Goal: Transaction & Acquisition: Purchase product/service

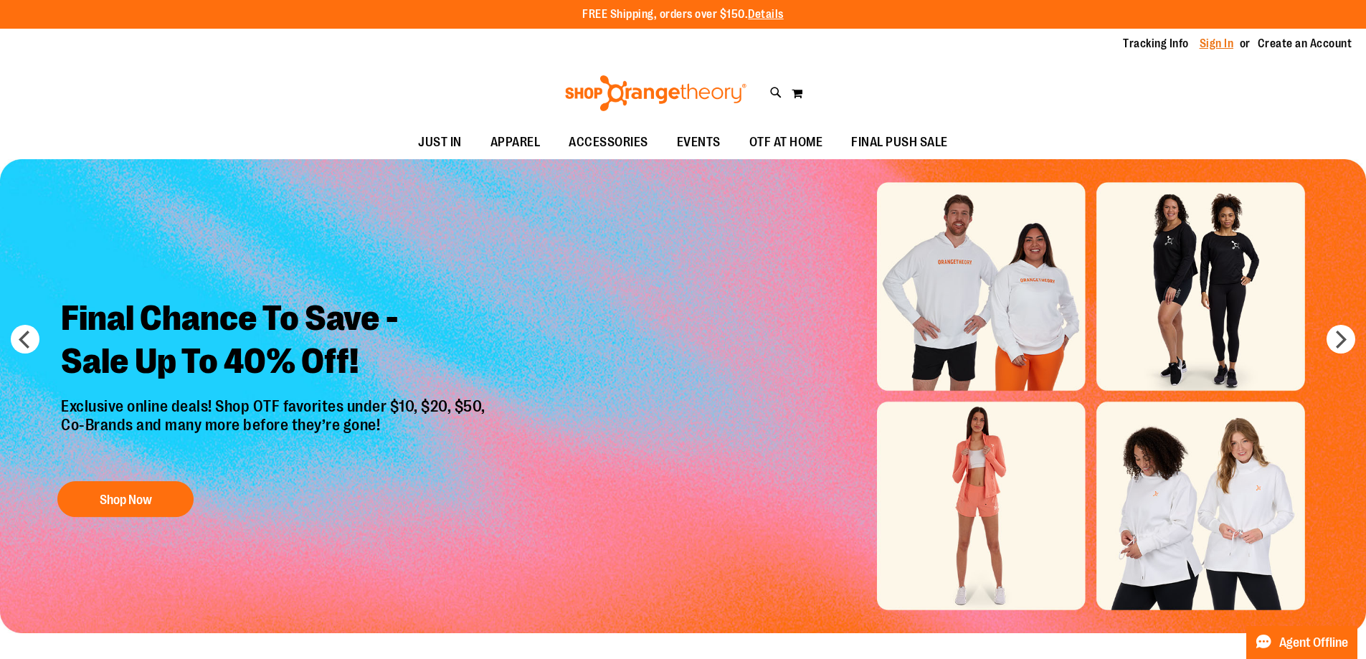
type input "**********"
click at [1222, 48] on link "Sign In" at bounding box center [1216, 44] width 34 height 16
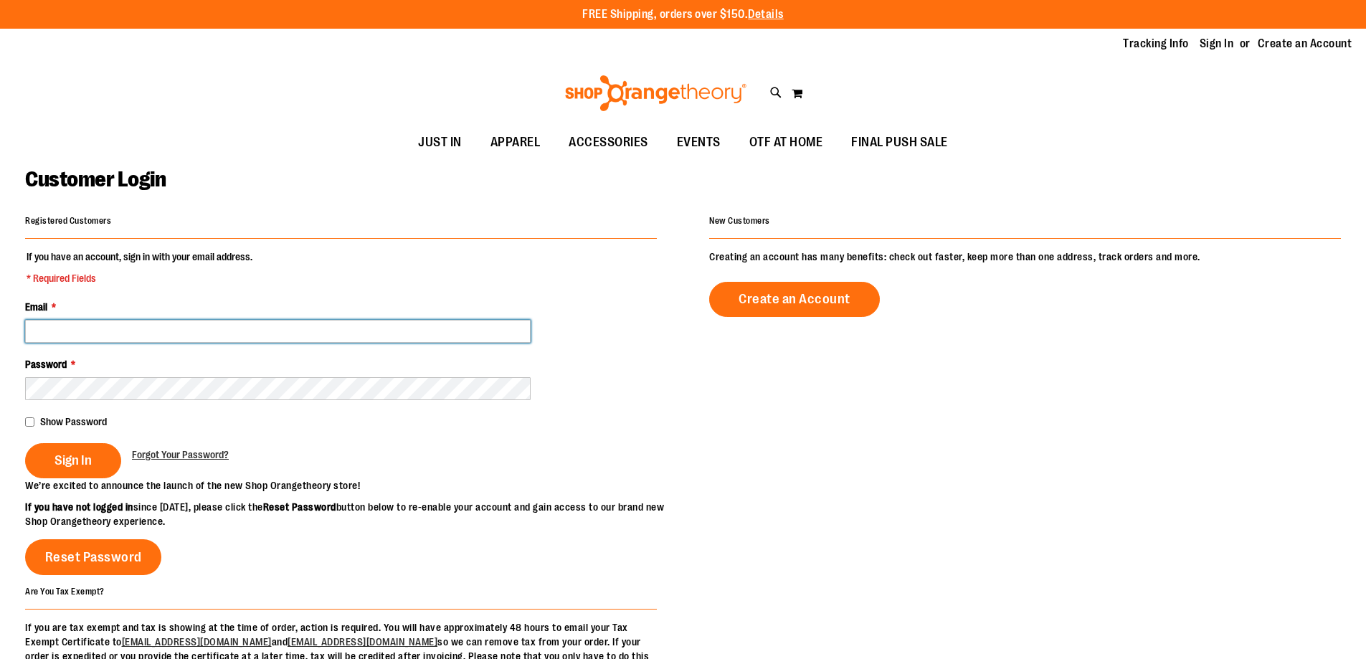
type input "**********"
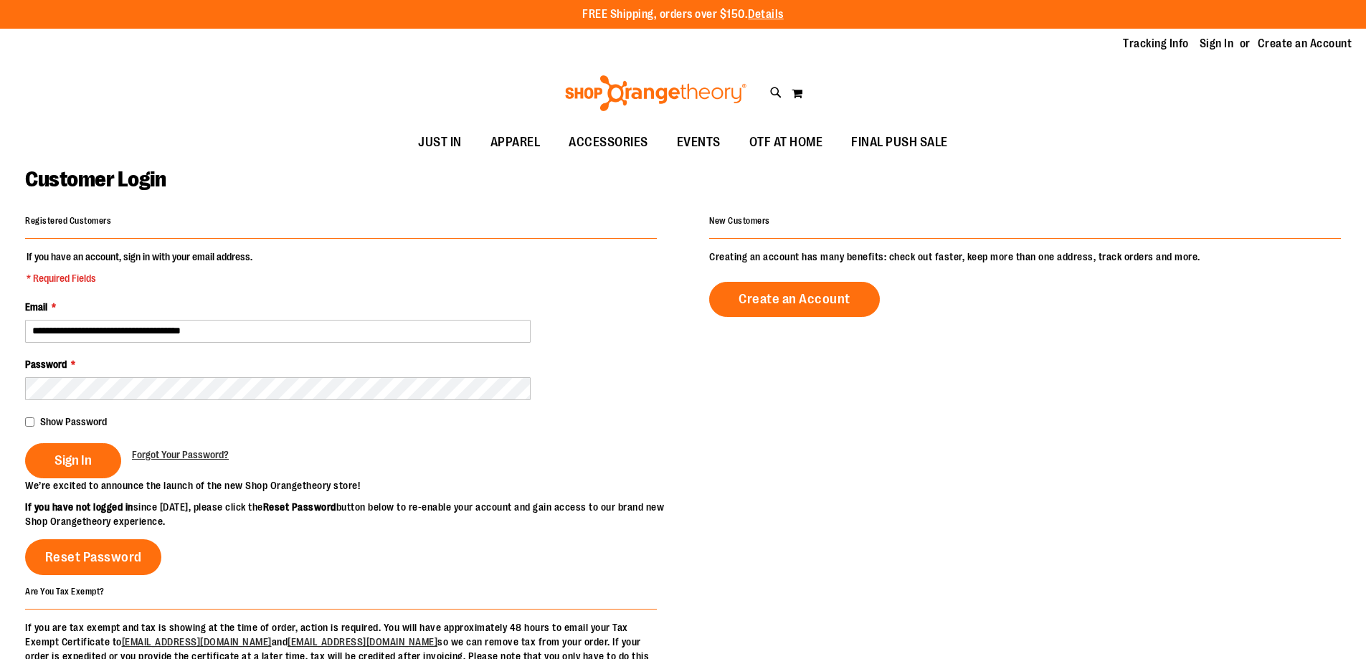
type input "**********"
click at [133, 346] on fieldset "**********" at bounding box center [341, 364] width 632 height 229
click at [66, 455] on span "Sign In" at bounding box center [72, 460] width 37 height 16
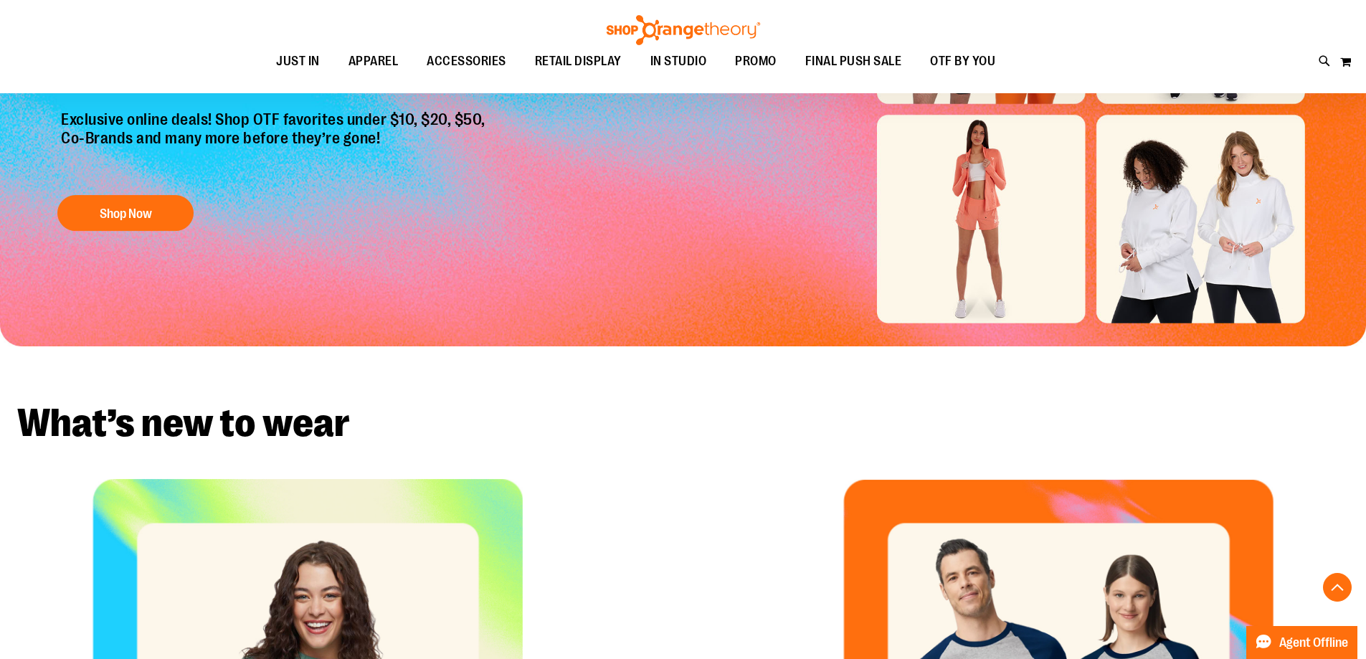
scroll to position [645, 0]
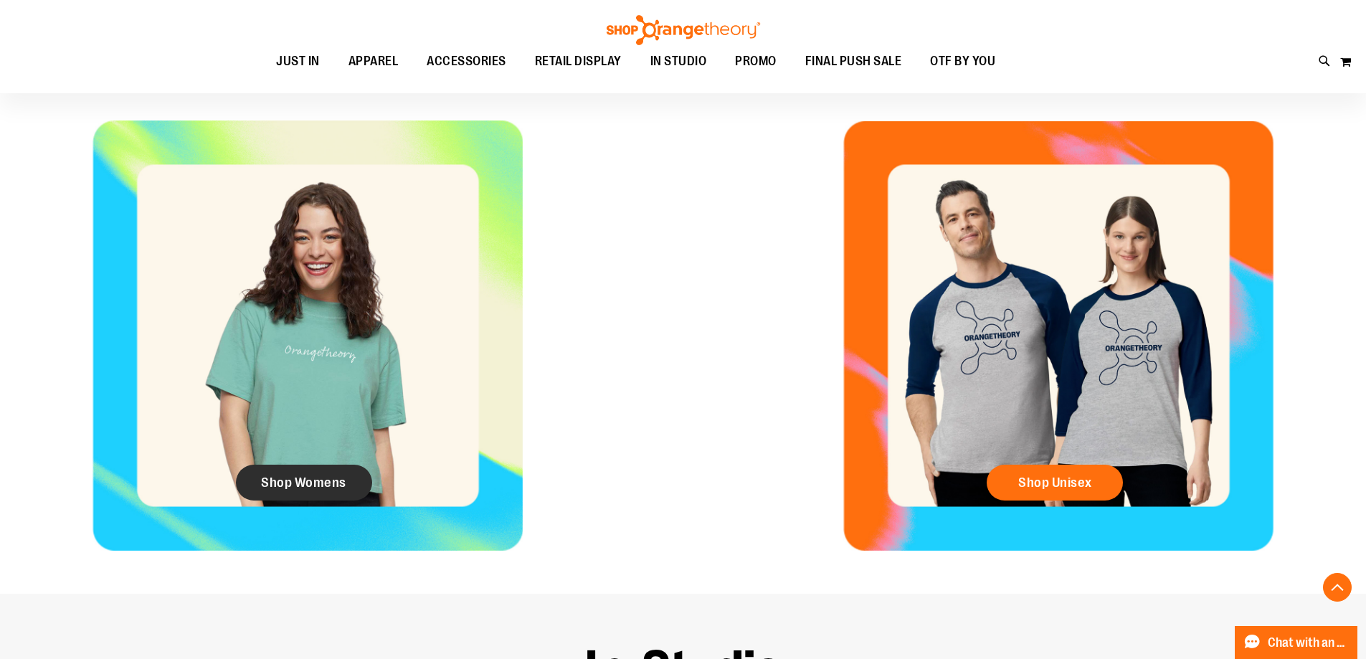
type input "**********"
click at [307, 480] on span "Shop Womens" at bounding box center [303, 483] width 85 height 16
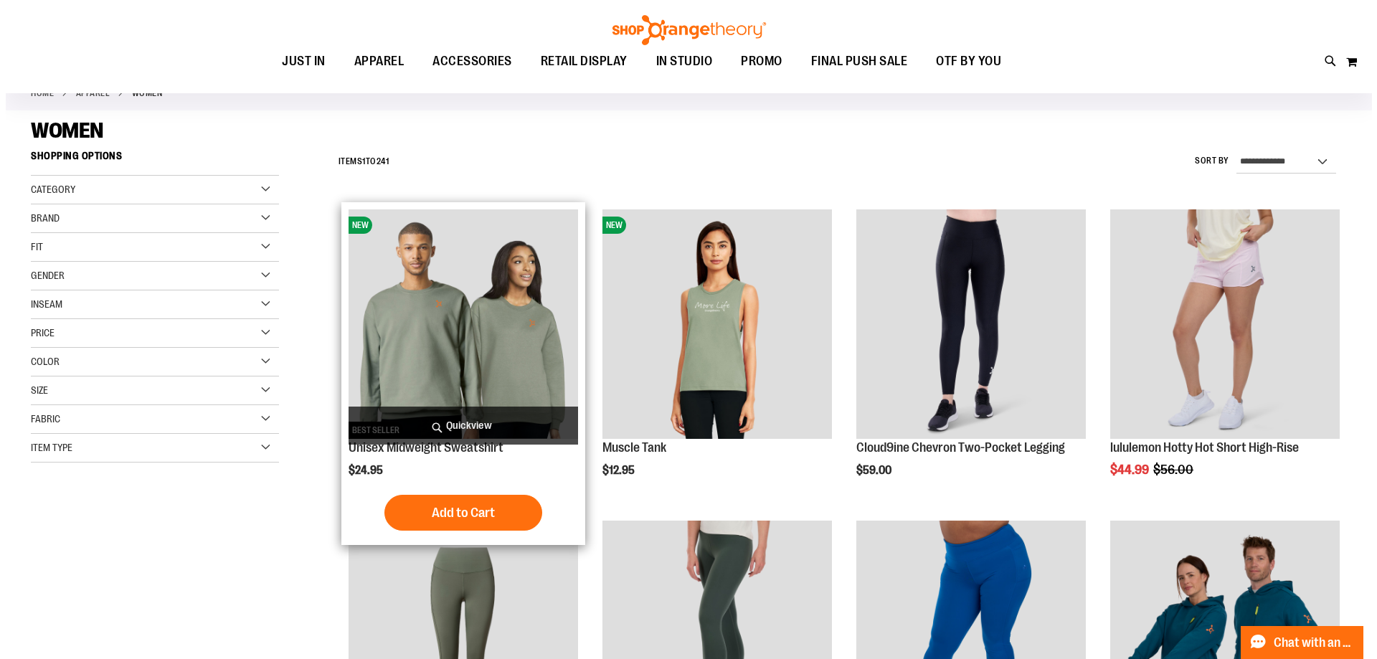
scroll to position [71, 0]
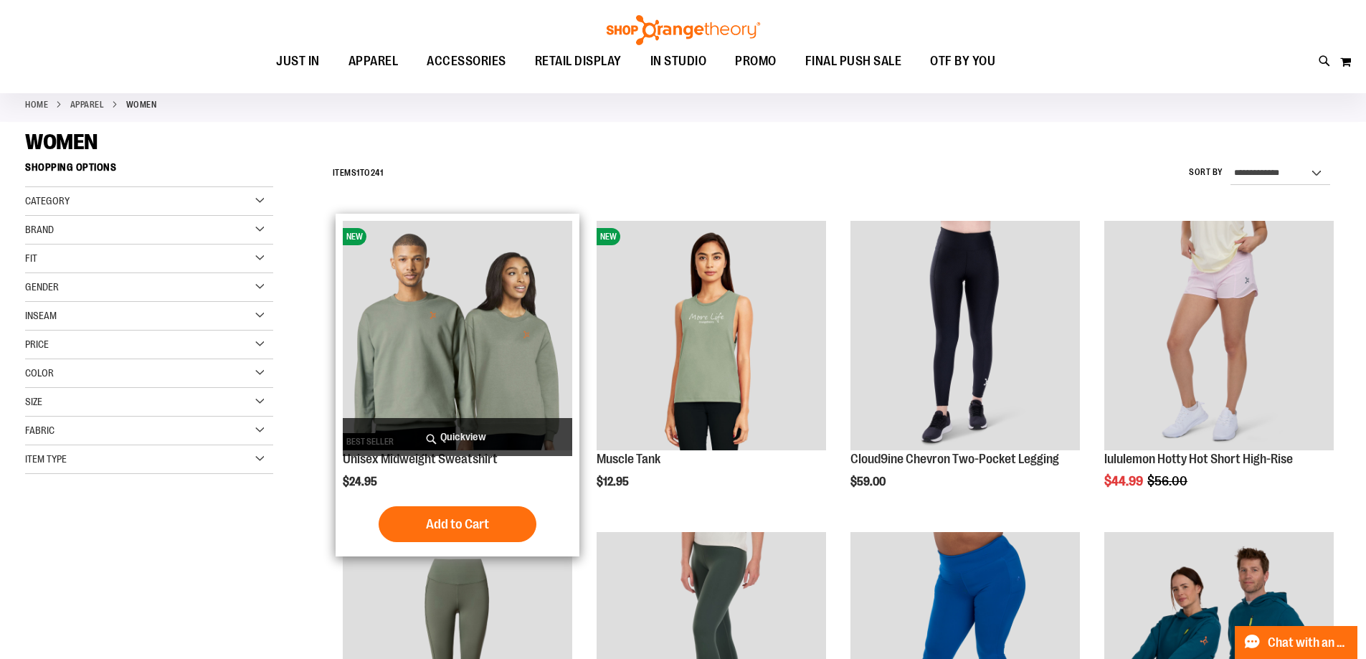
type input "**********"
click at [461, 440] on span "Quickview" at bounding box center [457, 437] width 229 height 38
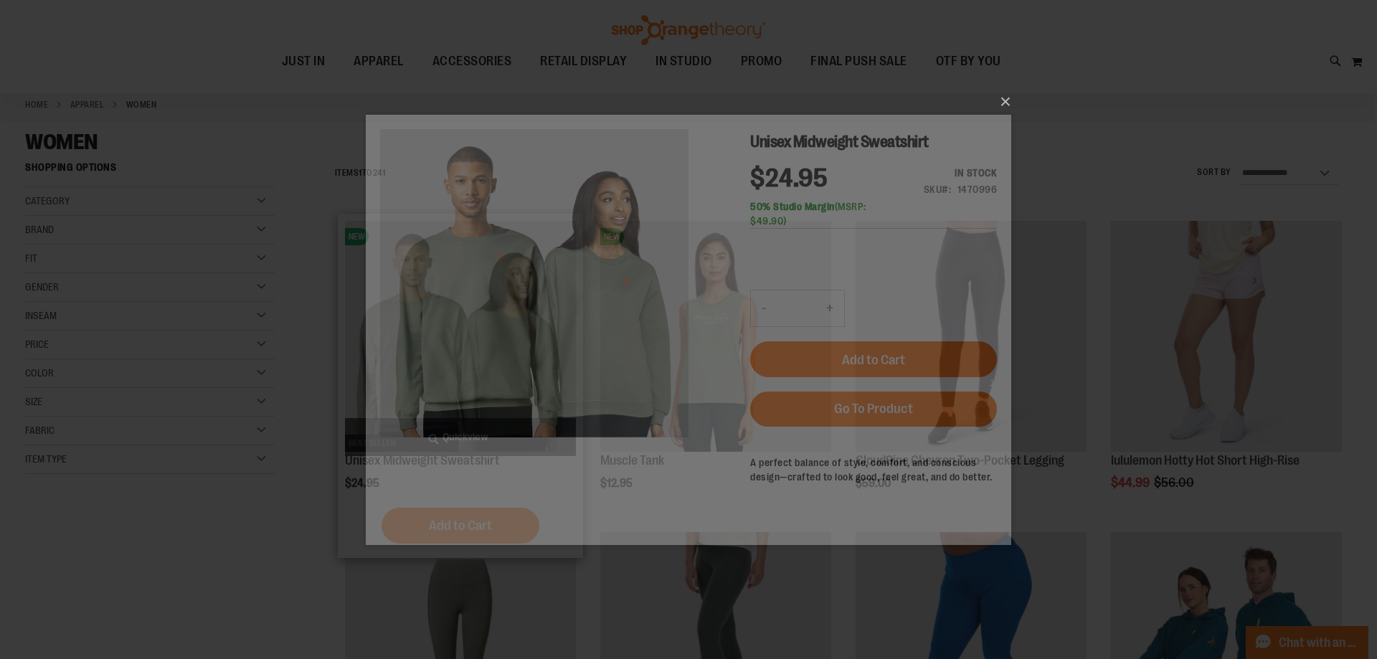
scroll to position [0, 0]
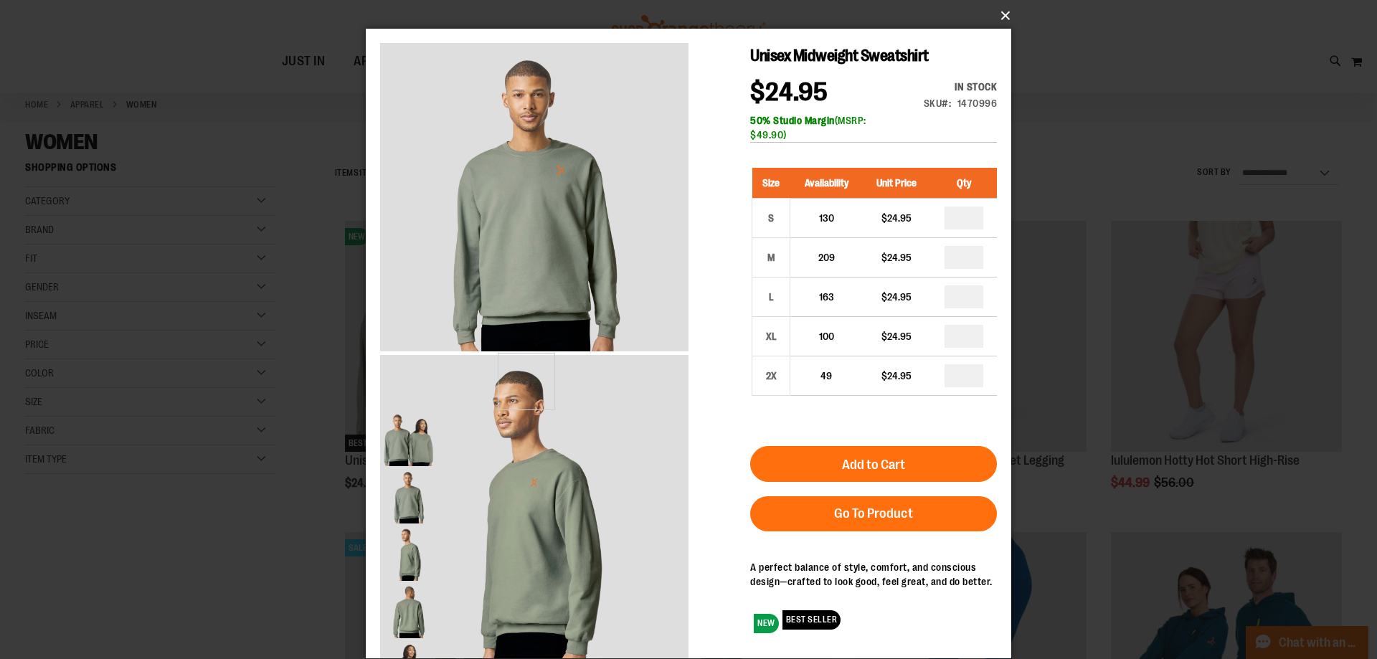
click at [999, 14] on button "×" at bounding box center [692, 16] width 645 height 32
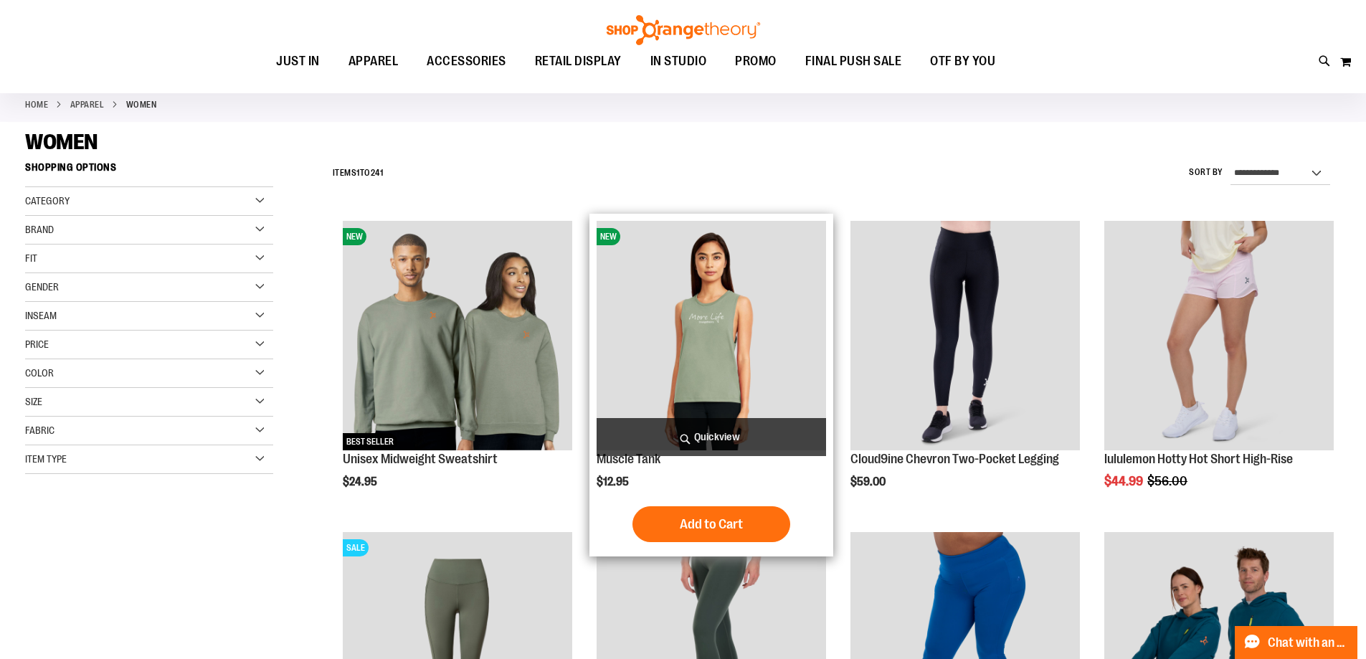
click at [713, 437] on span "Quickview" at bounding box center [711, 437] width 229 height 38
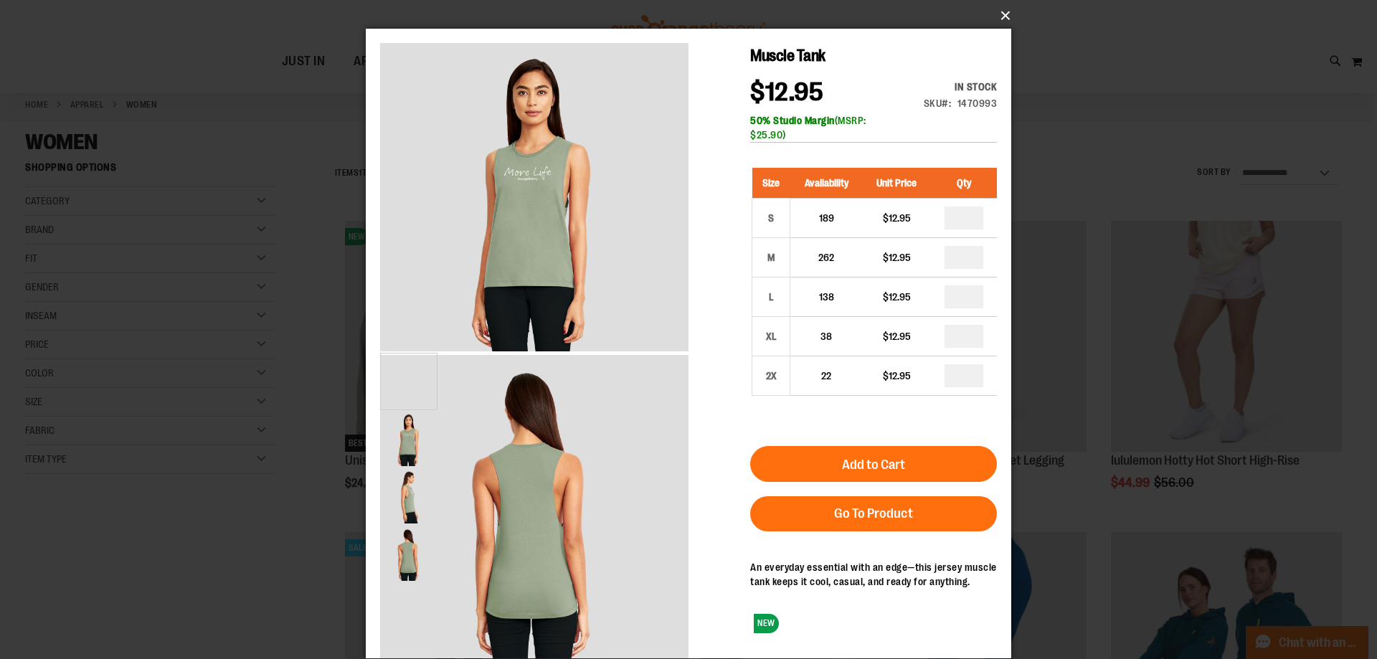
click at [1008, 14] on button "×" at bounding box center [692, 16] width 645 height 32
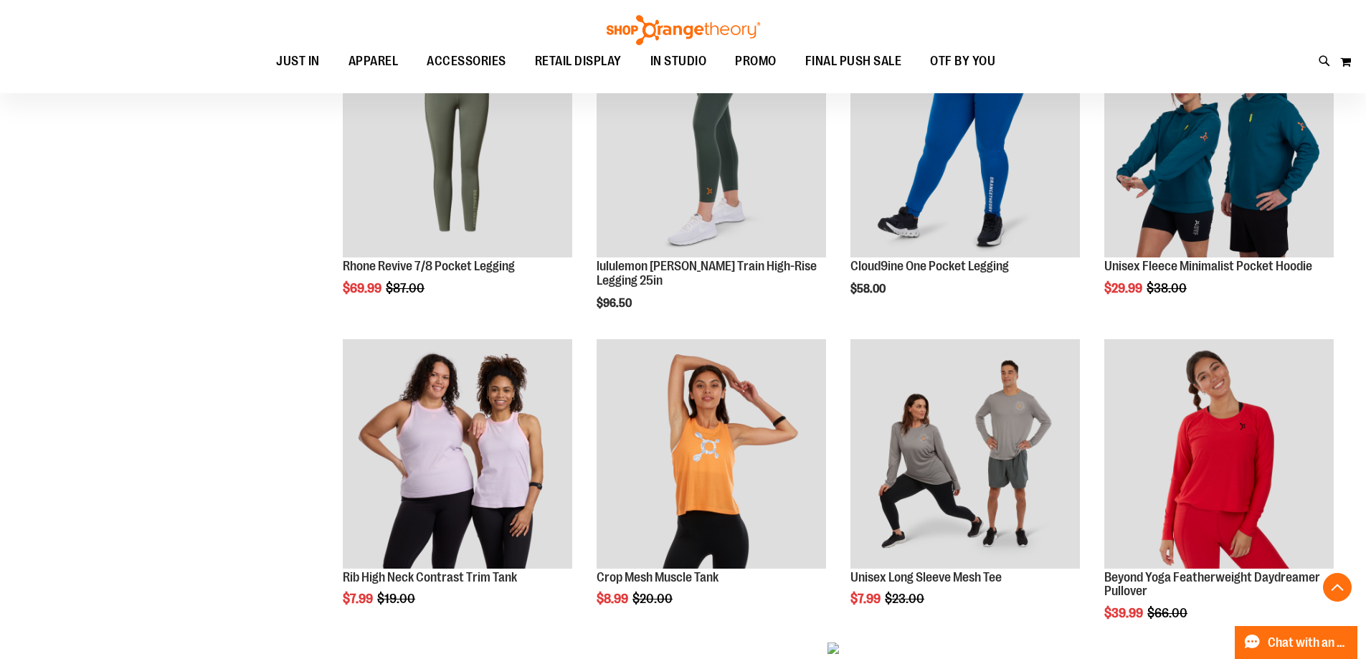
scroll to position [716, 0]
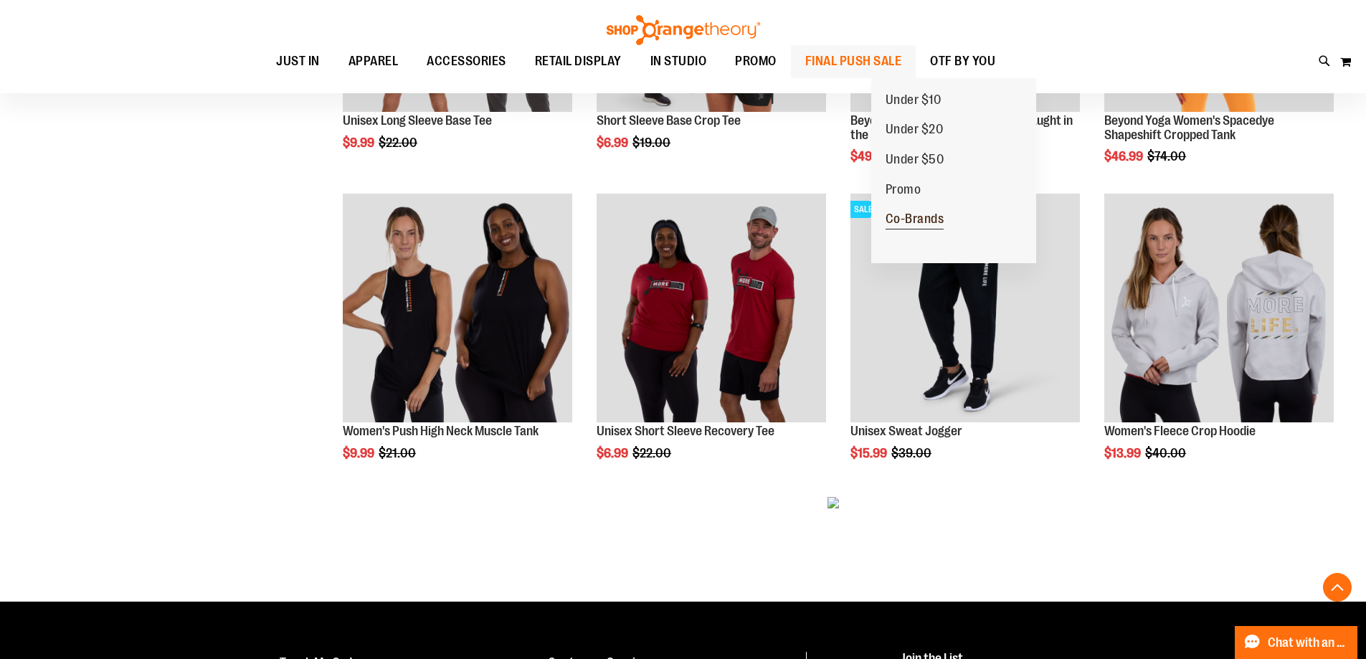
scroll to position [1792, 0]
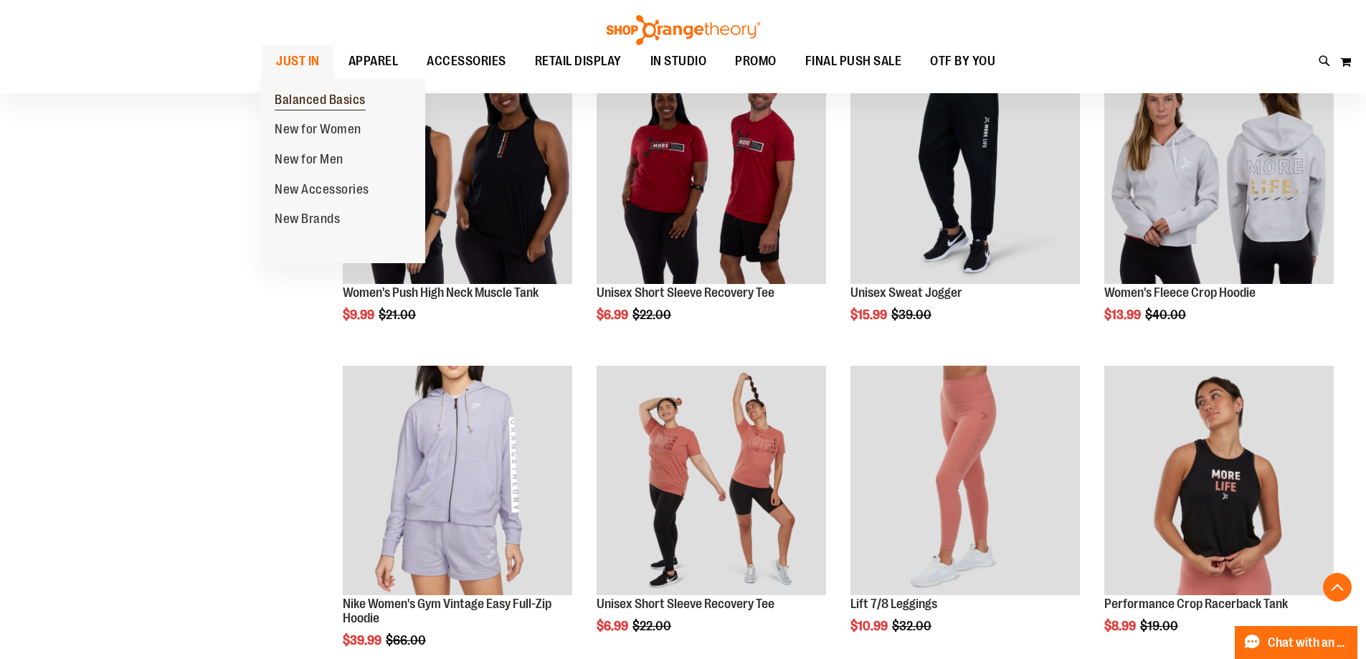
click at [298, 101] on span "Balanced Basics" at bounding box center [320, 101] width 91 height 18
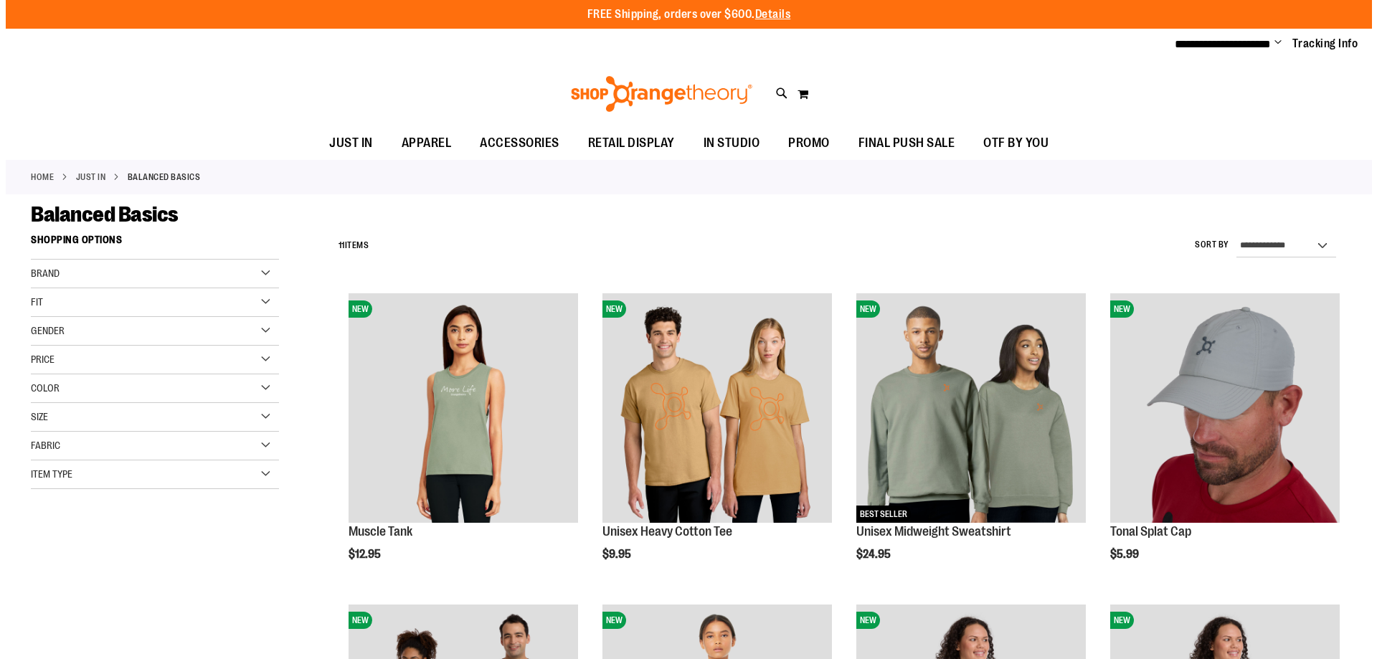
scroll to position [214, 0]
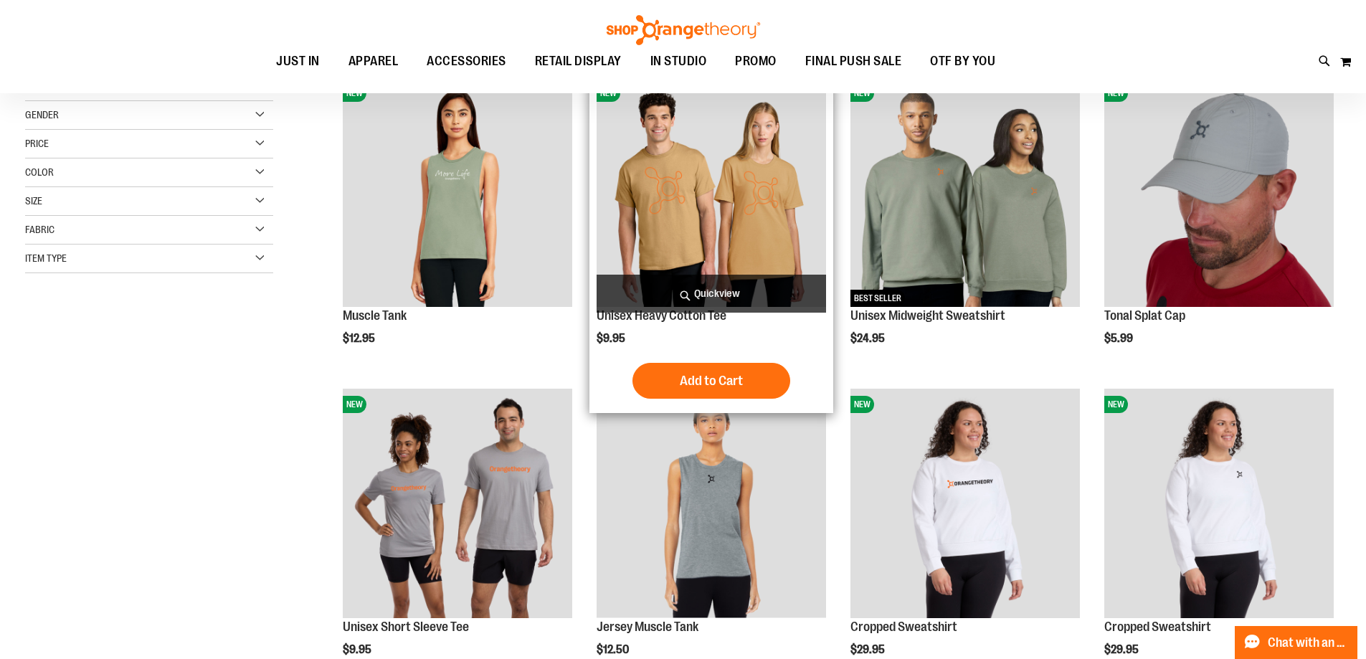
type input "**********"
click at [730, 293] on span "Quickview" at bounding box center [711, 294] width 229 height 38
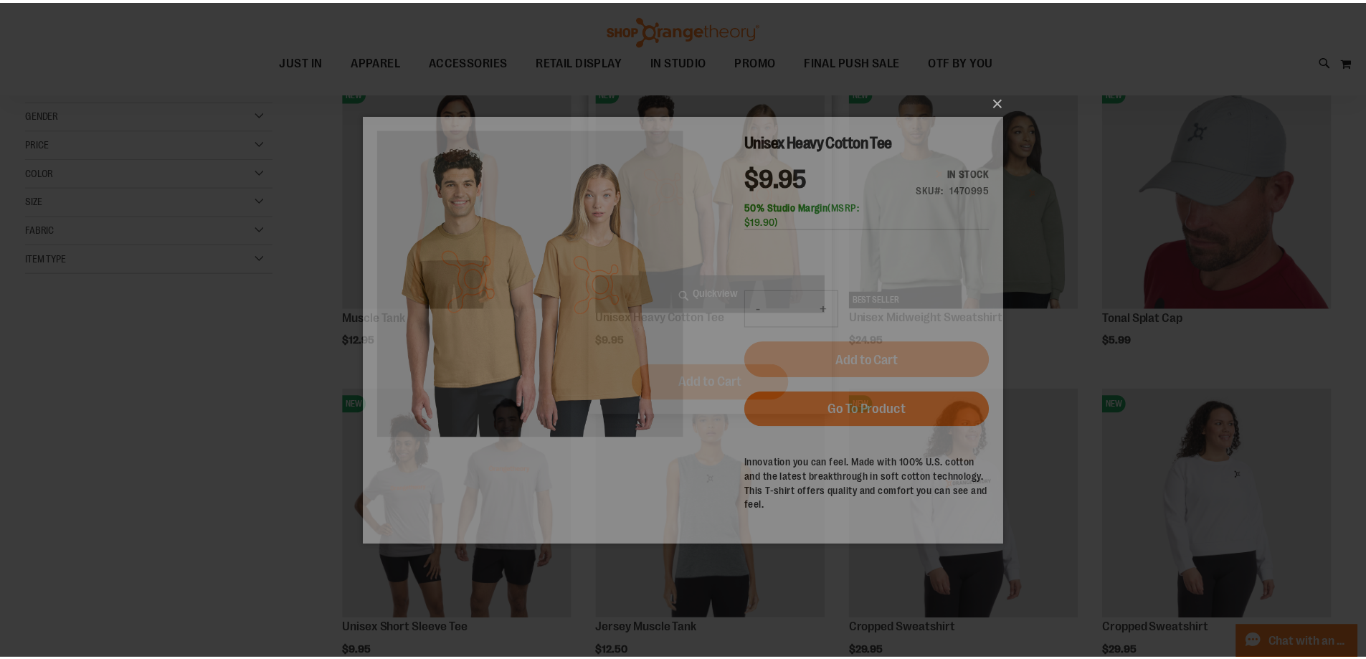
scroll to position [0, 0]
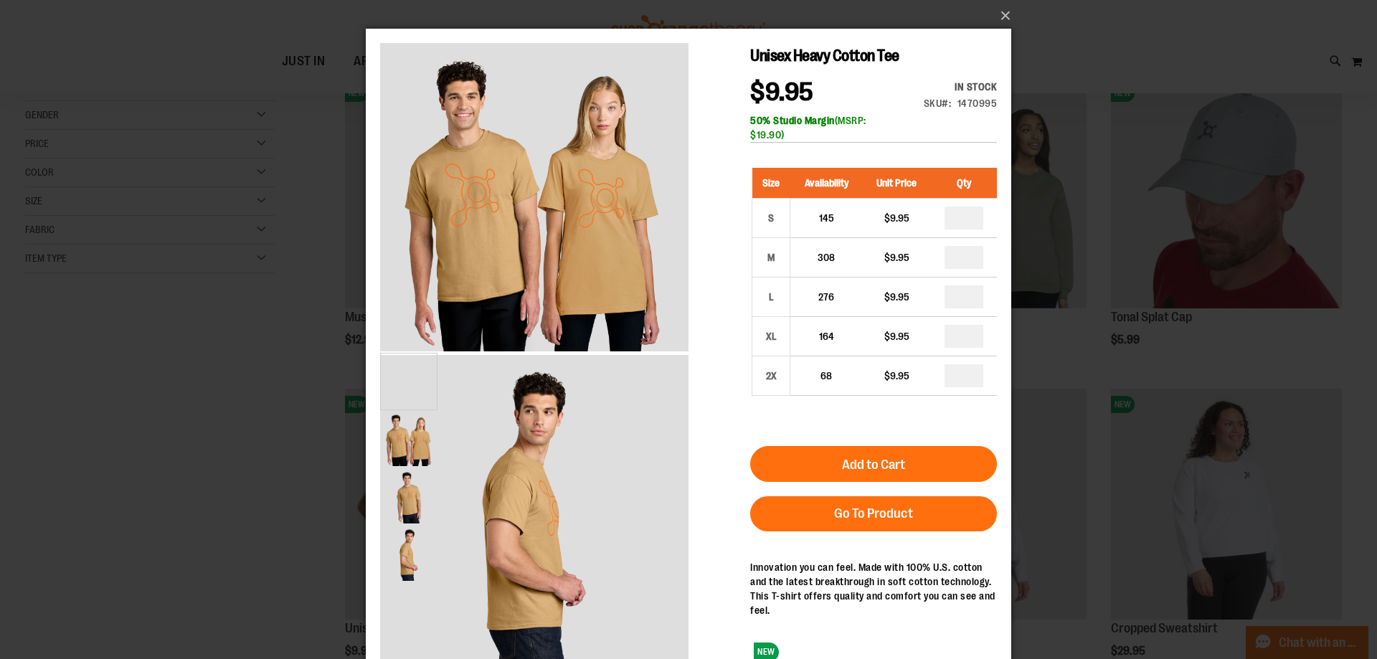
click at [1004, 17] on button "×" at bounding box center [692, 16] width 645 height 32
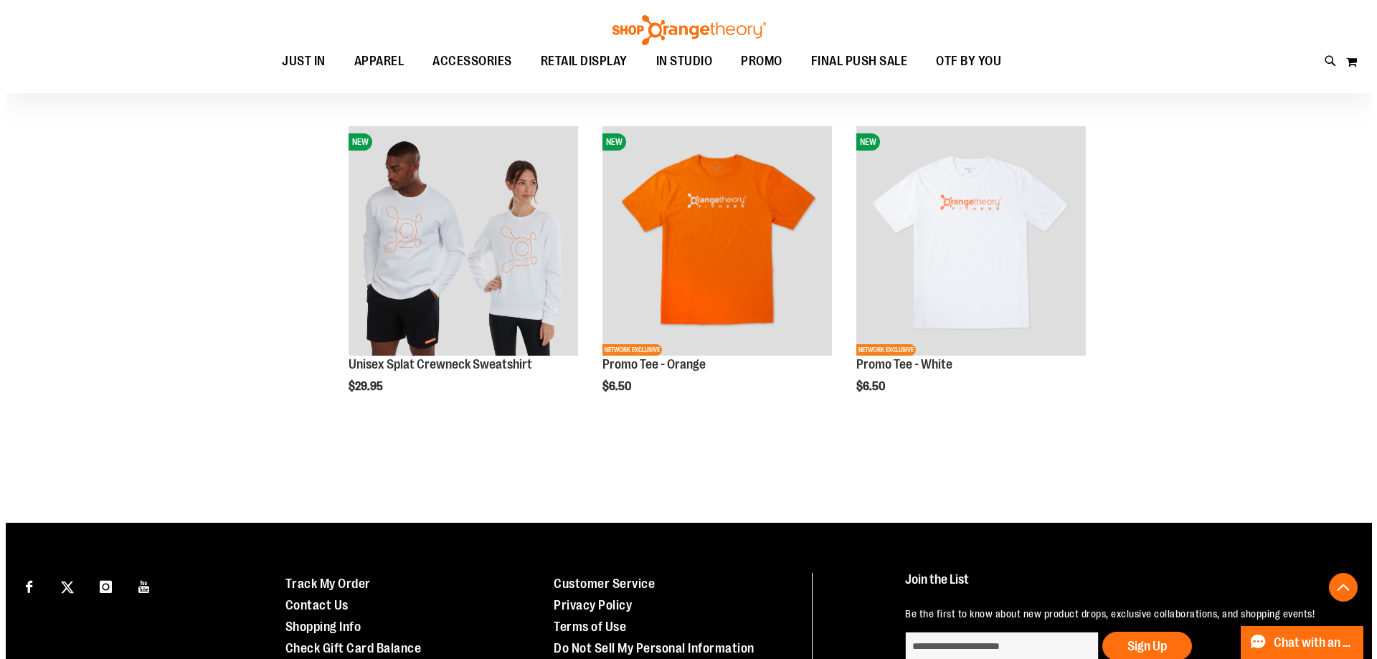
scroll to position [429, 0]
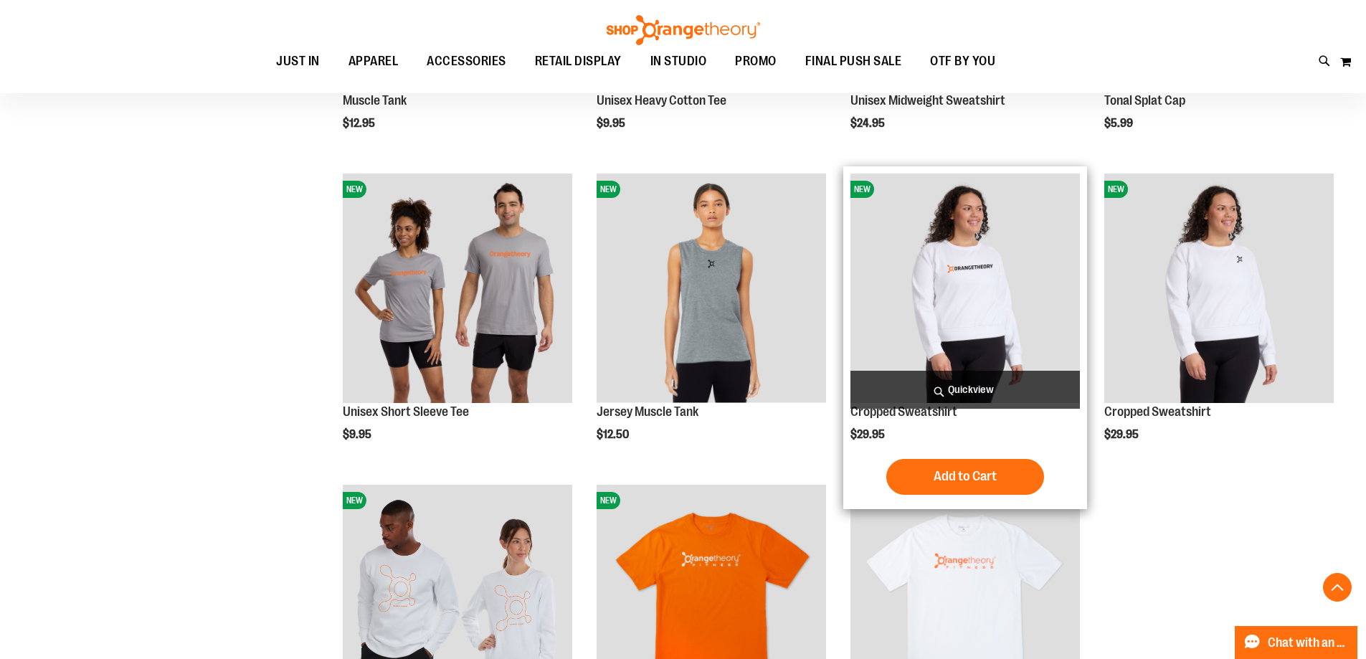
click at [933, 392] on span "Quickview" at bounding box center [964, 390] width 229 height 38
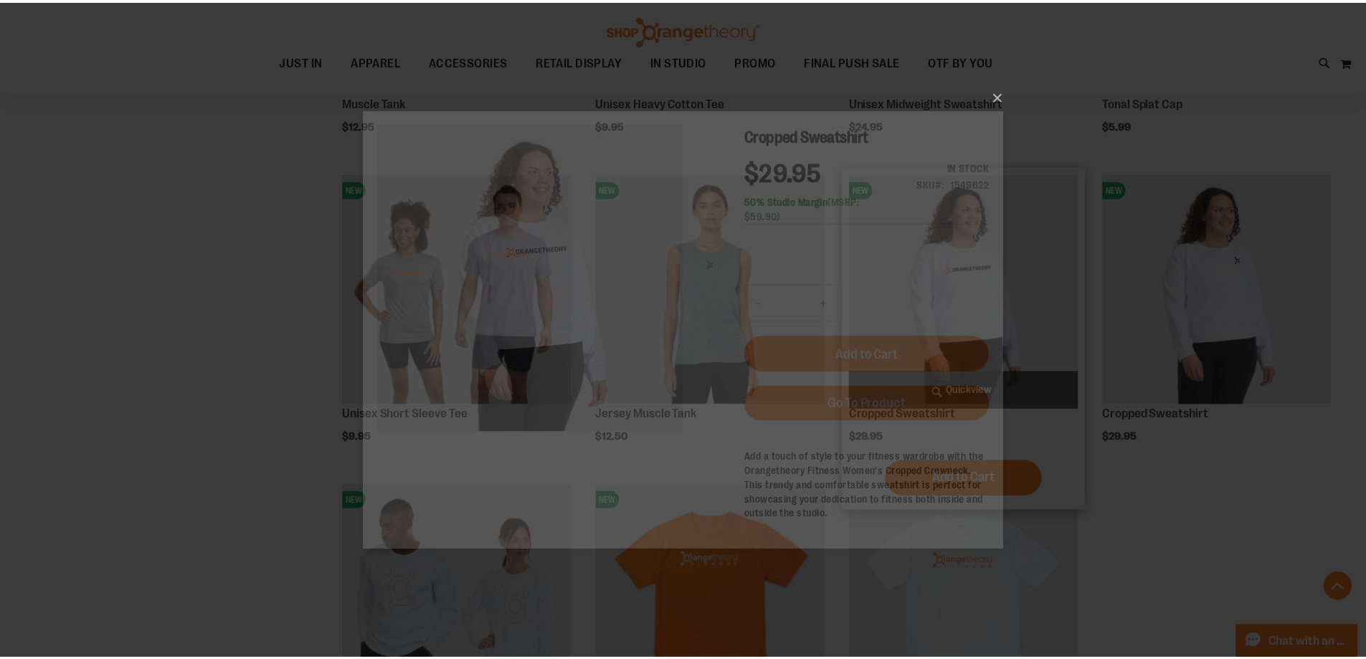
scroll to position [0, 0]
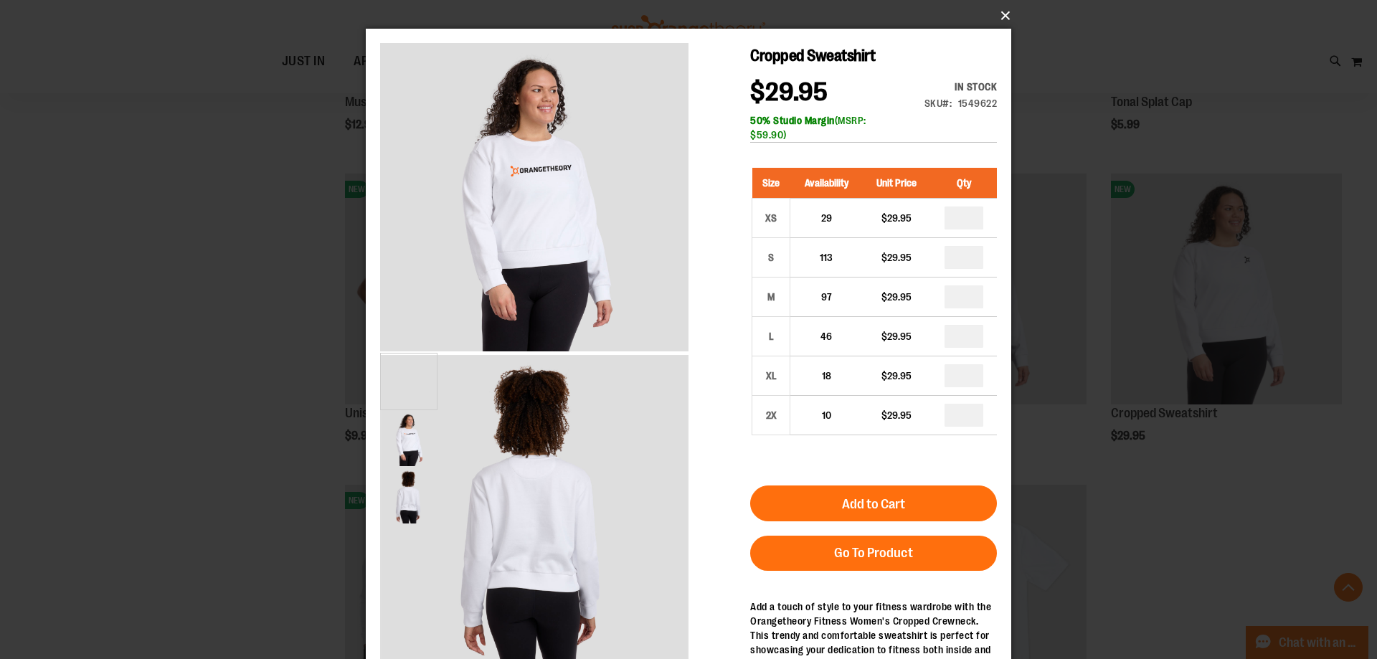
click at [998, 13] on button "×" at bounding box center [692, 16] width 645 height 32
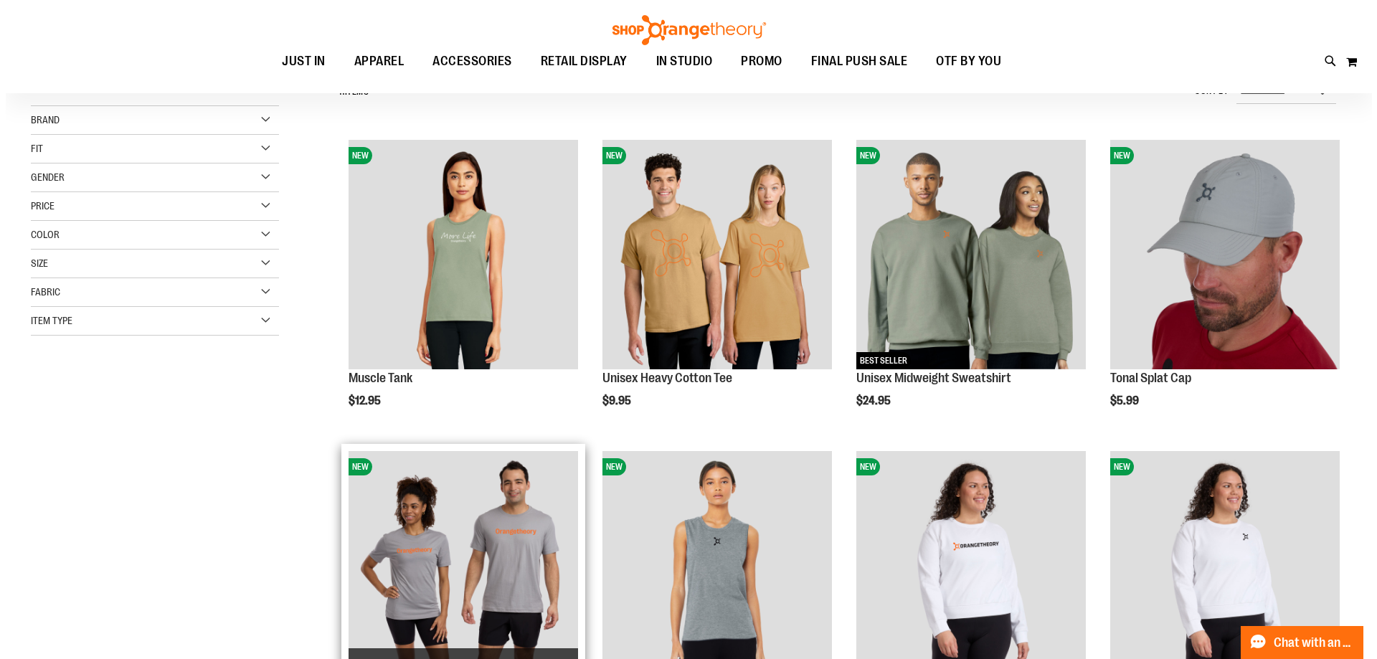
scroll to position [143, 0]
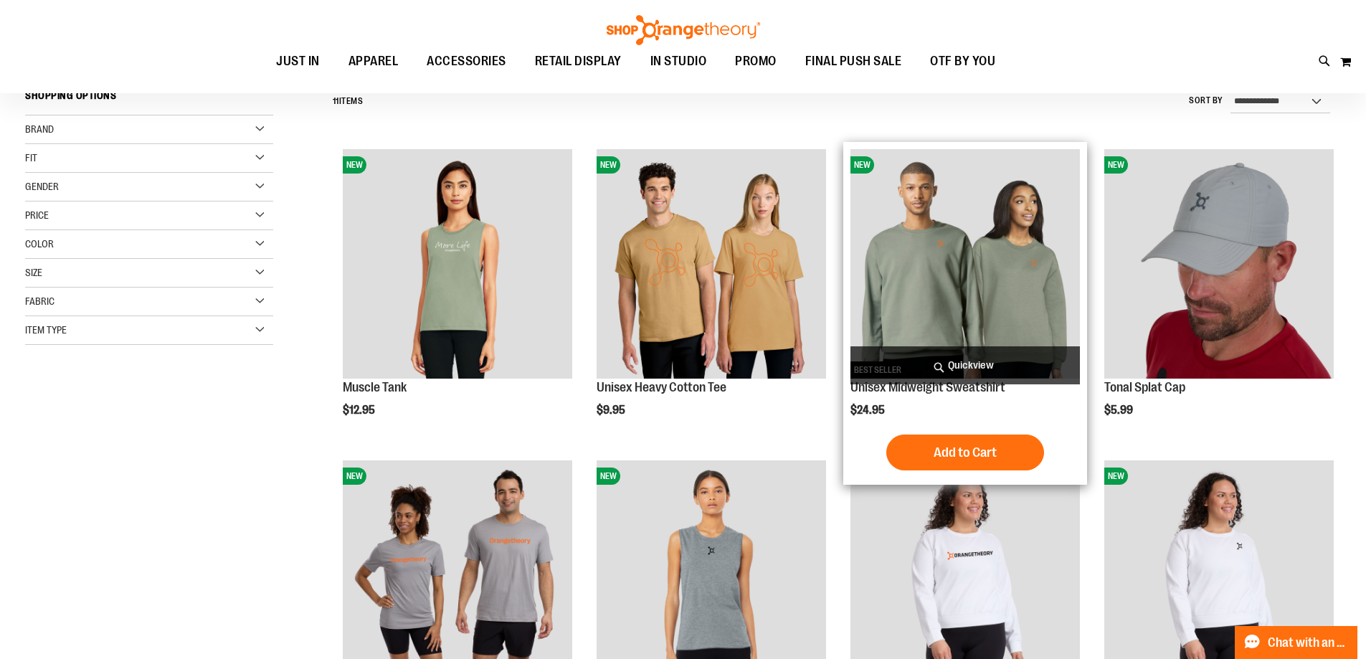
click at [895, 352] on span "Quickview" at bounding box center [964, 365] width 229 height 38
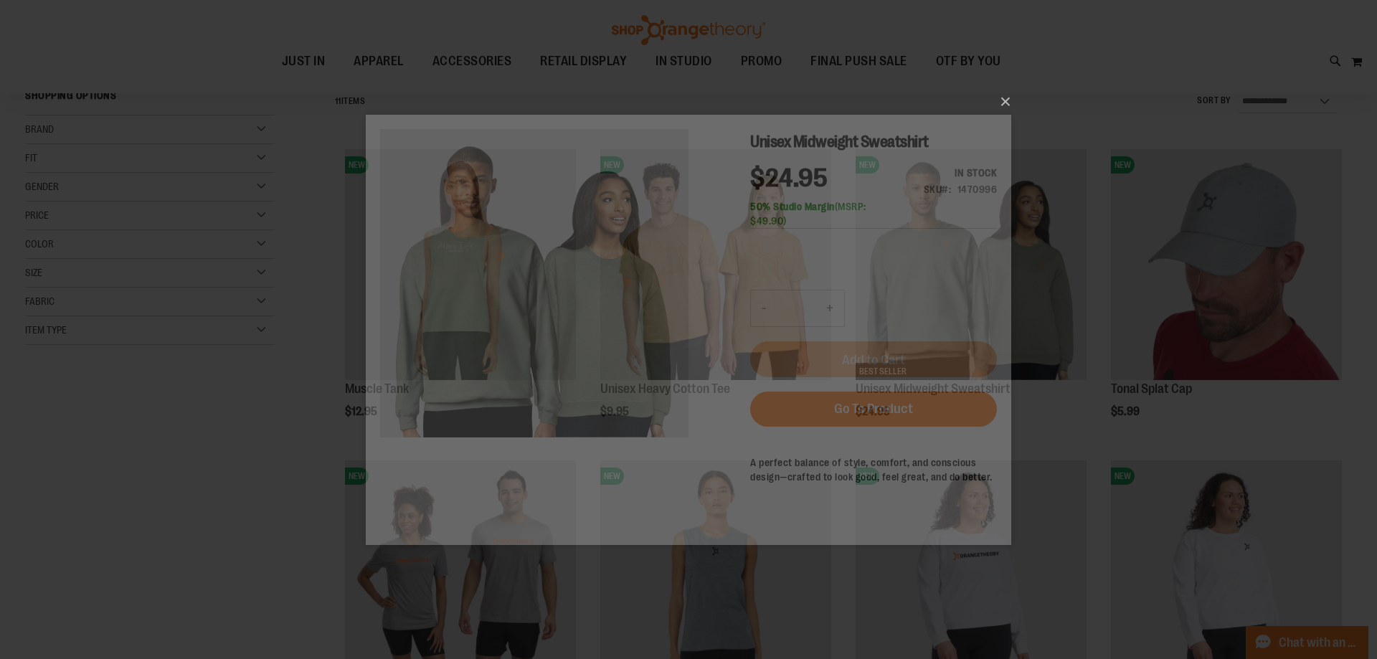
scroll to position [0, 0]
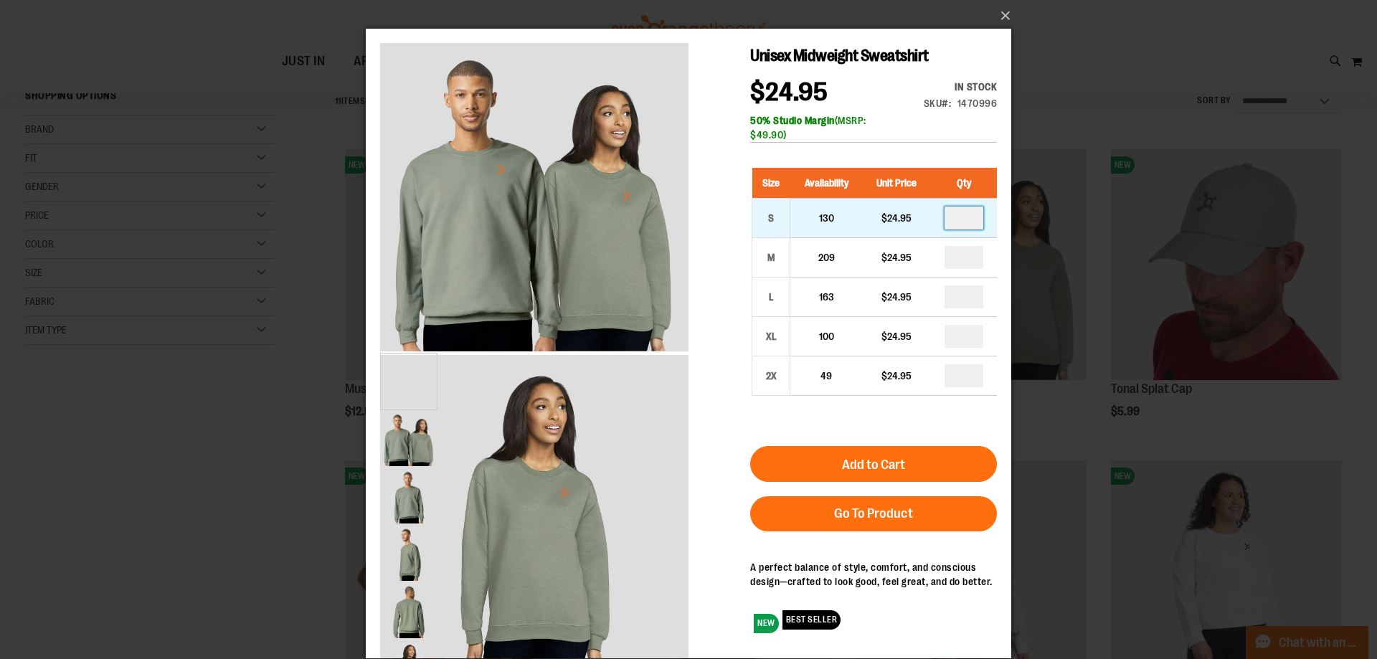
click at [969, 222] on input "number" at bounding box center [963, 217] width 39 height 23
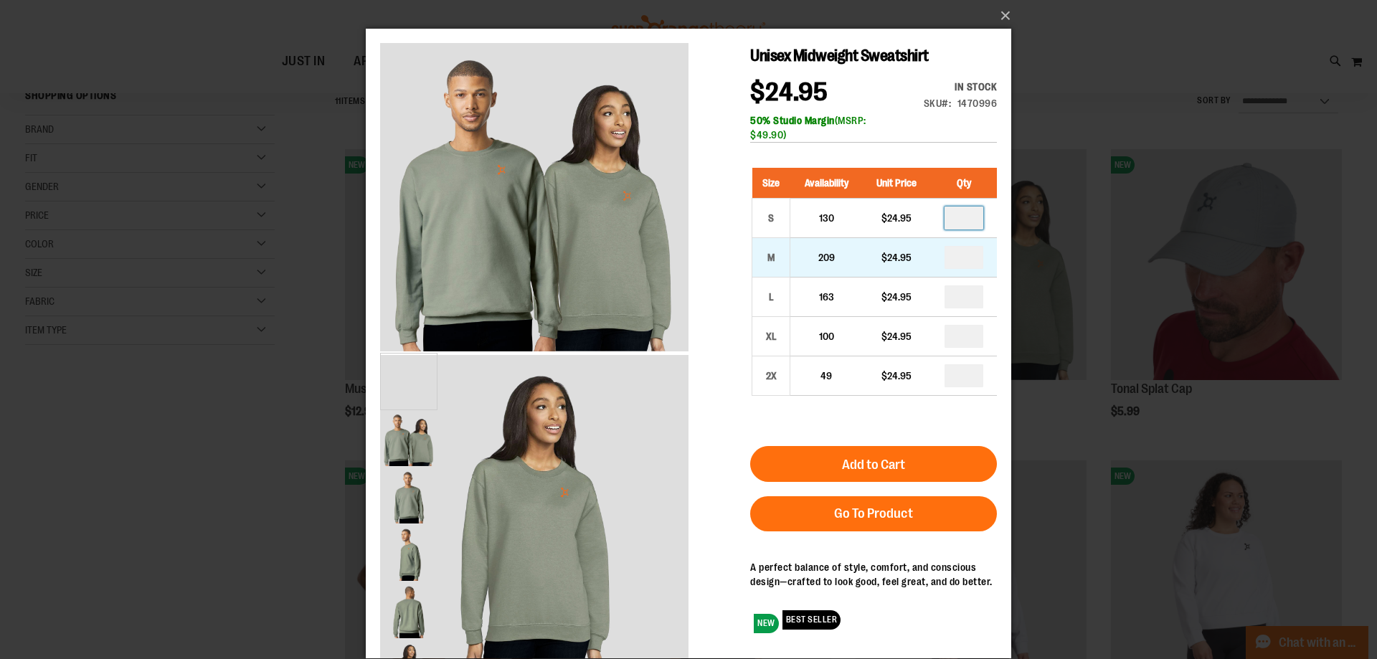
type input "*"
click at [959, 257] on input "number" at bounding box center [963, 257] width 39 height 23
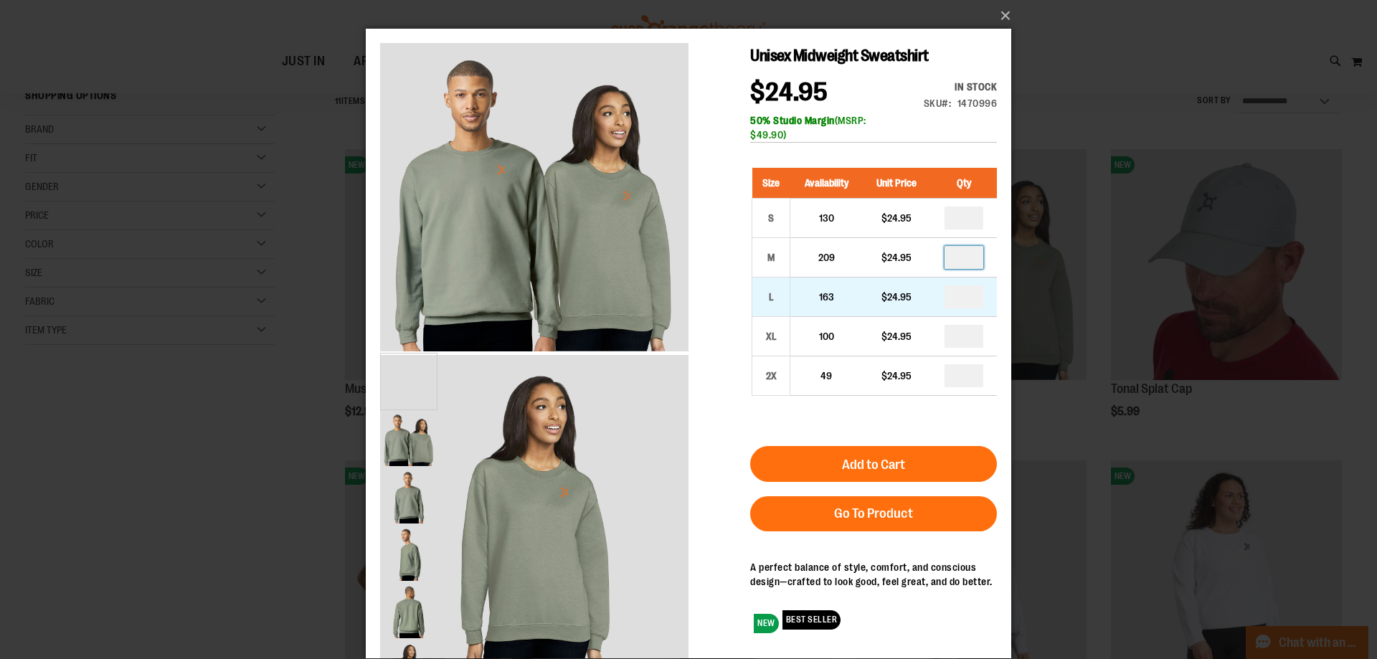
type input "*"
click at [964, 290] on input "number" at bounding box center [963, 296] width 39 height 23
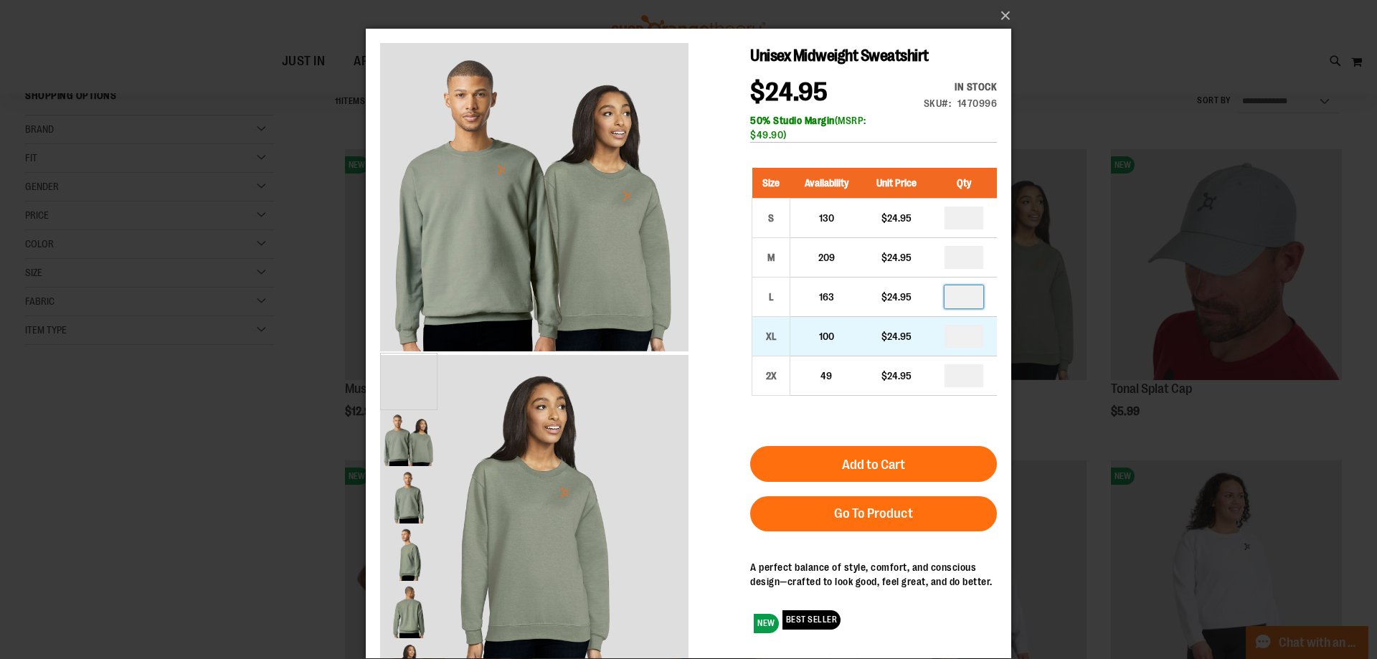
type input "*"
click at [964, 335] on input "number" at bounding box center [963, 336] width 39 height 23
type input "*"
click at [964, 369] on input "number" at bounding box center [963, 375] width 39 height 23
type input "*"
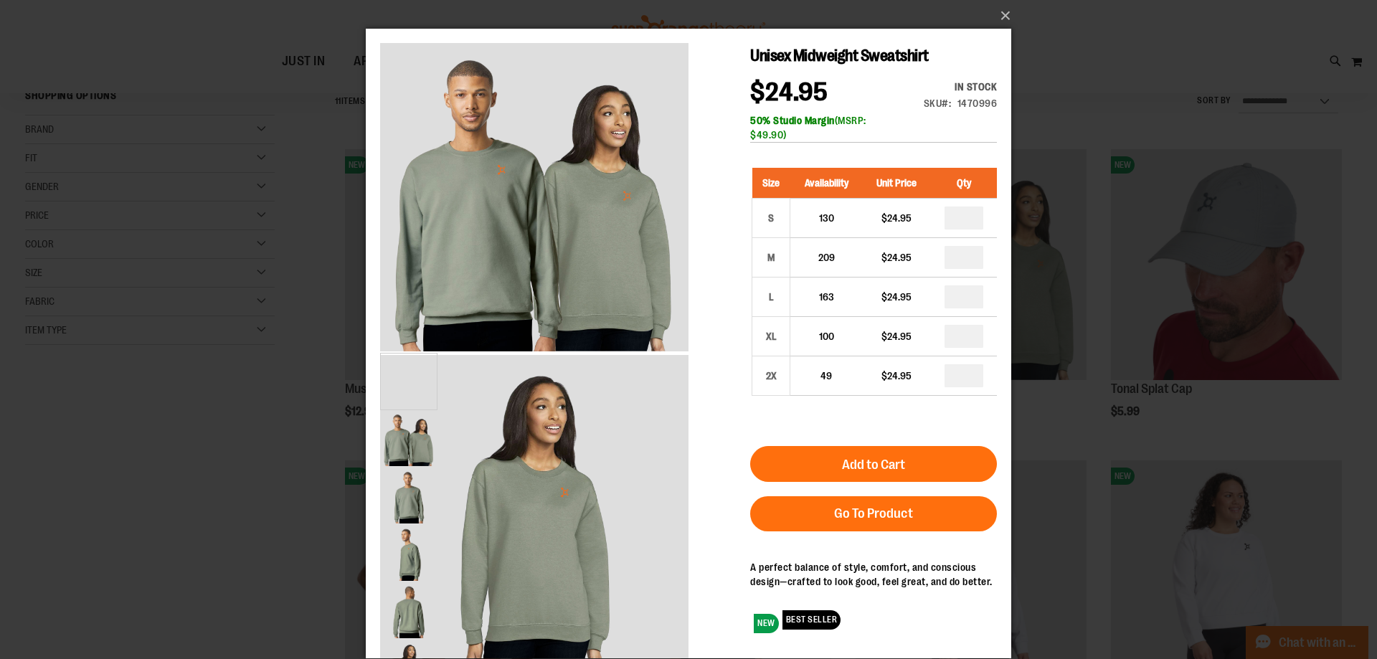
click at [665, 426] on div "Unisex Midweight Sweatshirt $24.95 In stock Only %1 left SKU 1470996 50% Studio…" at bounding box center [688, 343] width 617 height 601
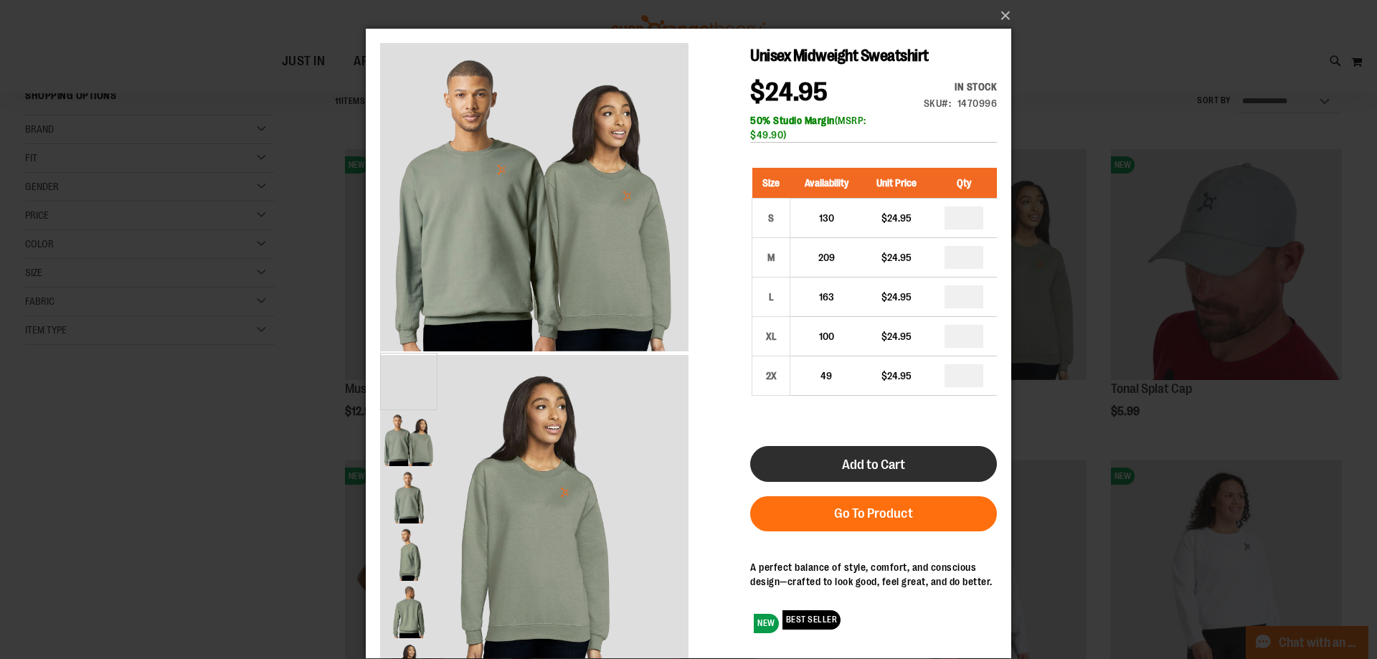
click at [908, 467] on button "Add to Cart" at bounding box center [873, 464] width 247 height 36
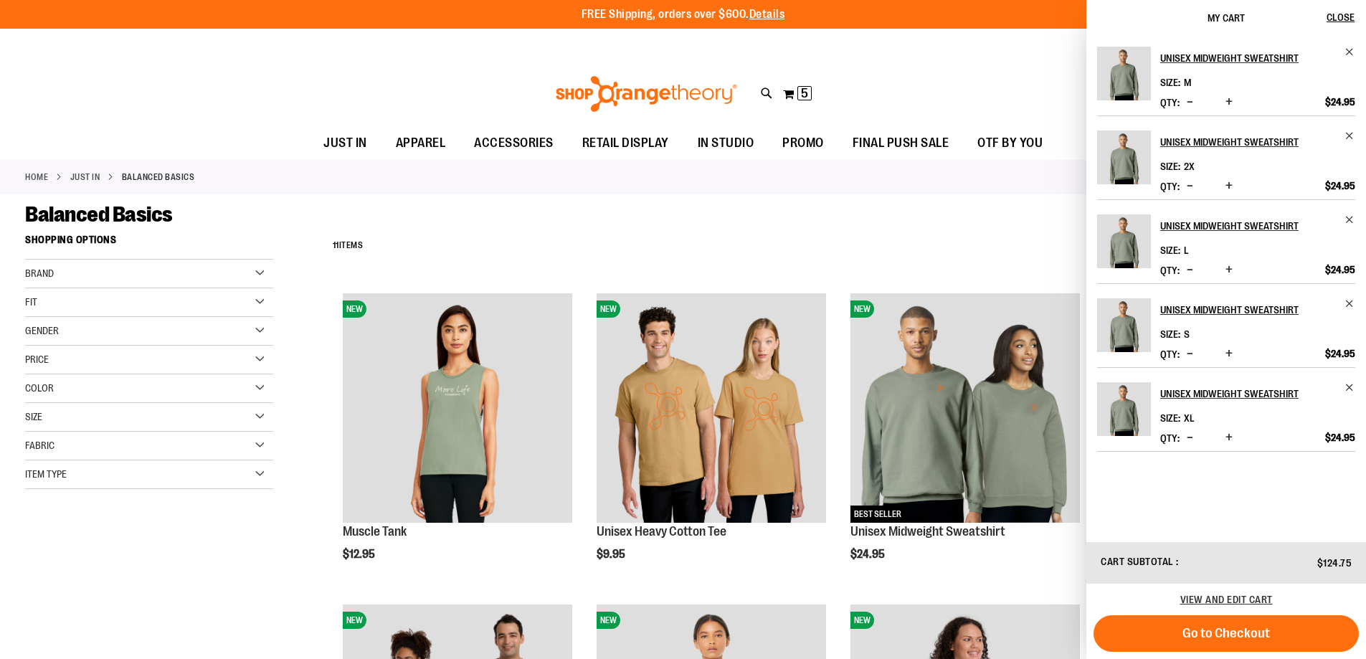
click at [710, 219] on div "Balanced Basics" at bounding box center [683, 214] width 1316 height 26
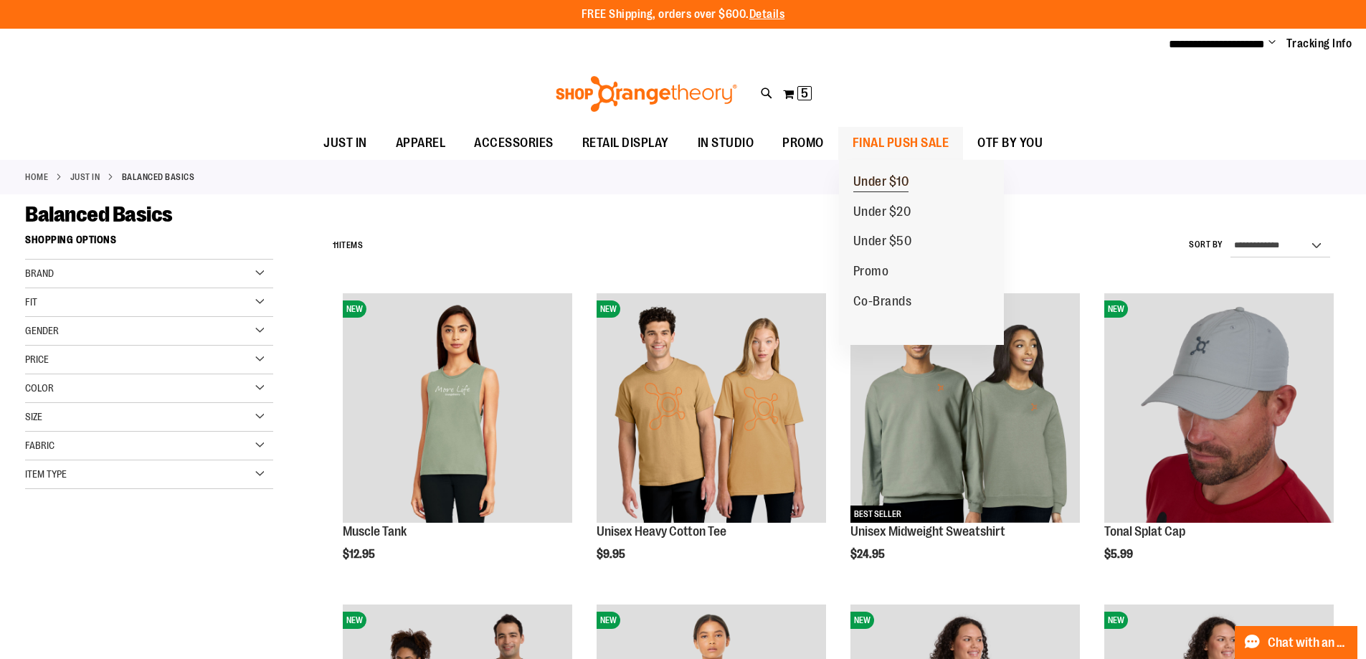
click at [876, 182] on span "Under $10" at bounding box center [881, 183] width 56 height 18
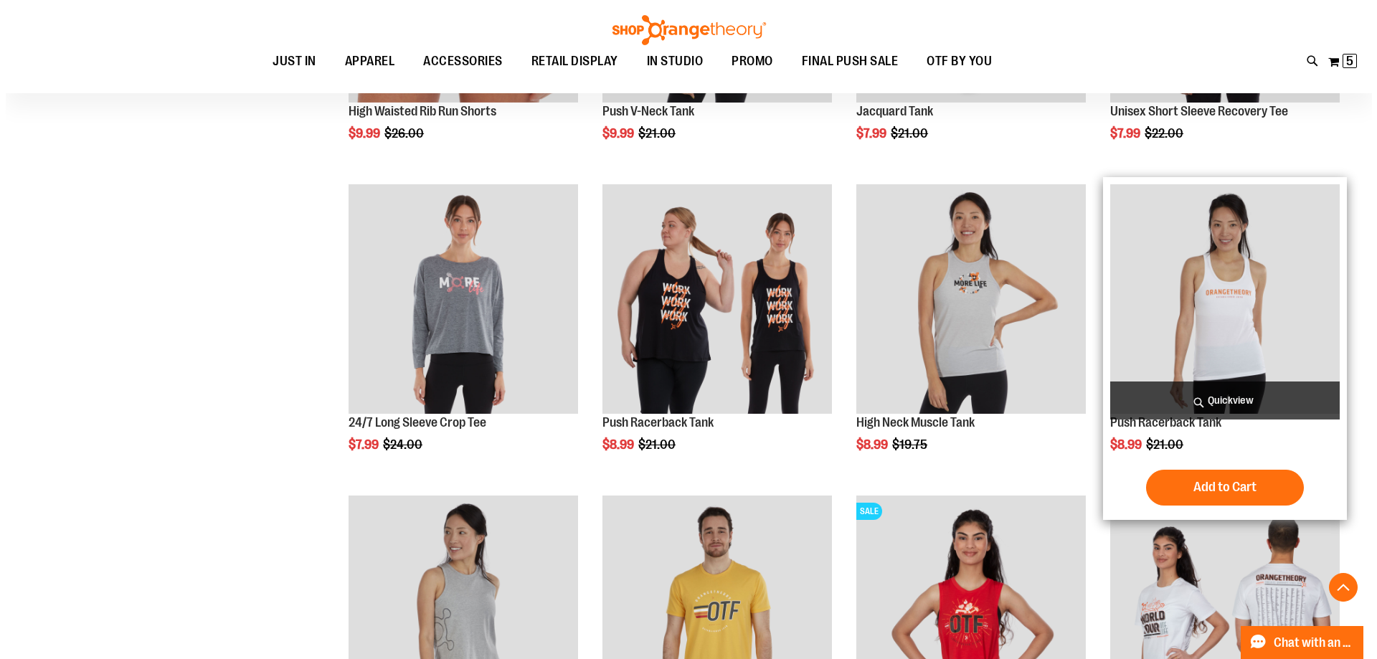
scroll to position [430, 0]
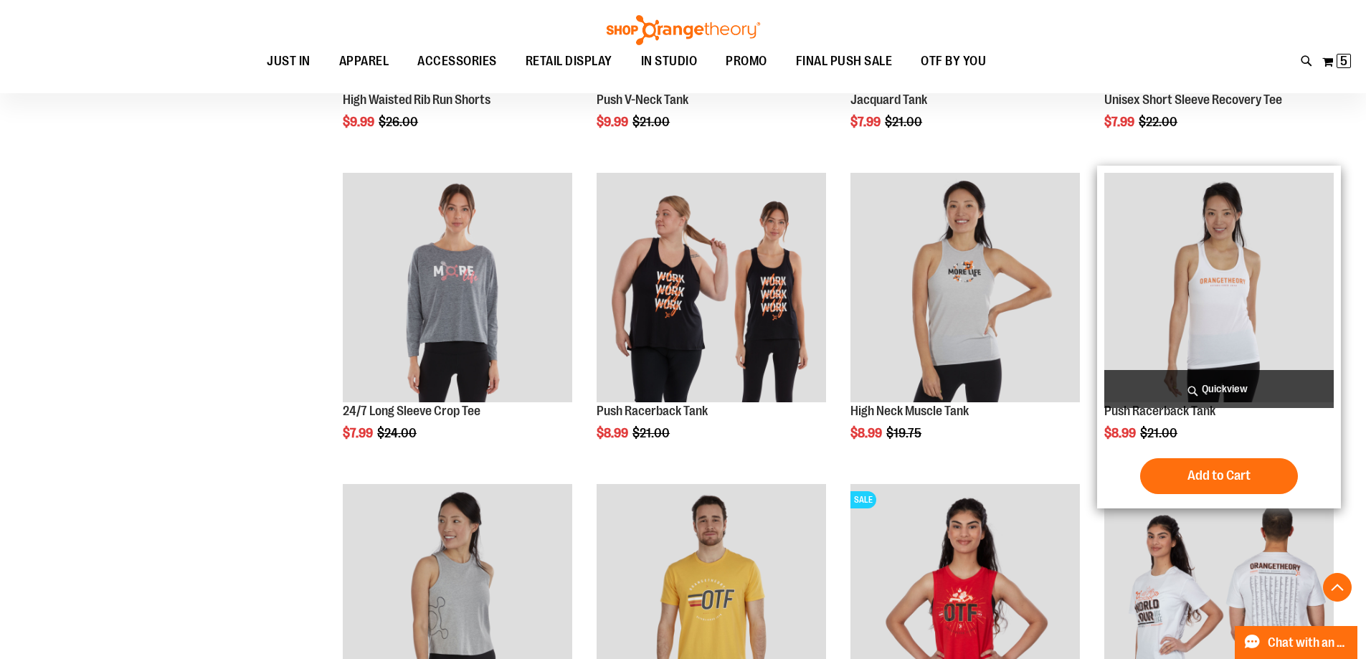
type input "**********"
click at [1220, 394] on span "Quickview" at bounding box center [1218, 389] width 229 height 38
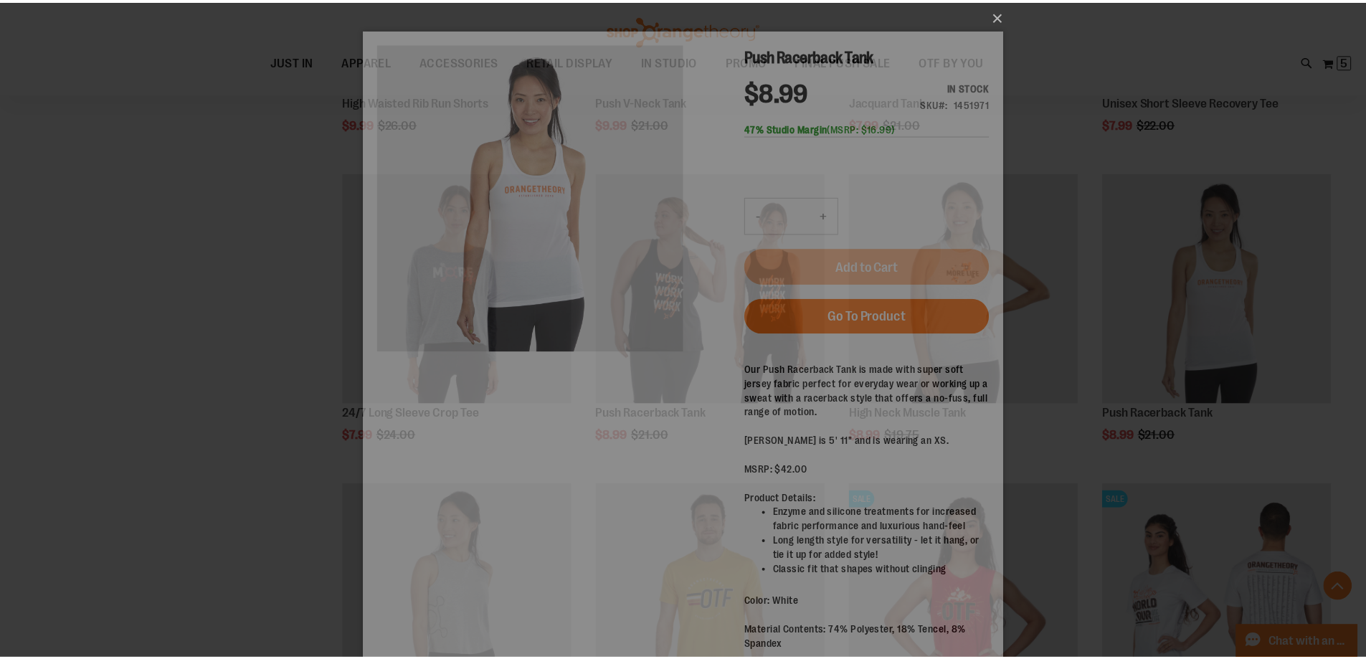
scroll to position [0, 0]
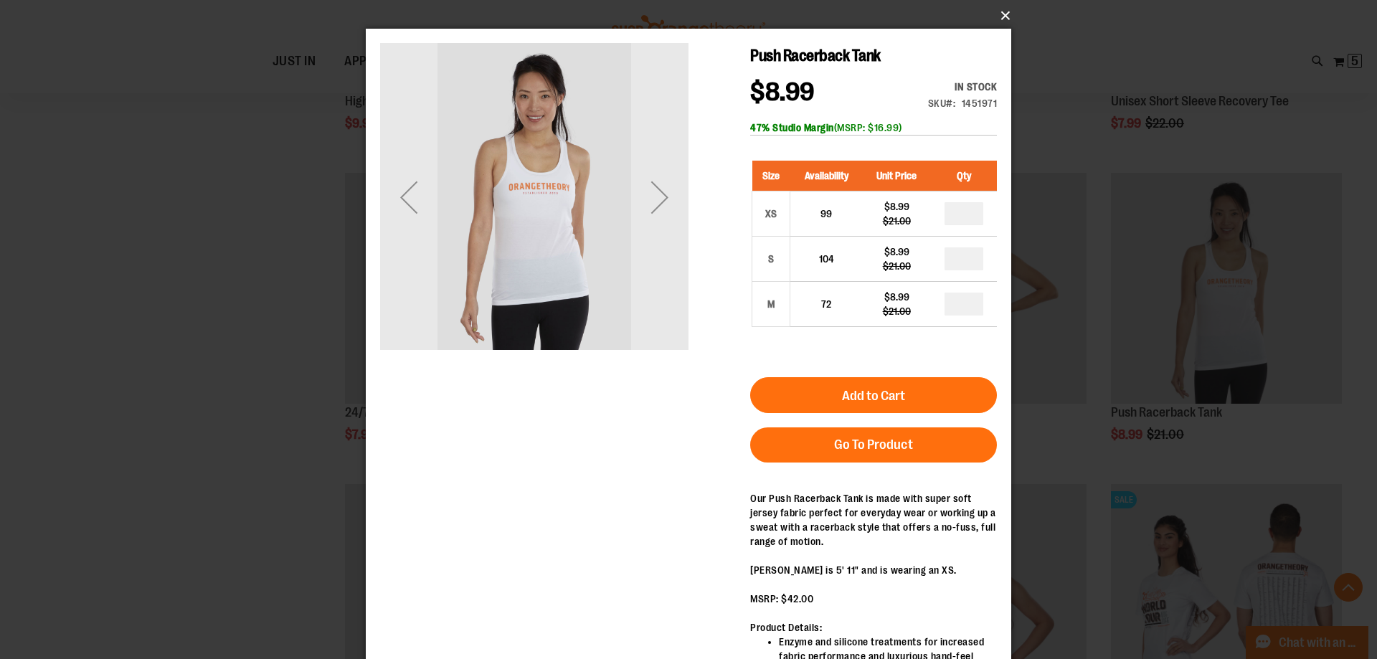
click at [1005, 9] on button "×" at bounding box center [692, 16] width 645 height 32
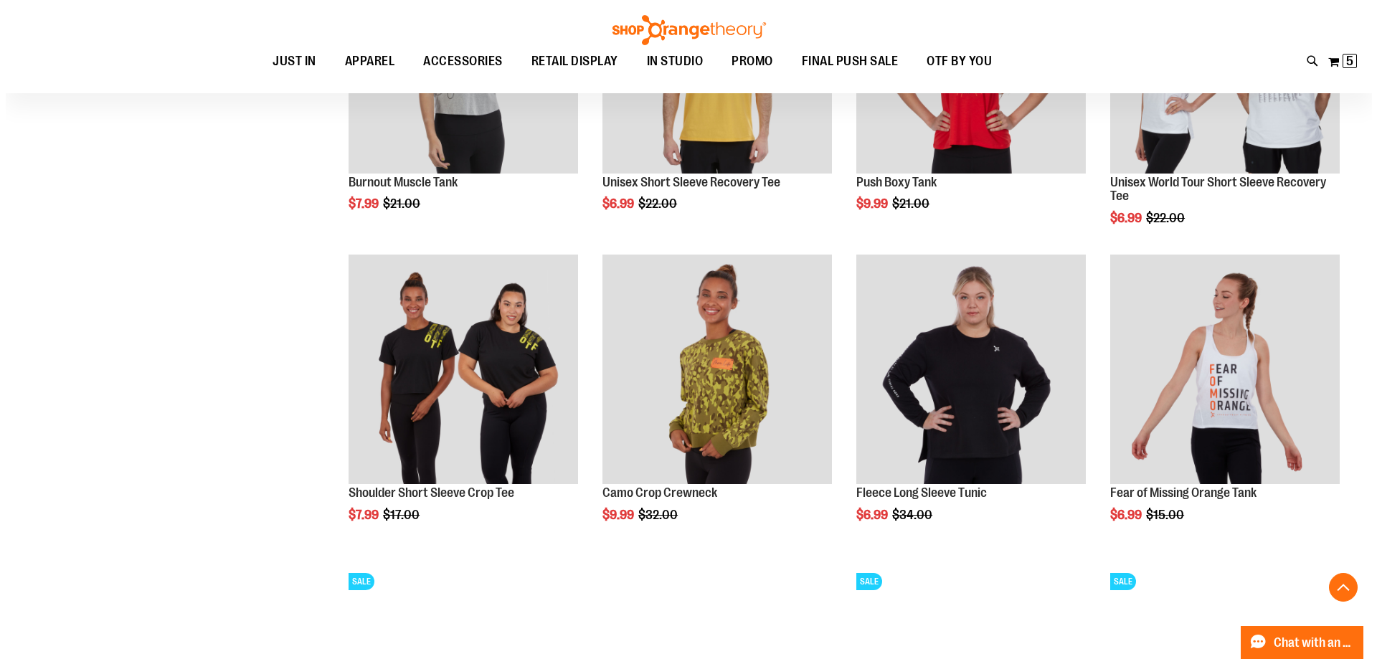
scroll to position [1004, 0]
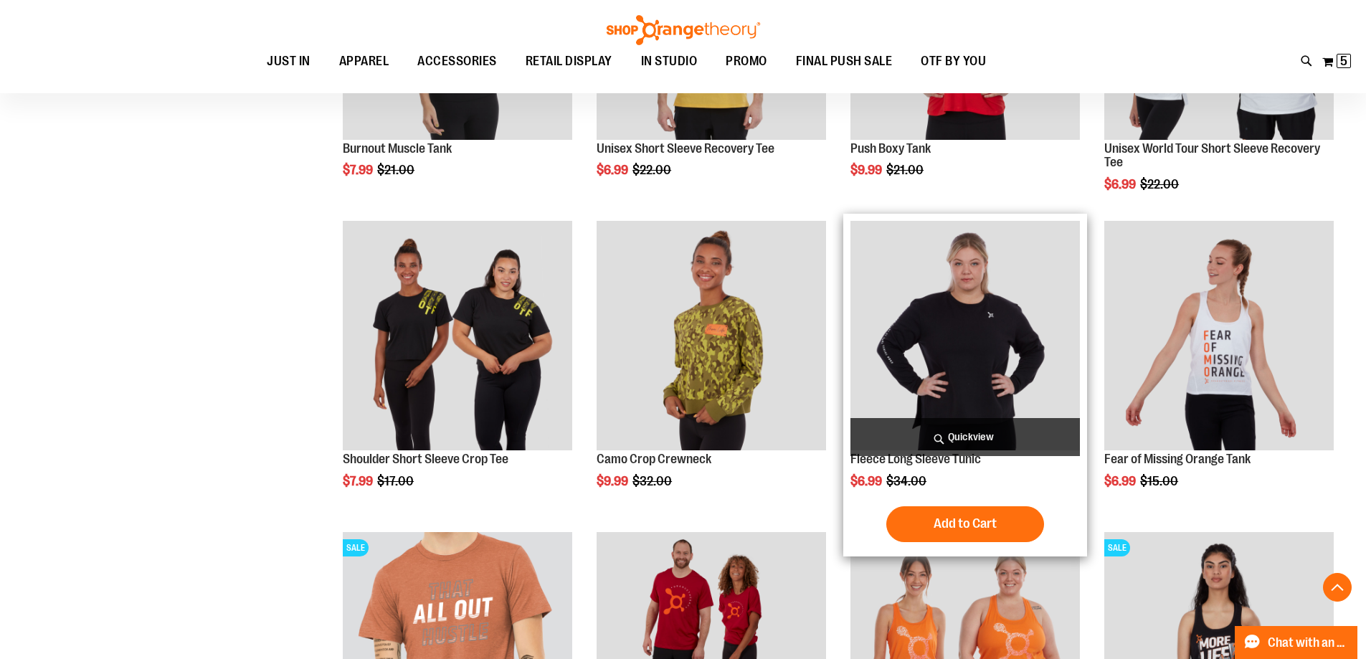
click at [1007, 429] on span "Quickview" at bounding box center [964, 437] width 229 height 38
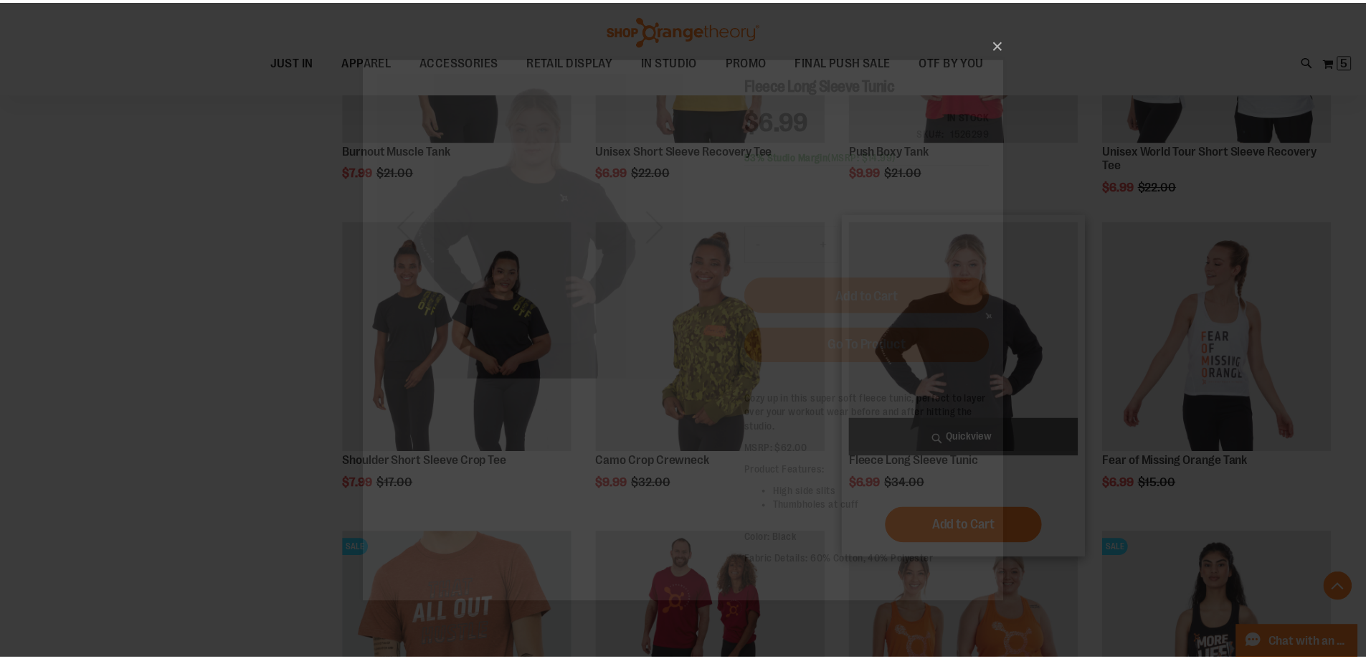
scroll to position [0, 0]
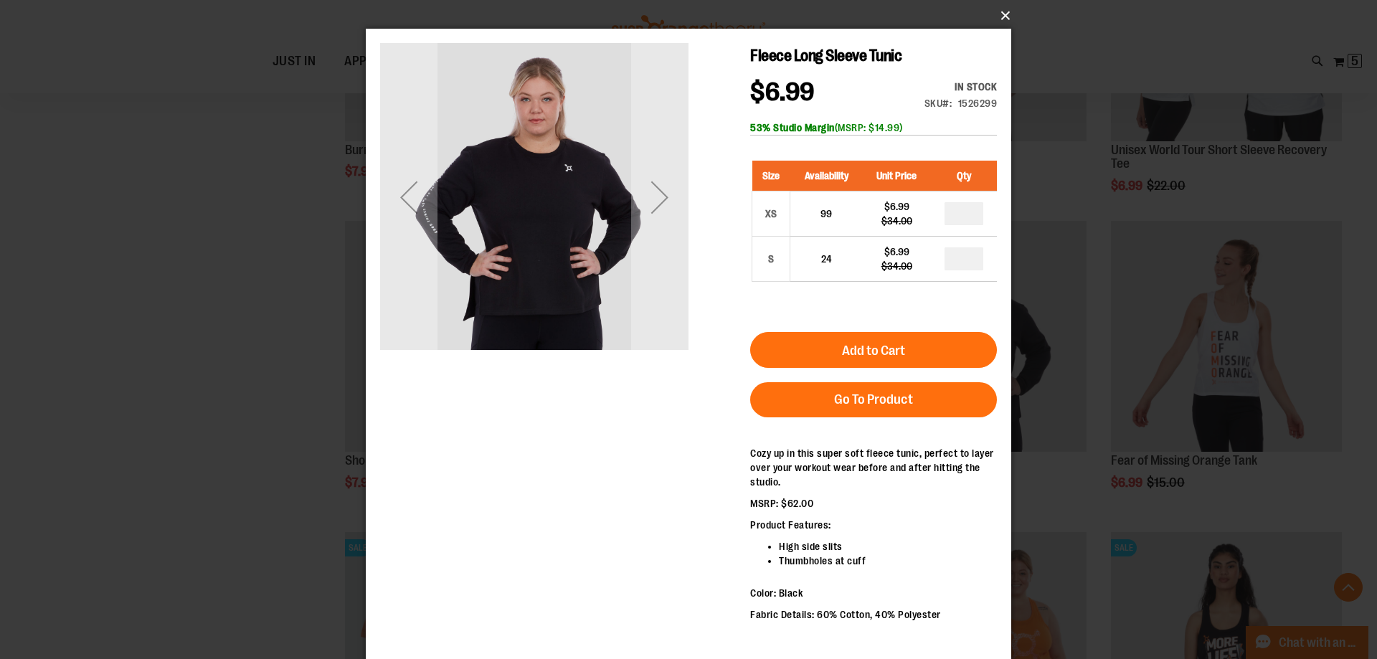
click at [1000, 11] on button "×" at bounding box center [692, 16] width 645 height 32
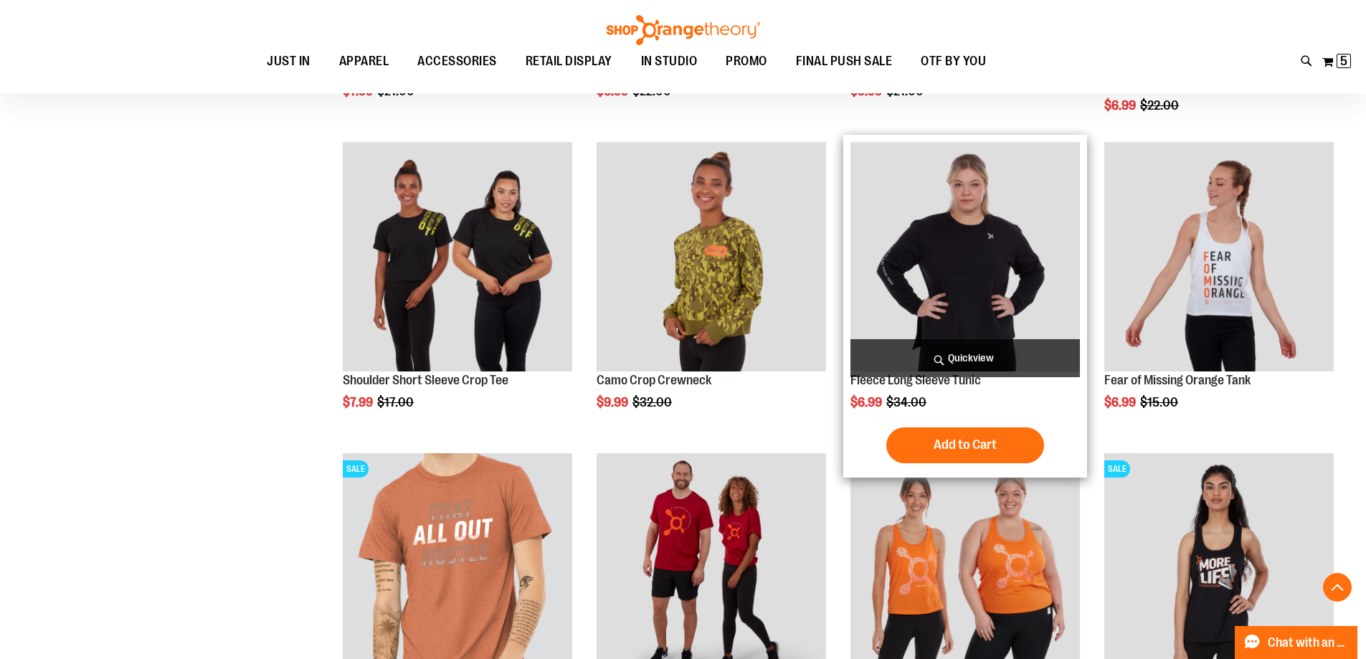
scroll to position [1219, 0]
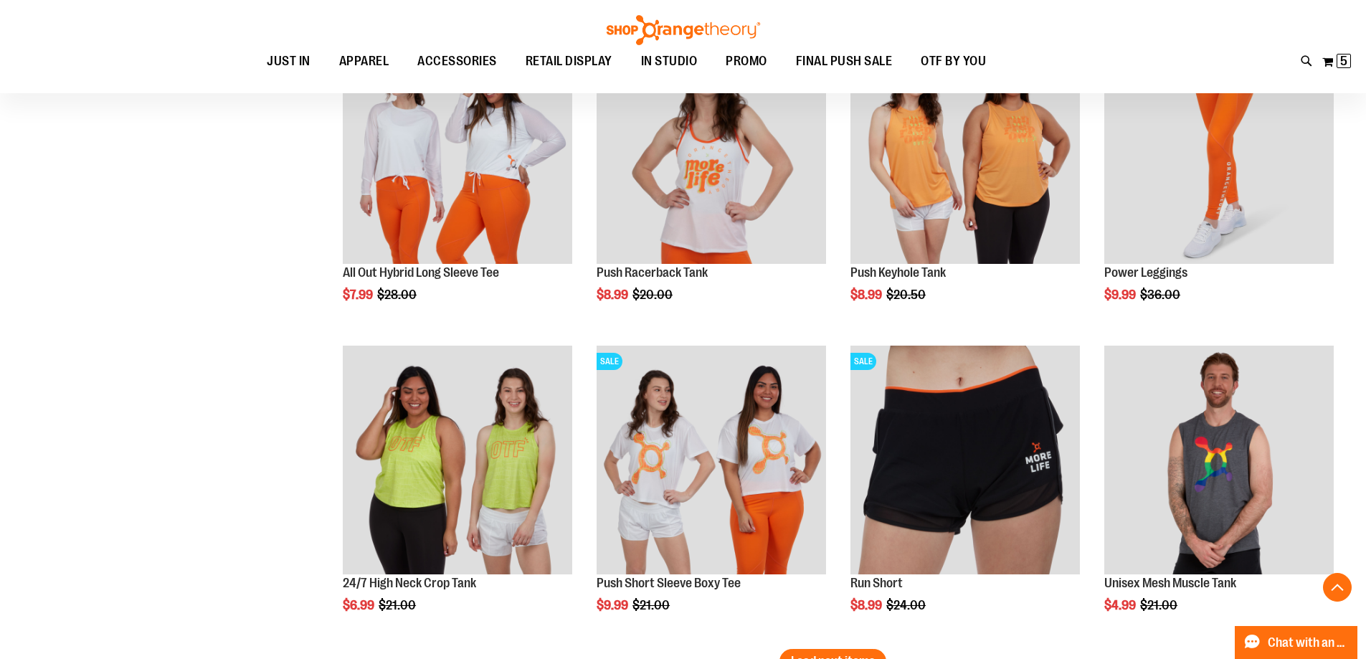
scroll to position [2512, 0]
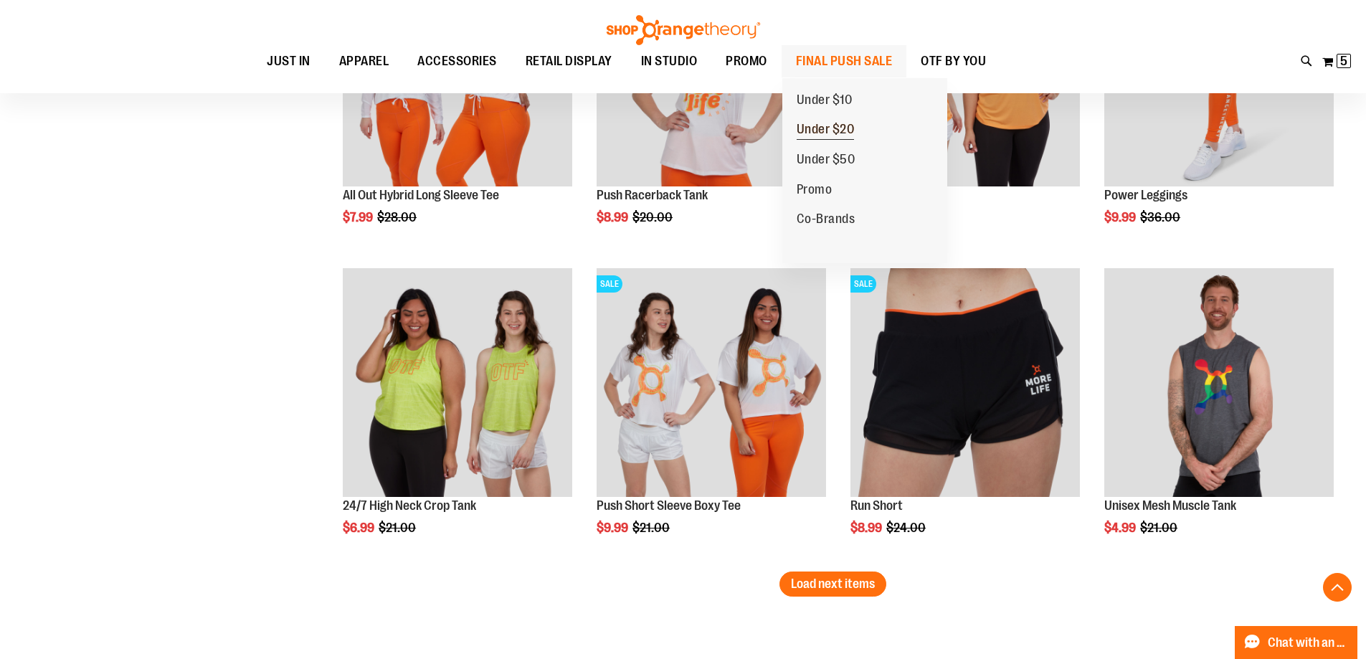
click at [834, 130] on span "Under $20" at bounding box center [826, 131] width 58 height 18
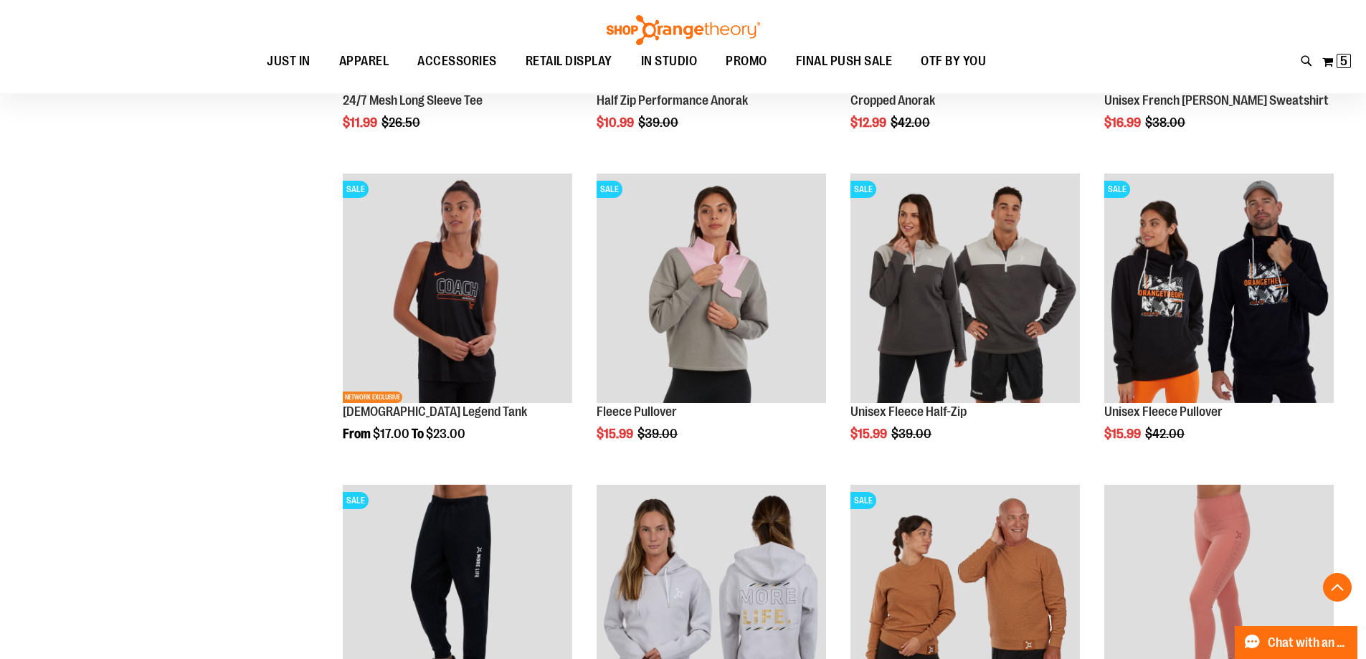
scroll to position [645, 0]
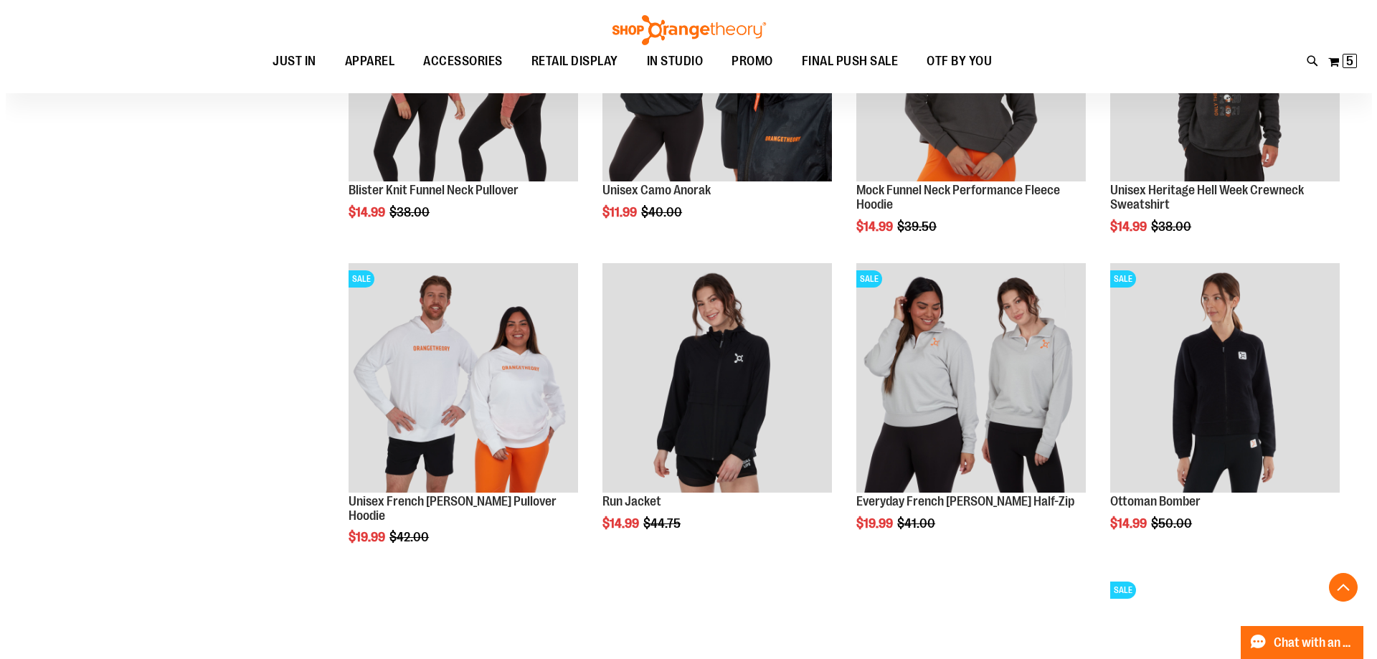
scroll to position [1290, 0]
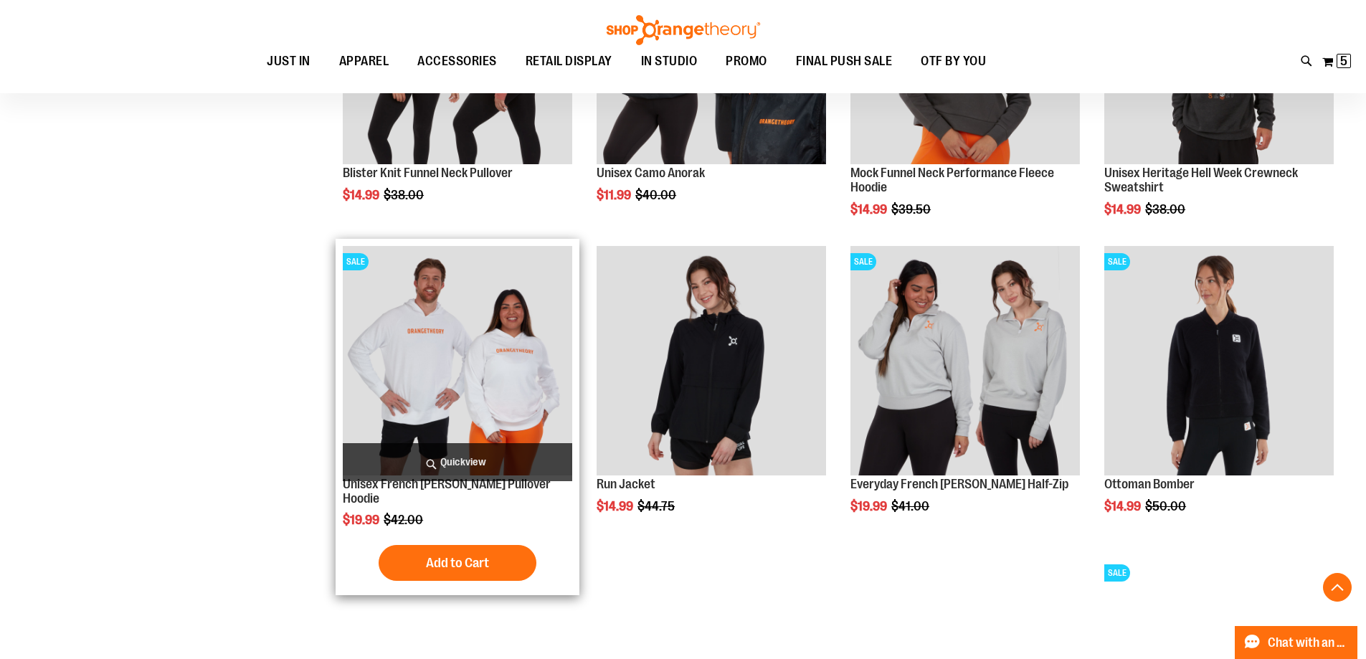
type input "**********"
click at [498, 448] on span "Quickview" at bounding box center [457, 462] width 229 height 38
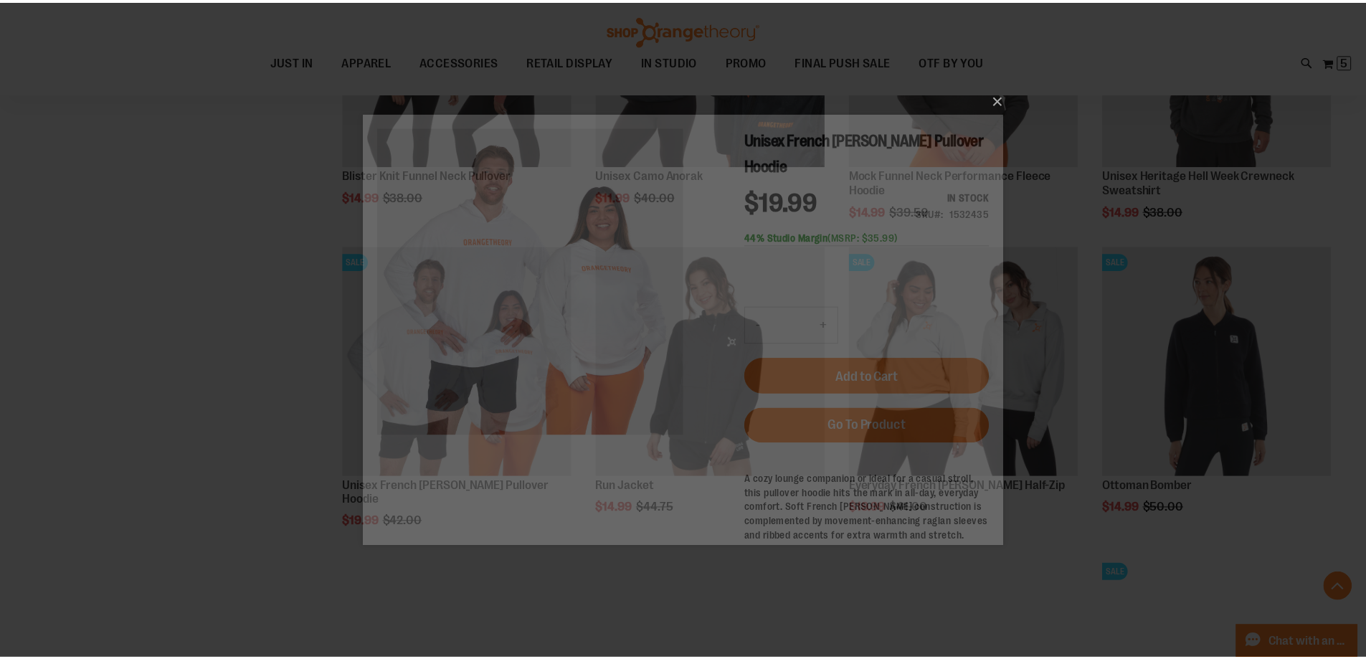
scroll to position [0, 0]
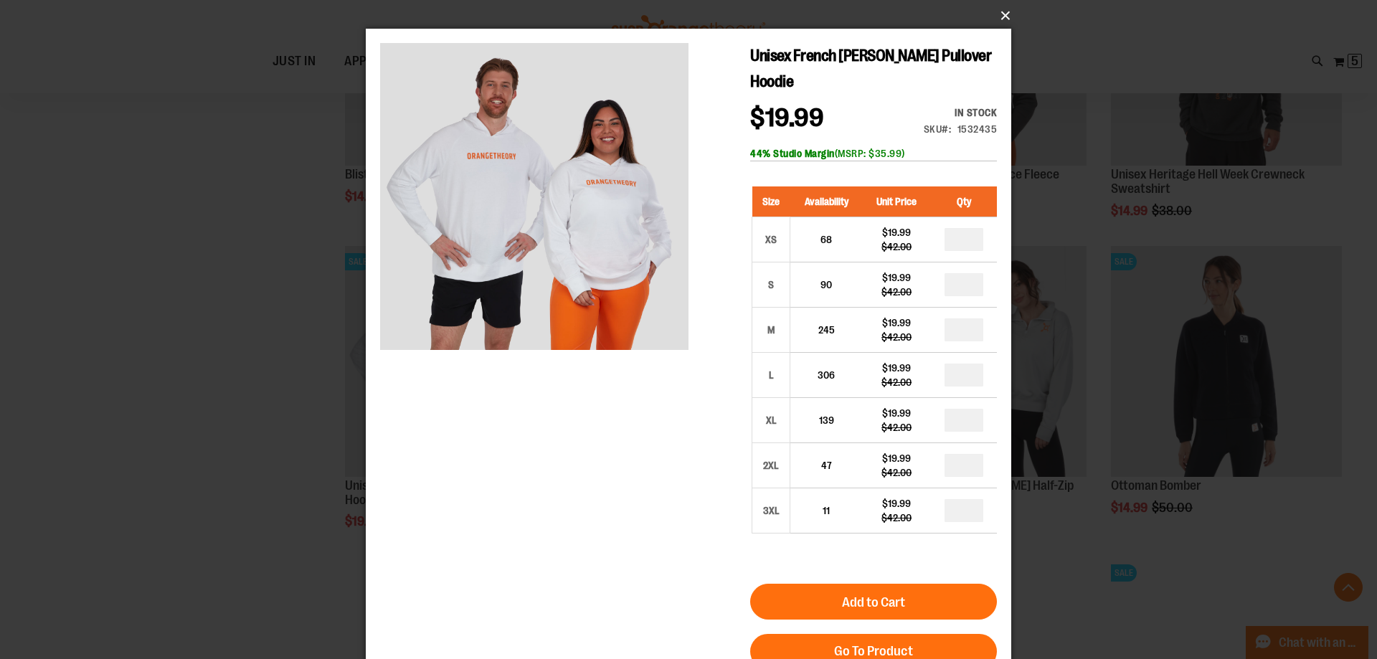
click at [1007, 14] on button "×" at bounding box center [692, 16] width 645 height 32
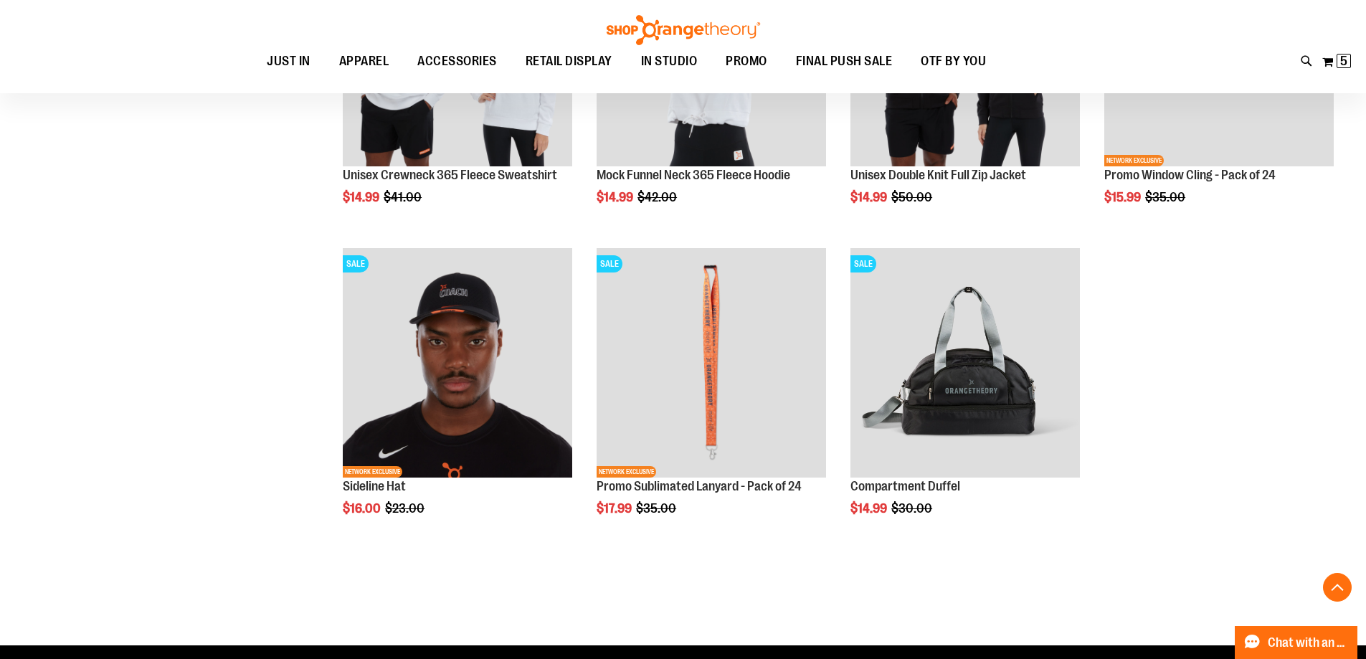
scroll to position [2222, 0]
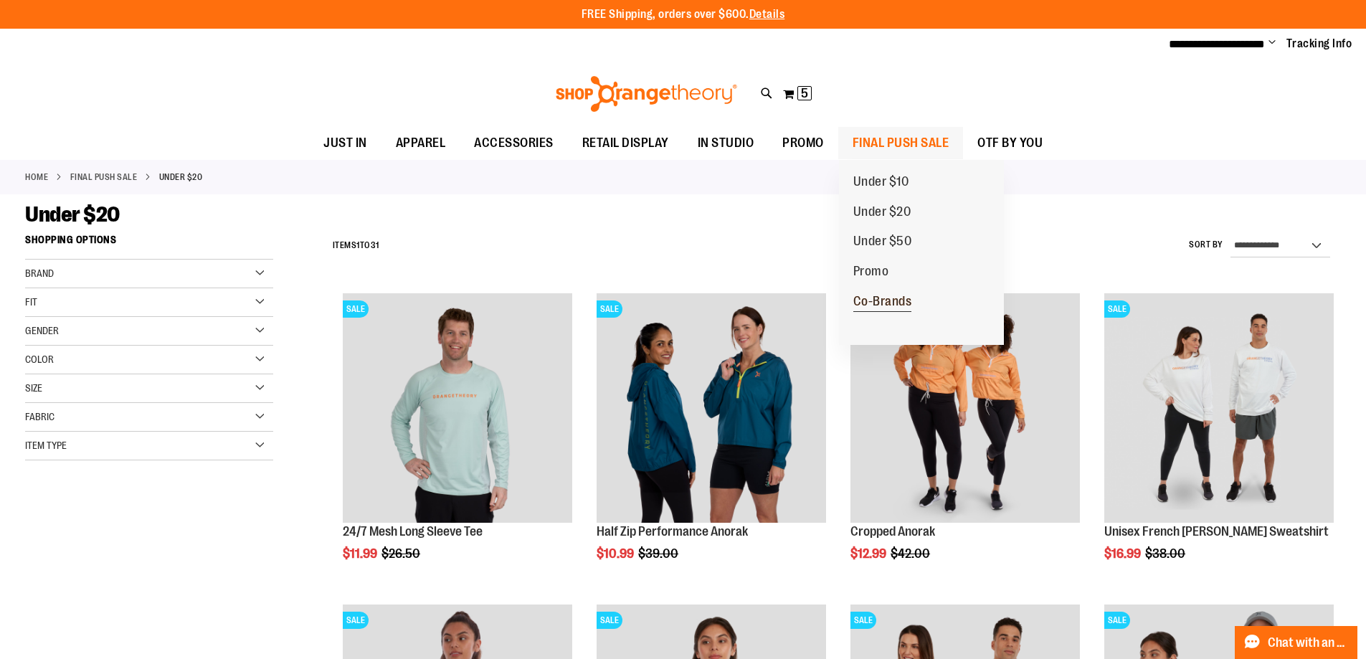
click at [884, 297] on span "Co-Brands" at bounding box center [882, 303] width 59 height 18
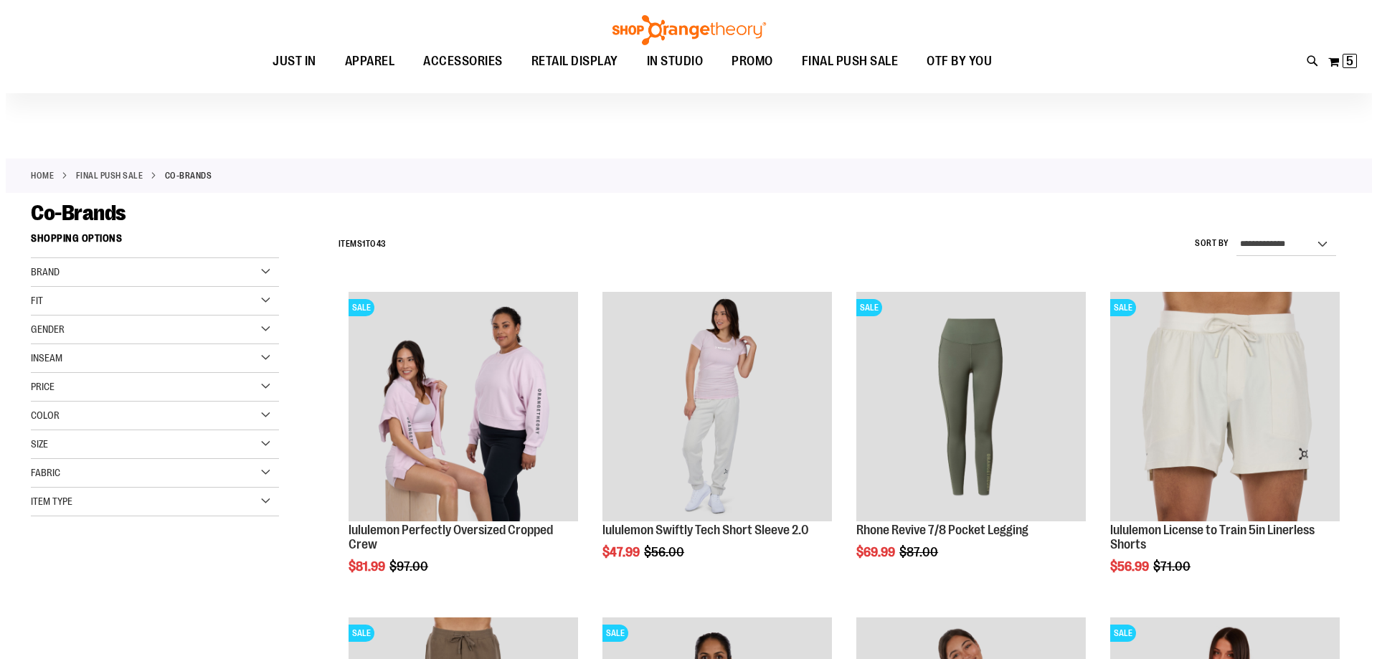
scroll to position [143, 0]
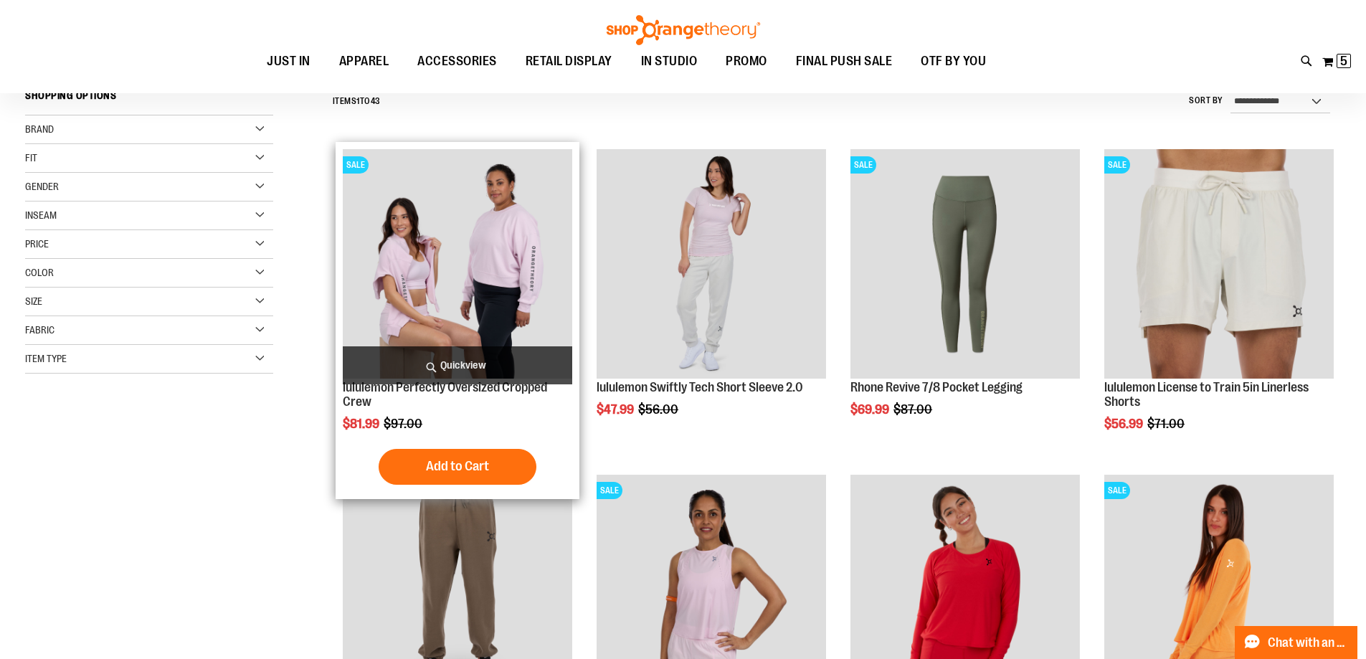
type input "**********"
click at [478, 361] on span "Quickview" at bounding box center [457, 365] width 229 height 38
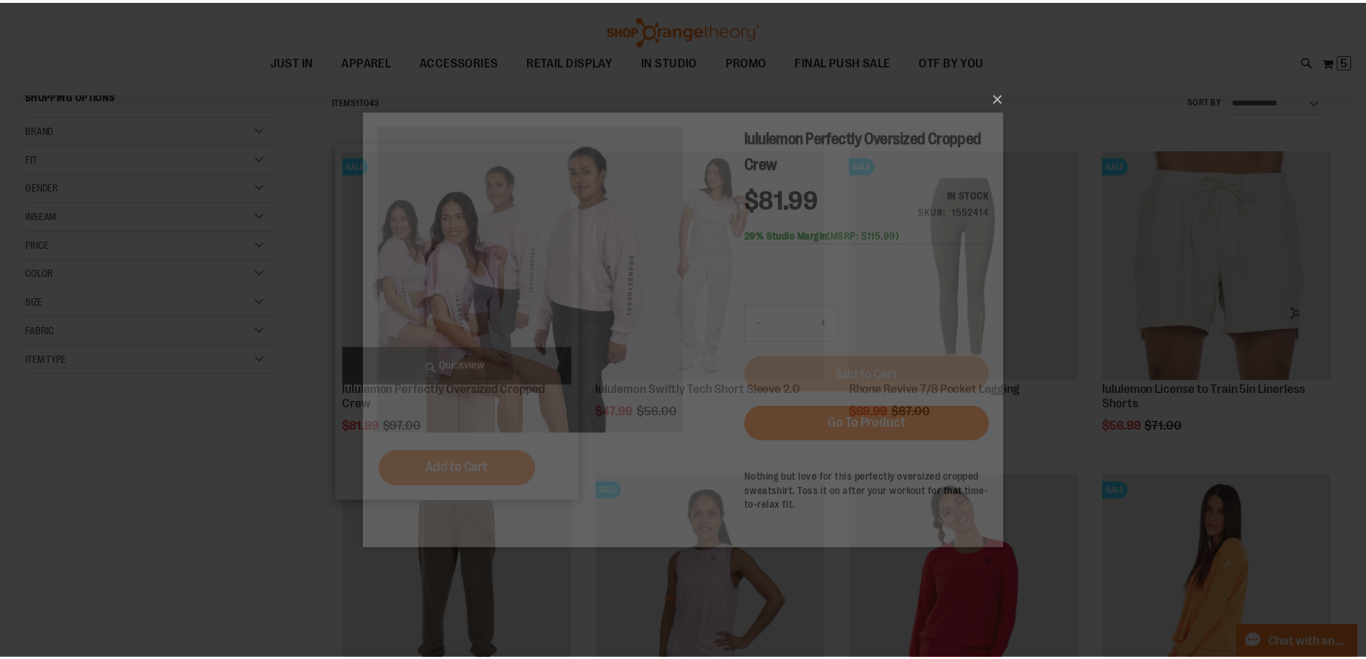
scroll to position [0, 0]
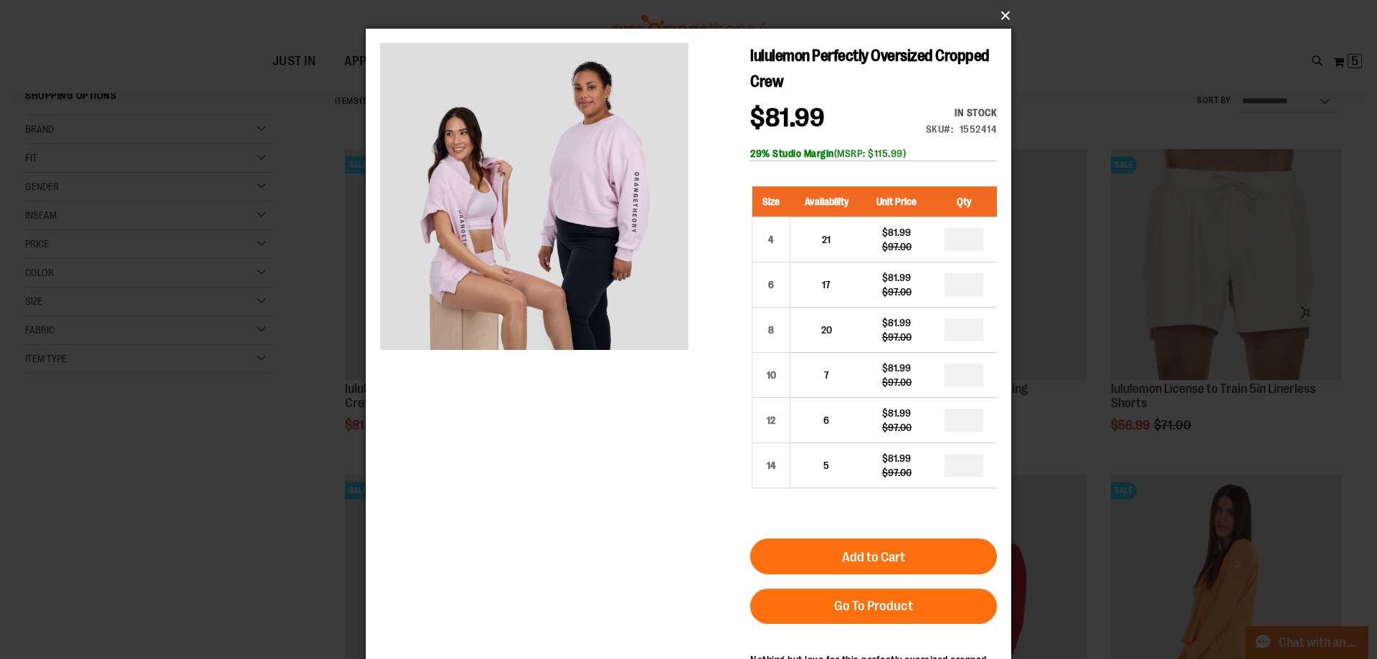
click at [1001, 14] on button "×" at bounding box center [692, 16] width 645 height 32
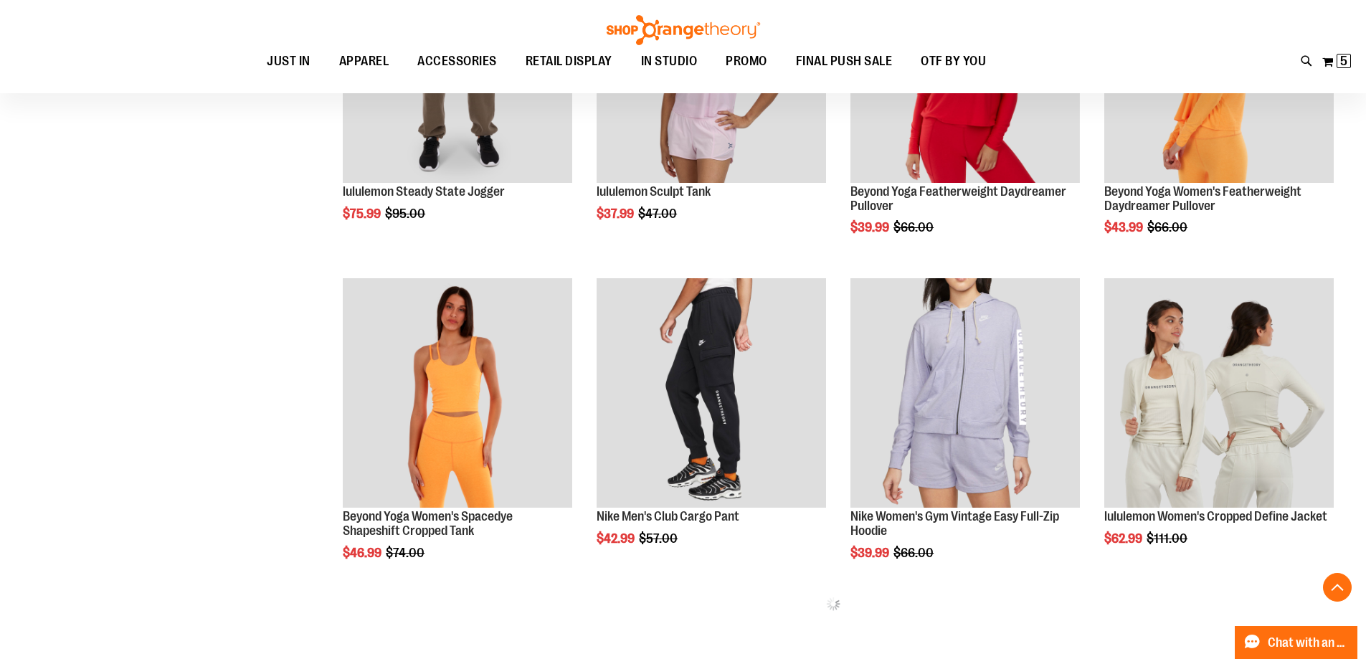
scroll to position [716, 0]
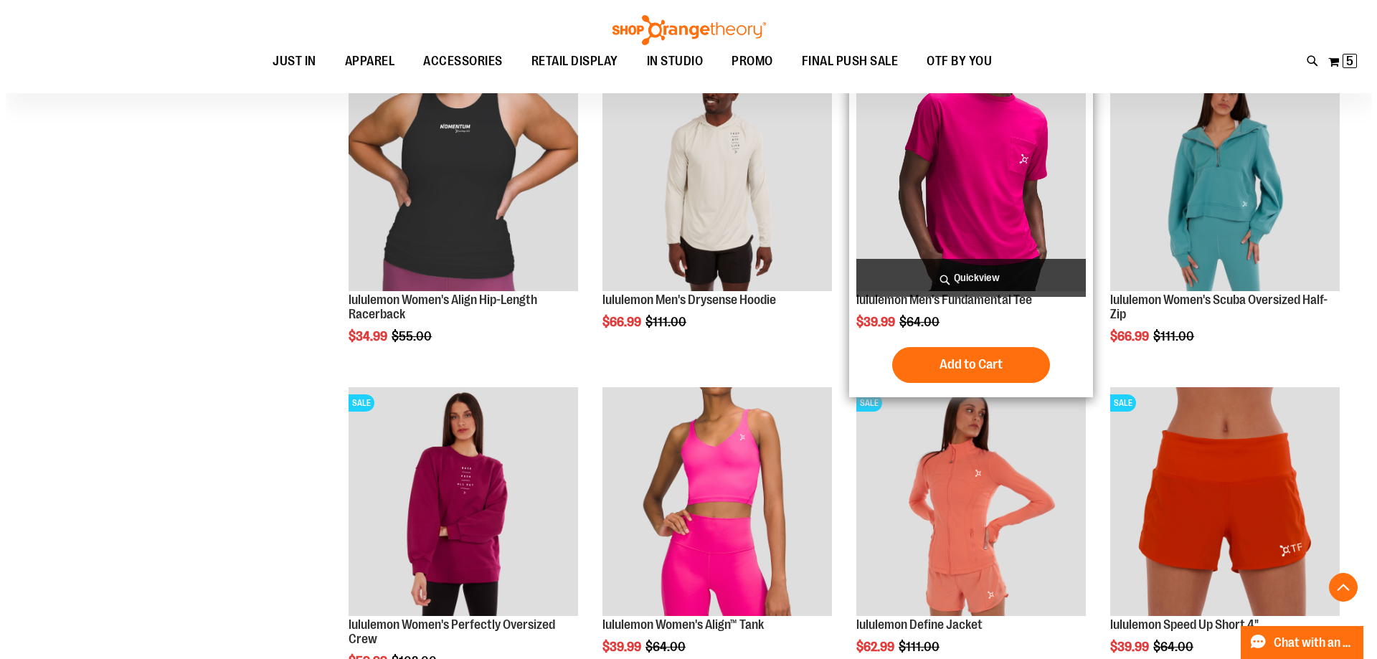
scroll to position [1505, 0]
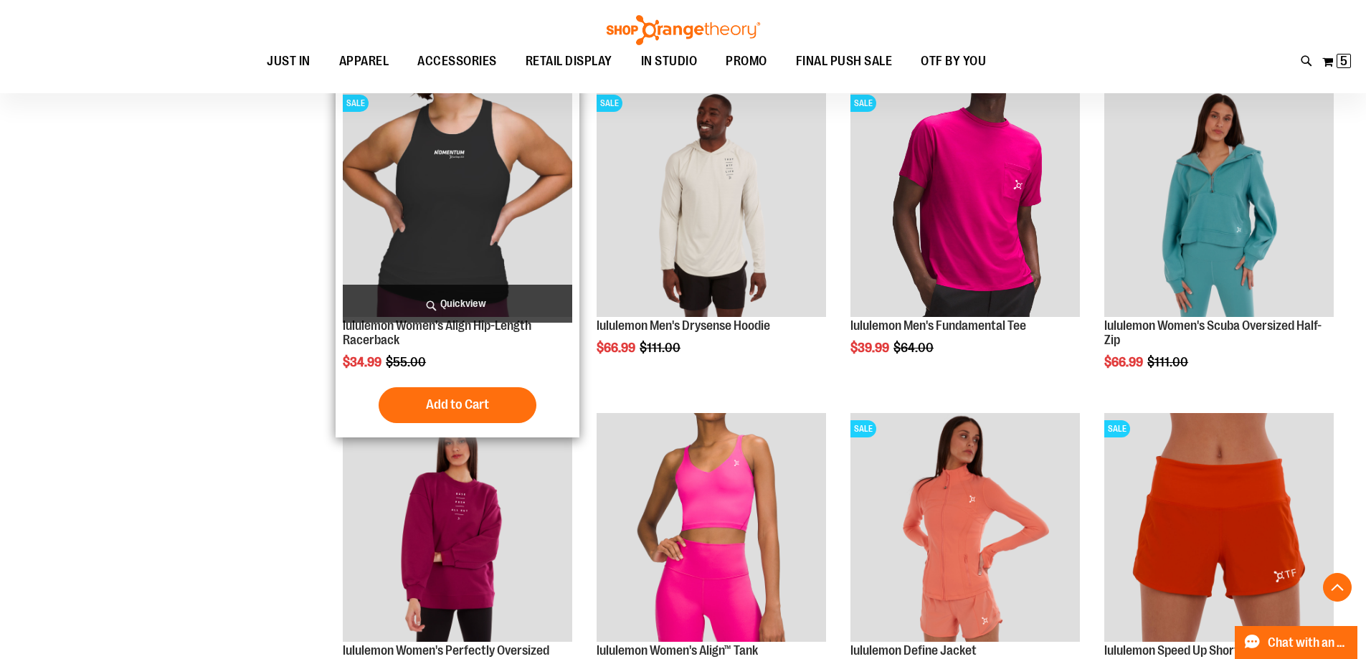
click at [450, 293] on span "Quickview" at bounding box center [457, 304] width 229 height 38
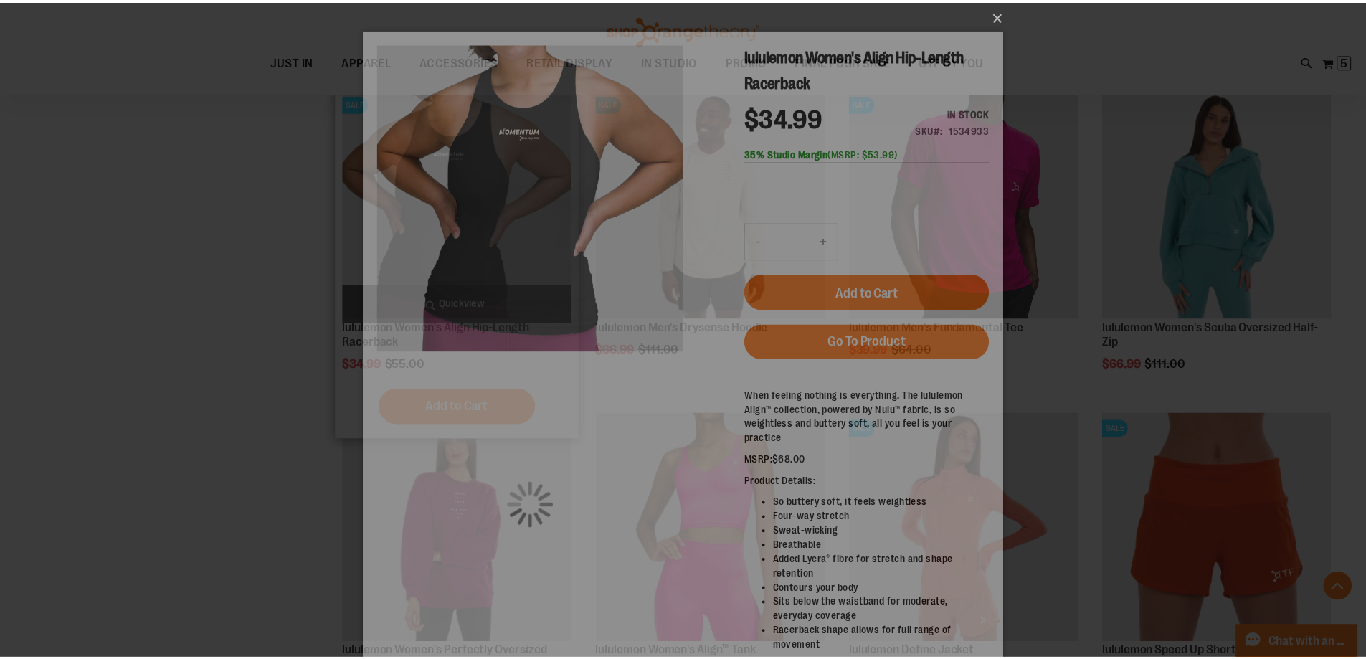
scroll to position [0, 0]
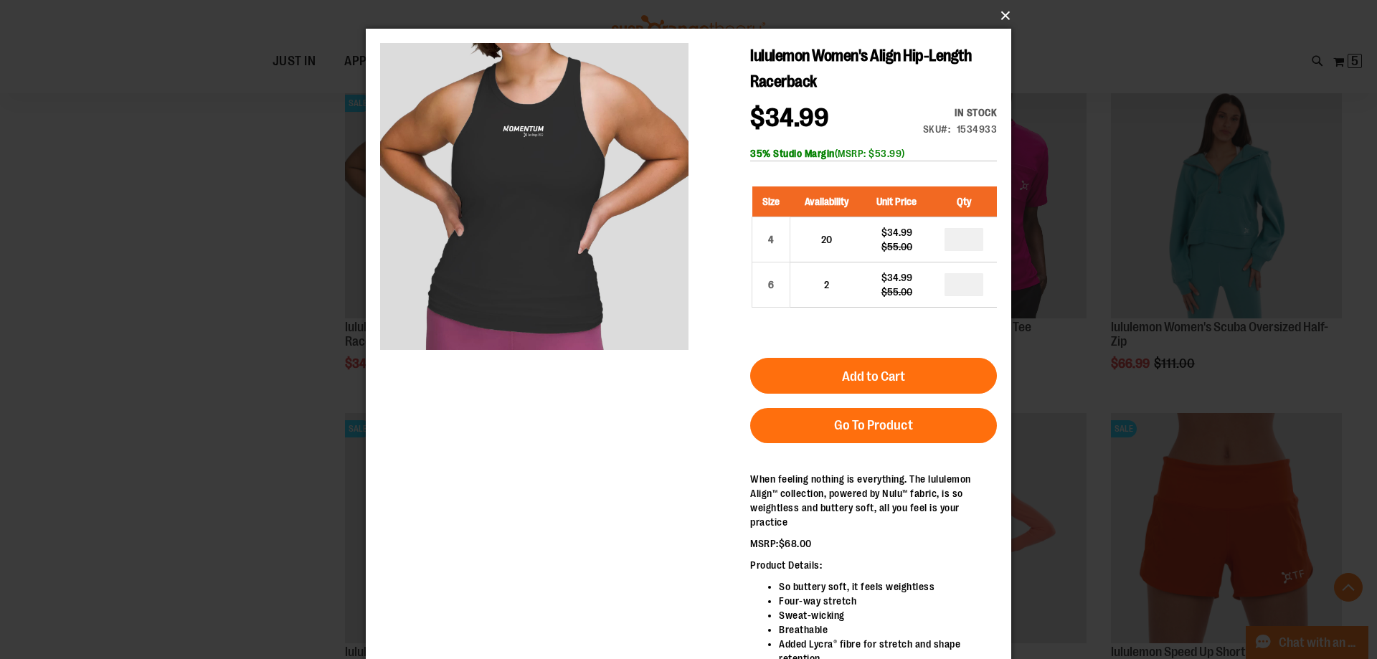
click at [998, 14] on button "×" at bounding box center [692, 16] width 645 height 32
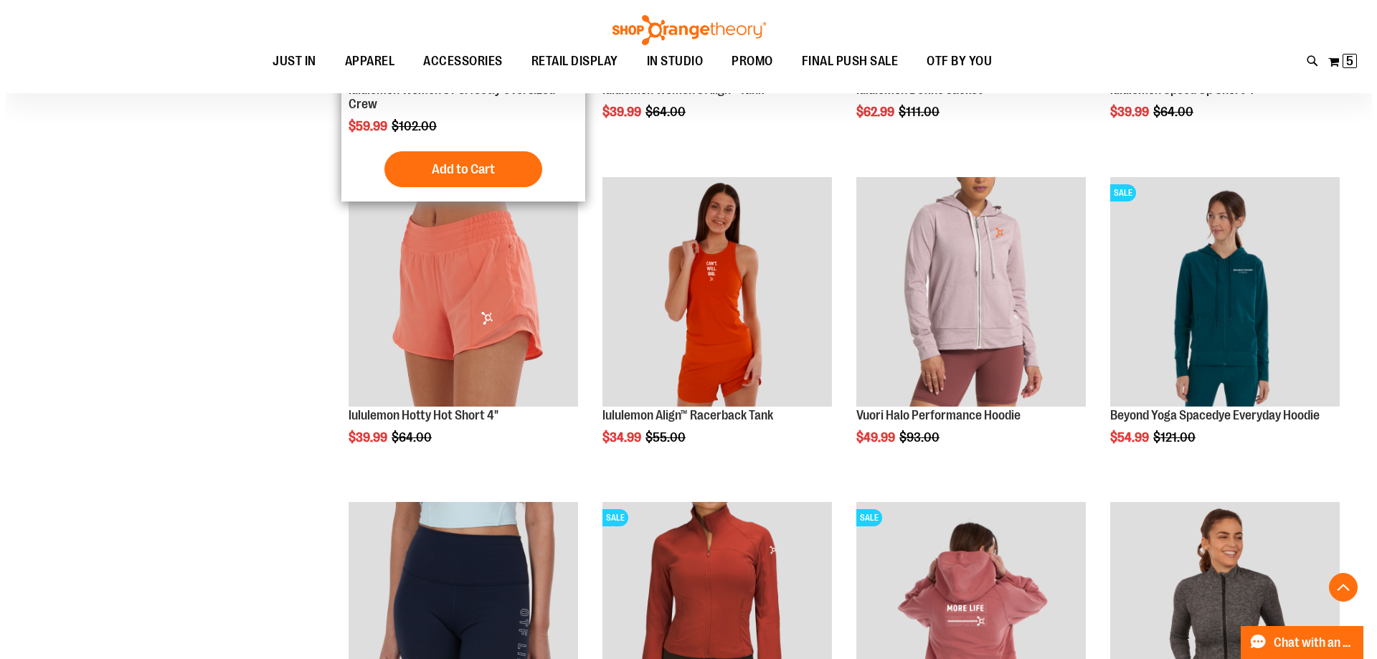
scroll to position [2150, 0]
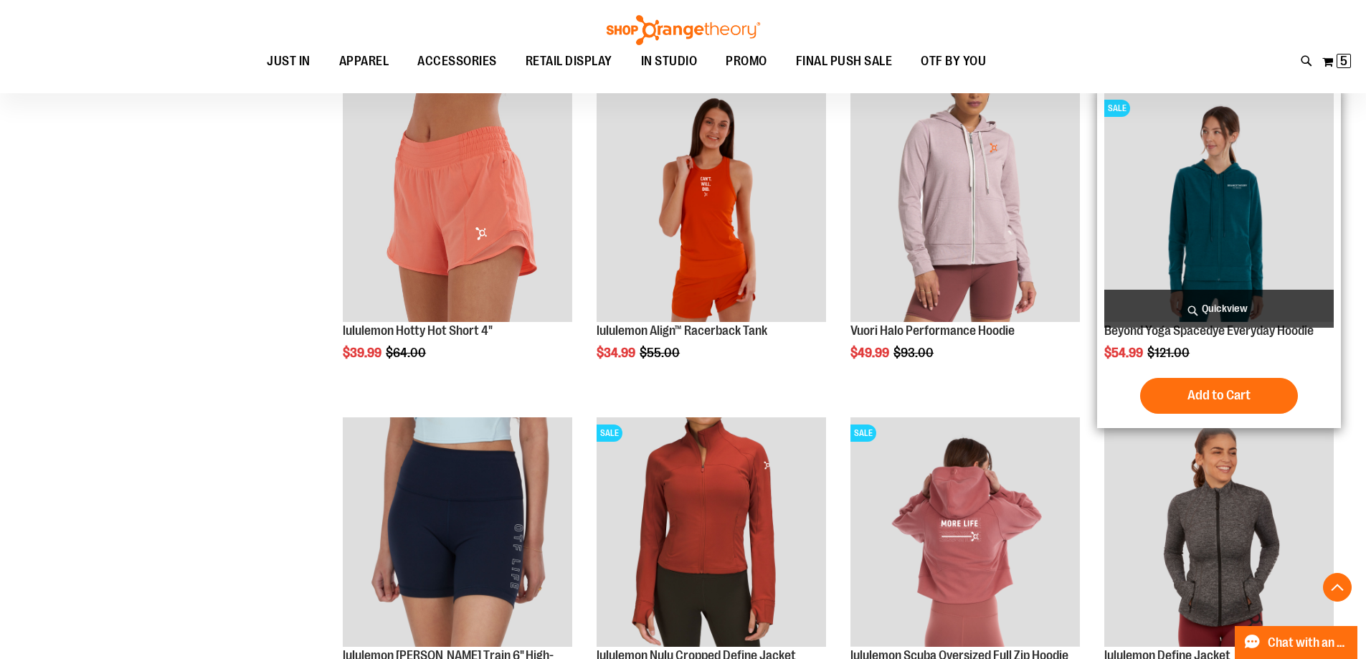
click at [1241, 301] on span "Quickview" at bounding box center [1218, 309] width 229 height 38
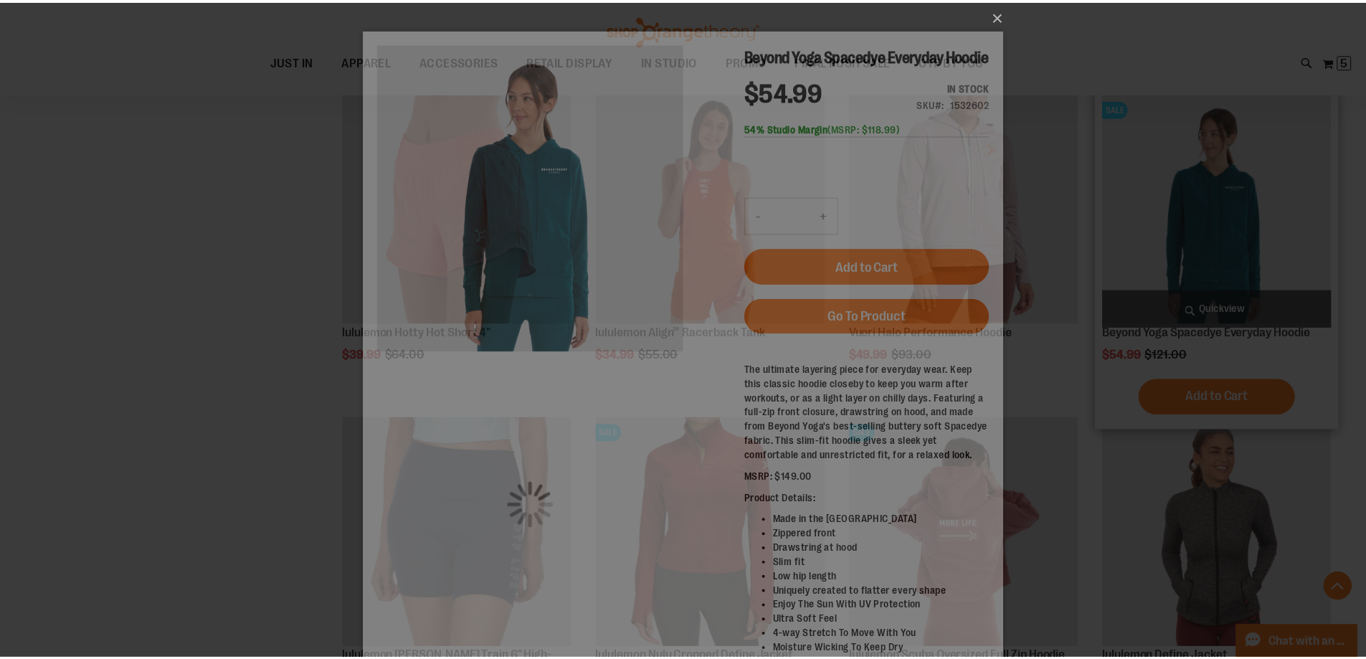
scroll to position [0, 0]
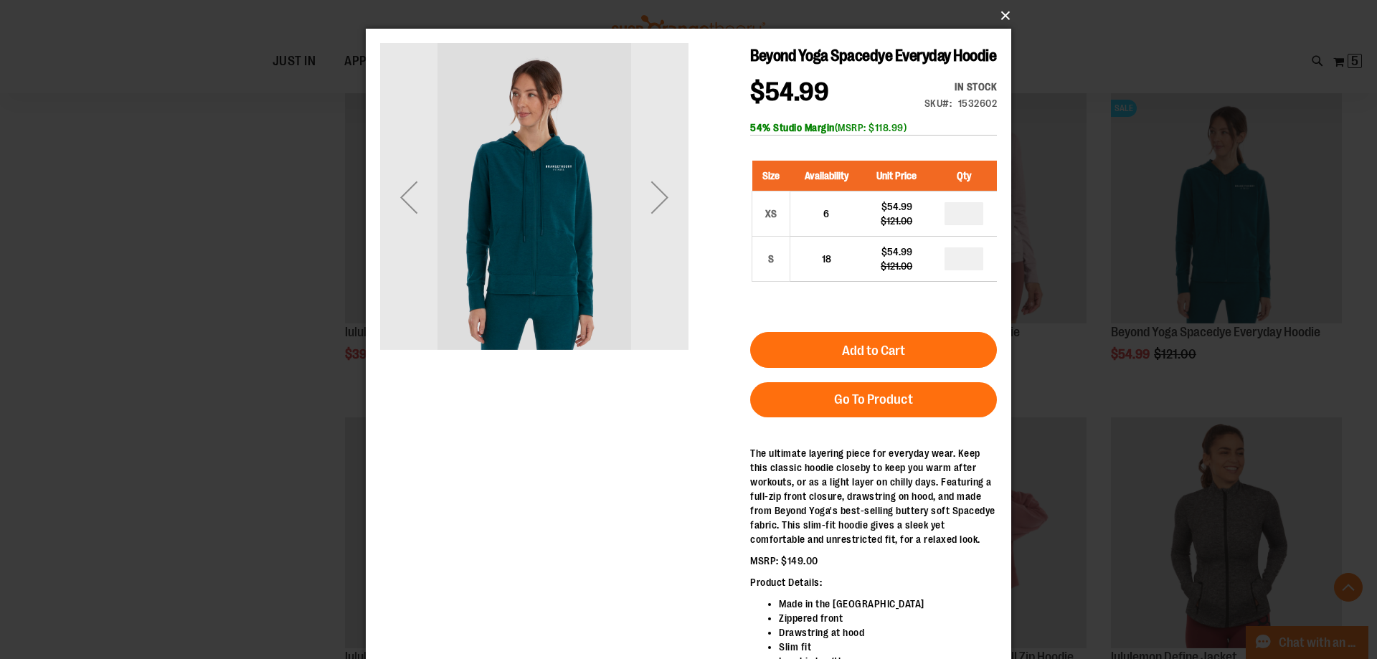
click at [998, 16] on button "×" at bounding box center [692, 16] width 645 height 32
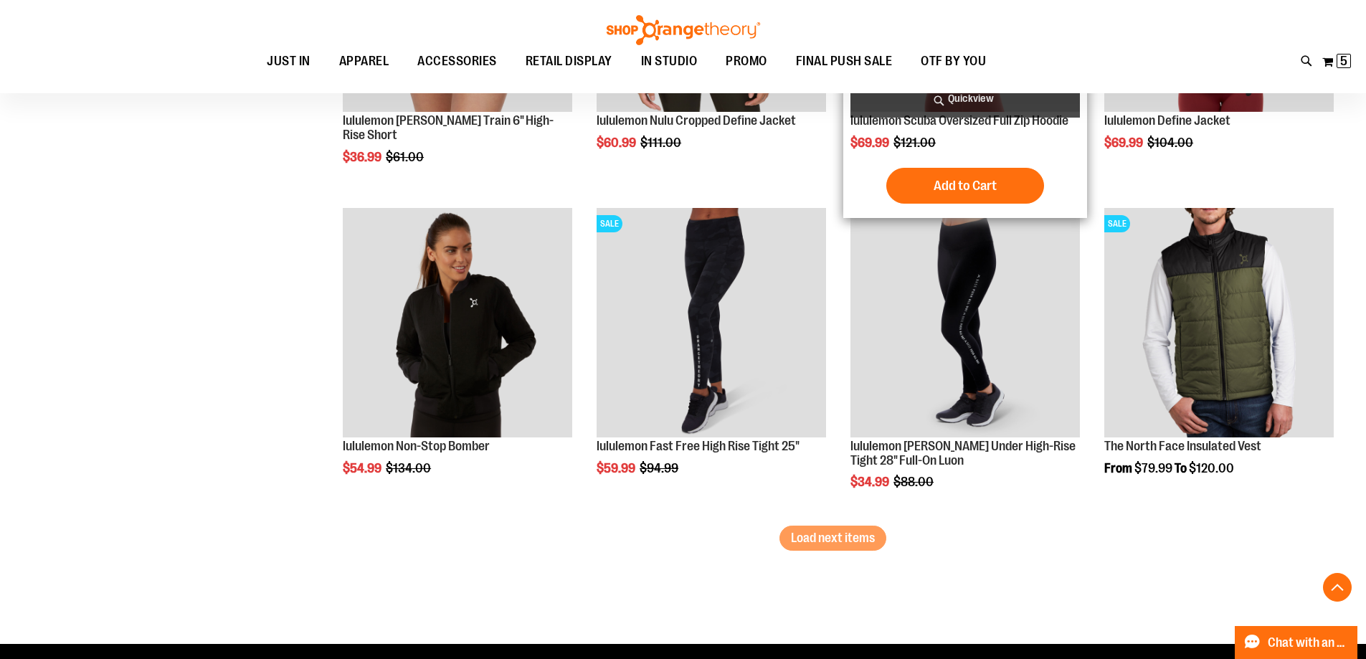
scroll to position [2724, 0]
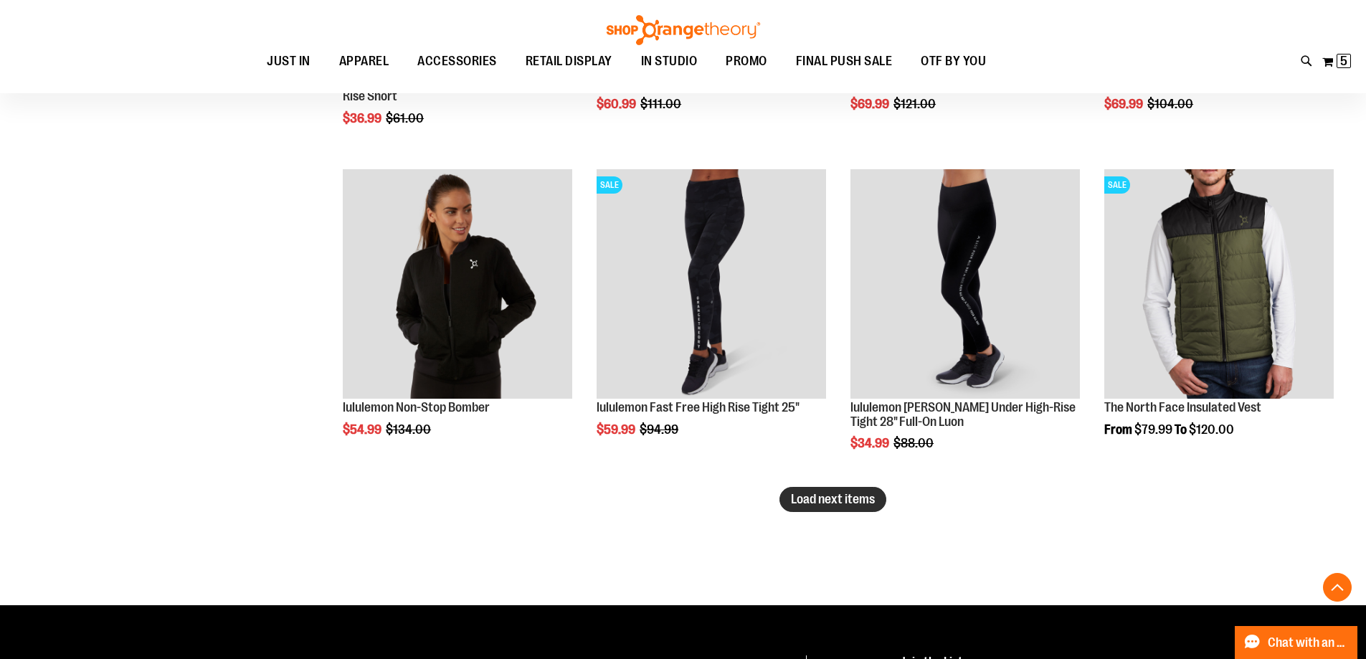
click at [875, 496] on span "Load next items" at bounding box center [833, 499] width 84 height 14
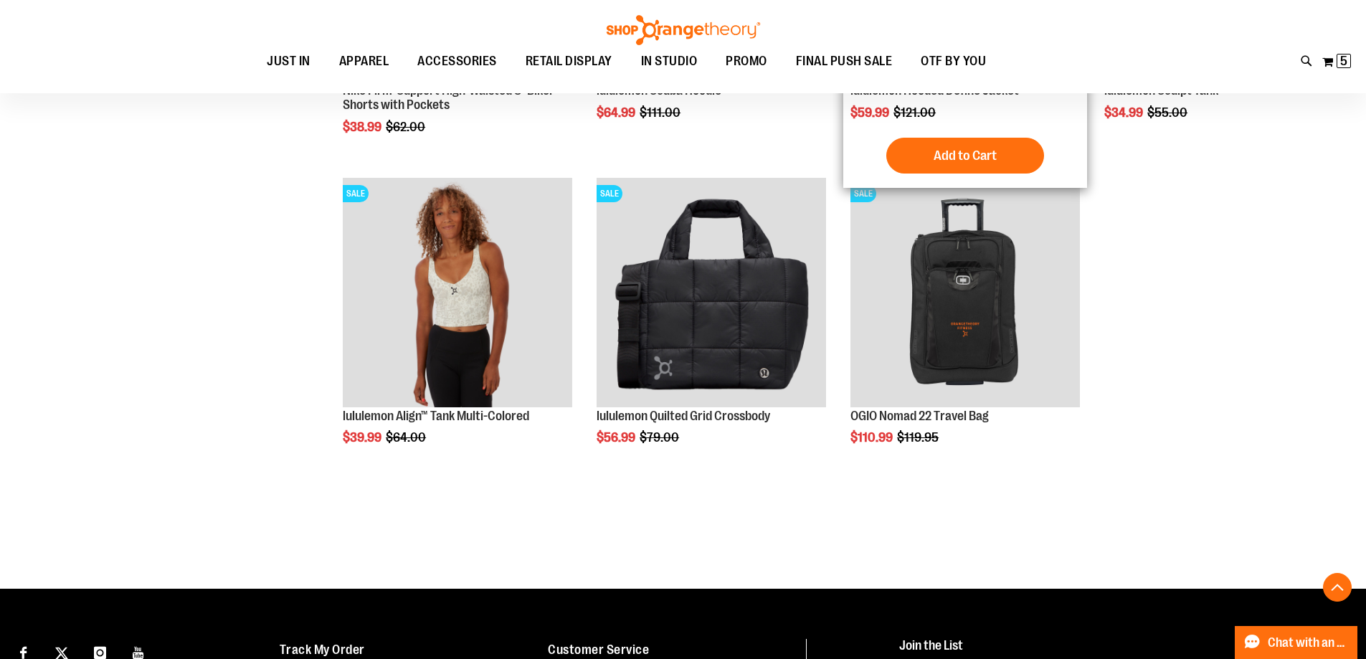
scroll to position [3369, 0]
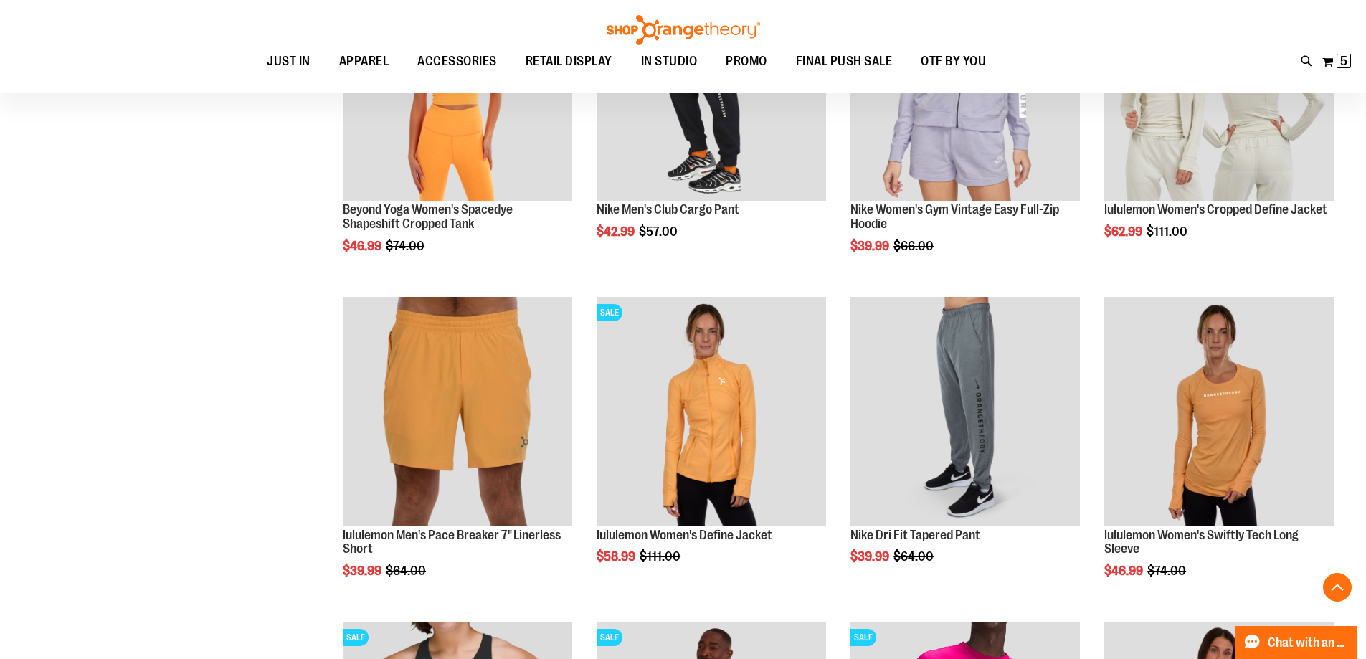
scroll to position [931, 0]
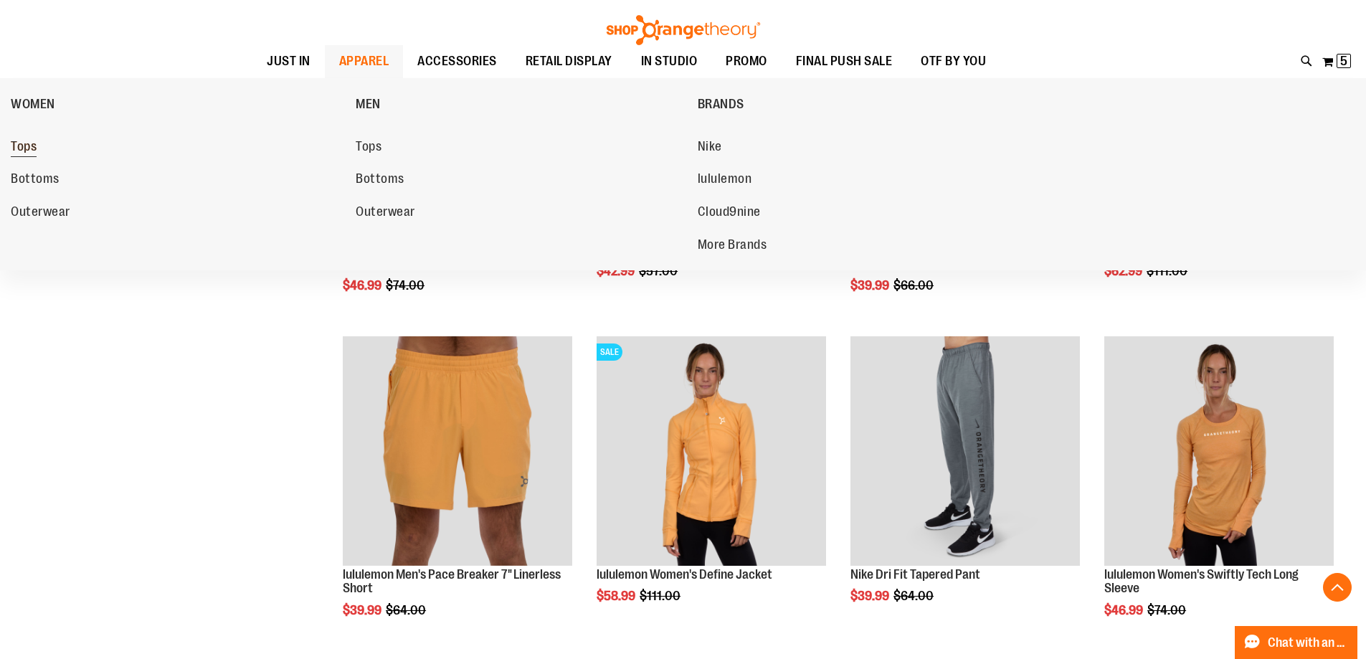
click at [27, 145] on span "Tops" at bounding box center [24, 148] width 26 height 18
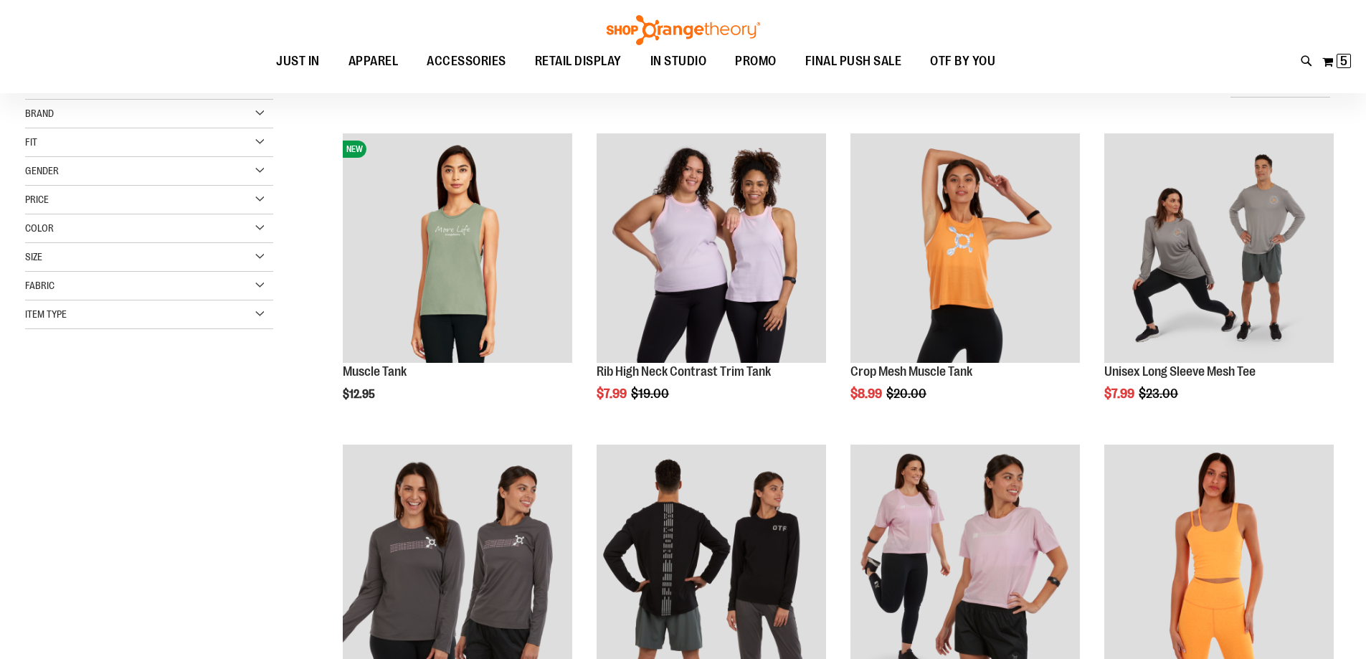
scroll to position [214, 0]
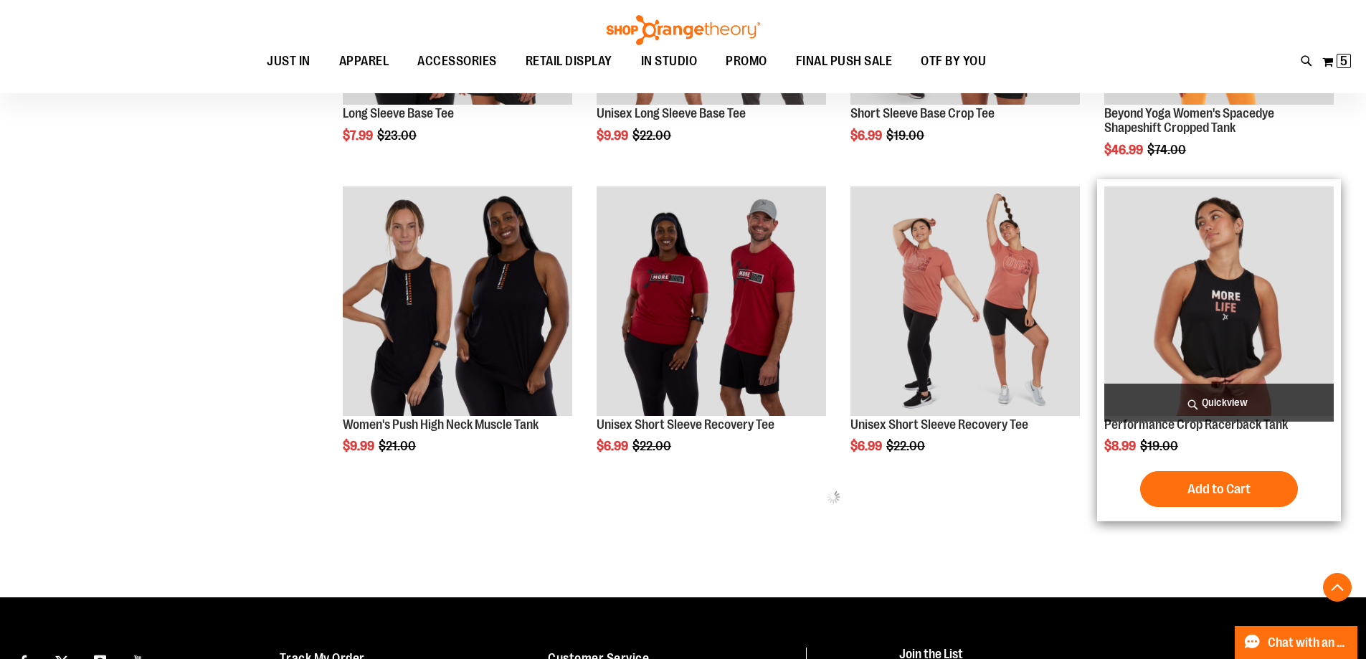
scroll to position [573, 0]
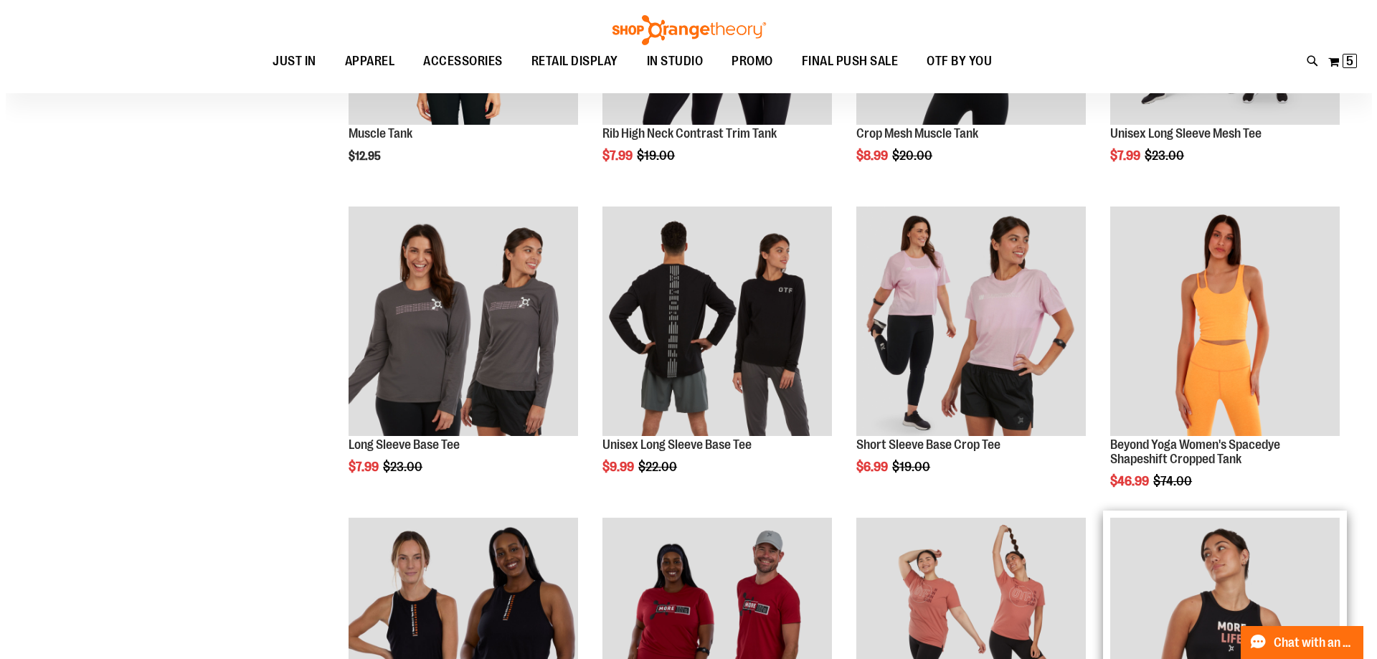
scroll to position [214, 0]
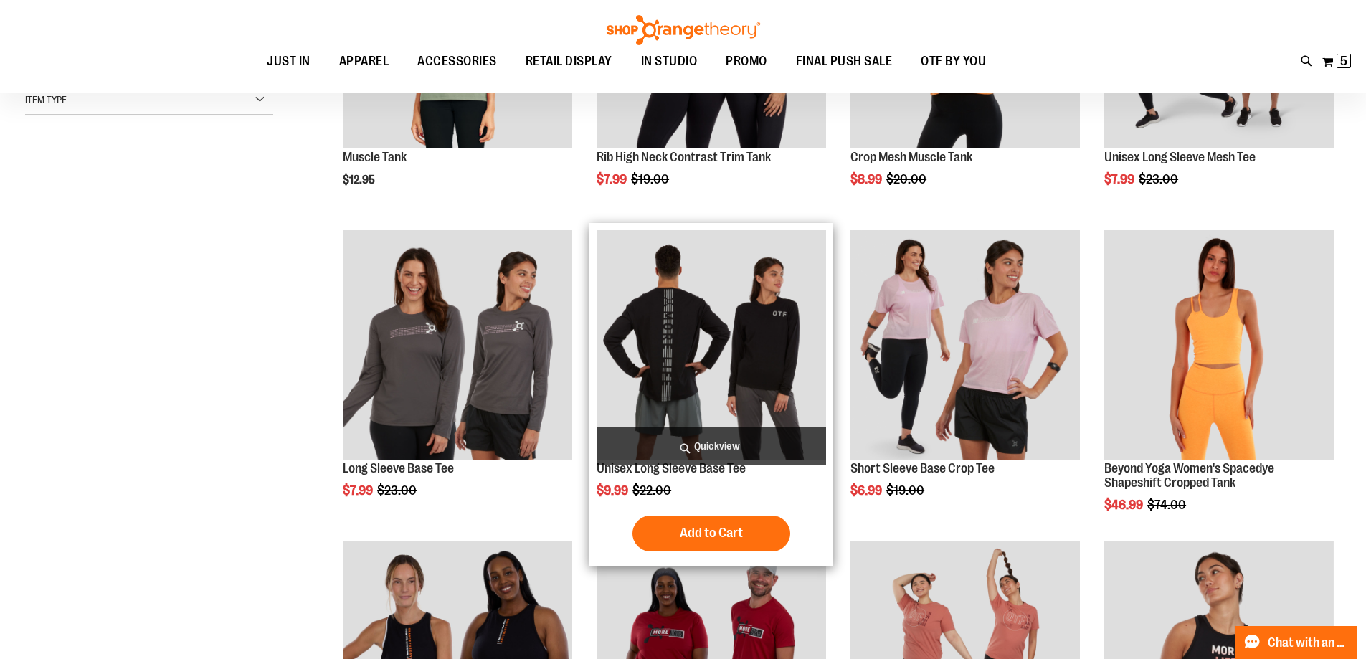
type input "**********"
click at [686, 447] on span "Quickview" at bounding box center [711, 446] width 229 height 38
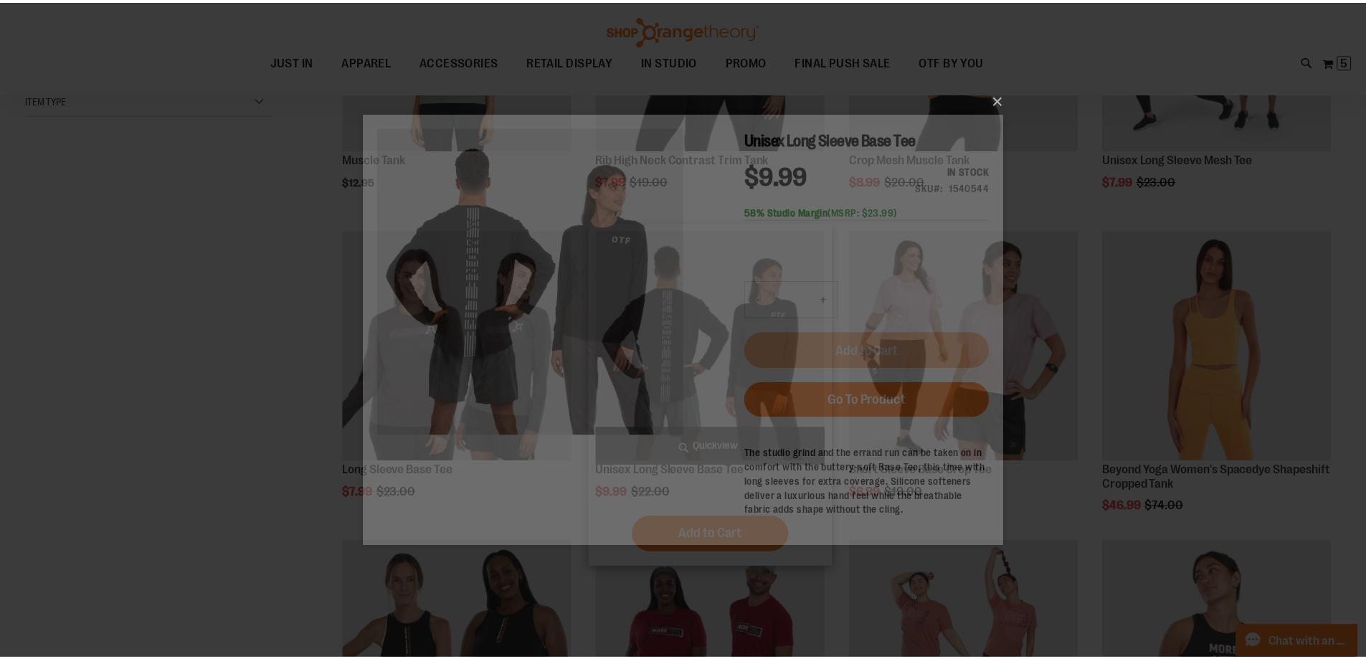
scroll to position [0, 0]
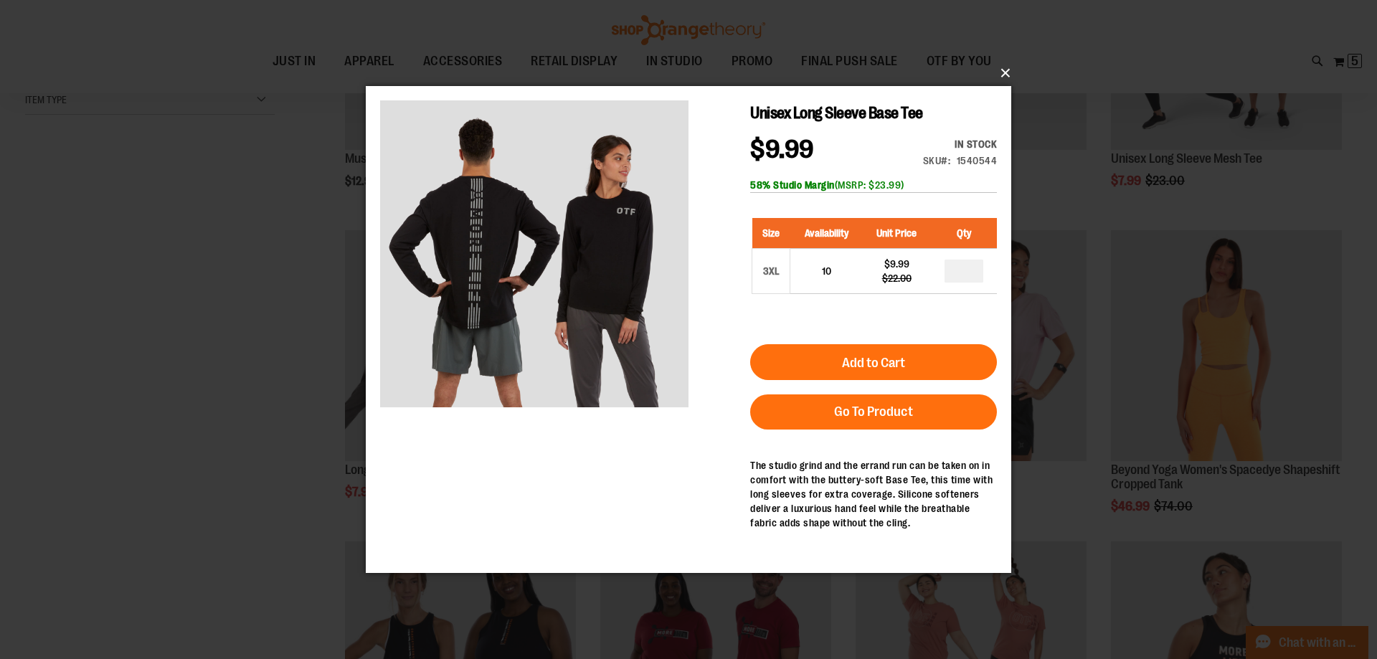
click at [1004, 70] on button "×" at bounding box center [692, 73] width 645 height 32
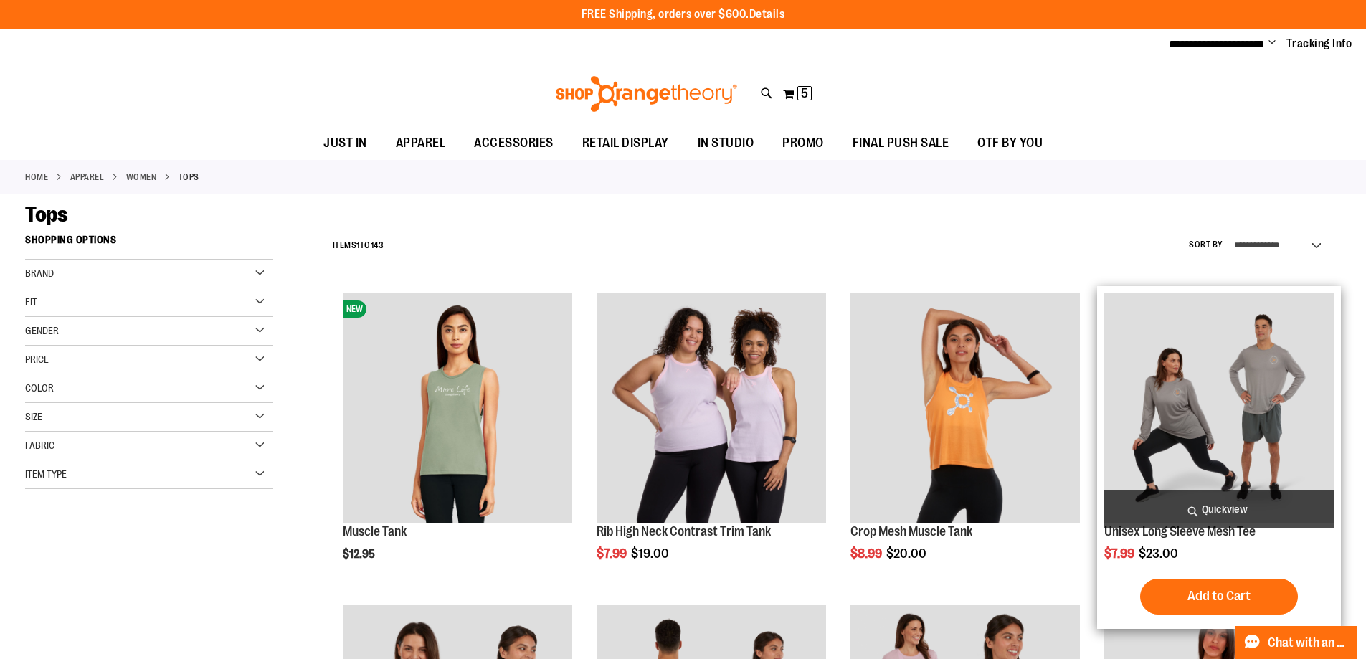
click at [1236, 425] on img "product" at bounding box center [1218, 407] width 229 height 229
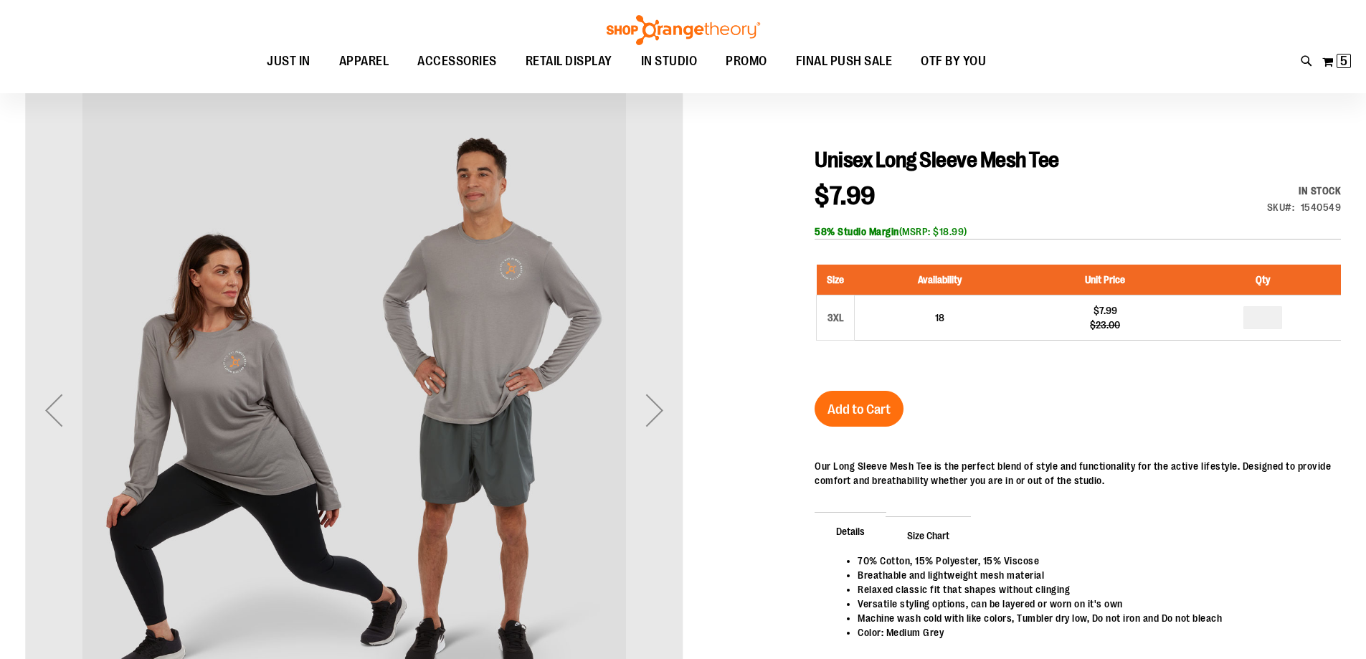
scroll to position [143, 0]
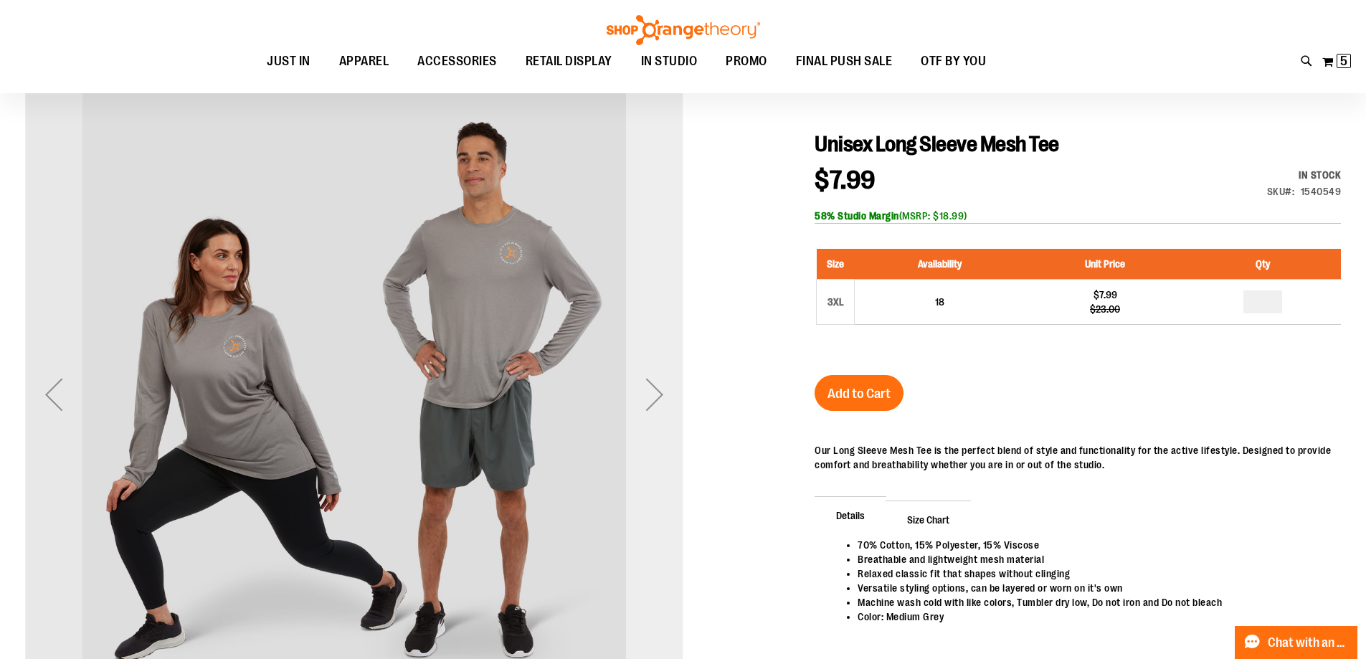
type input "**********"
click at [645, 408] on div "Next" at bounding box center [654, 394] width 57 height 57
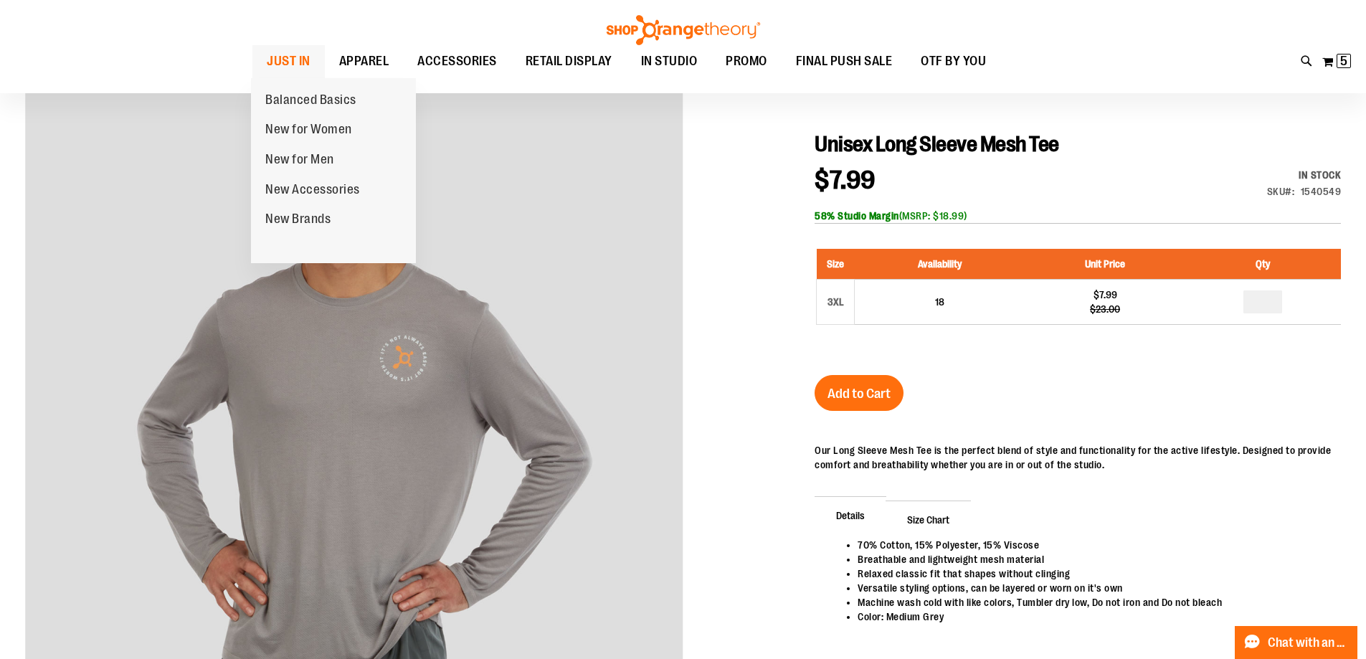
click at [298, 72] on span "JUST IN" at bounding box center [289, 61] width 44 height 32
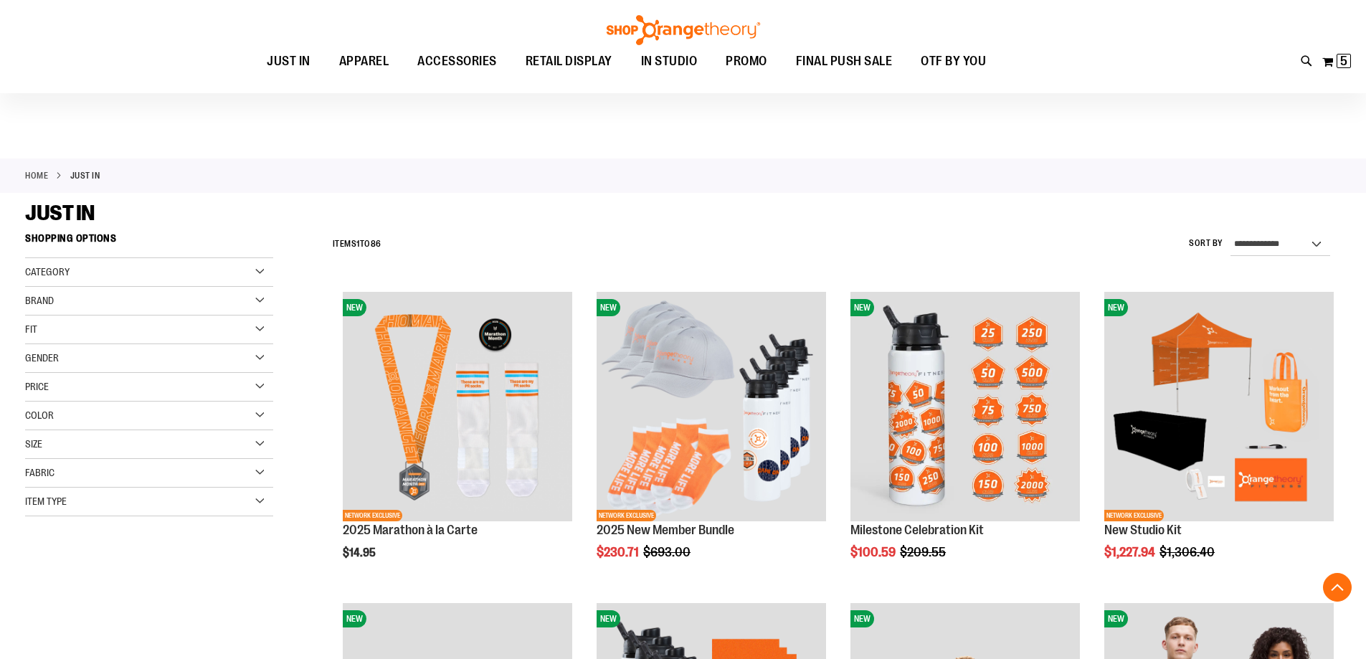
scroll to position [358, 0]
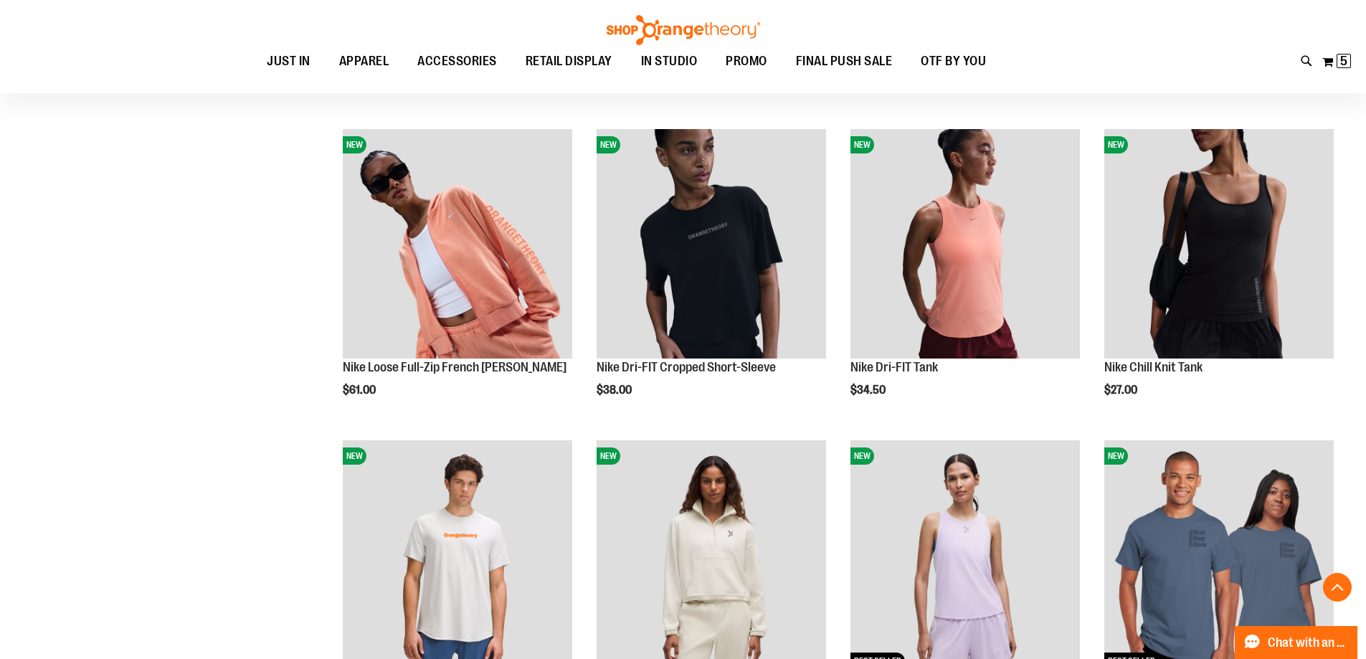
scroll to position [1218, 0]
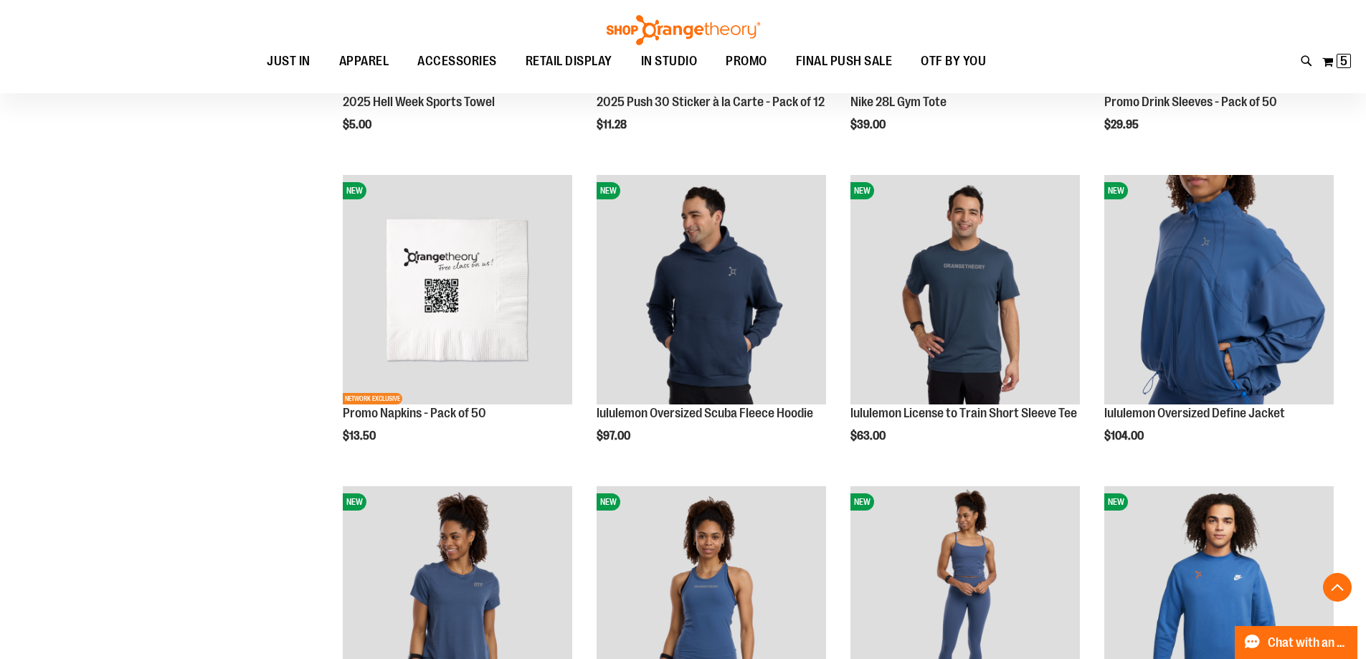
scroll to position [2509, 0]
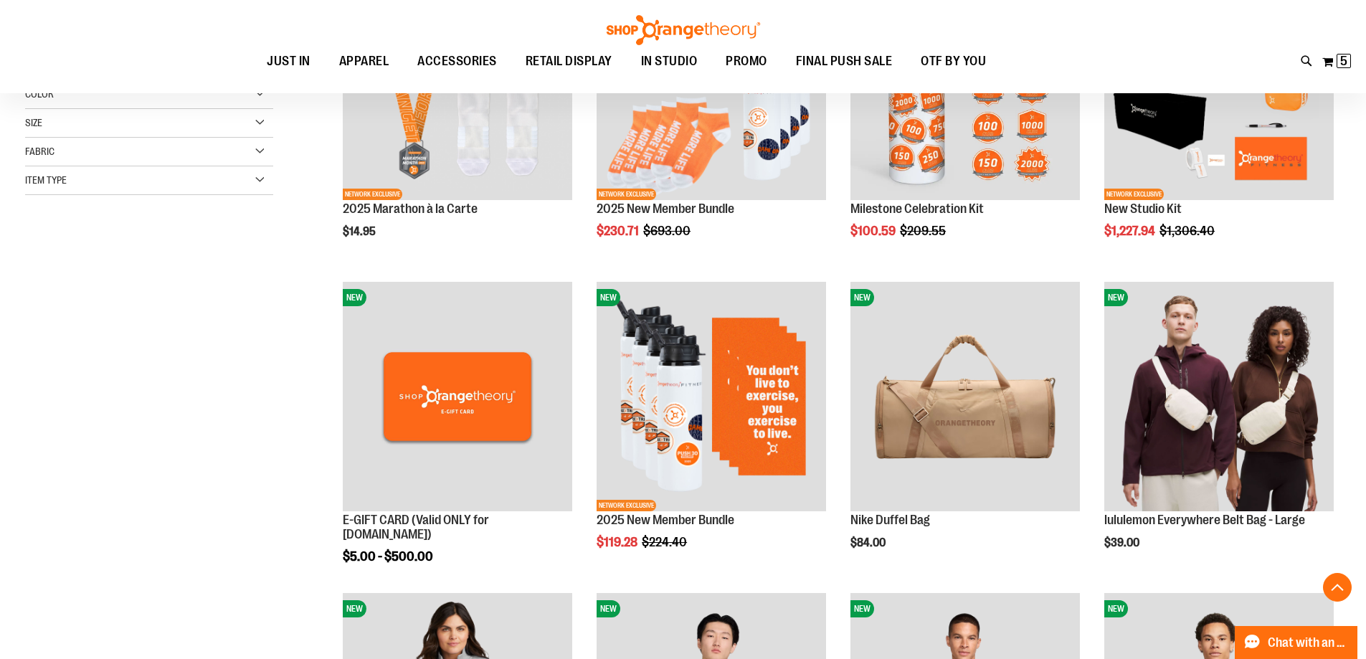
scroll to position [286, 0]
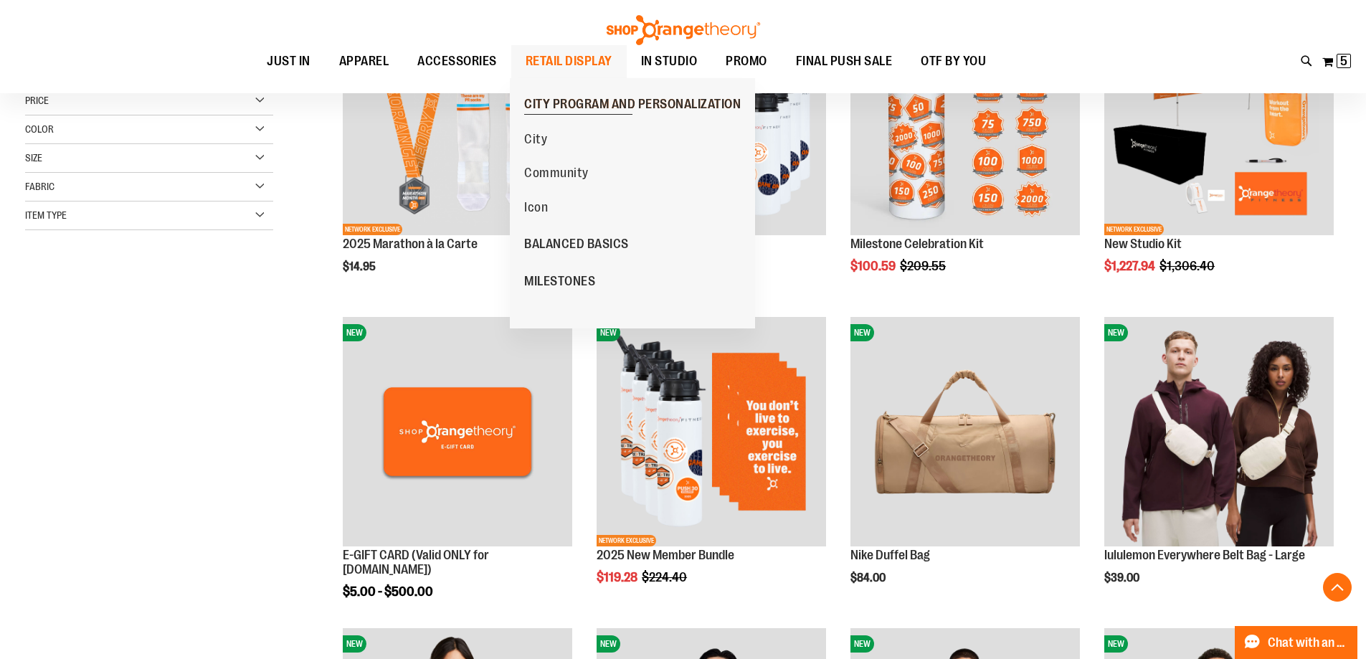
type input "**********"
click at [571, 101] on span "CITY PROGRAM AND PERSONALIZATION" at bounding box center [632, 106] width 217 height 18
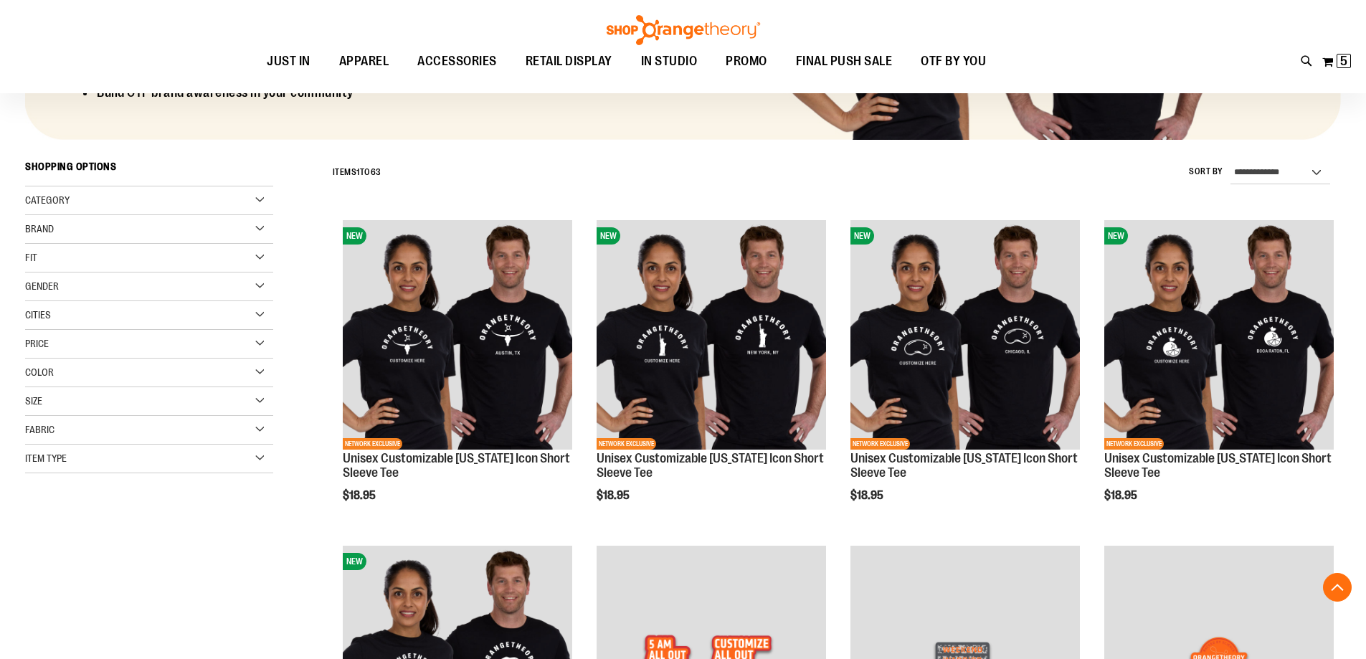
scroll to position [501, 0]
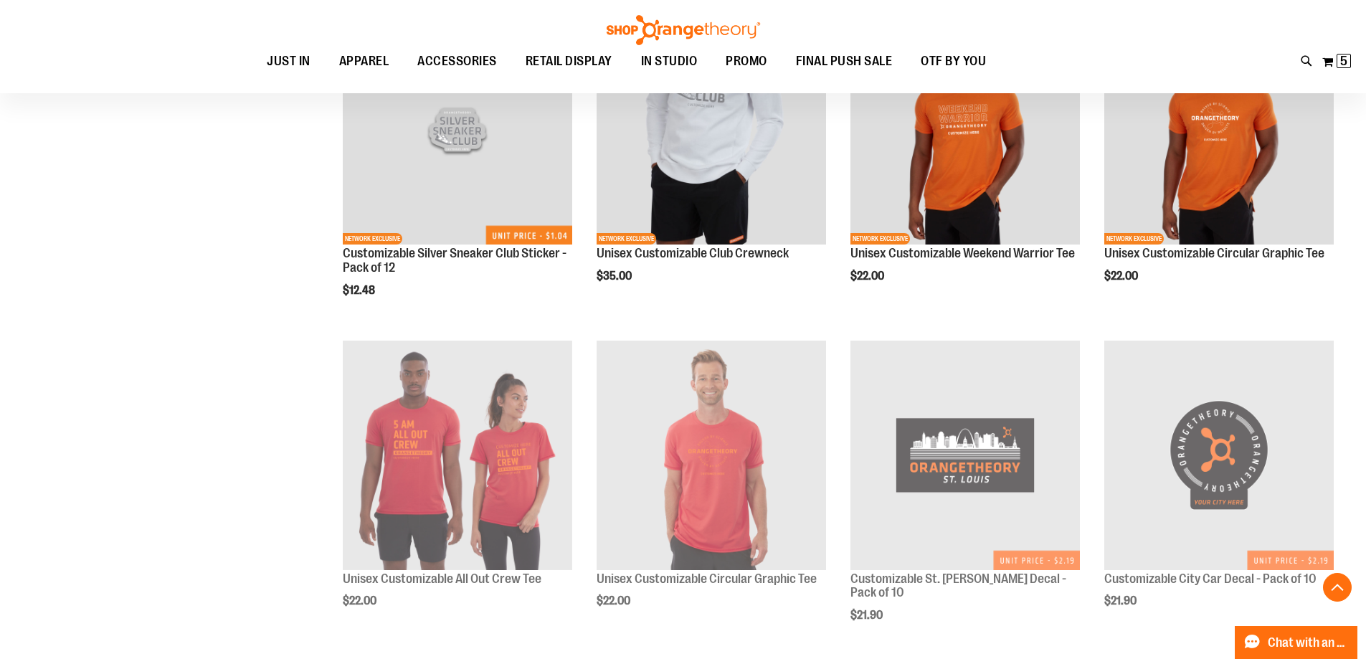
scroll to position [1075, 0]
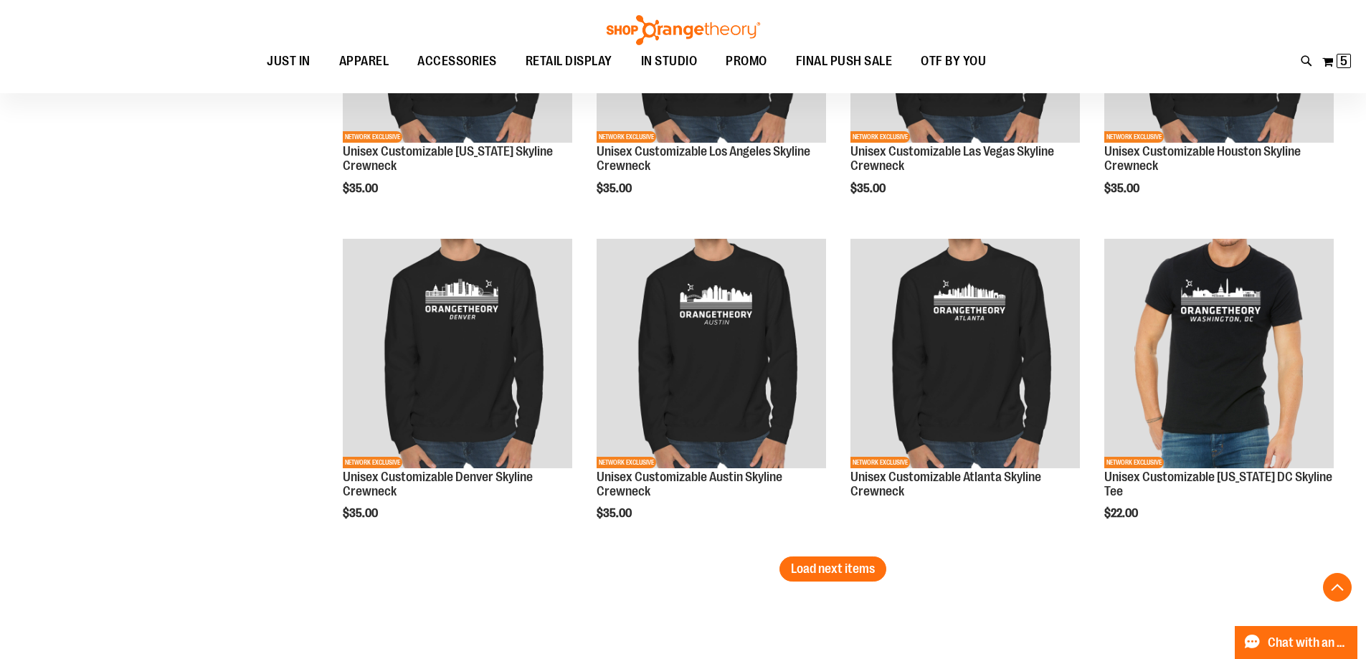
scroll to position [2652, 0]
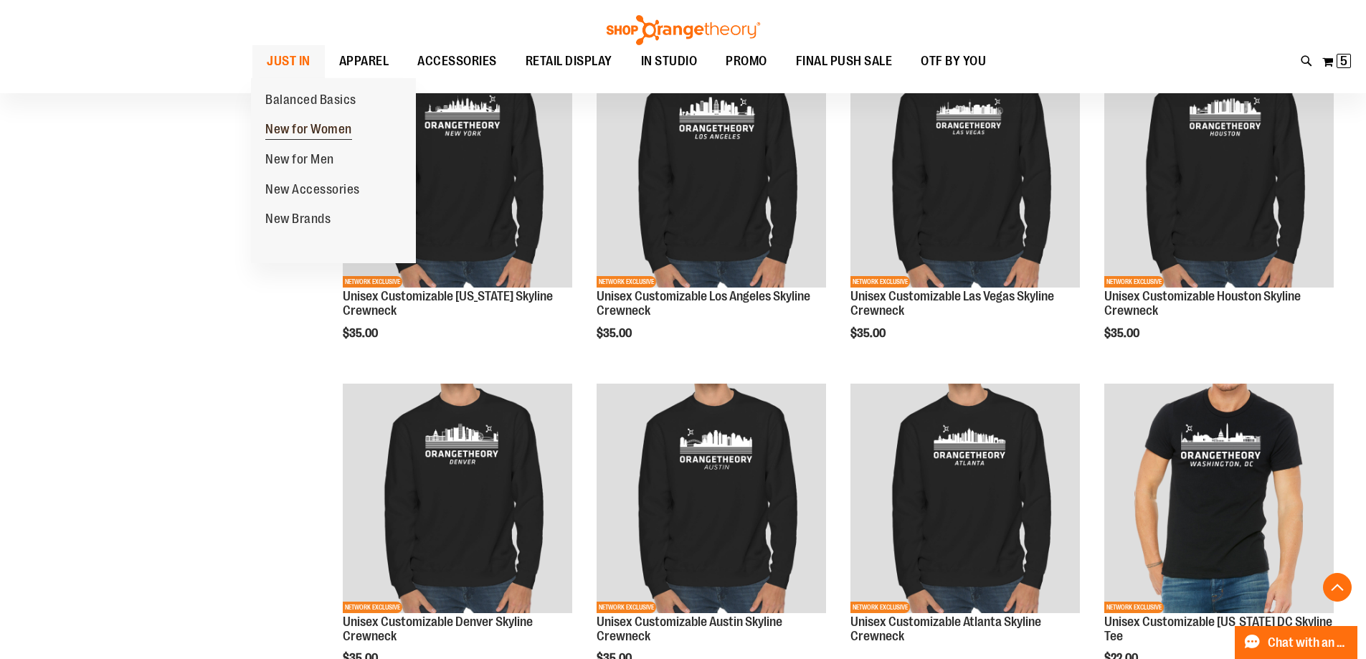
type input "**********"
click at [316, 131] on span "New for Women" at bounding box center [308, 131] width 87 height 18
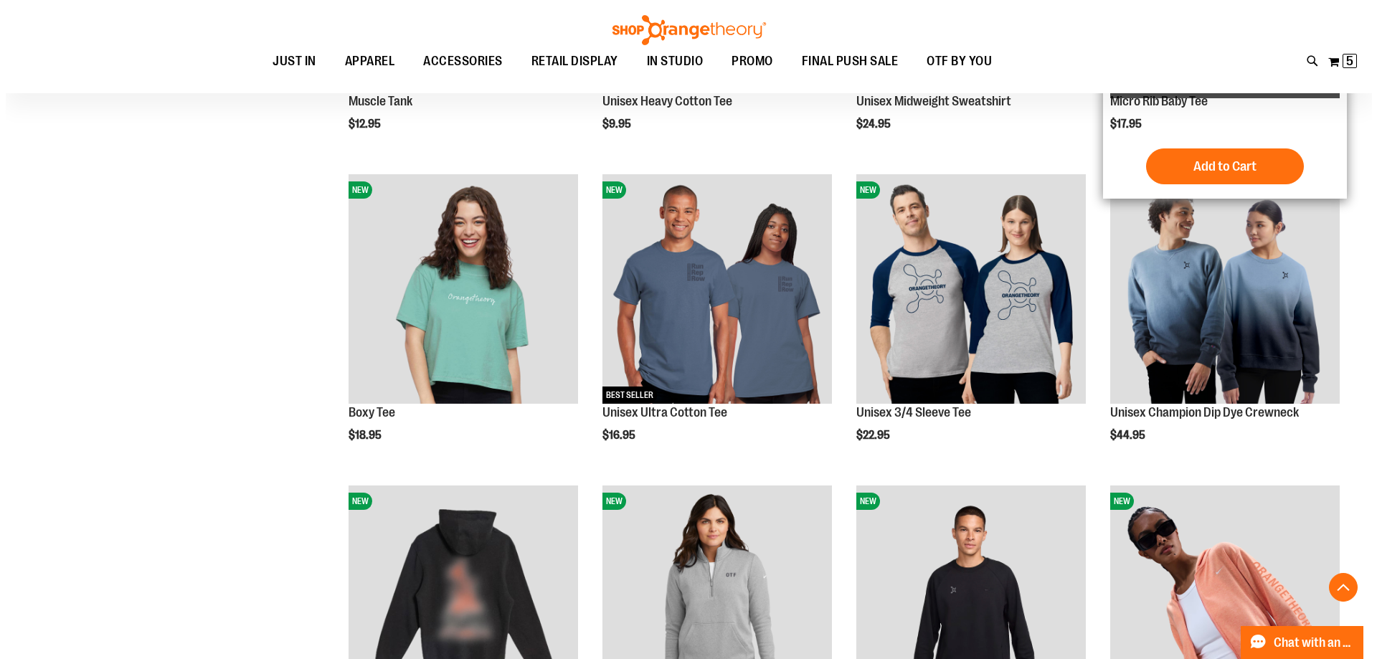
scroll to position [429, 0]
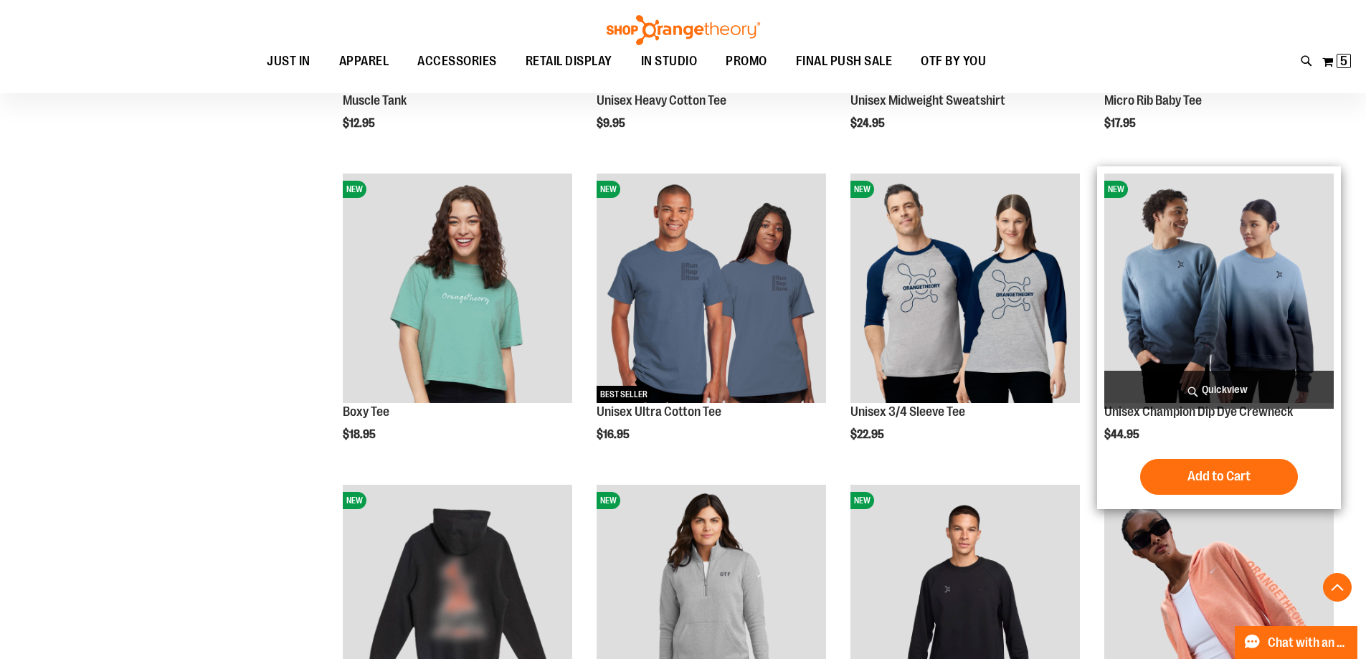
type input "**********"
click at [1215, 391] on span "Quickview" at bounding box center [1218, 390] width 229 height 38
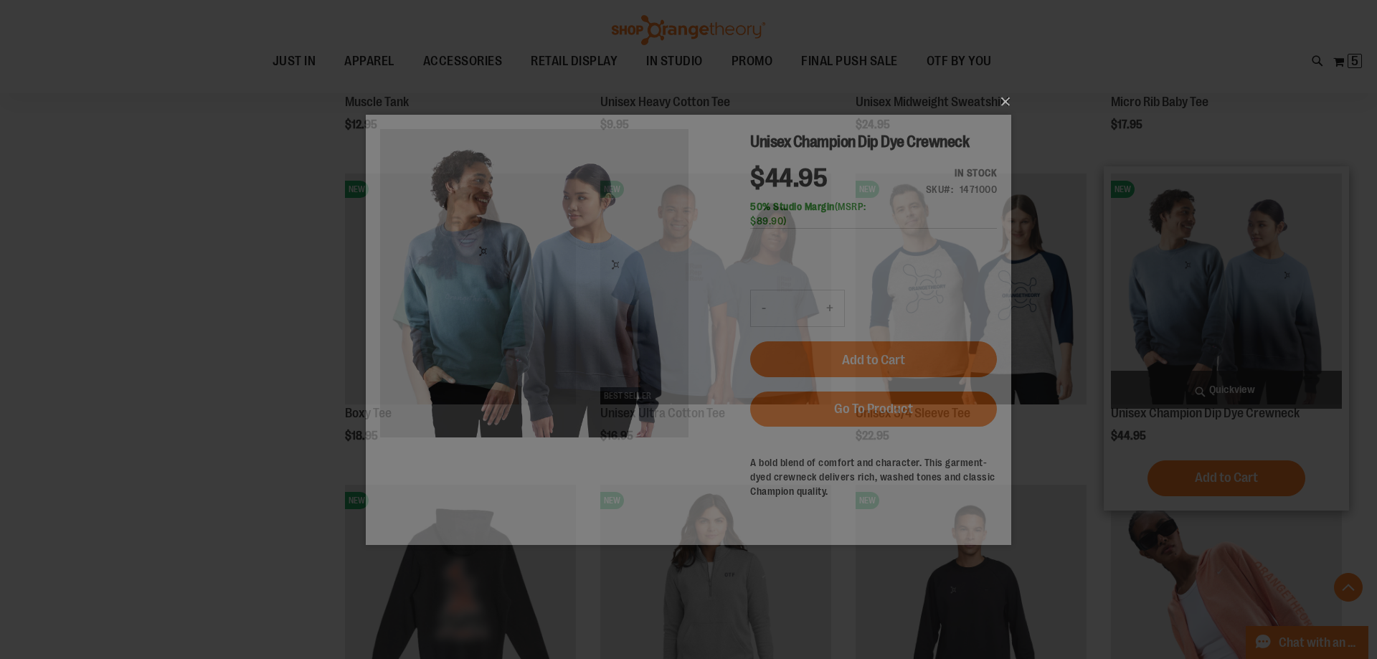
scroll to position [0, 0]
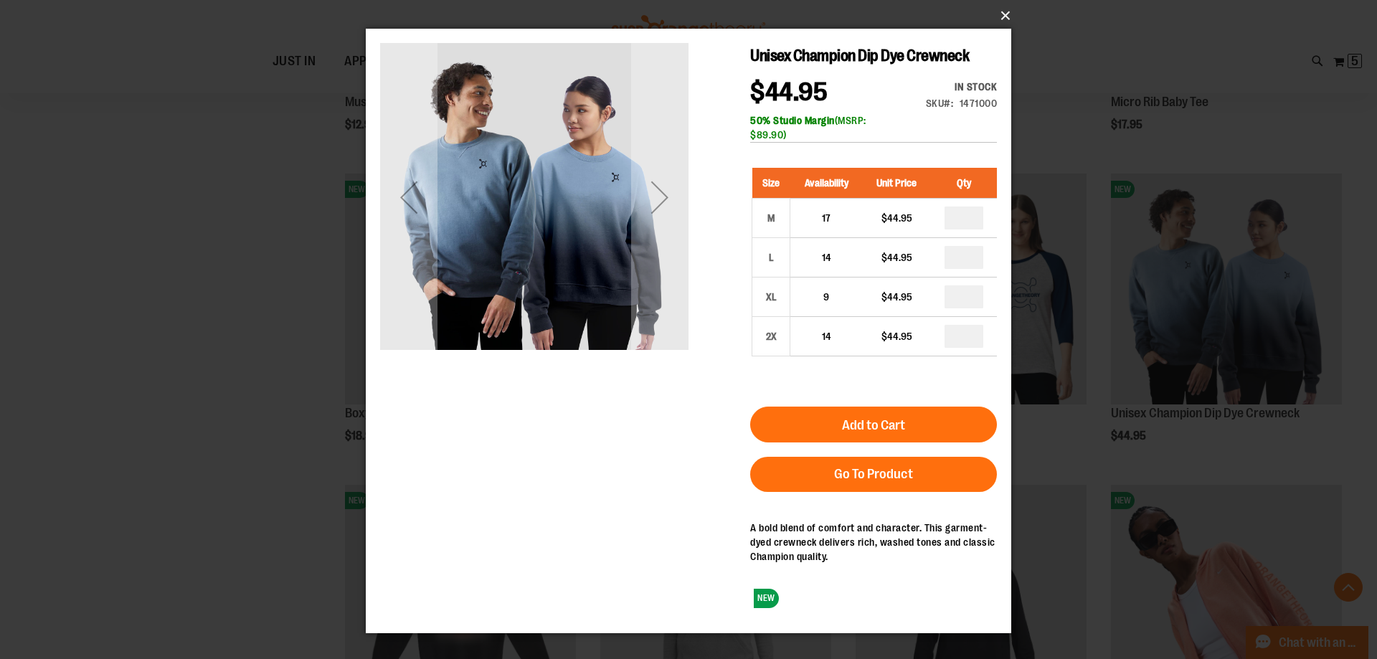
click at [1003, 18] on button "×" at bounding box center [692, 16] width 645 height 32
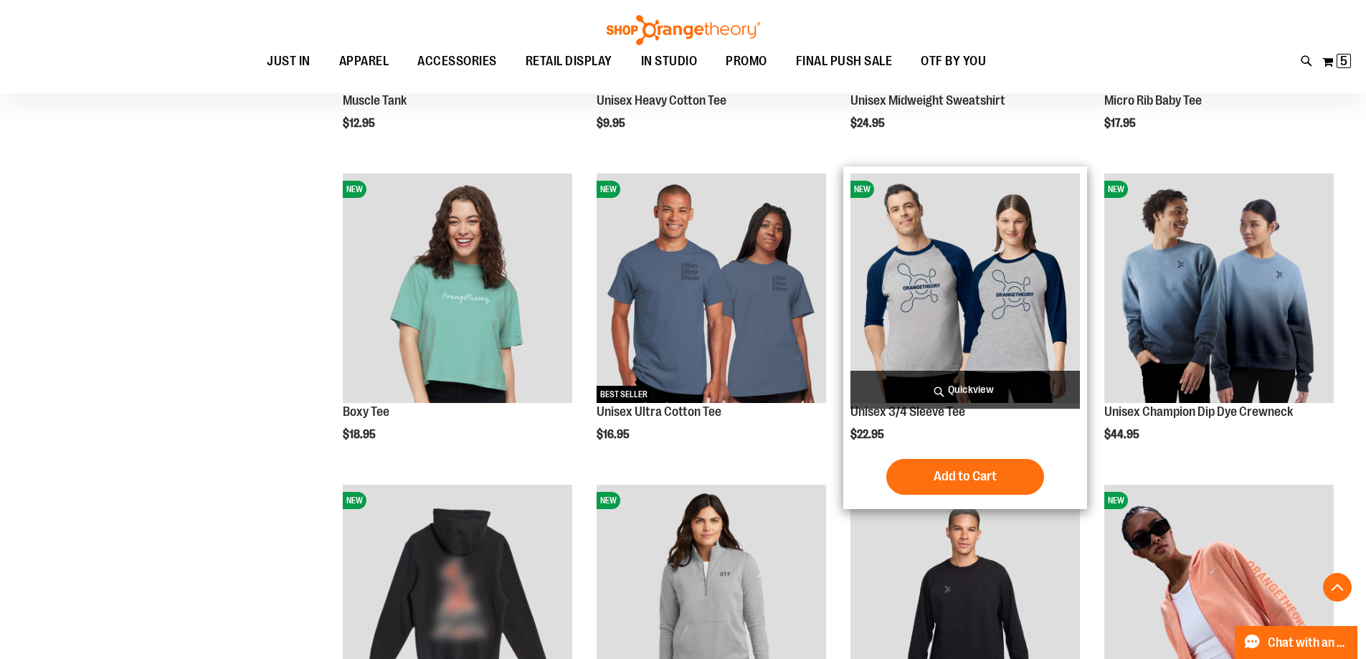
click at [953, 385] on span "Quickview" at bounding box center [964, 390] width 229 height 38
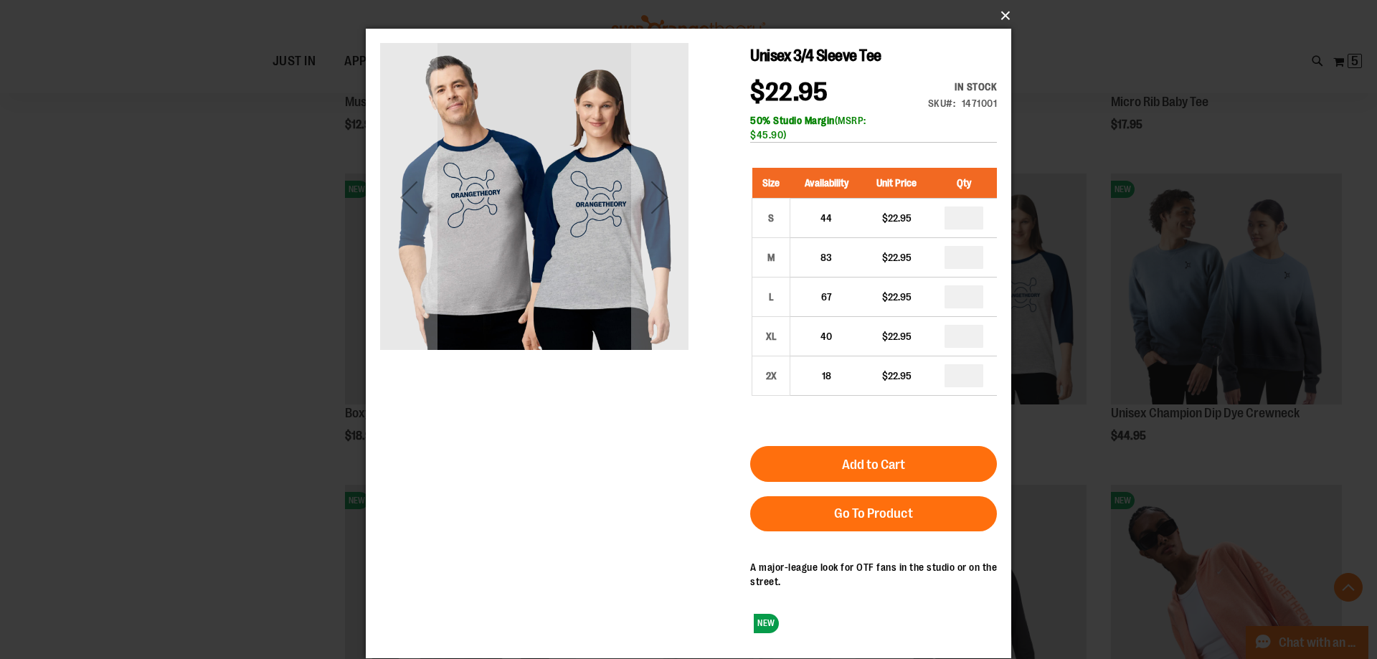
click at [1002, 10] on button "×" at bounding box center [692, 16] width 645 height 32
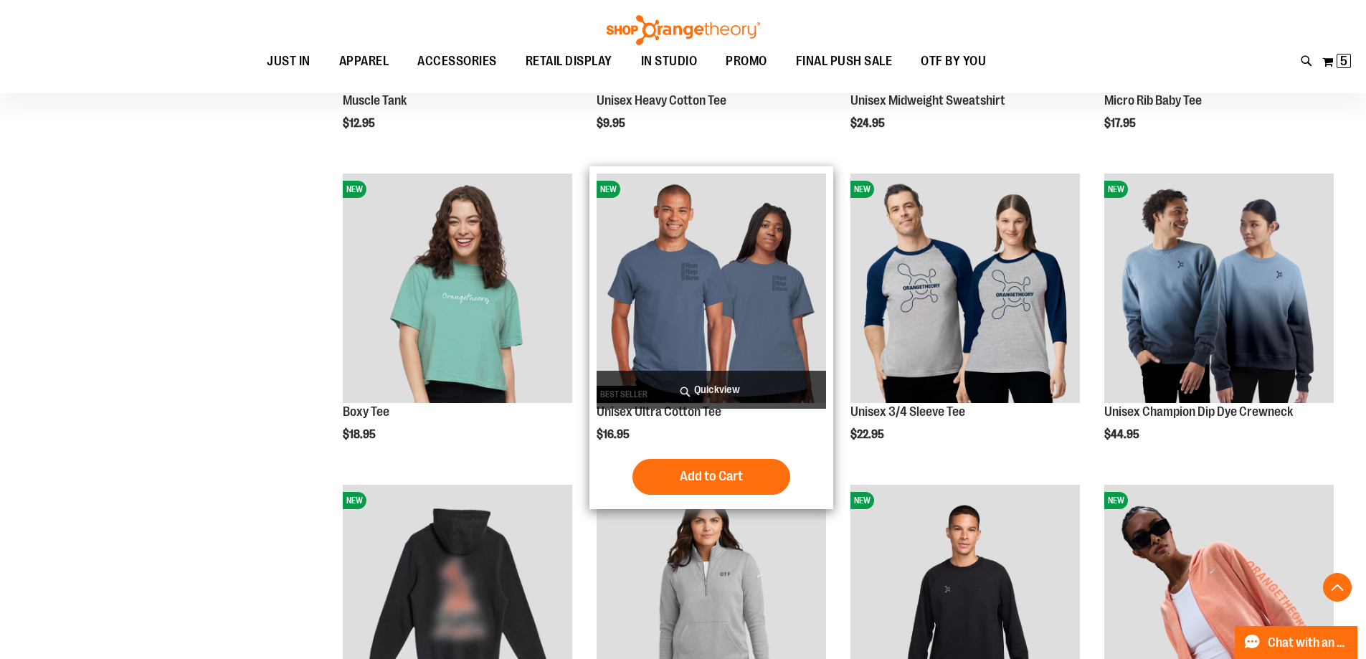
click at [711, 384] on span "Quickview" at bounding box center [711, 390] width 229 height 38
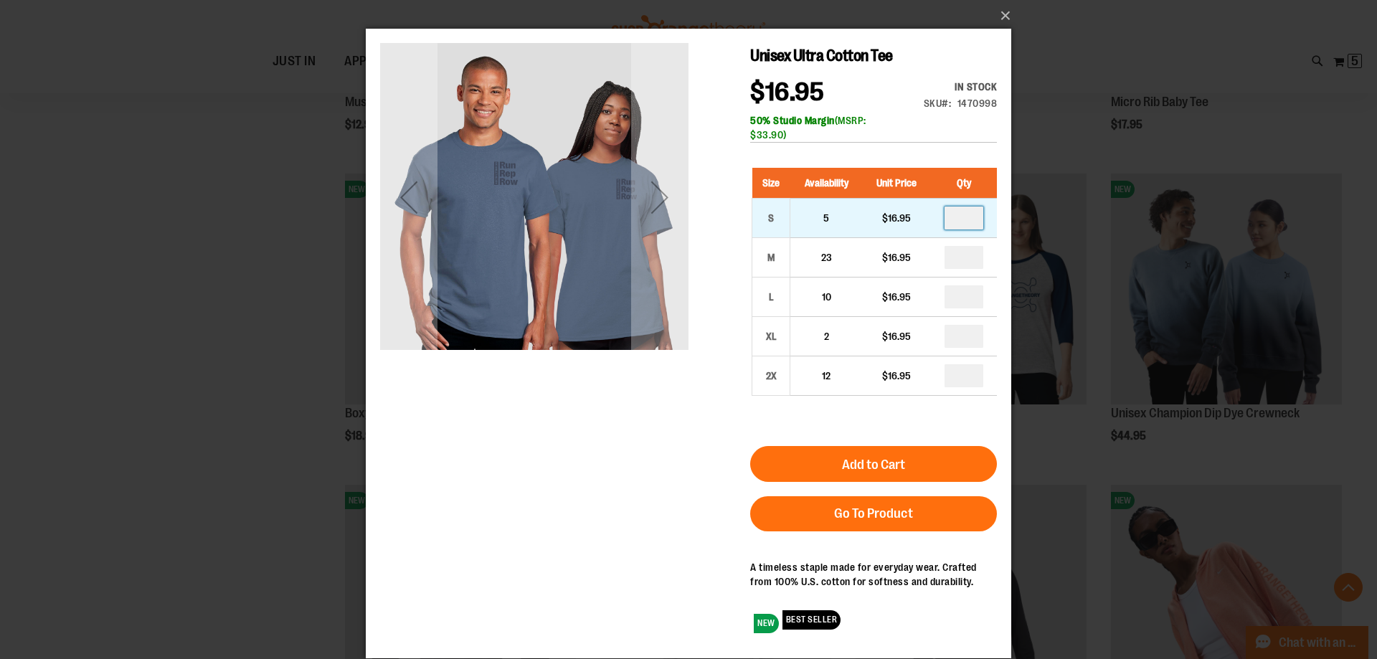
click at [965, 219] on input "number" at bounding box center [963, 217] width 39 height 23
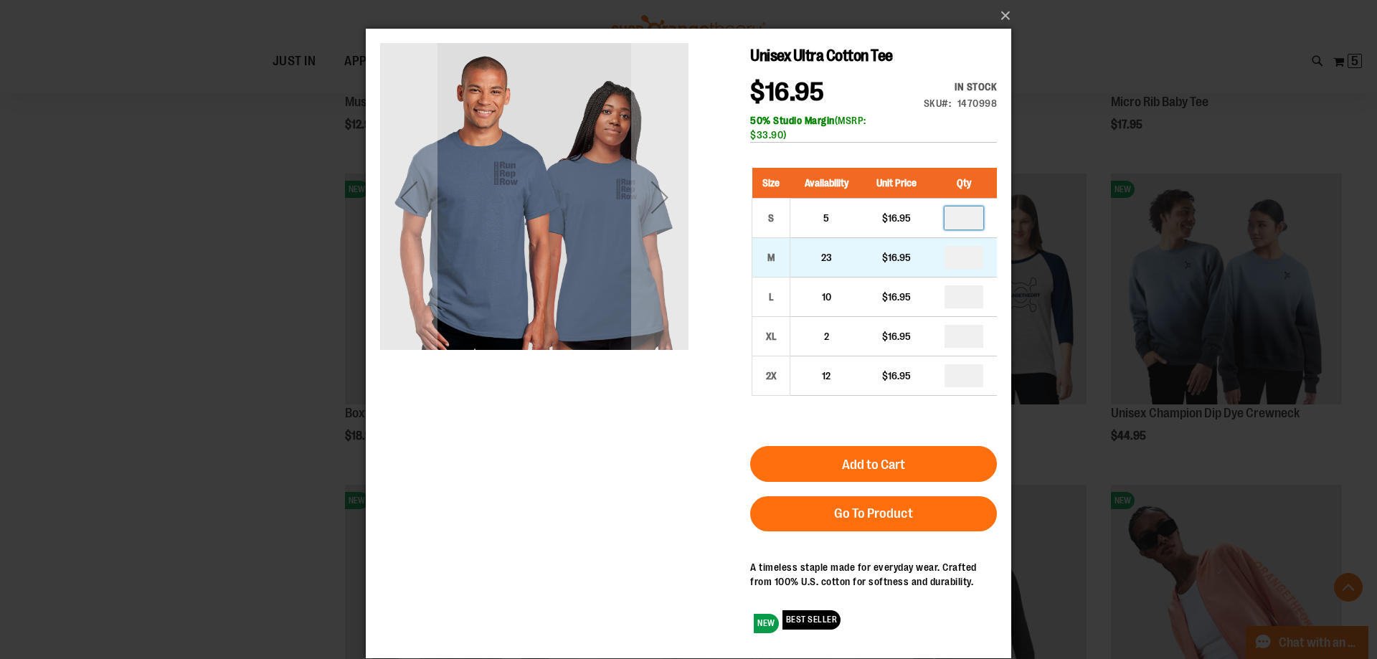
type input "*"
click at [965, 255] on input "number" at bounding box center [963, 257] width 39 height 23
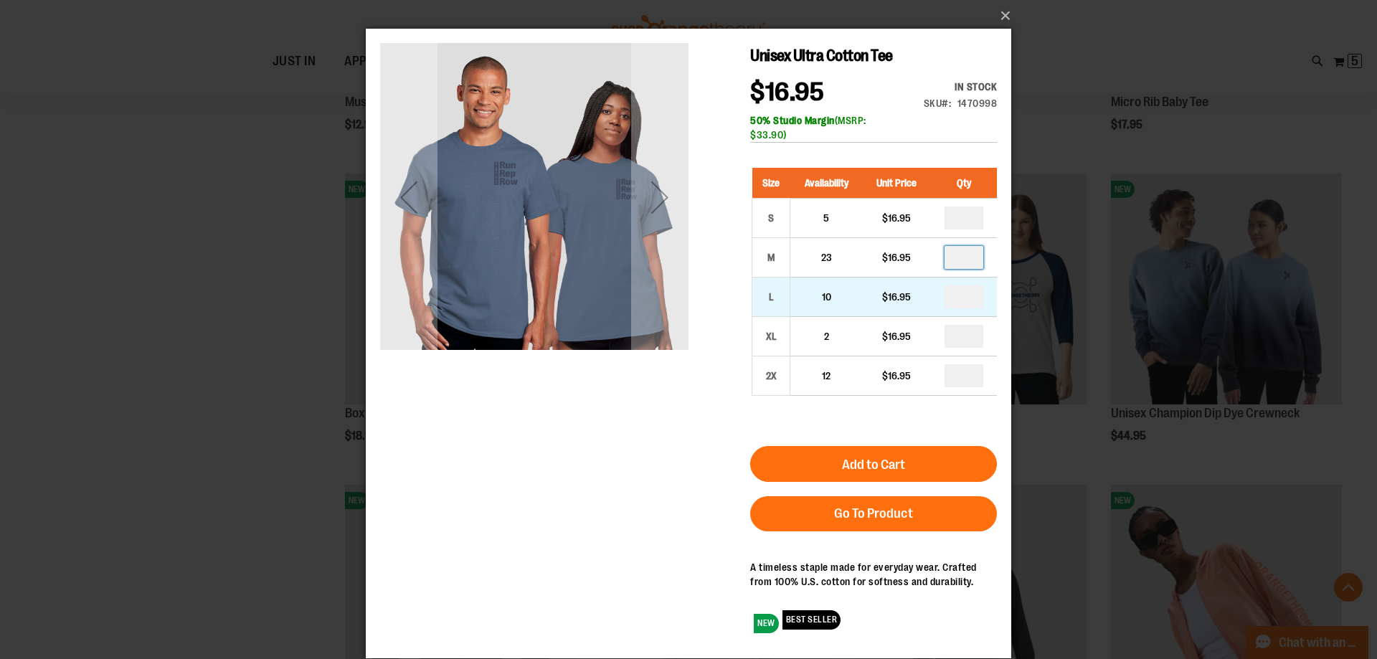
type input "*"
click at [955, 305] on input "number" at bounding box center [963, 296] width 39 height 23
type input "*"
click at [954, 331] on input "number" at bounding box center [963, 336] width 39 height 23
type input "*"
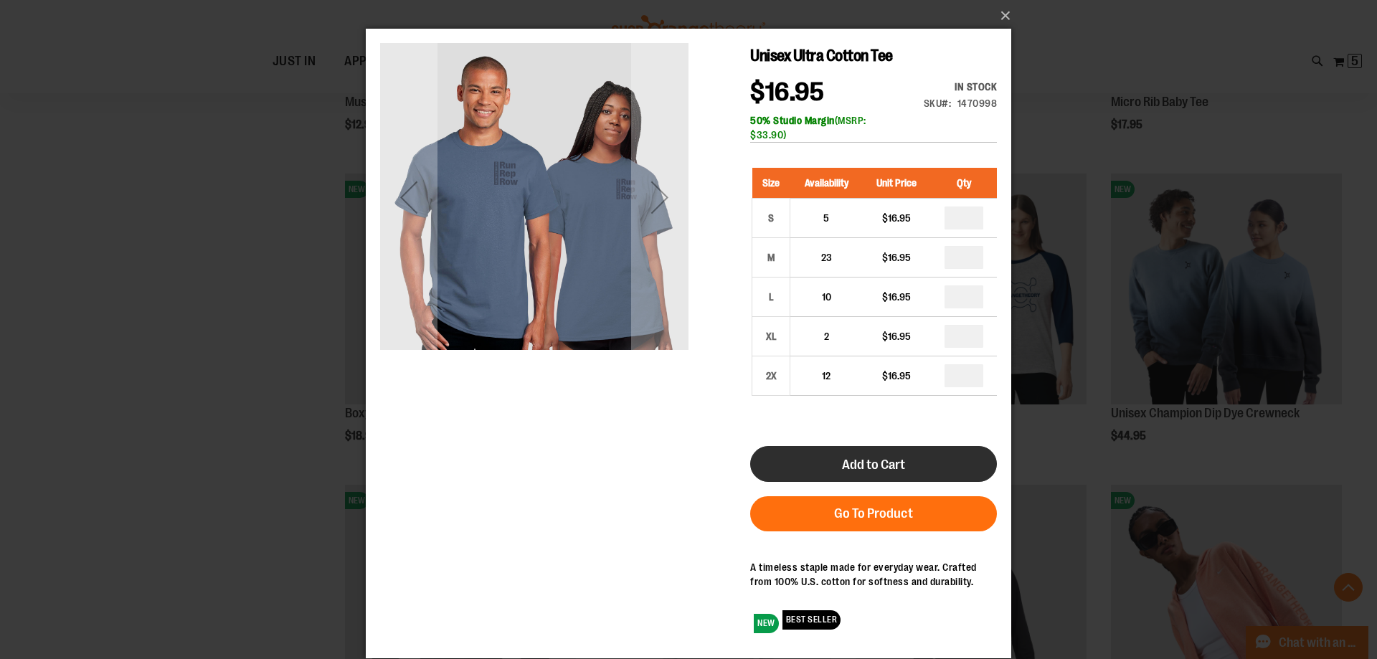
click at [913, 466] on button "Add to Cart" at bounding box center [873, 464] width 247 height 36
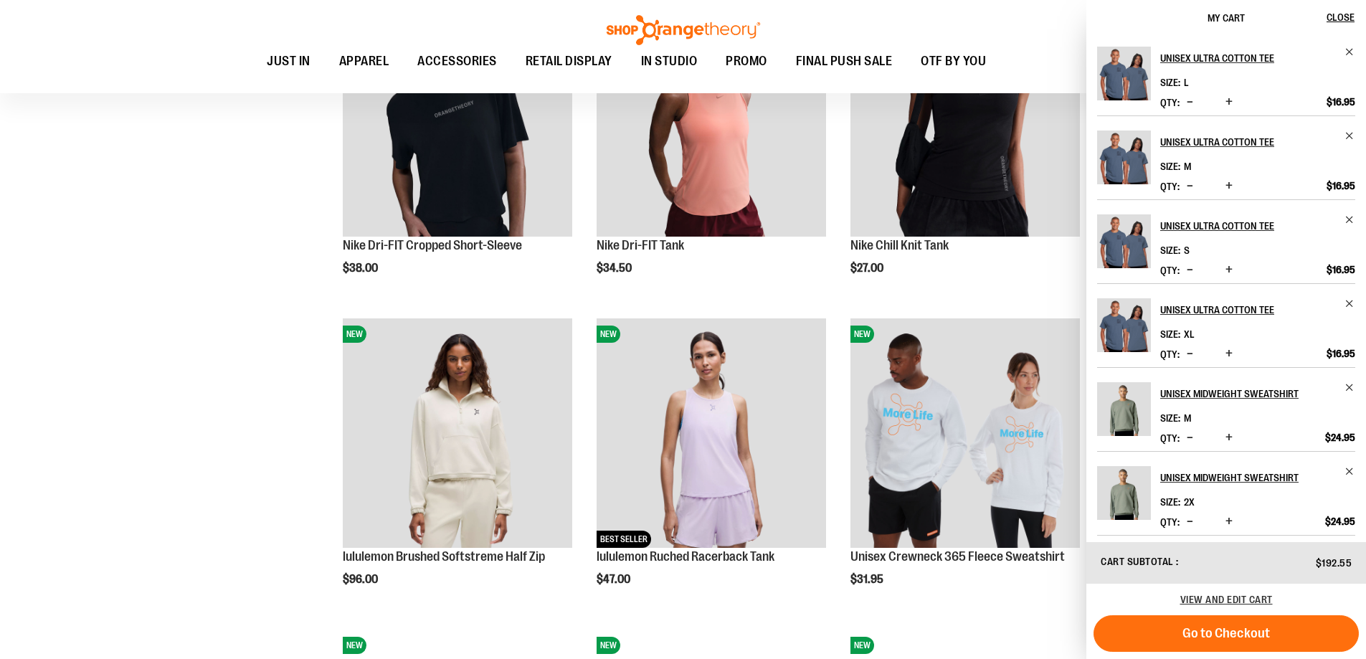
scroll to position [1218, 0]
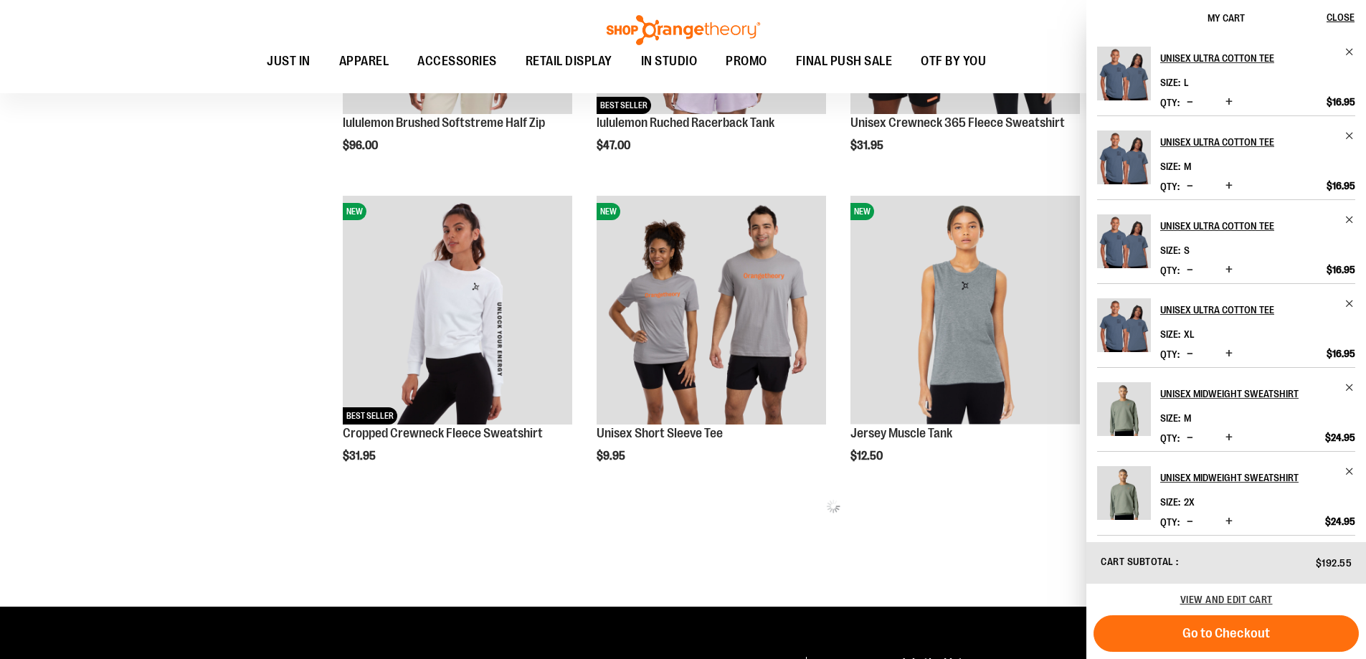
scroll to position [1364, 0]
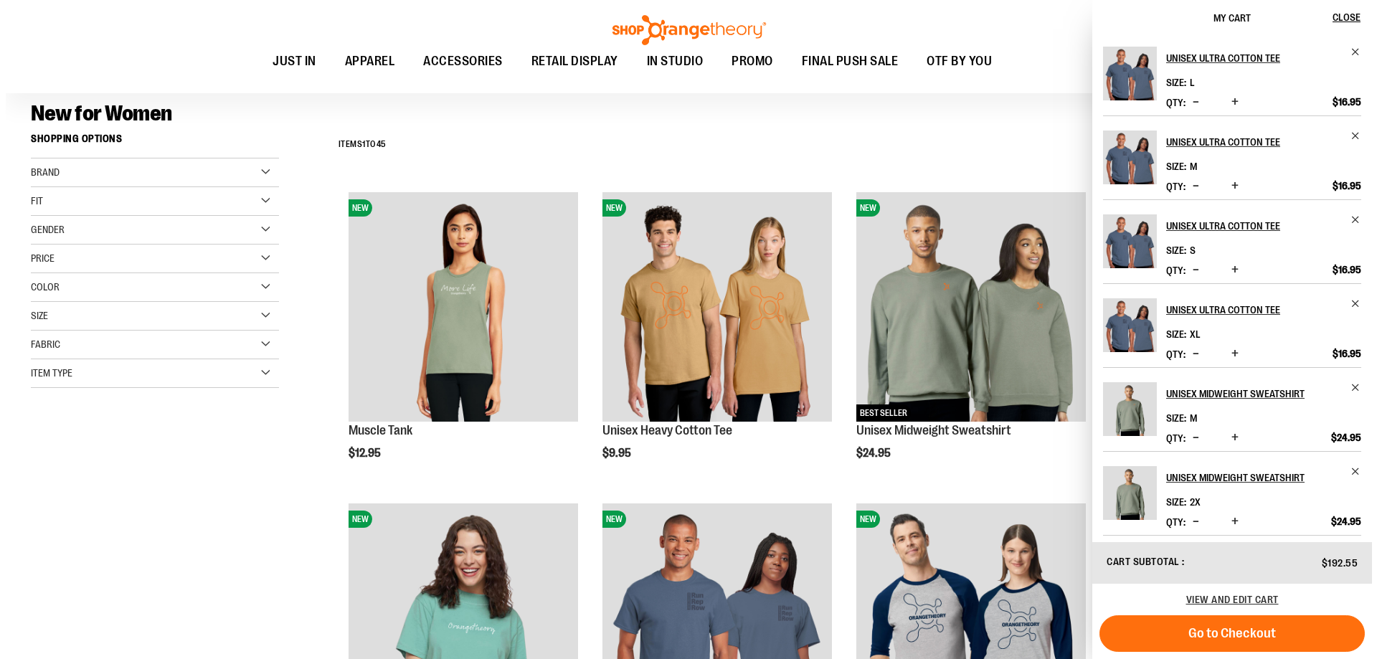
scroll to position [74, 0]
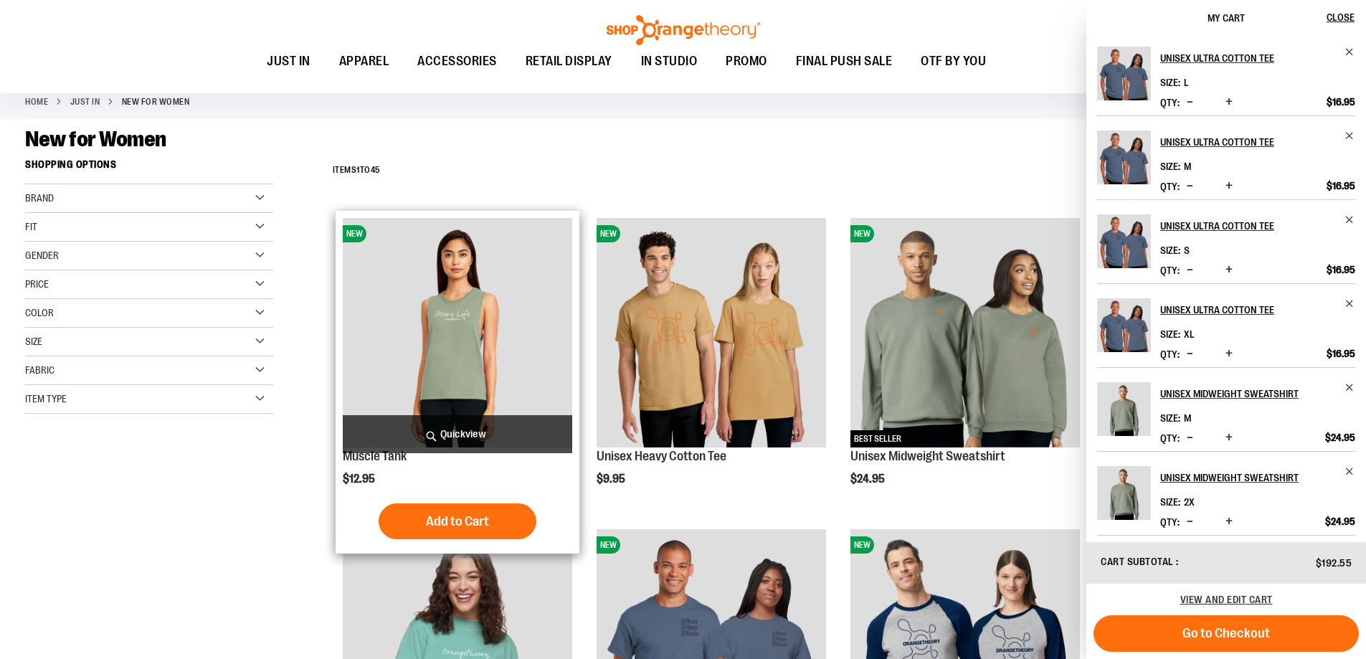
click at [451, 437] on span "Quickview" at bounding box center [457, 434] width 229 height 38
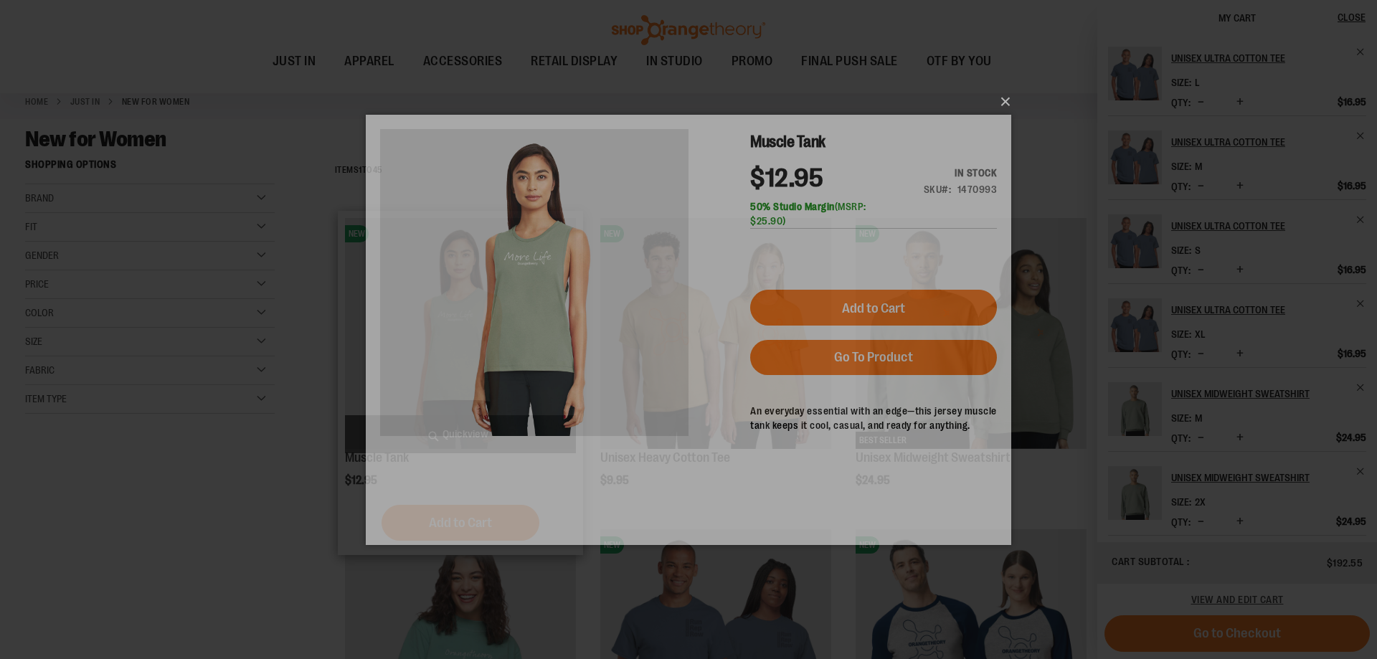
scroll to position [0, 0]
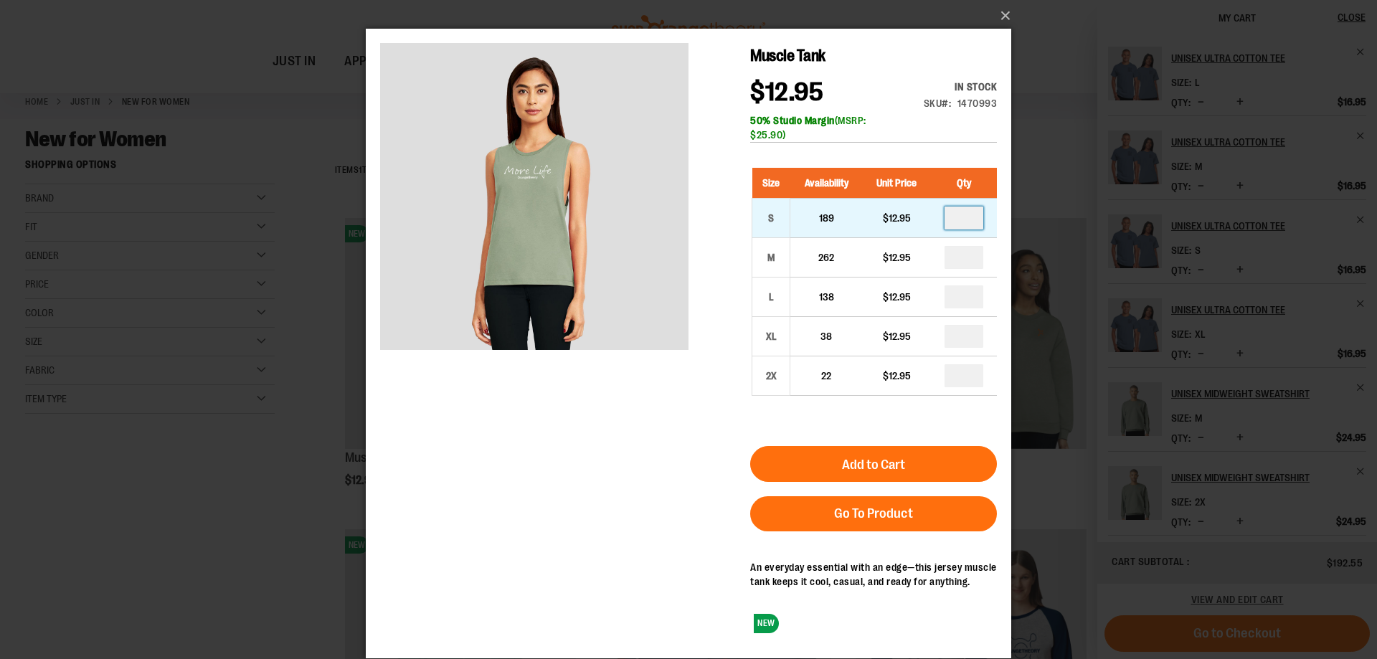
click at [961, 219] on input "number" at bounding box center [963, 217] width 39 height 23
type input "*"
click at [959, 262] on input "number" at bounding box center [963, 257] width 39 height 23
type input "*"
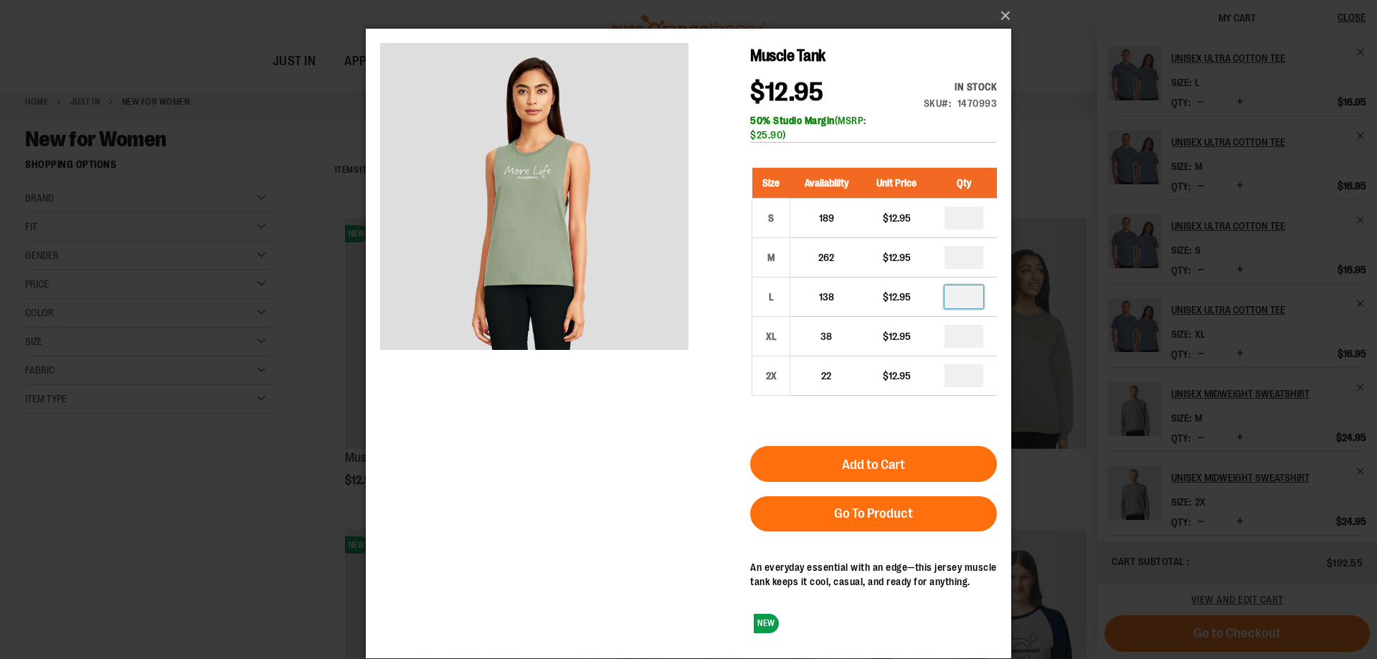
click at [957, 290] on input "number" at bounding box center [963, 296] width 39 height 23
type input "*"
click at [959, 328] on input "number" at bounding box center [963, 336] width 39 height 23
type input "*"
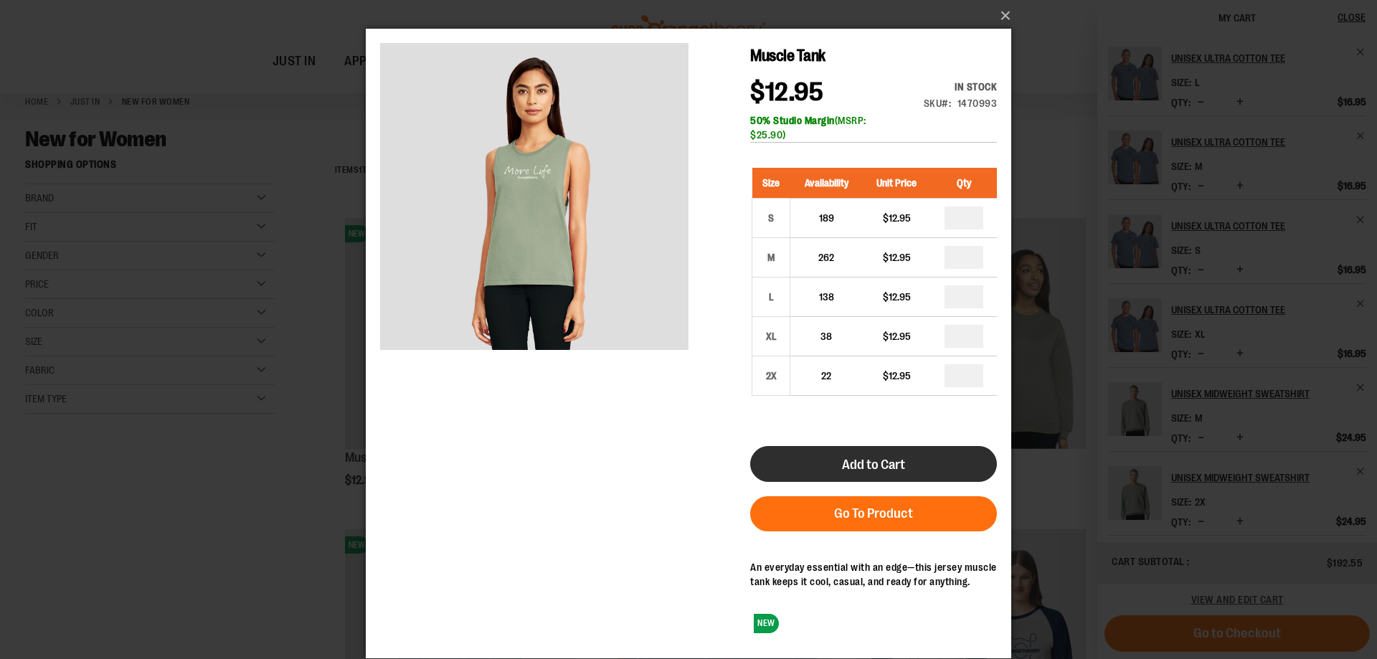
click at [936, 457] on button "Add to Cart" at bounding box center [873, 464] width 247 height 36
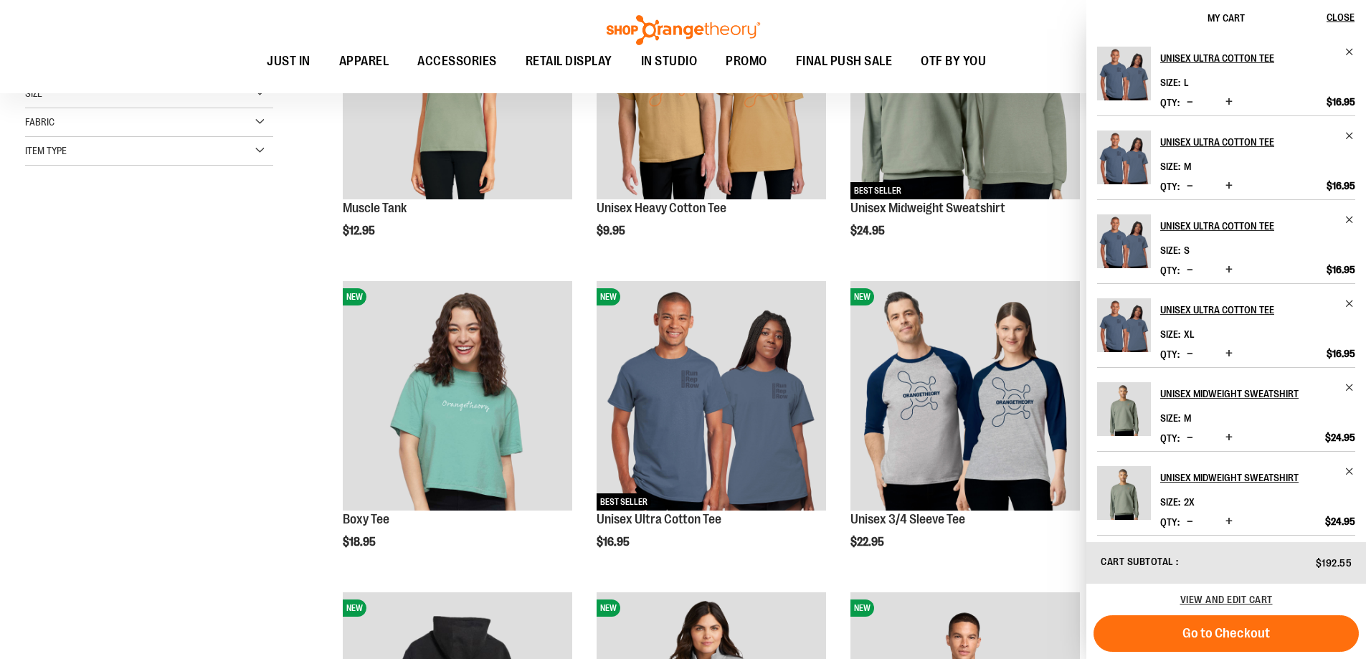
scroll to position [502, 0]
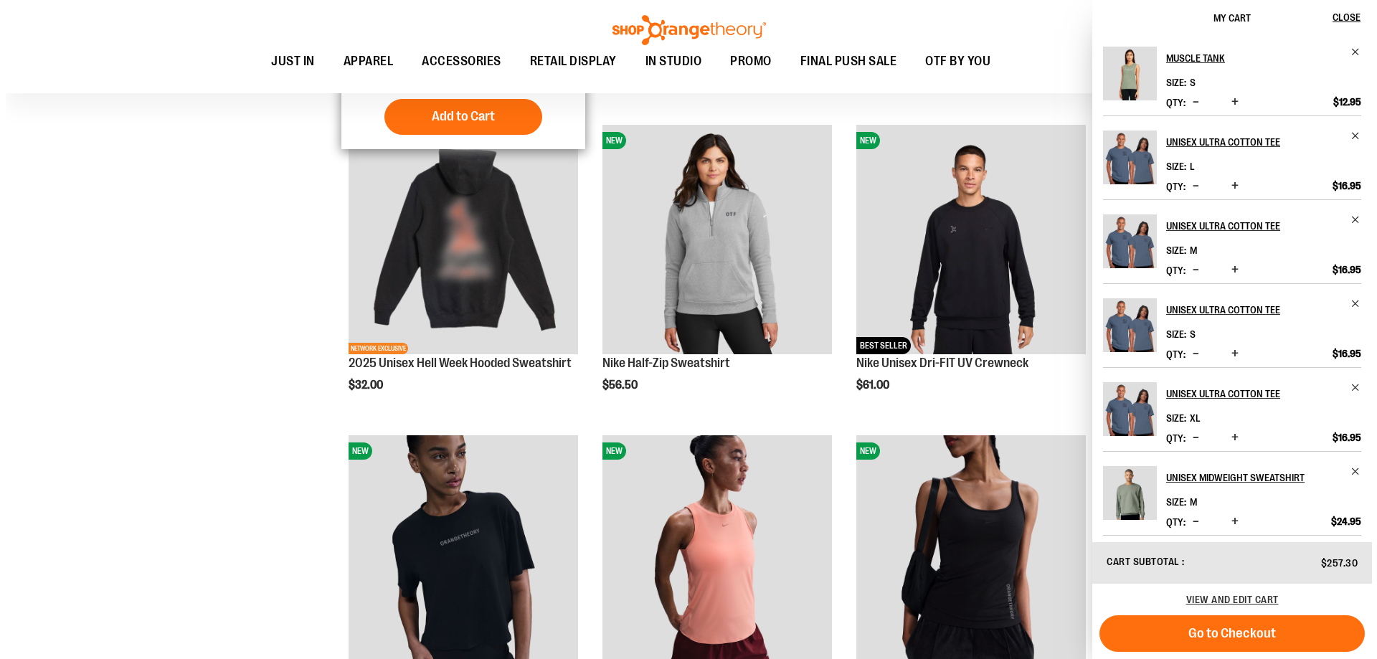
scroll to position [932, 0]
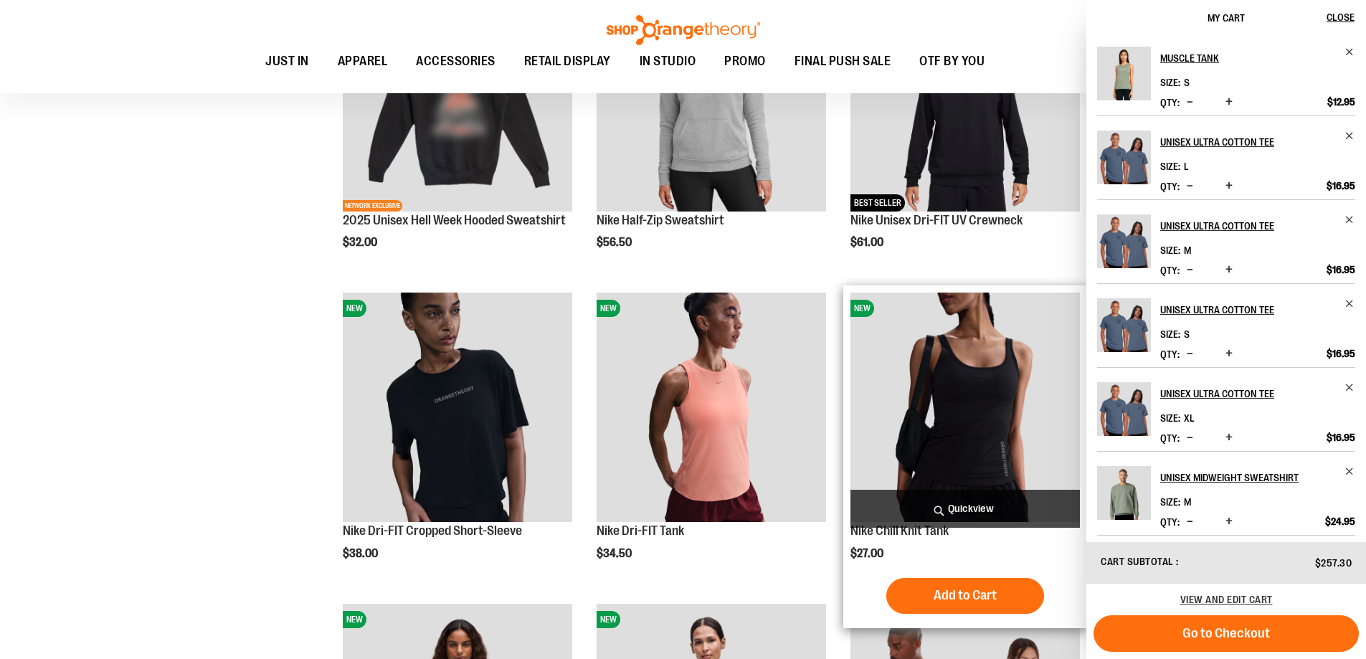
click at [964, 508] on span "Quickview" at bounding box center [964, 509] width 229 height 38
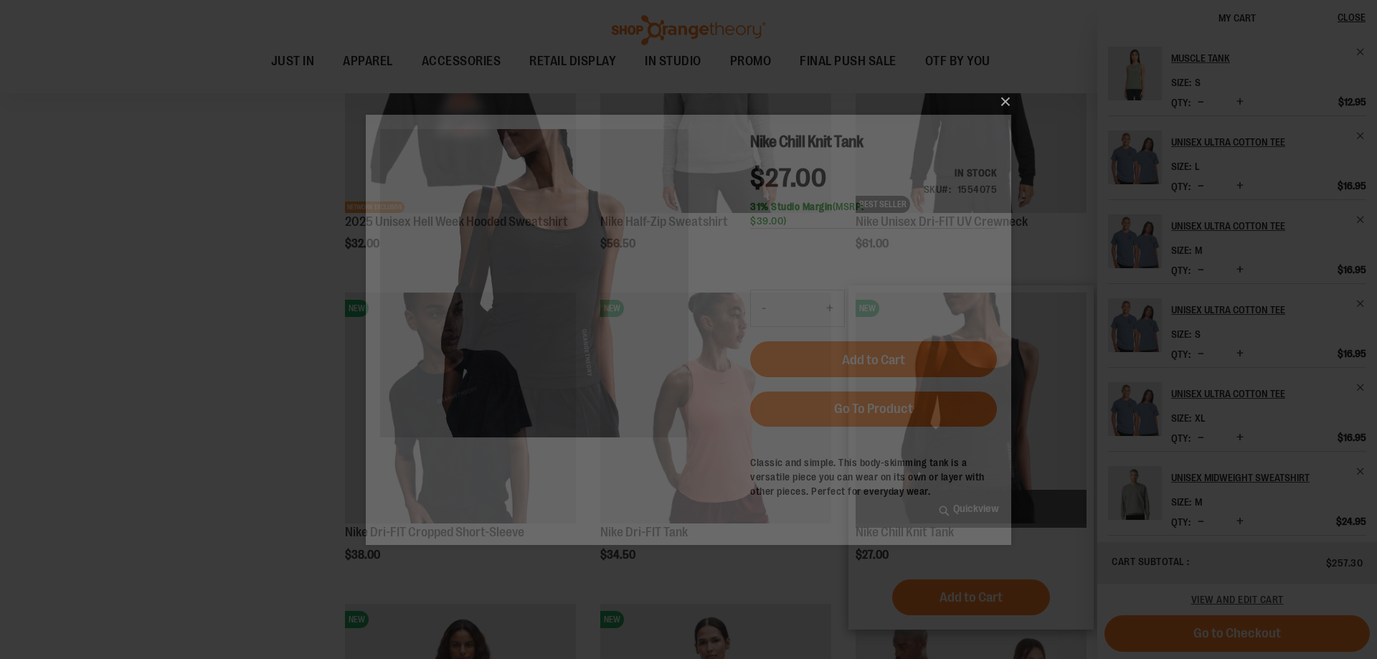
scroll to position [0, 0]
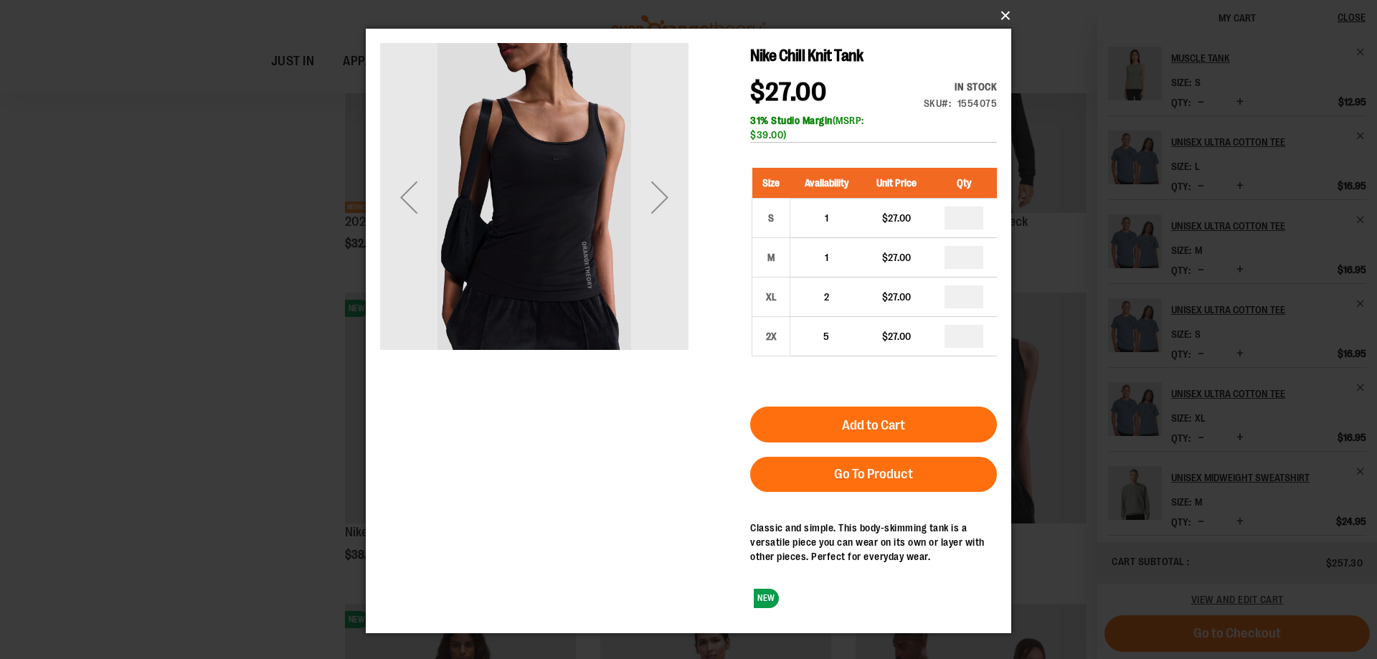
drag, startPoint x: 1002, startPoint y: 15, endPoint x: 941, endPoint y: 3, distance: 61.4
click at [1002, 15] on button "×" at bounding box center [692, 16] width 645 height 32
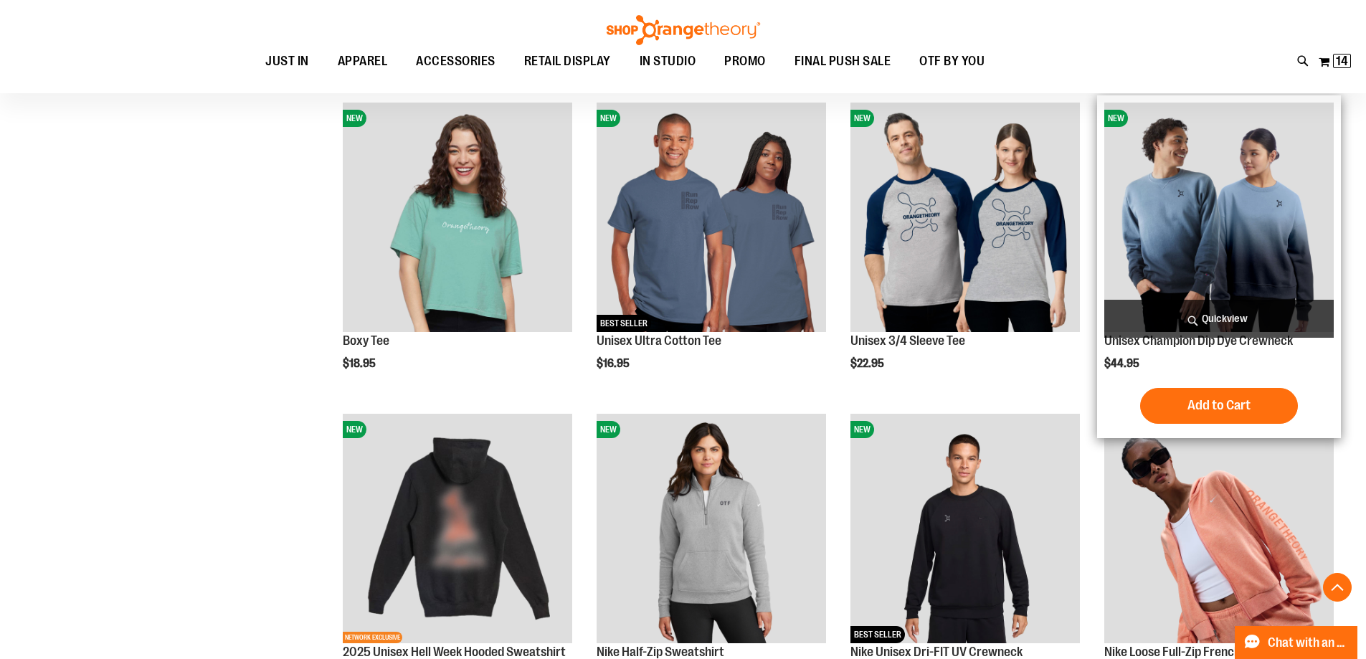
scroll to position [526, 0]
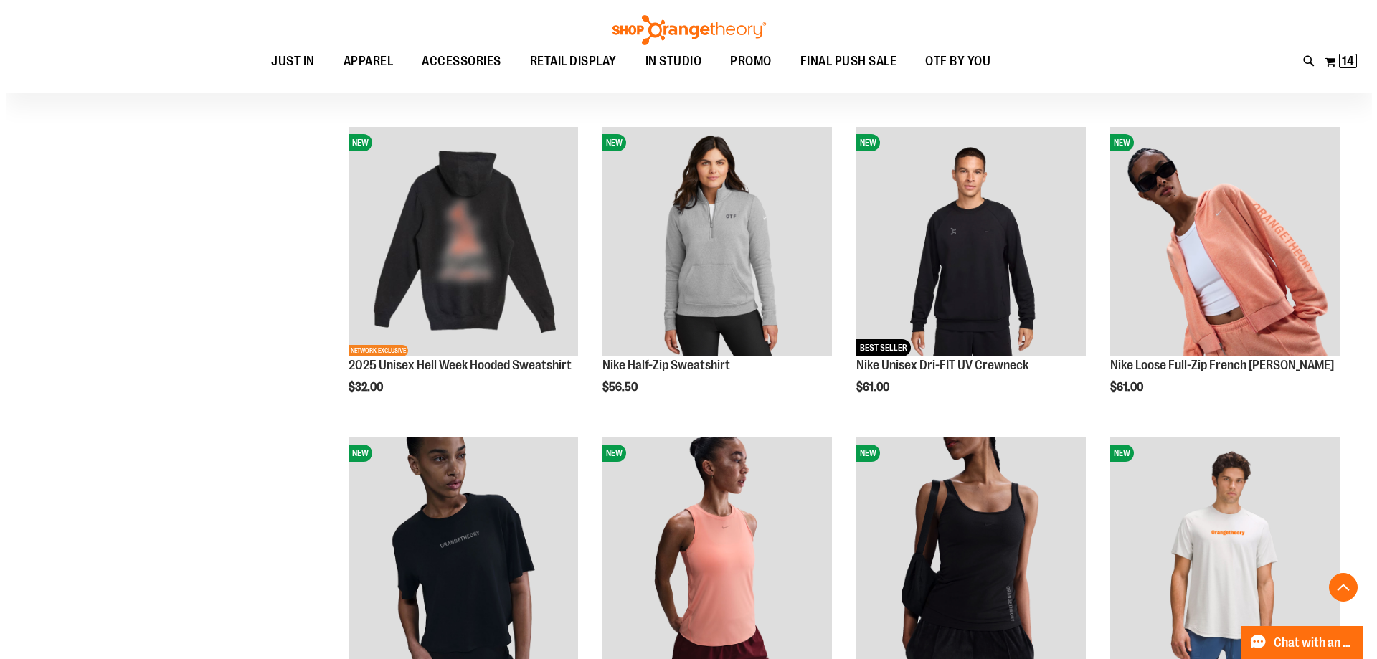
scroll to position [813, 0]
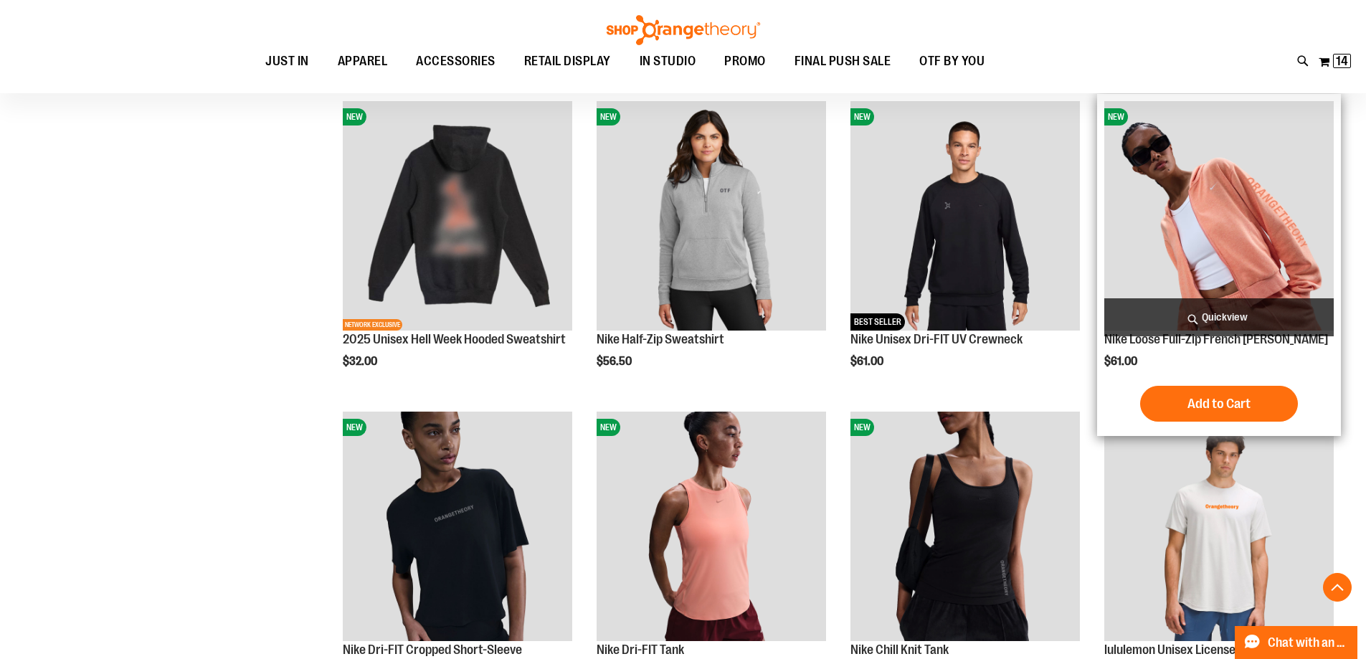
click at [1222, 311] on span "Quickview" at bounding box center [1218, 317] width 229 height 38
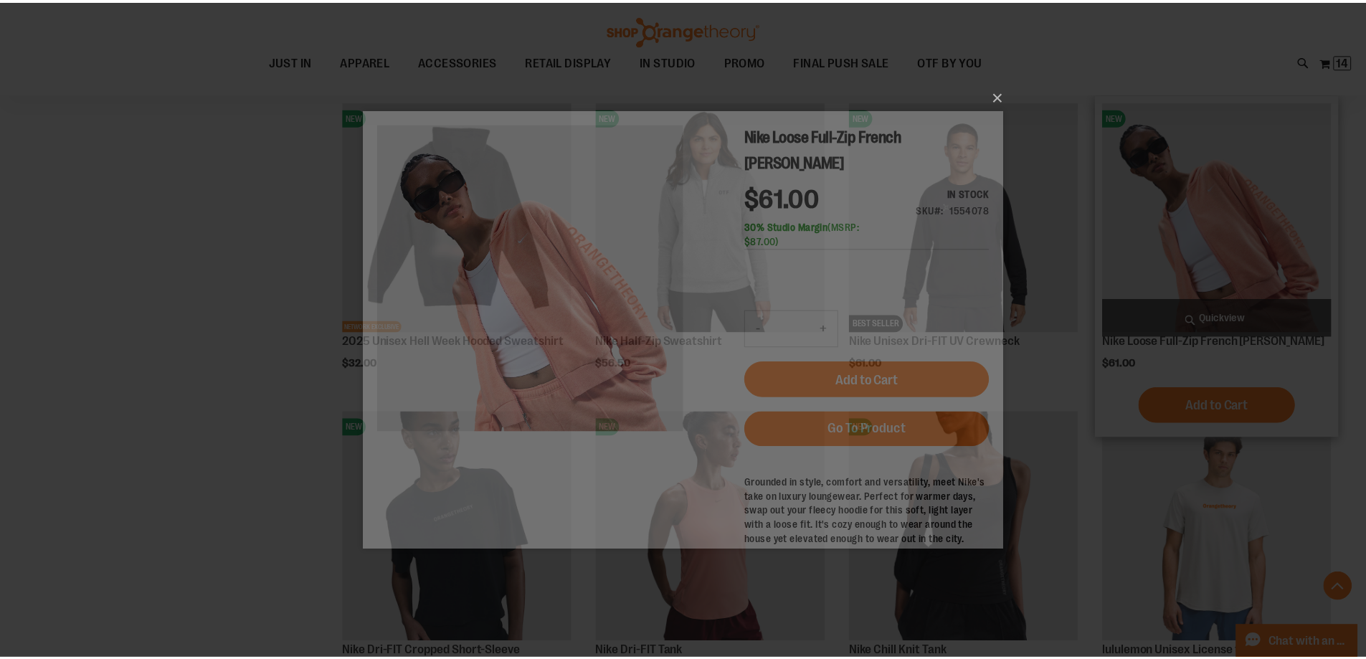
scroll to position [0, 0]
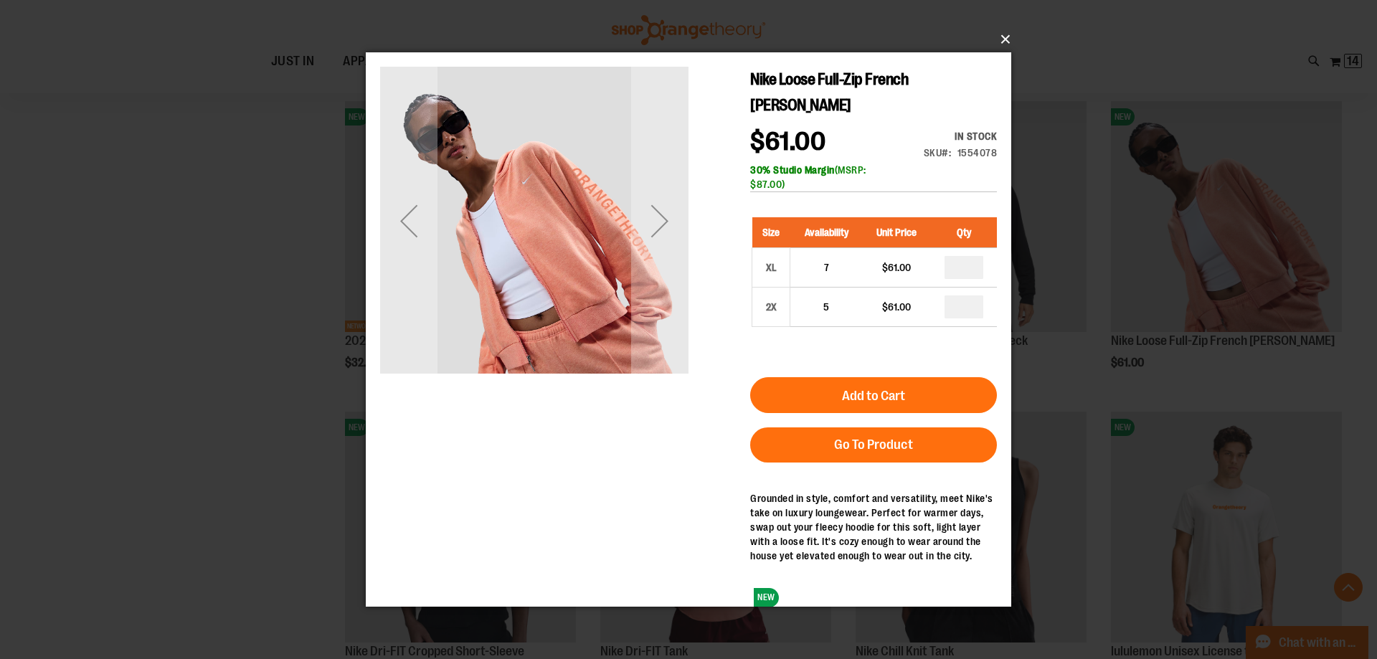
click at [1004, 36] on button "×" at bounding box center [692, 40] width 645 height 32
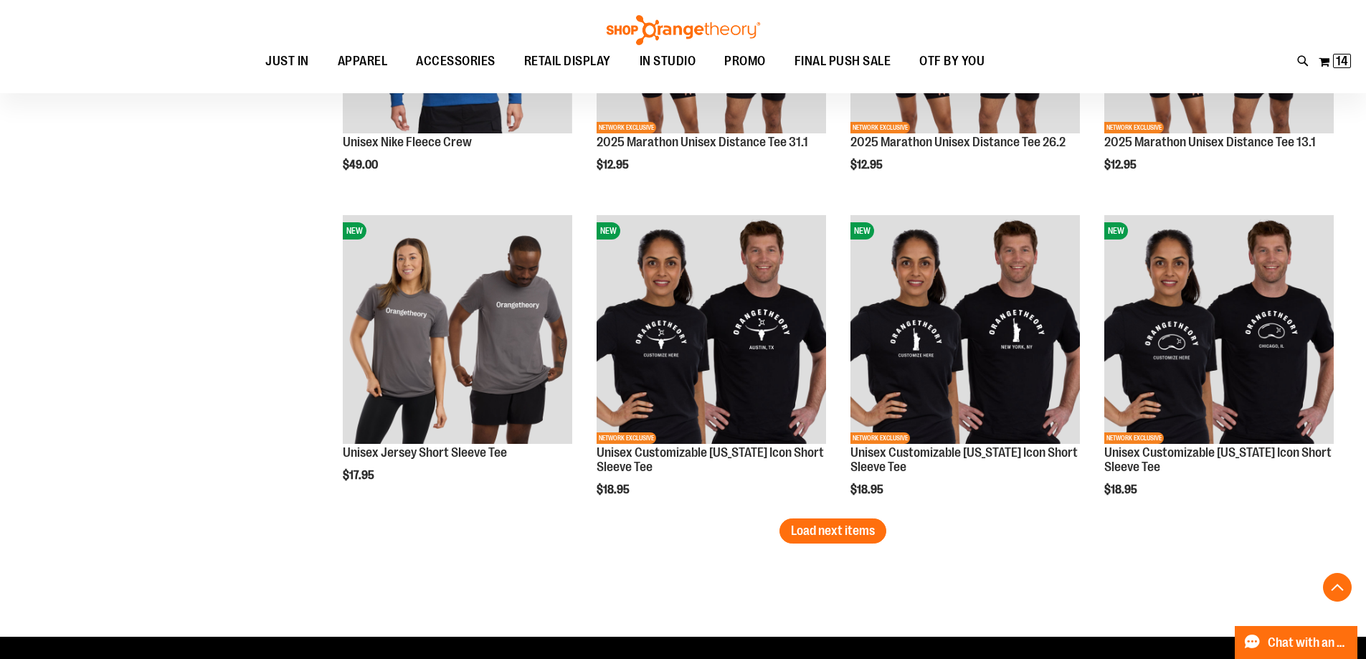
scroll to position [2810, 0]
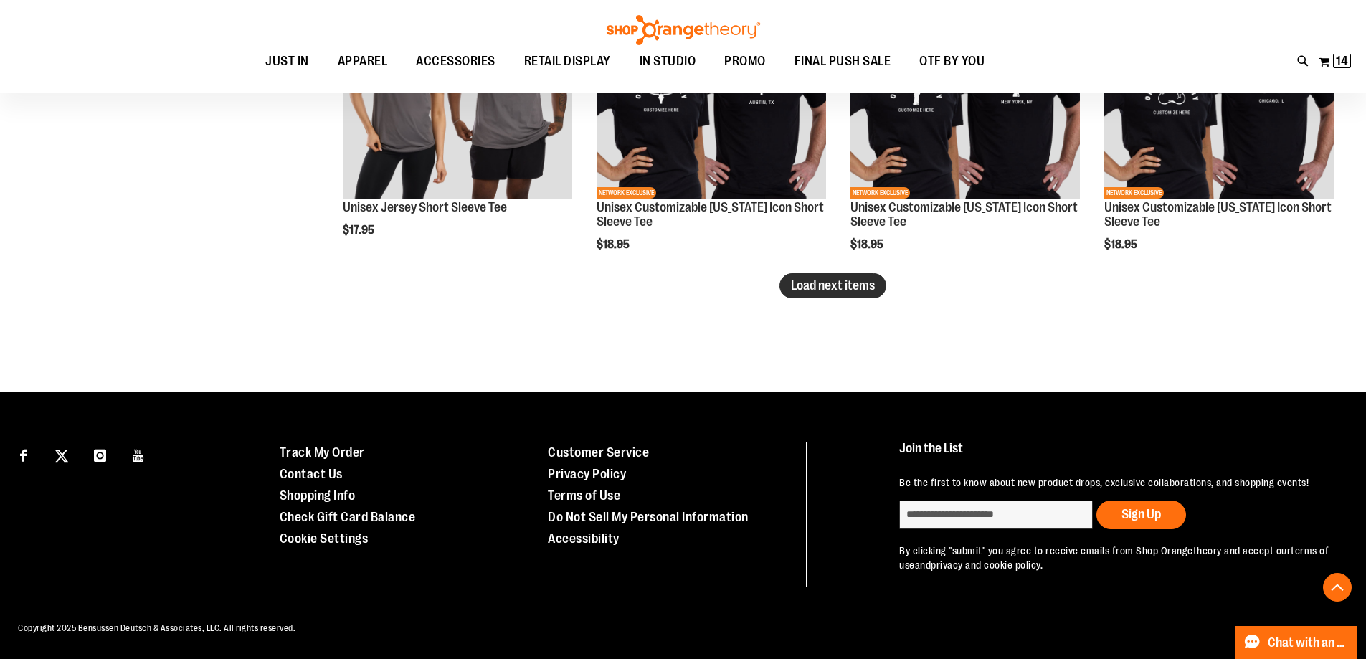
click at [833, 282] on span "Load next items" at bounding box center [833, 285] width 84 height 14
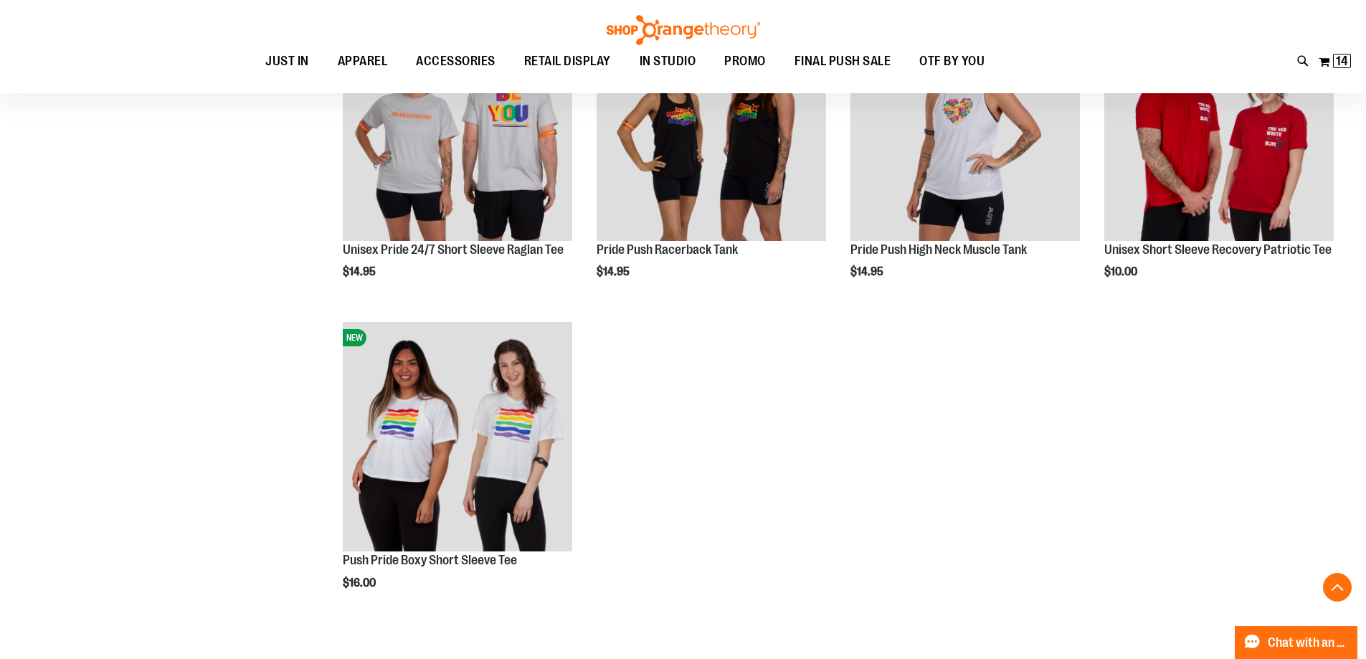
scroll to position [3455, 0]
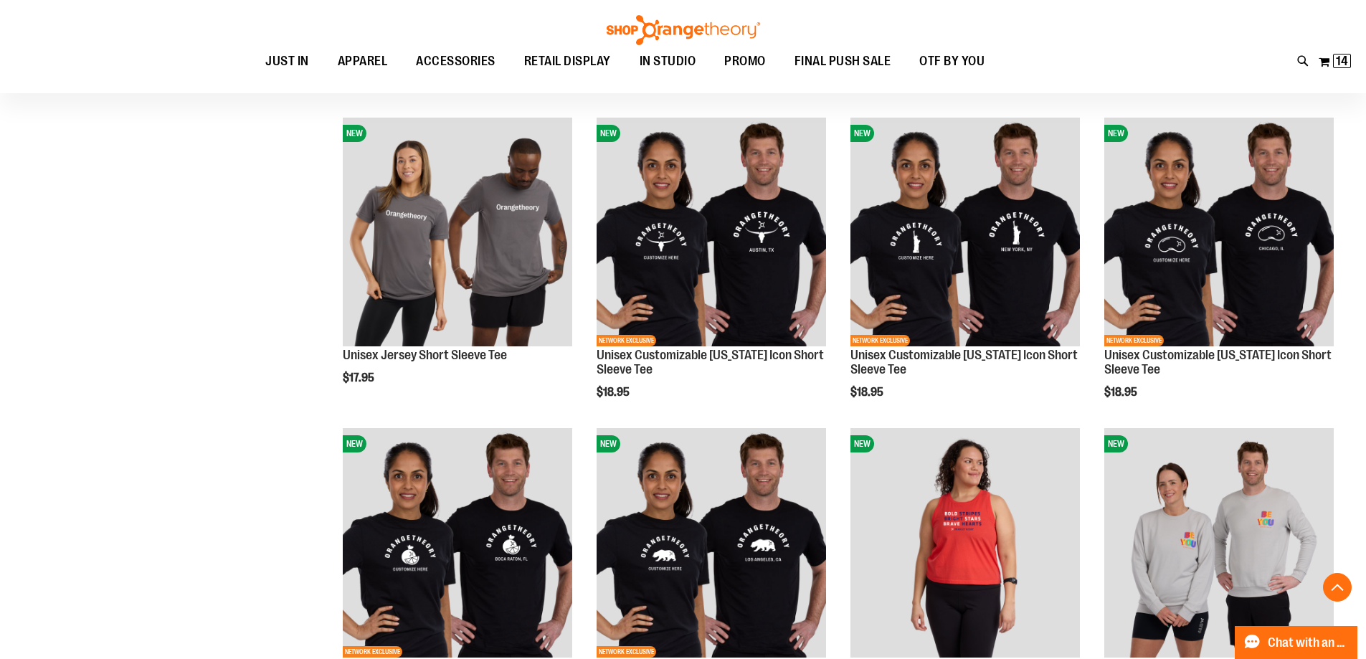
scroll to position [2595, 0]
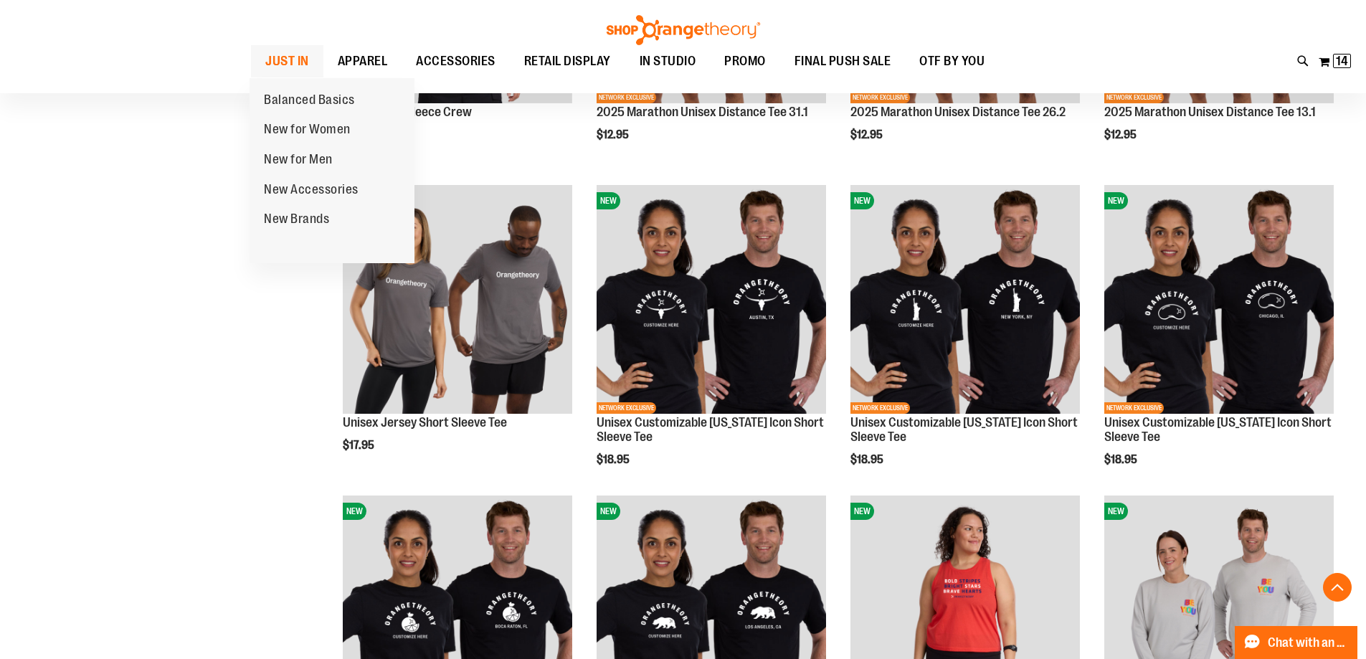
click at [273, 57] on span "JUST IN" at bounding box center [287, 61] width 44 height 32
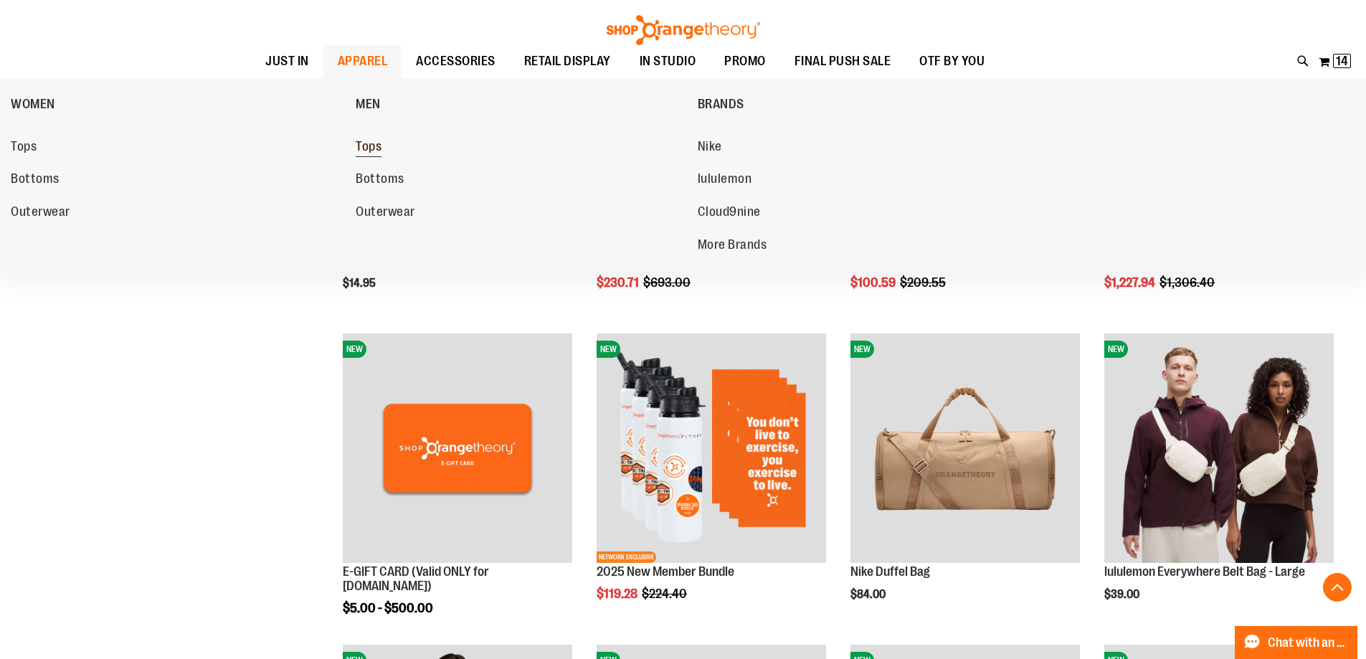
scroll to position [286, 0]
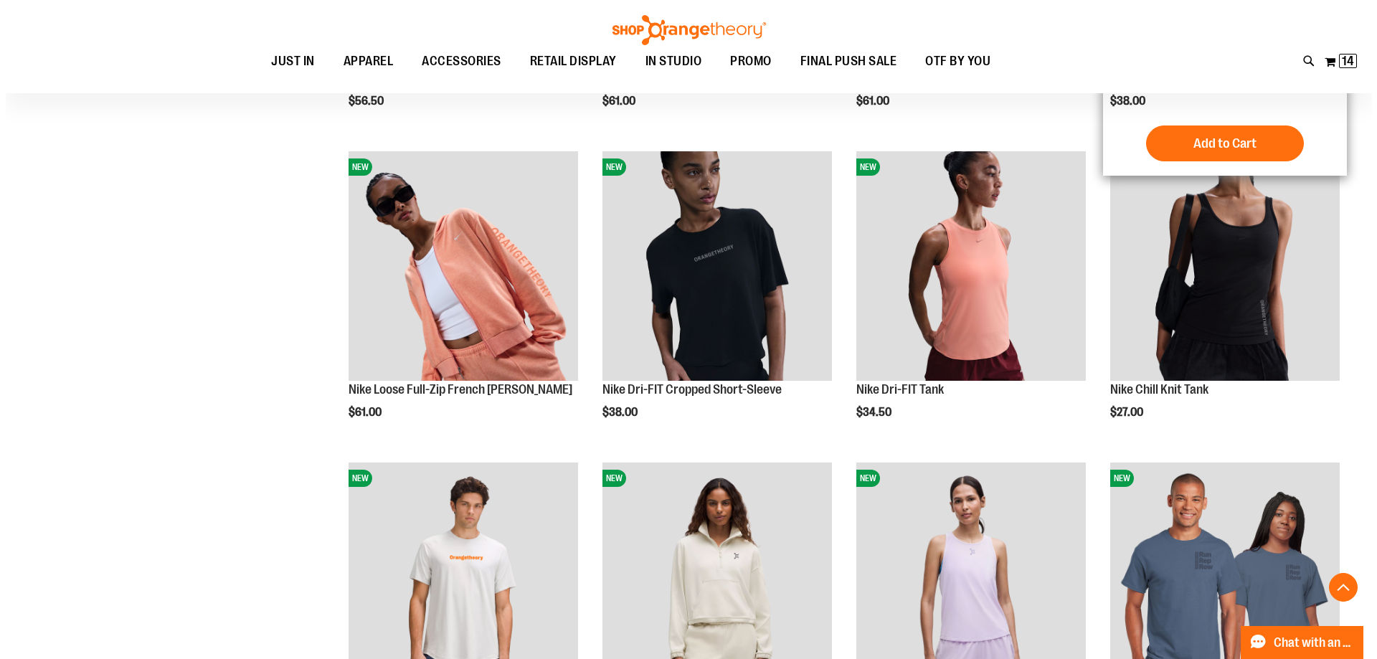
scroll to position [1075, 0]
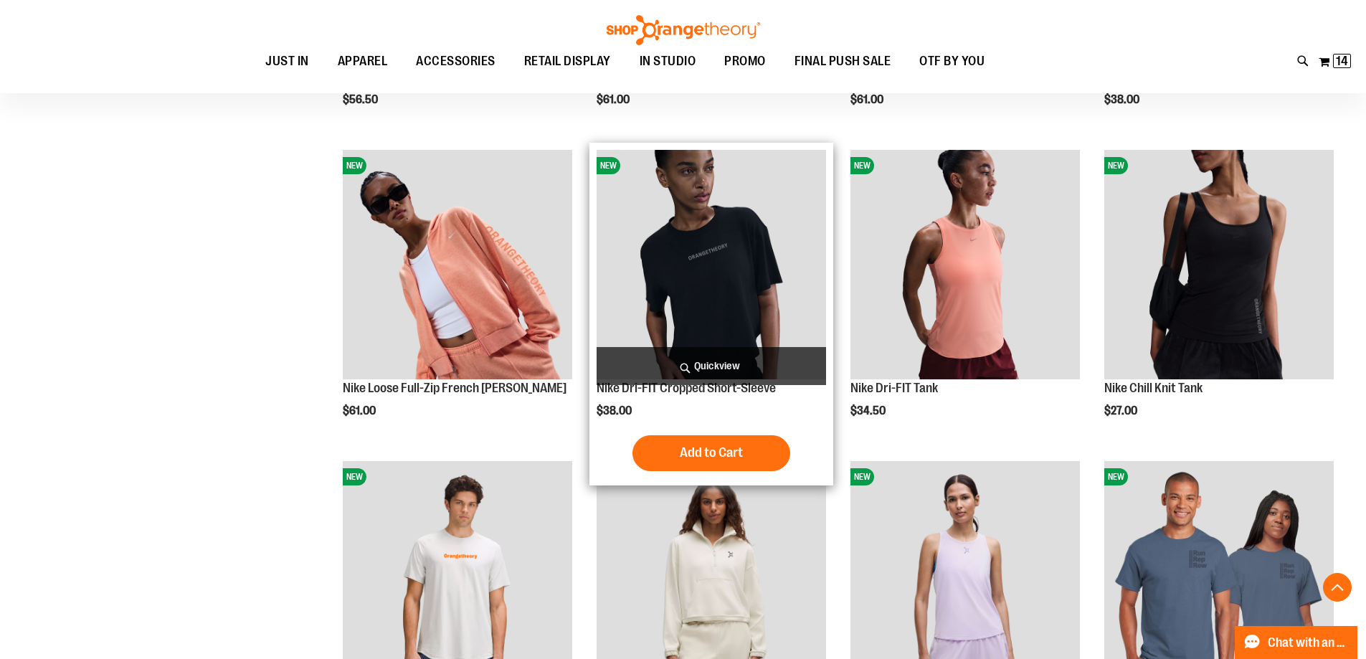
type input "**********"
click at [708, 375] on span "Quickview" at bounding box center [711, 366] width 229 height 38
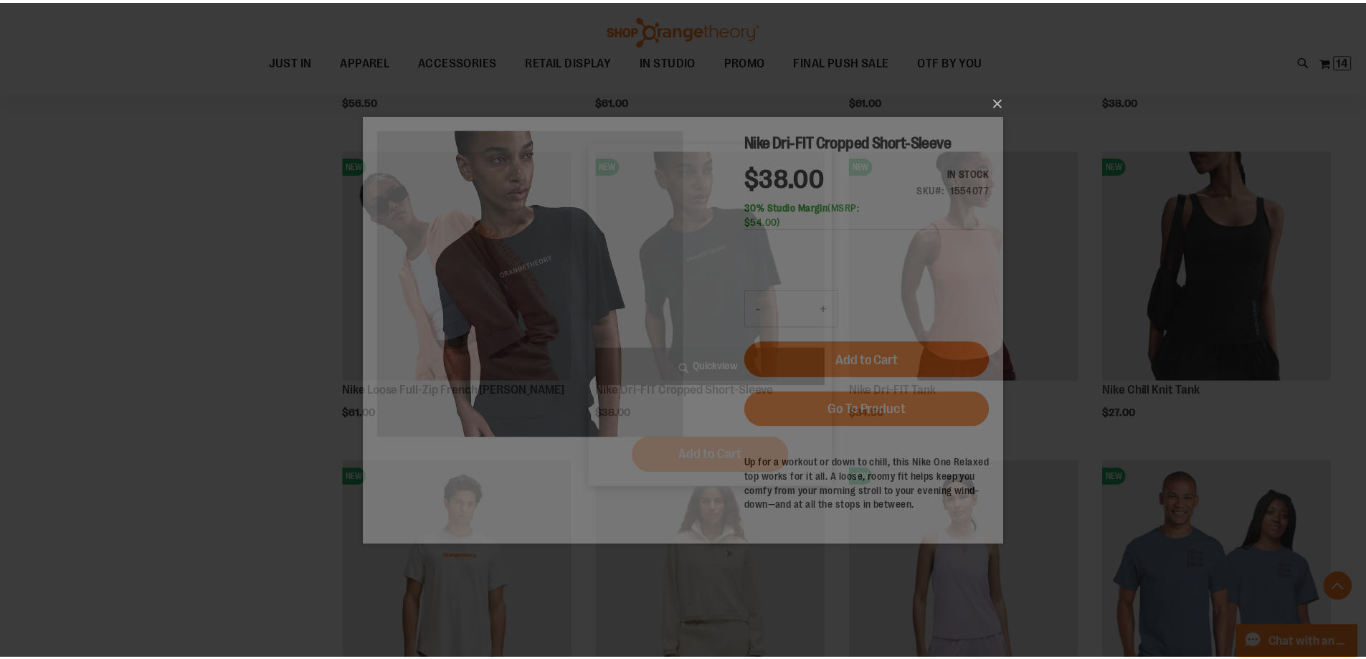
scroll to position [0, 0]
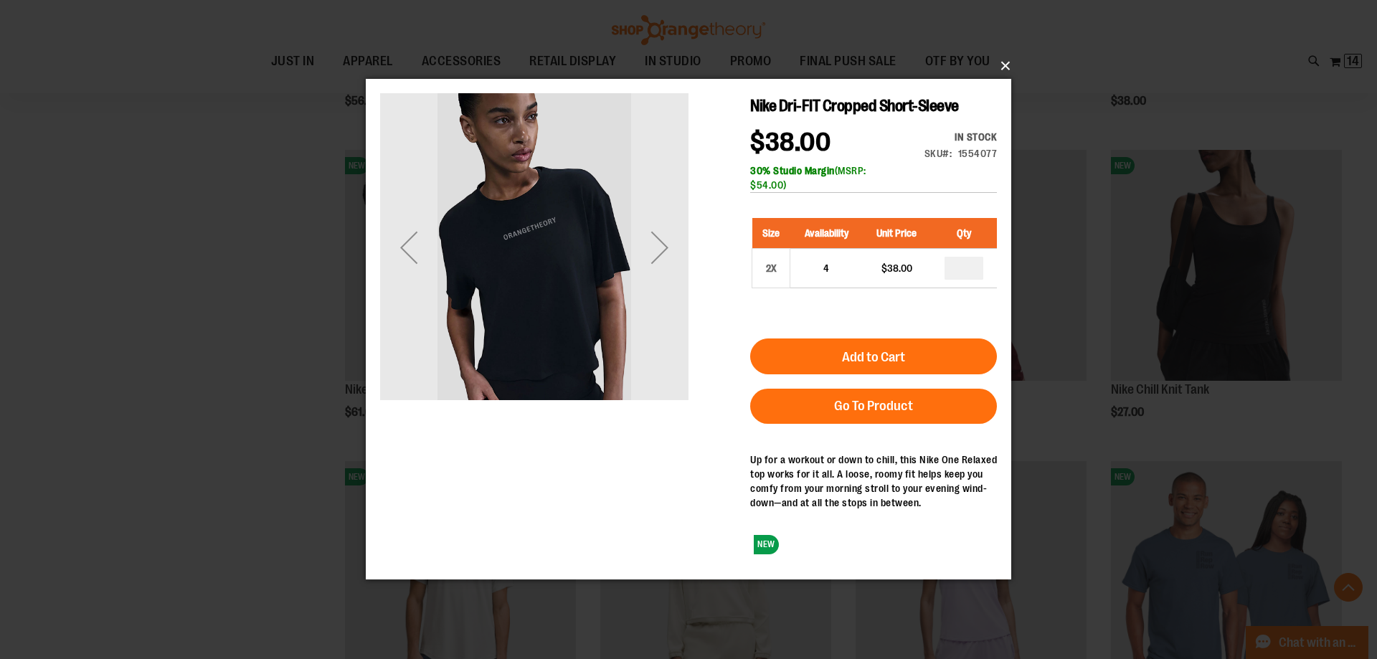
click at [1003, 64] on button "×" at bounding box center [692, 66] width 645 height 32
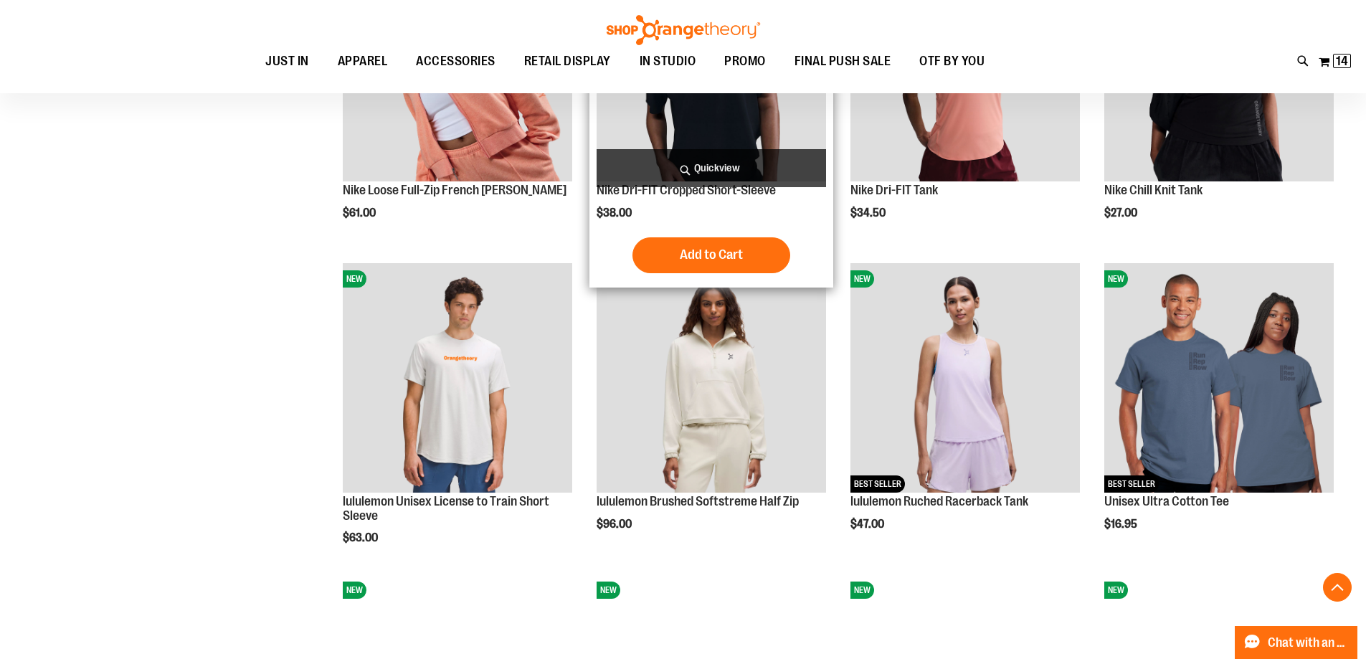
scroll to position [1290, 0]
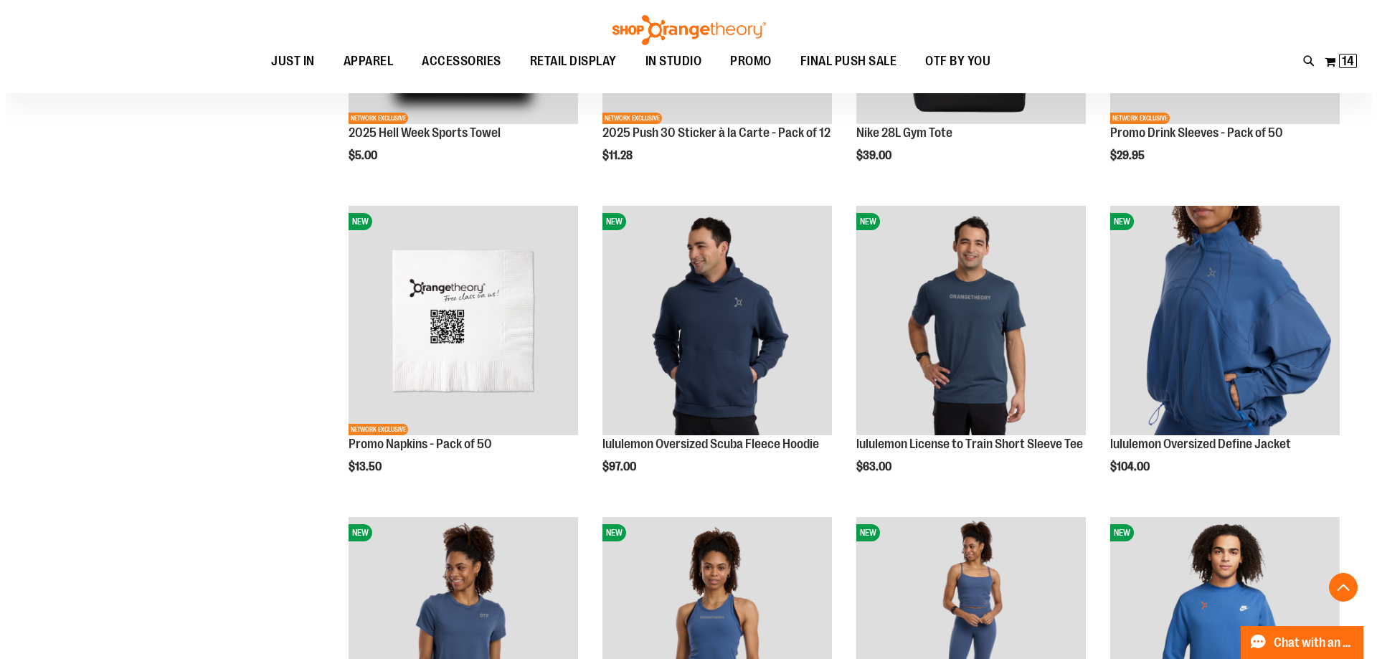
scroll to position [2282, 0]
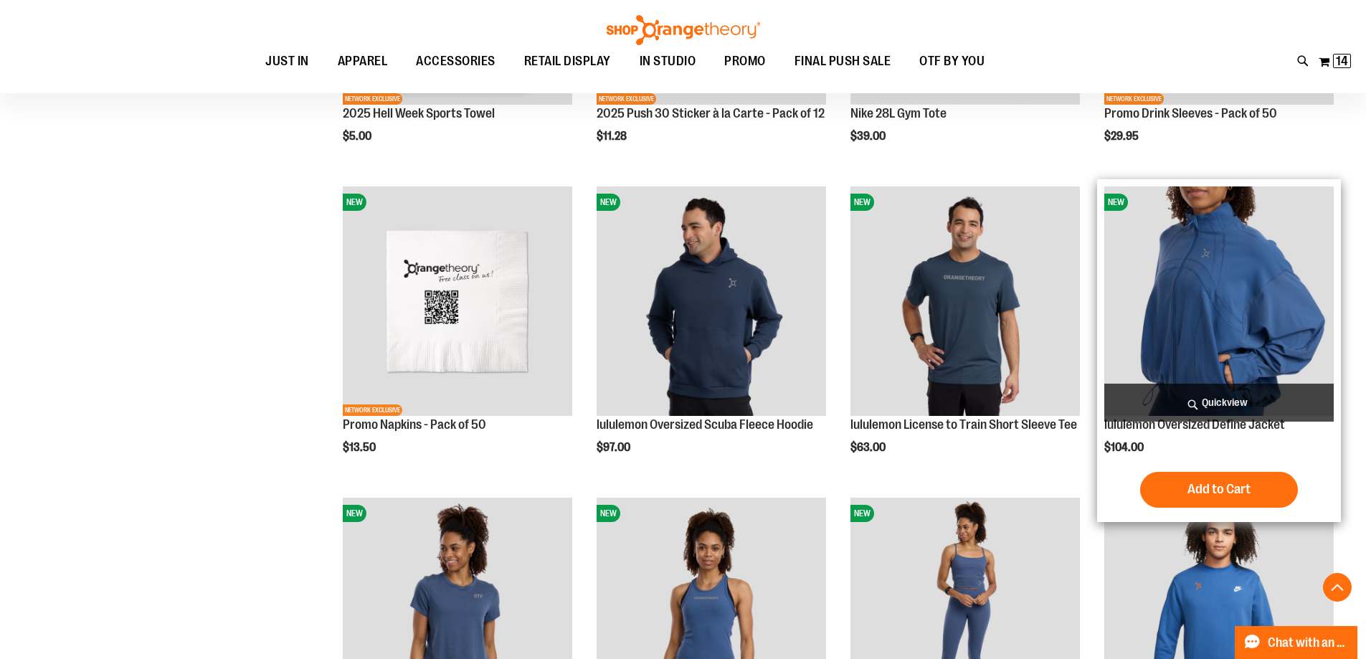
click at [1215, 402] on span "Quickview" at bounding box center [1218, 403] width 229 height 38
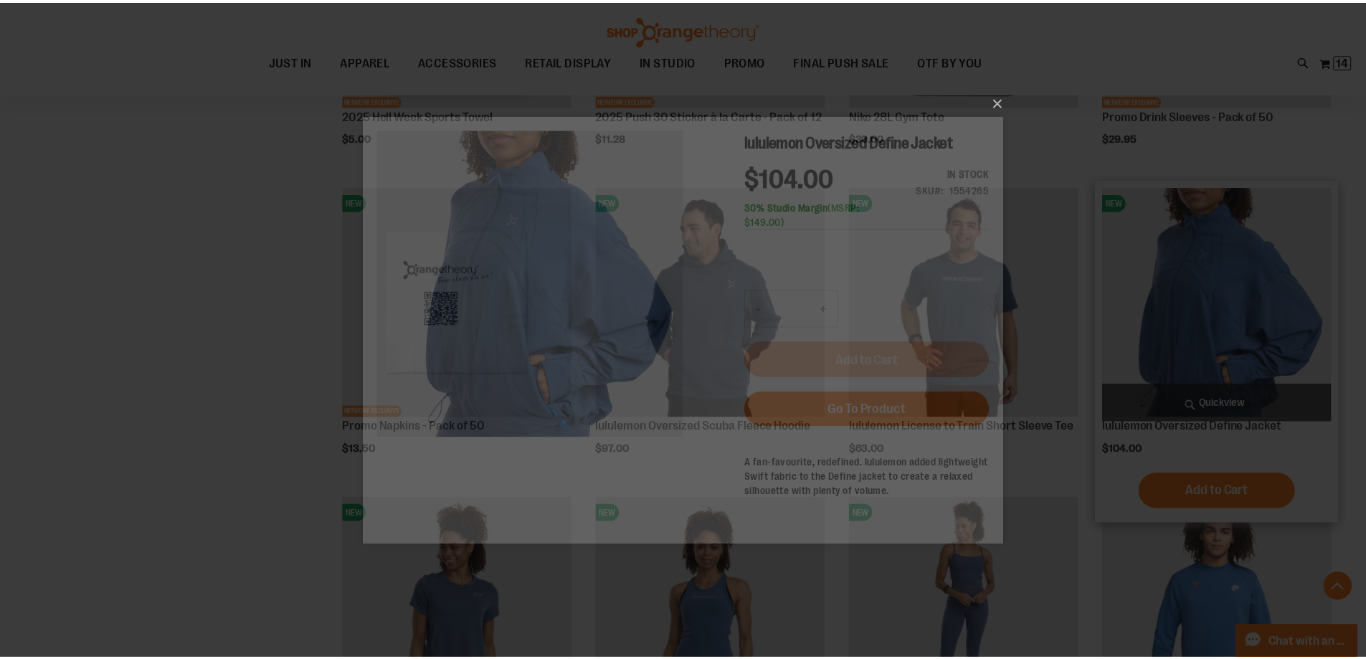
scroll to position [0, 0]
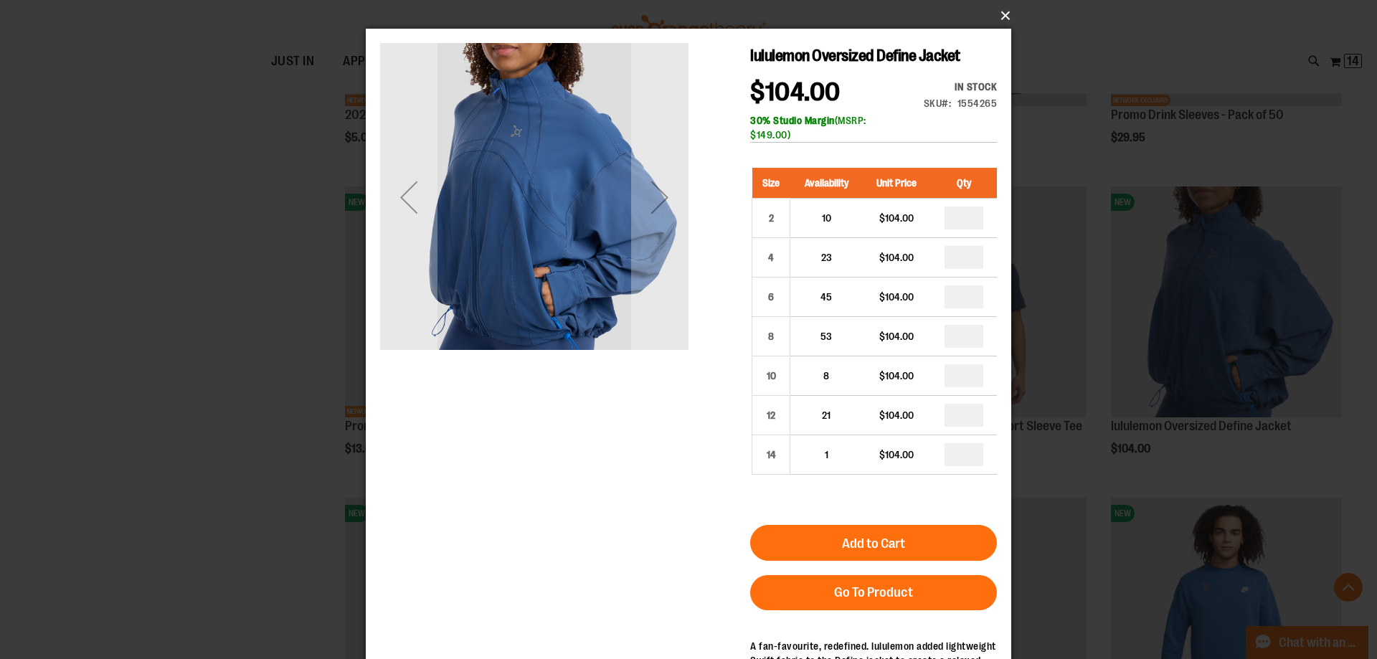
click at [1002, 18] on button "×" at bounding box center [692, 16] width 645 height 32
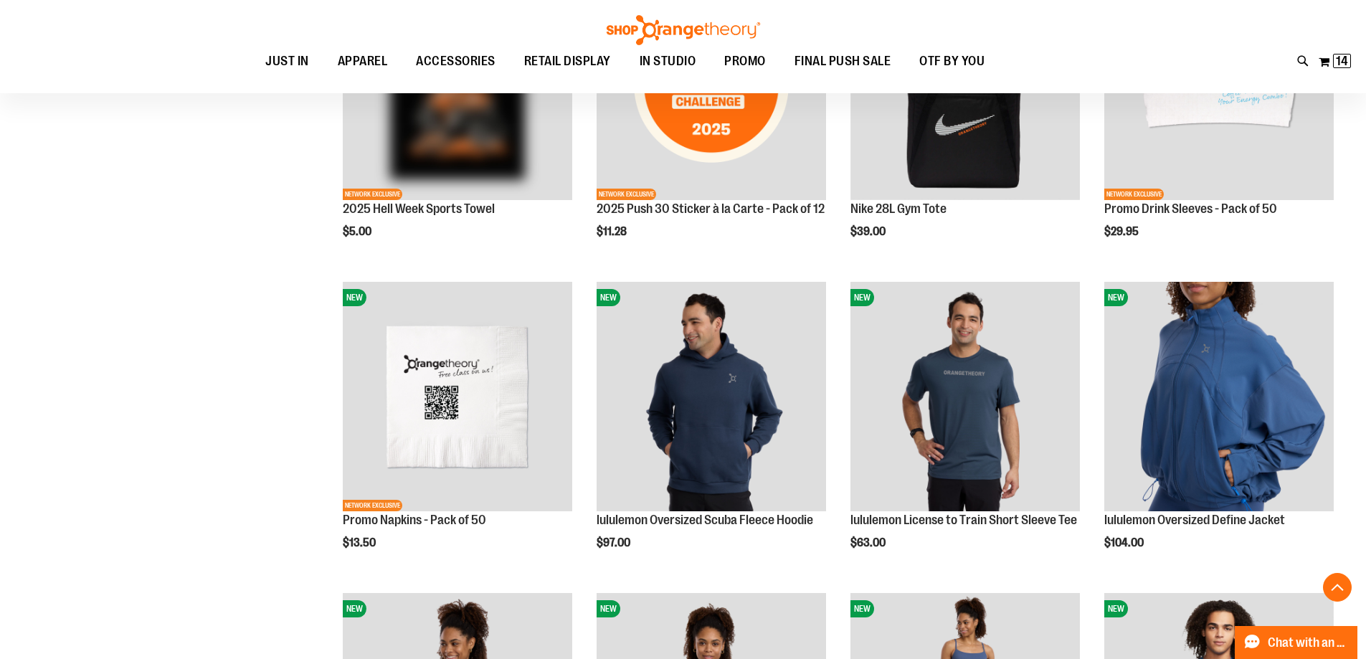
scroll to position [2067, 0]
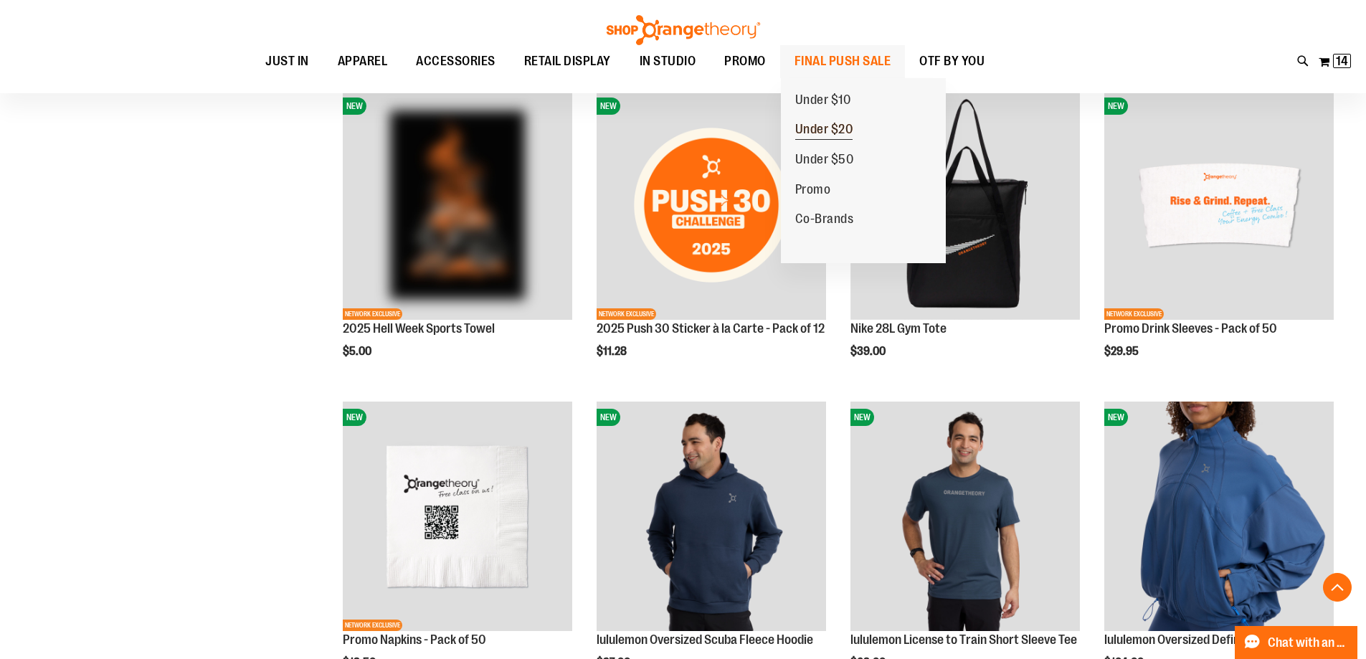
click at [814, 135] on span "Under $20" at bounding box center [824, 131] width 58 height 18
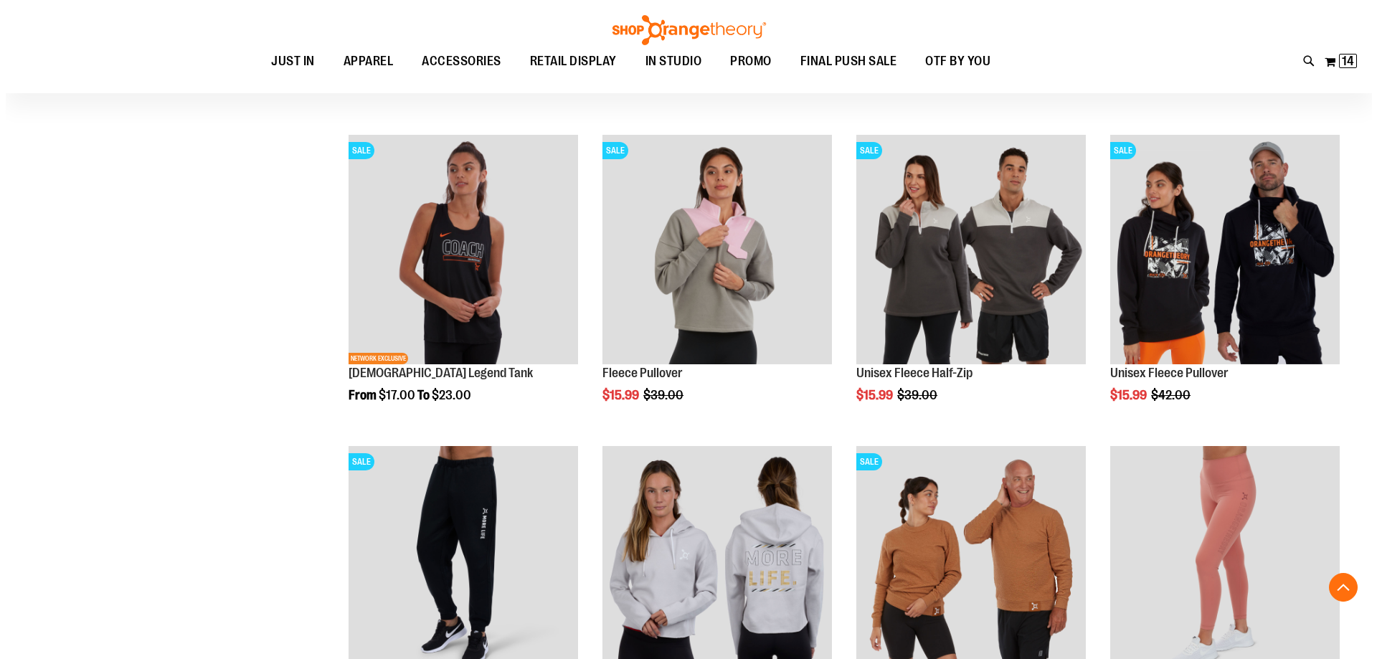
scroll to position [716, 0]
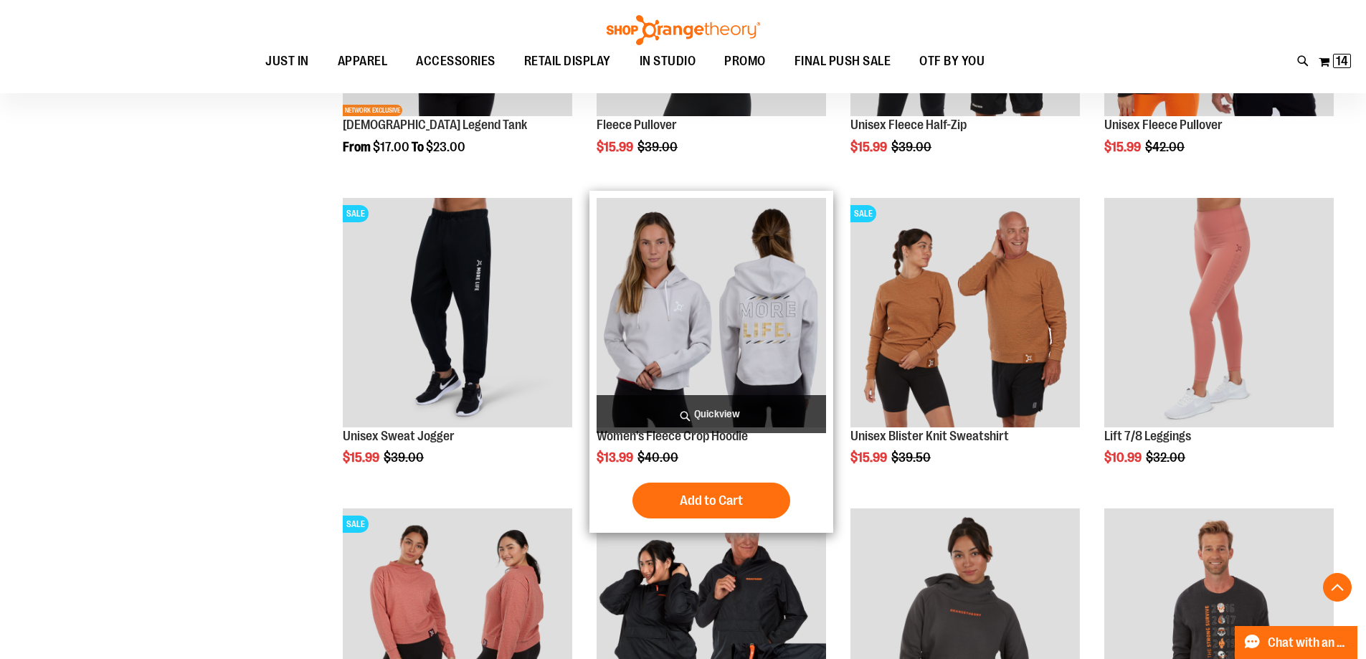
type input "**********"
click at [709, 410] on span "Quickview" at bounding box center [711, 414] width 229 height 38
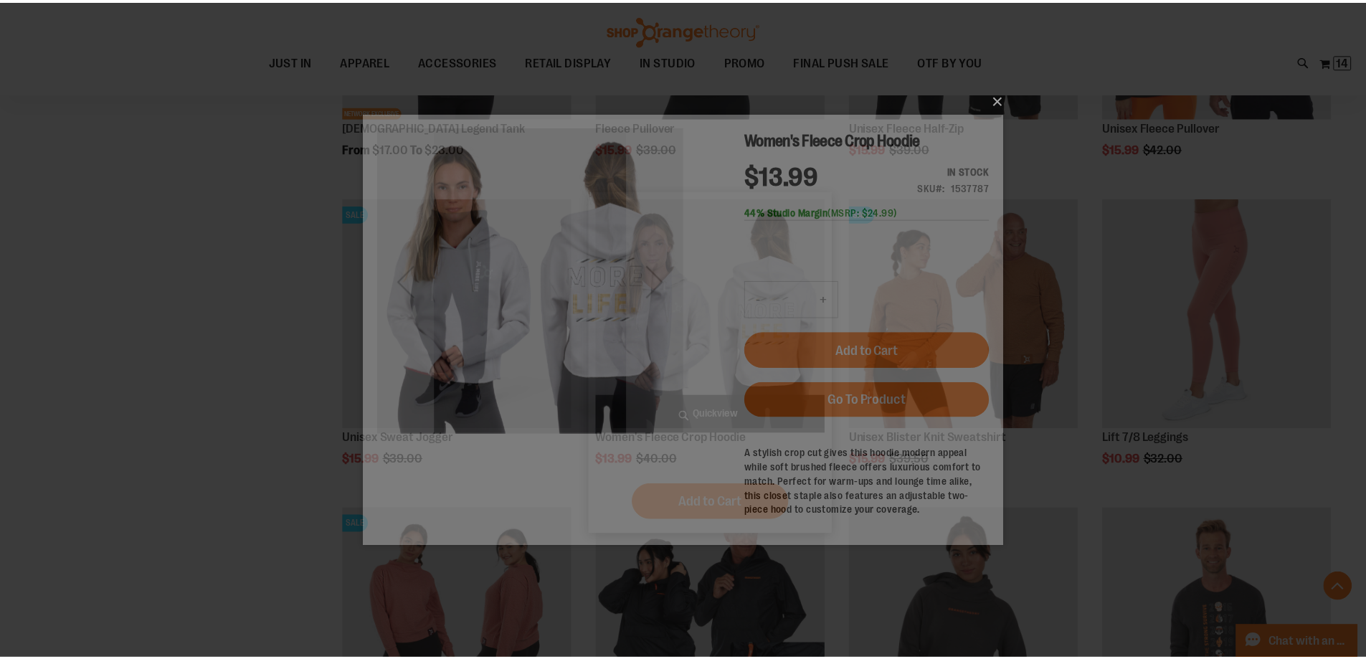
scroll to position [0, 0]
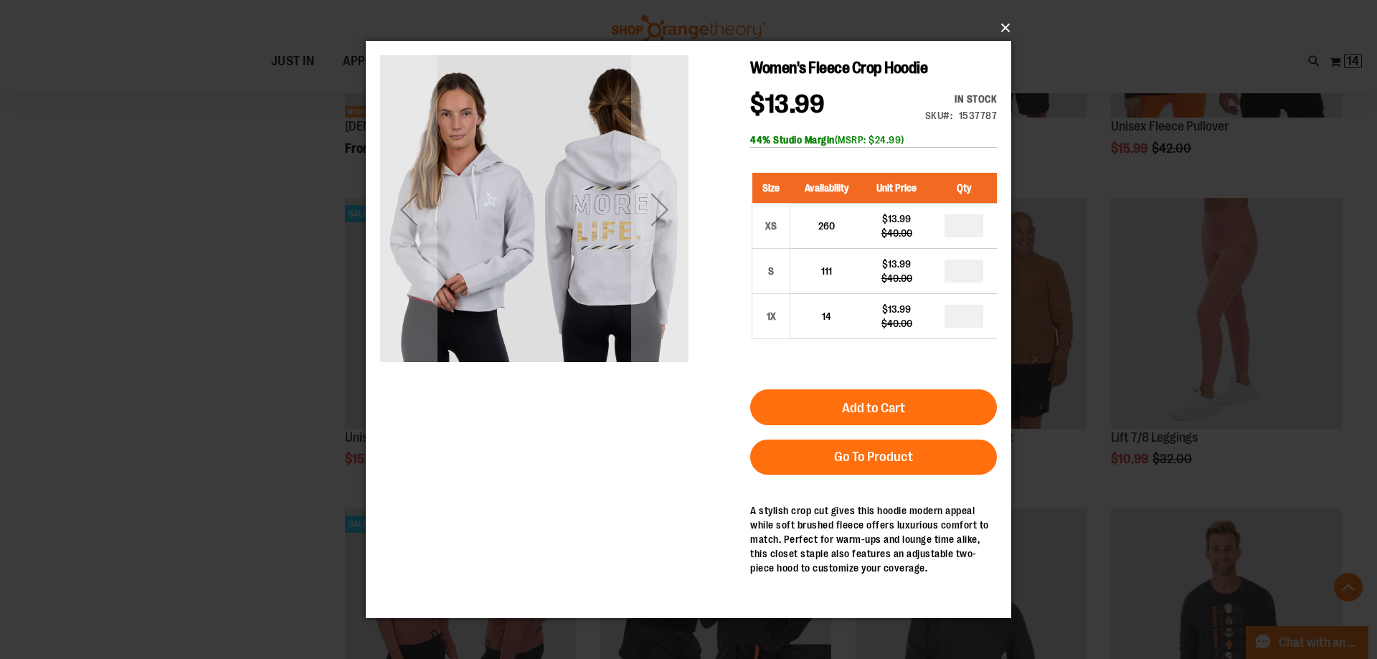
click at [1006, 28] on button "×" at bounding box center [692, 28] width 645 height 32
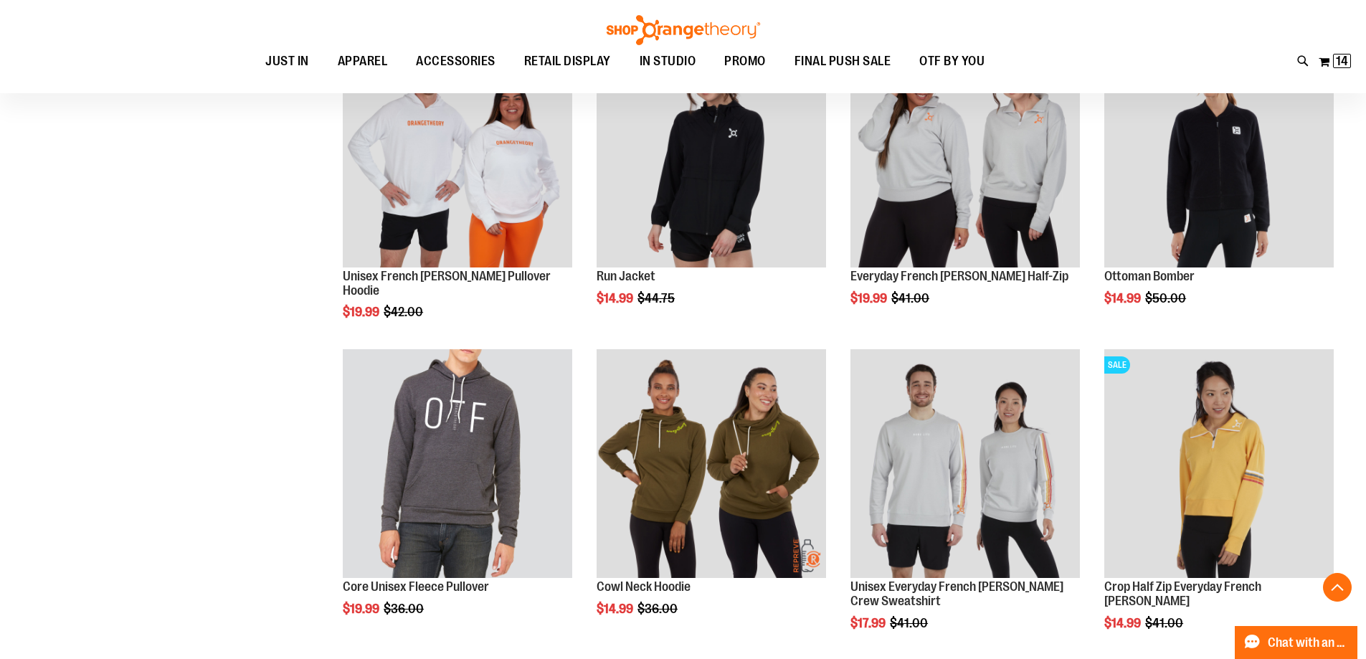
scroll to position [1505, 0]
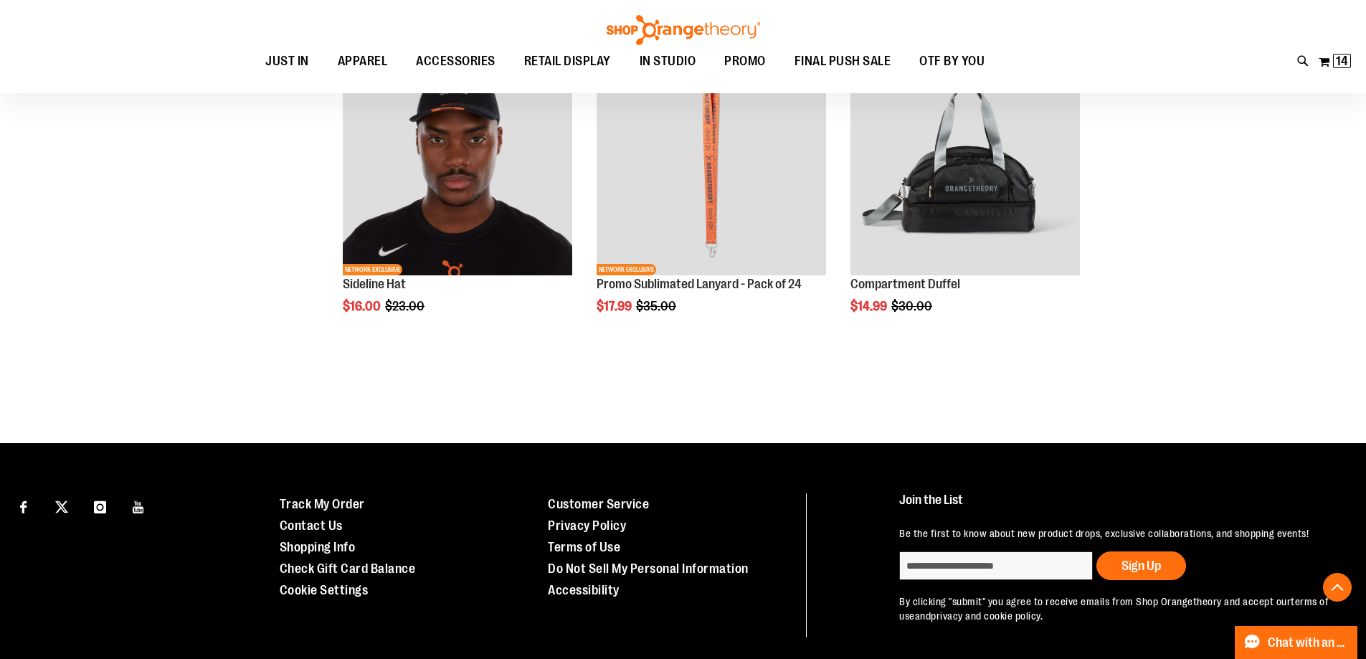
scroll to position [2474, 0]
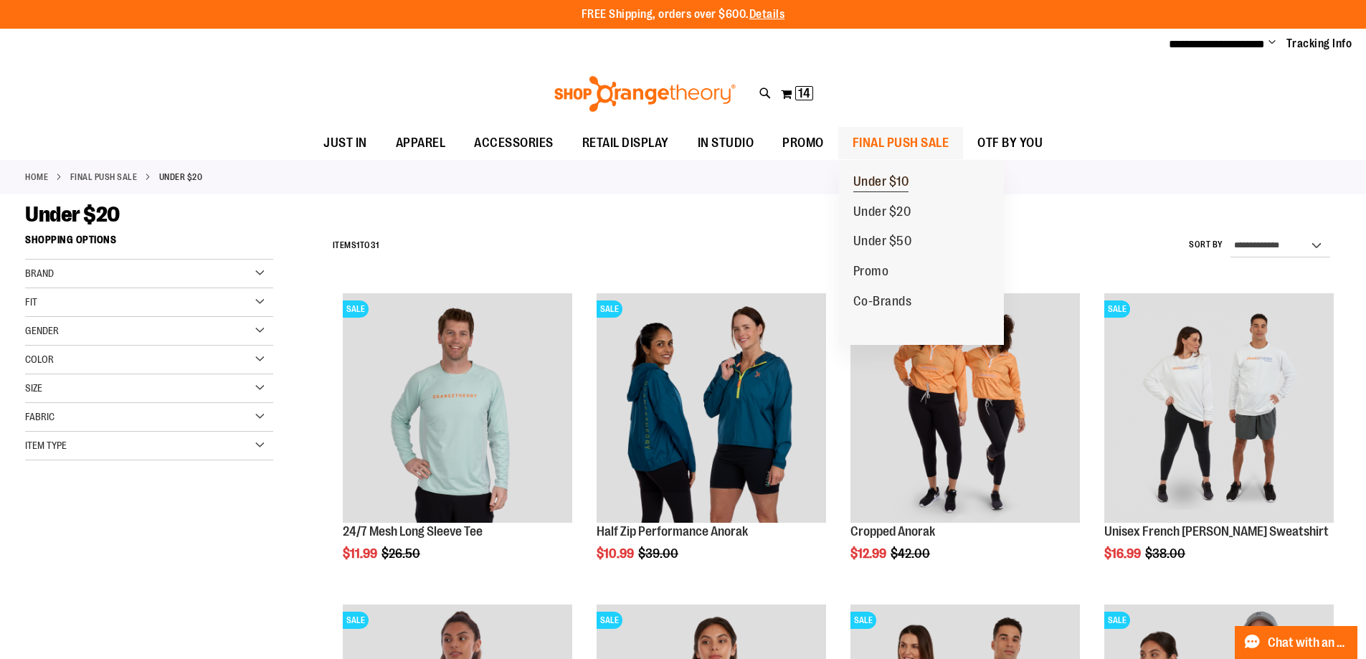
click at [860, 182] on span "Under $10" at bounding box center [881, 183] width 56 height 18
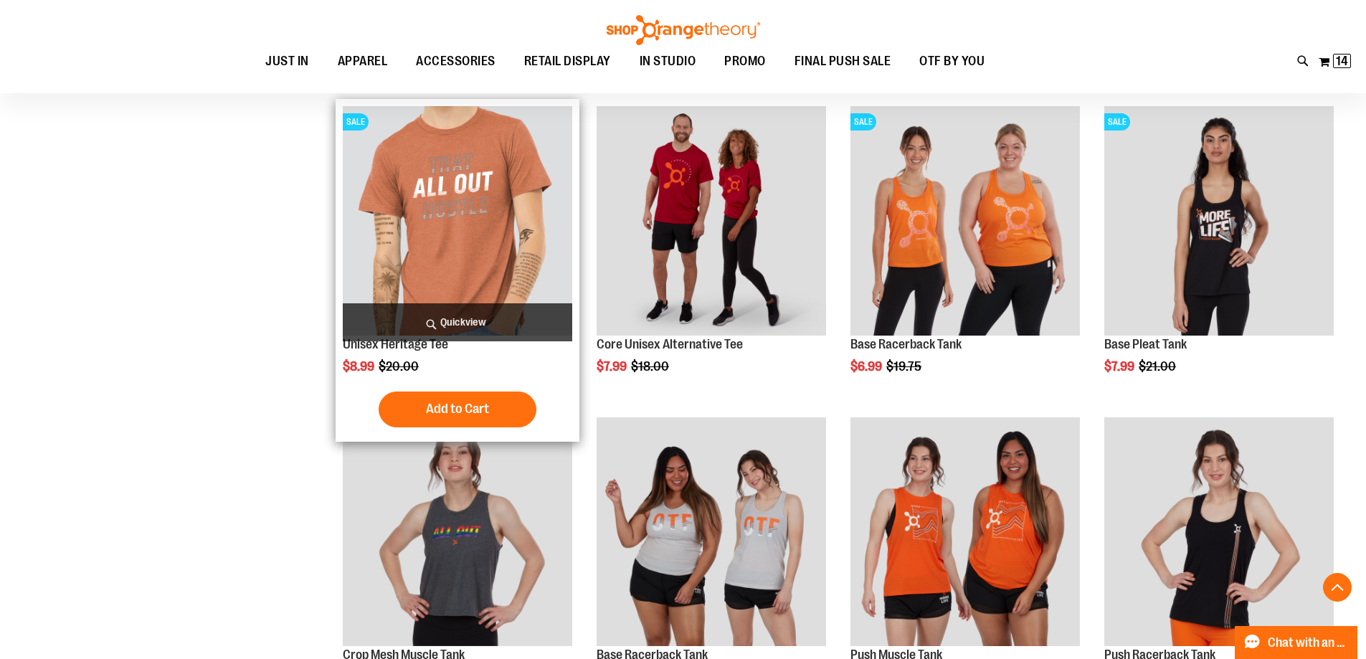
scroll to position [1433, 0]
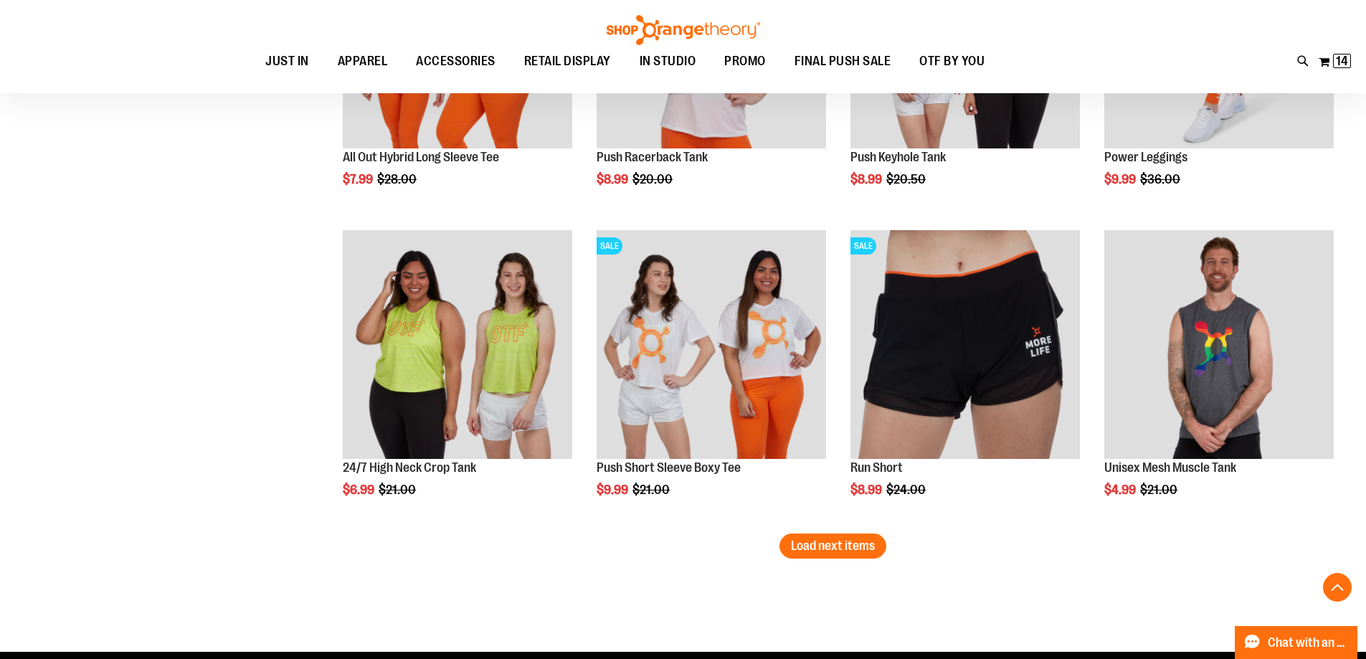
scroll to position [2724, 0]
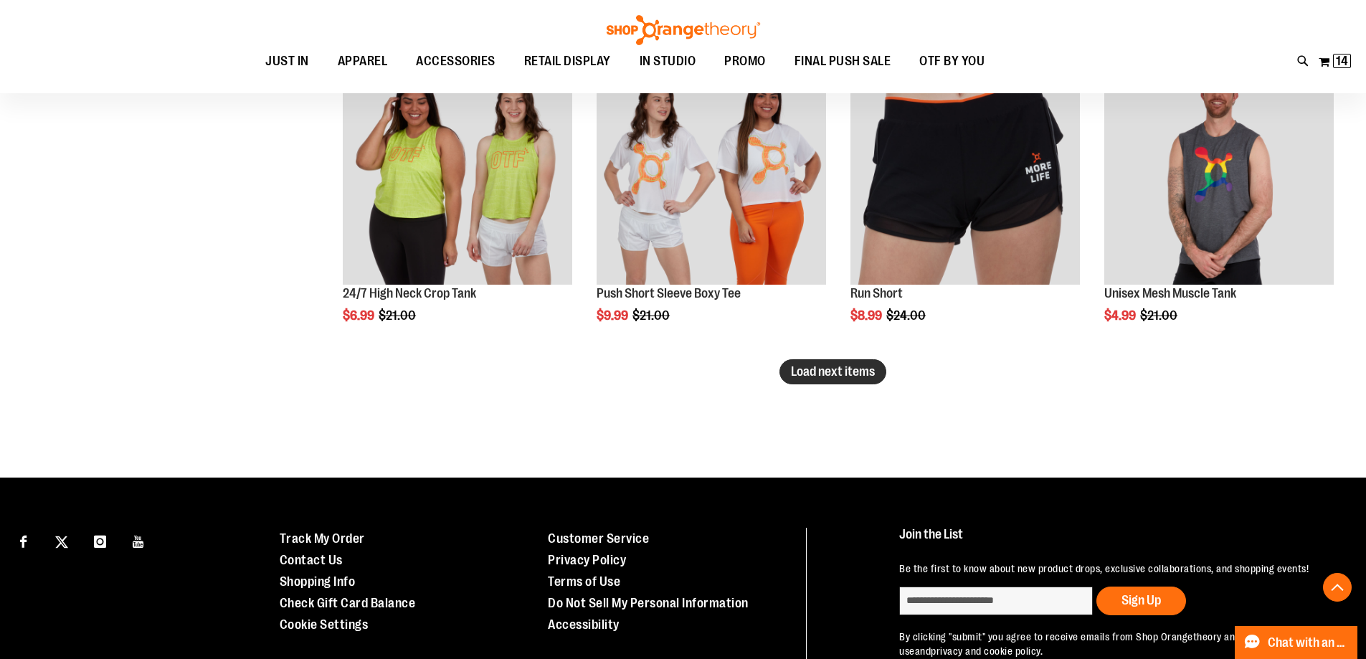
type input "**********"
click at [825, 380] on button "Load next items" at bounding box center [832, 371] width 107 height 25
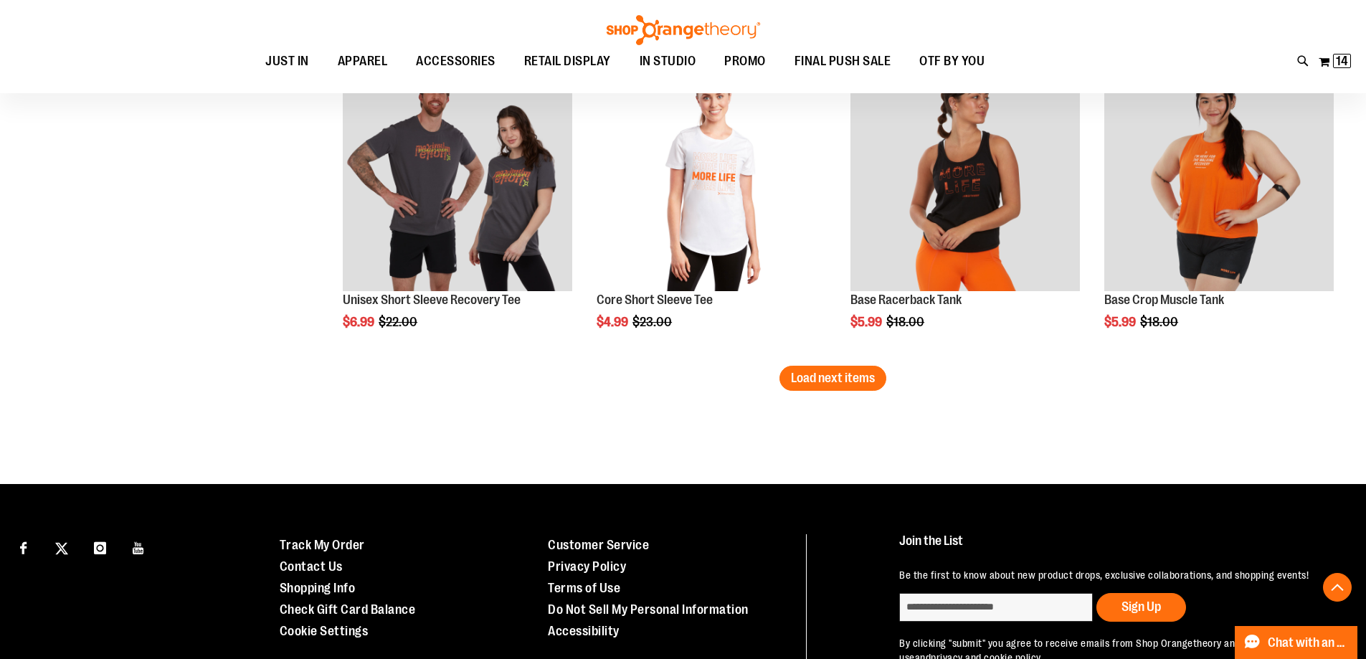
scroll to position [3656, 0]
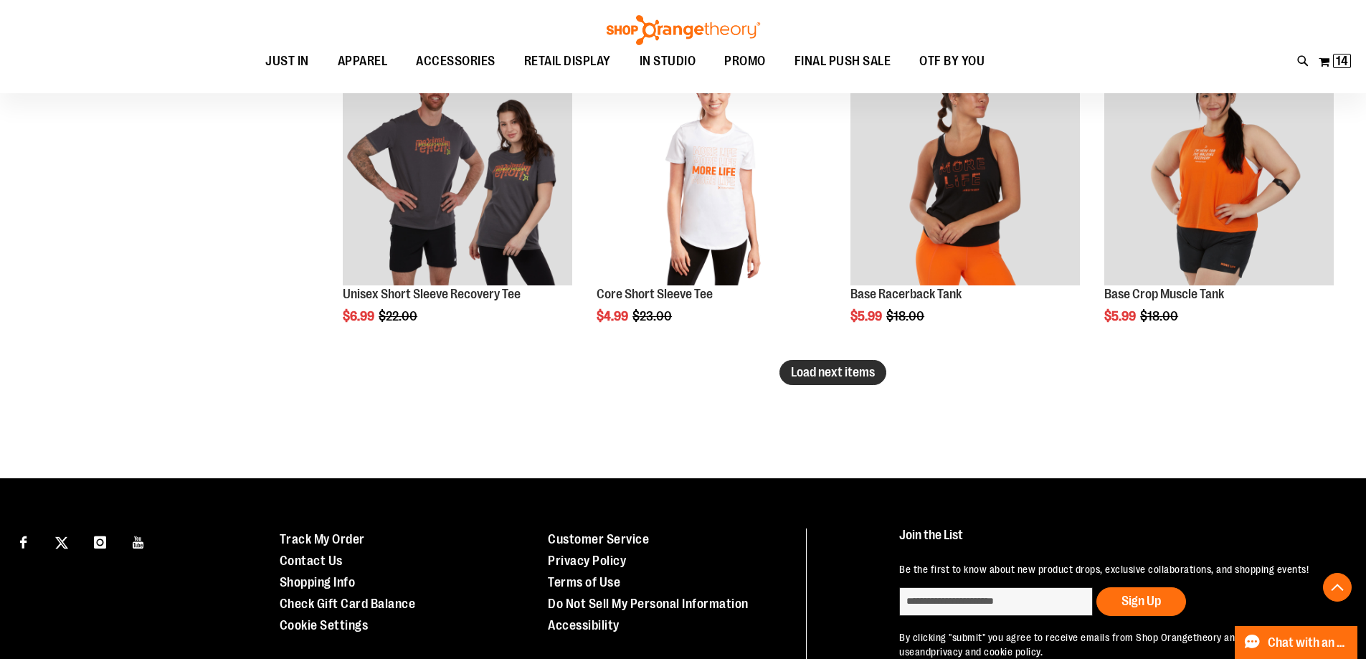
click at [817, 374] on span "Load next items" at bounding box center [833, 372] width 84 height 14
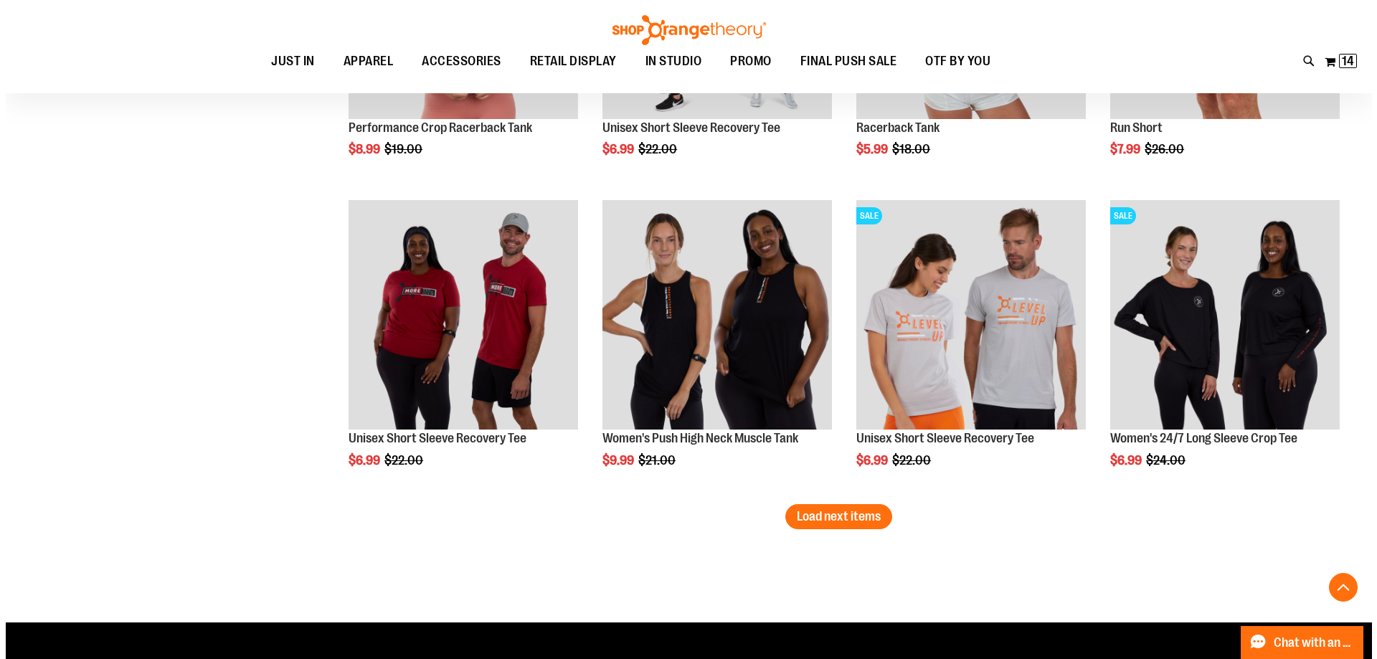
scroll to position [3943, 0]
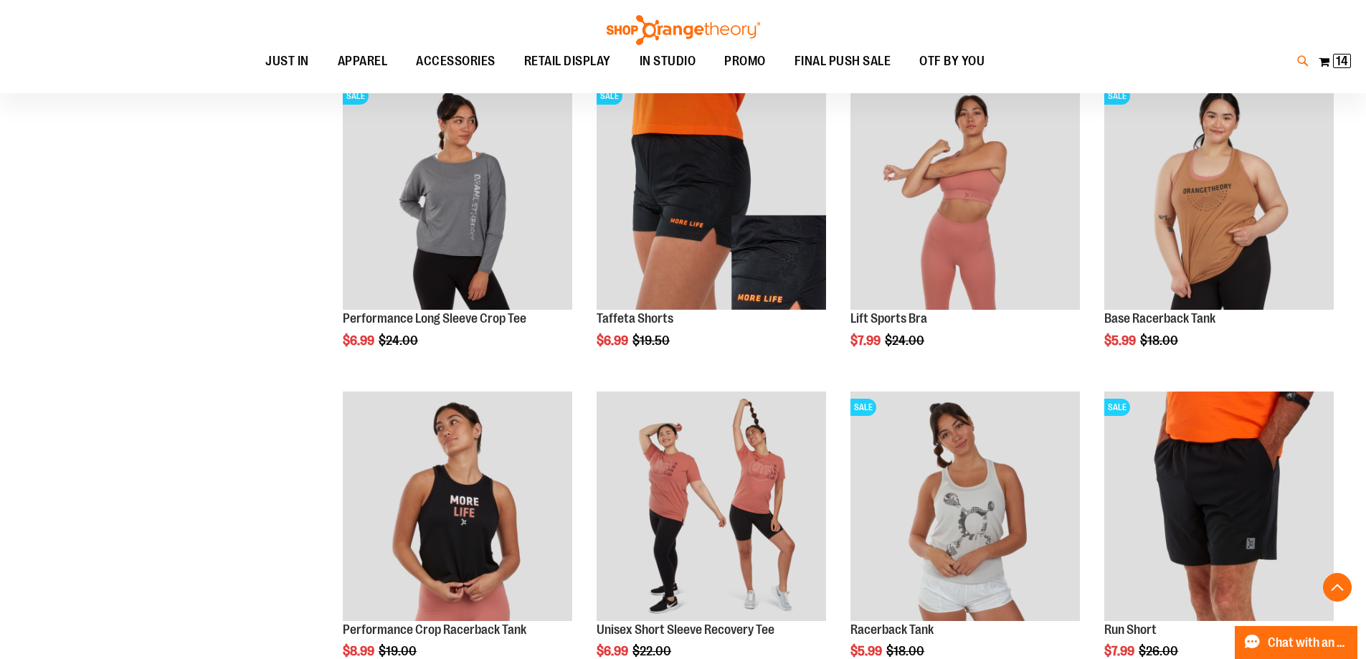
click at [1301, 60] on icon at bounding box center [1303, 61] width 12 height 16
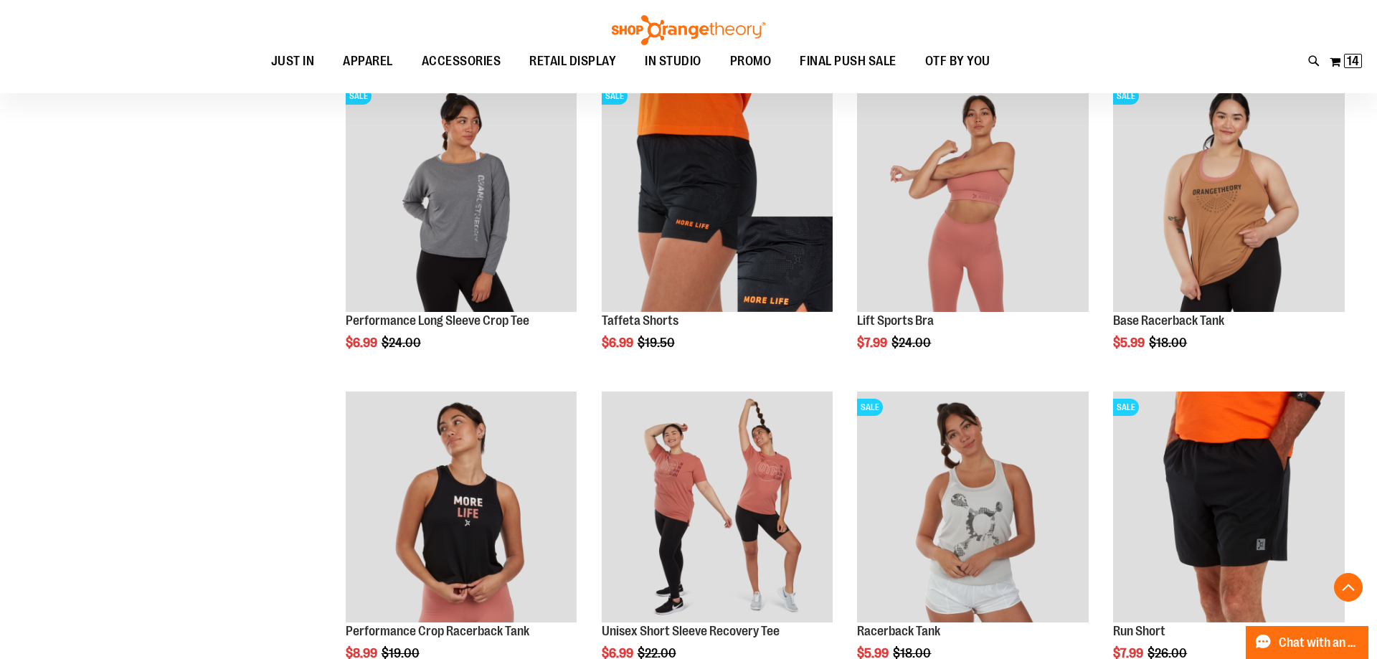
click at [693, 85] on input "Search" at bounding box center [688, 80] width 1092 height 47
click at [270, 307] on span "Unisex Jersey Long Sleeve Tee" at bounding box center [307, 310] width 138 height 11
type input "**********"
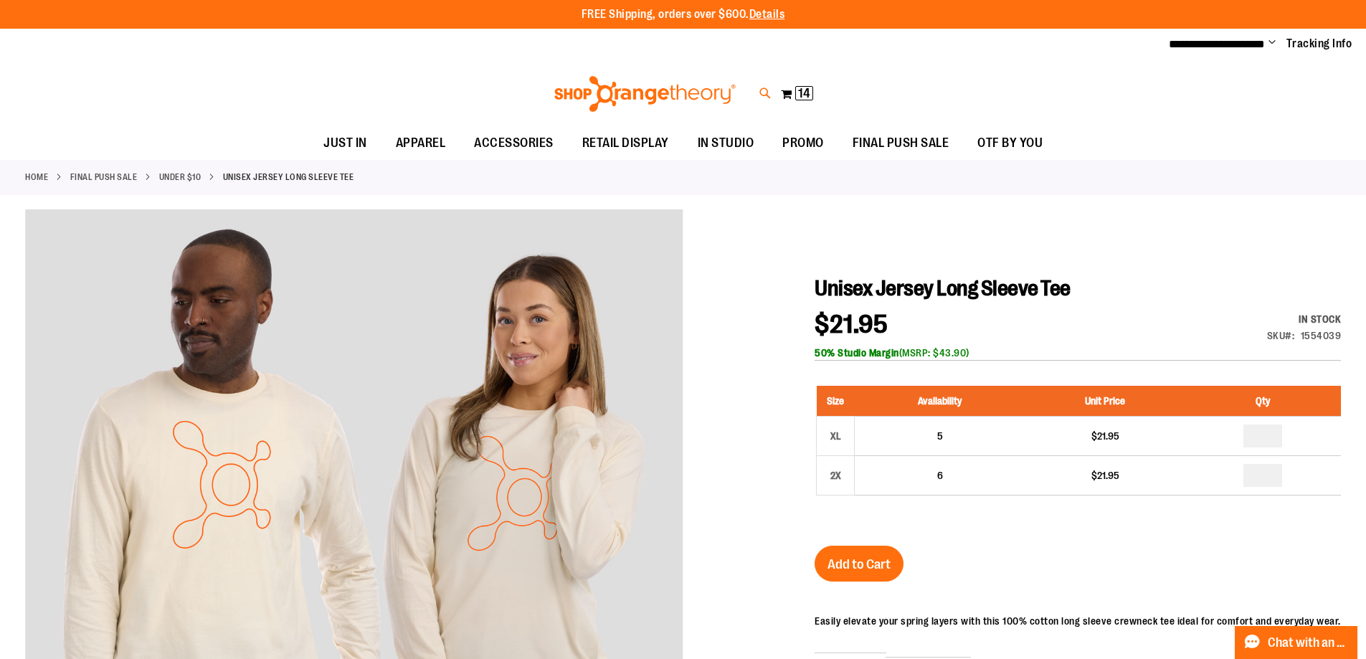
type input "**********"
click at [768, 90] on icon at bounding box center [765, 93] width 12 height 16
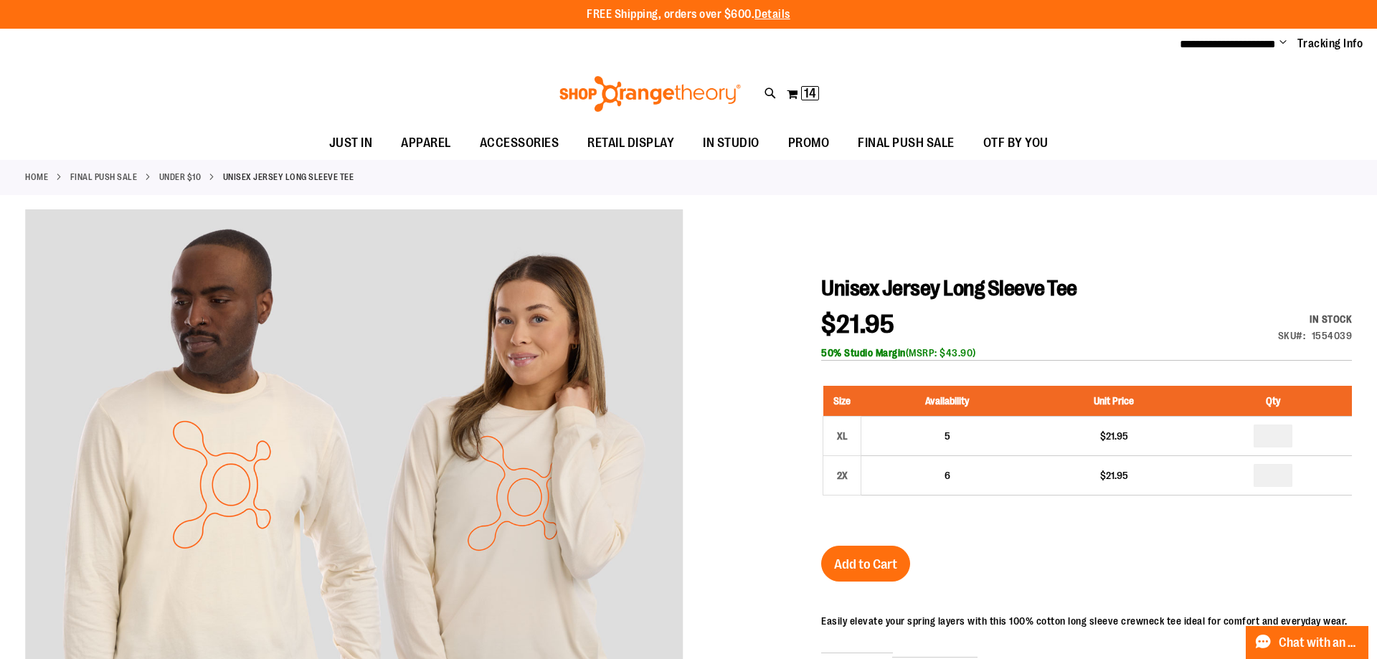
click at [518, 65] on input "Search" at bounding box center [688, 80] width 1092 height 47
click at [1212, 85] on button "submit" at bounding box center [1210, 82] width 43 height 43
type input "**********"
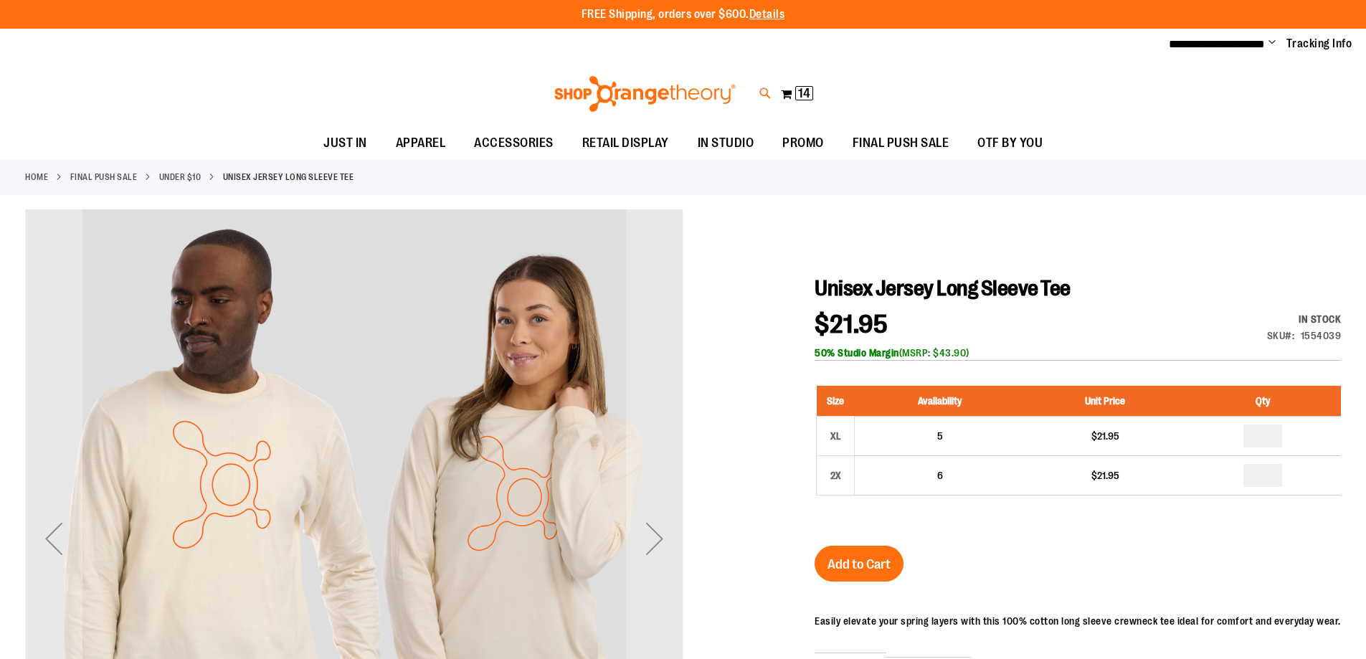
type input "**********"
click at [764, 92] on icon at bounding box center [765, 93] width 12 height 16
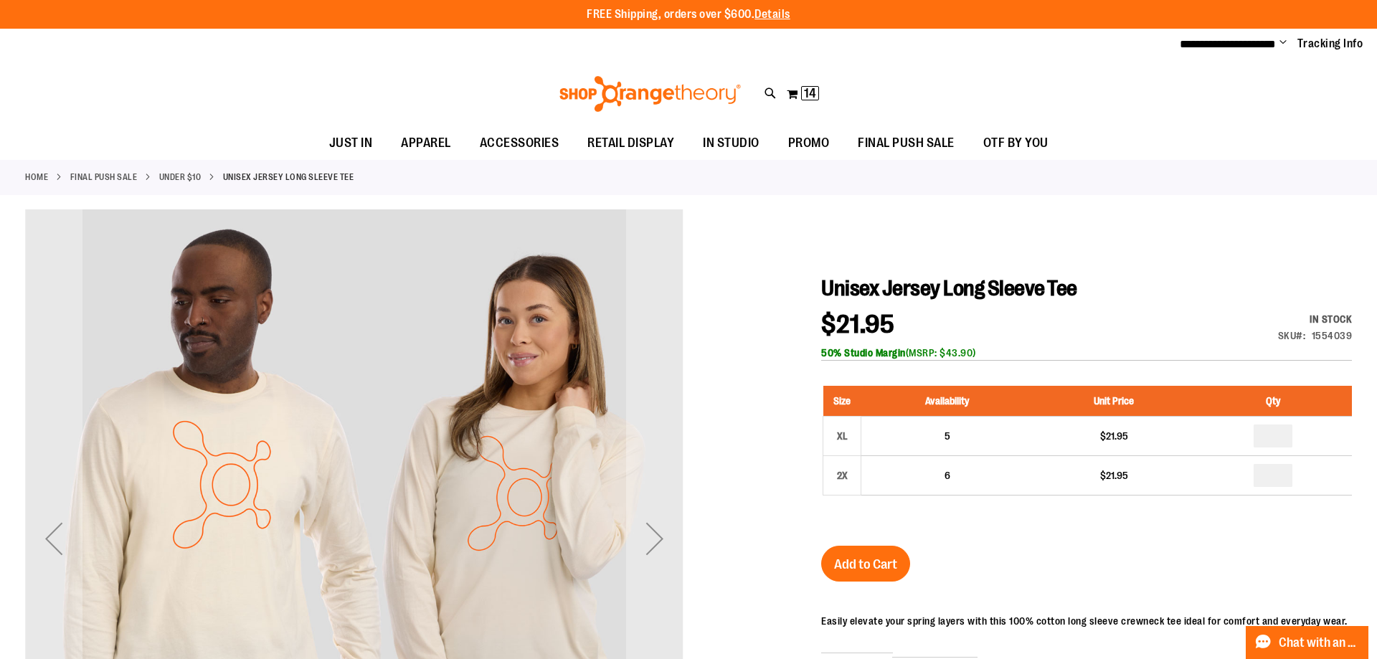
click at [650, 82] on input "Search" at bounding box center [688, 80] width 1092 height 47
click at [287, 501] on span "Unisex Long Sleeve Base Tee" at bounding box center [303, 495] width 130 height 11
type input "**********"
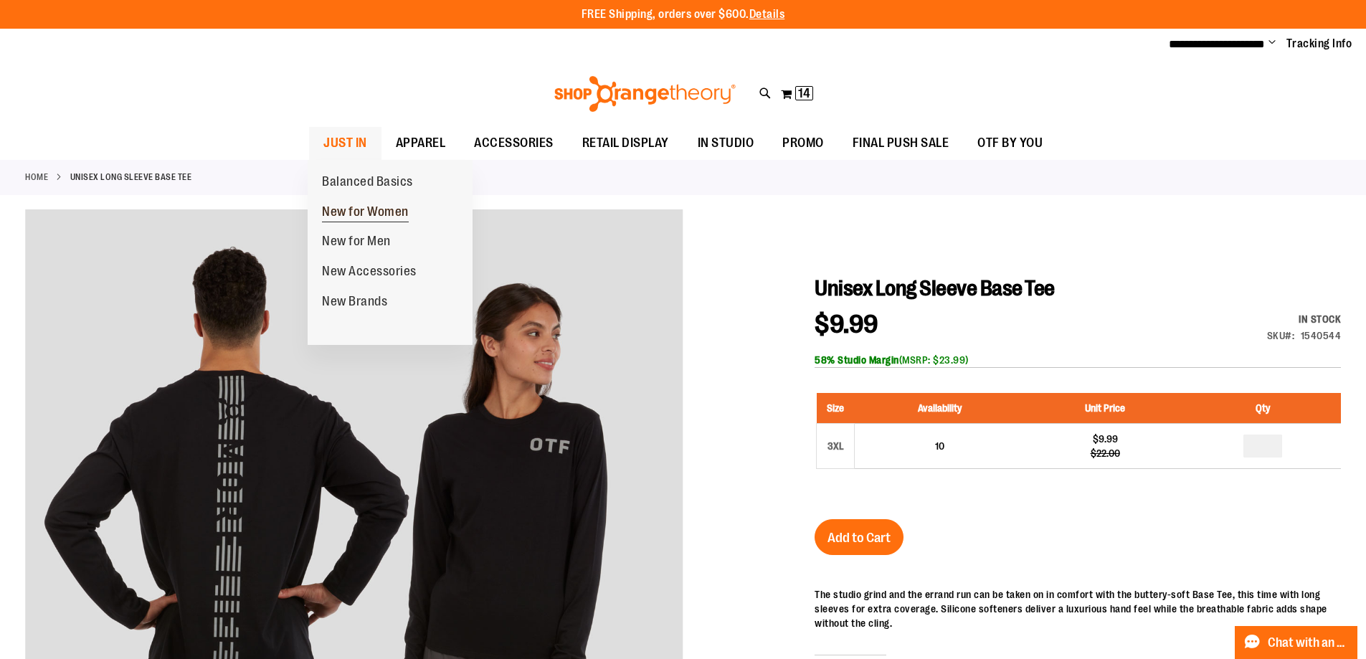
type input "**********"
click at [346, 204] on span "New for Women" at bounding box center [365, 213] width 87 height 18
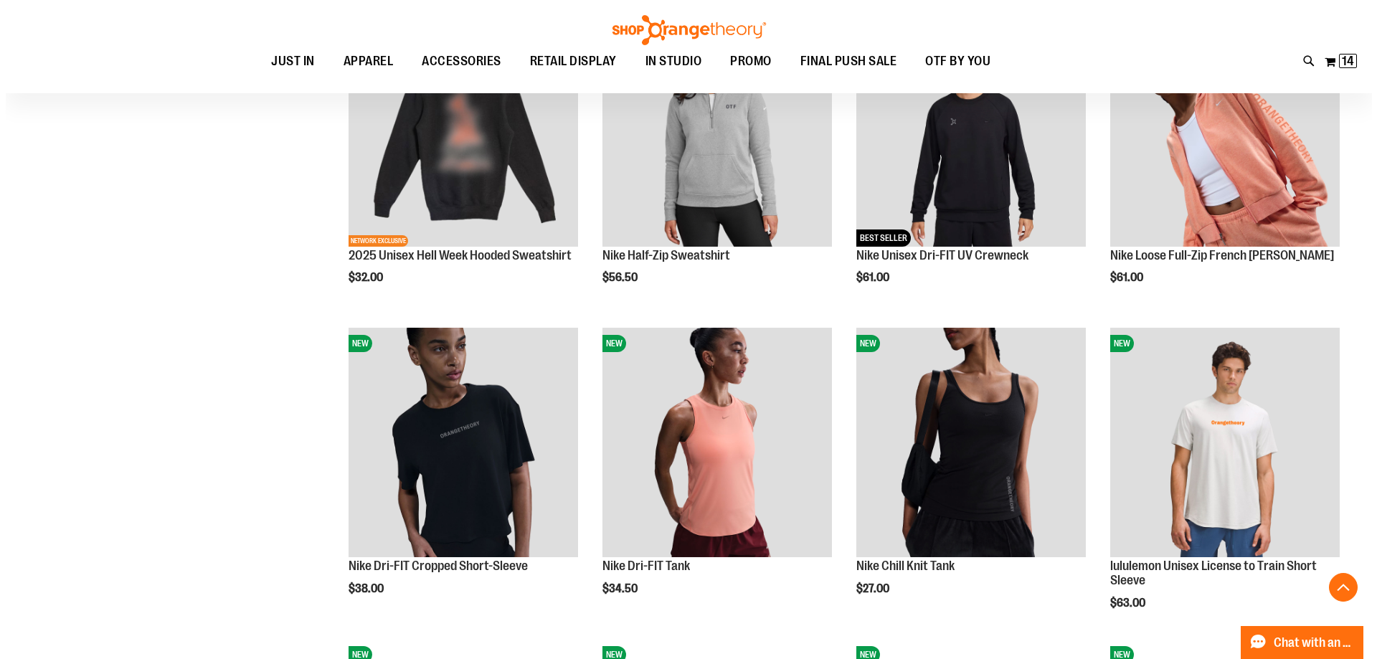
scroll to position [788, 0]
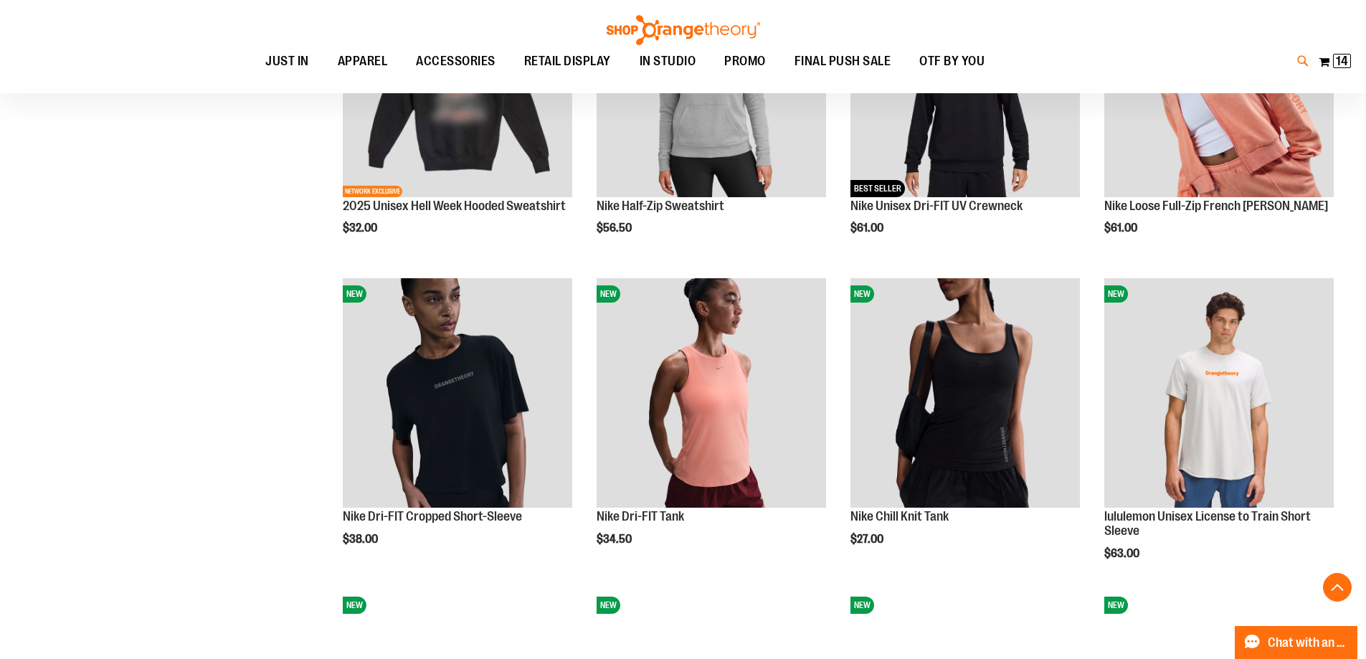
type input "**********"
click at [1298, 60] on icon at bounding box center [1303, 61] width 12 height 16
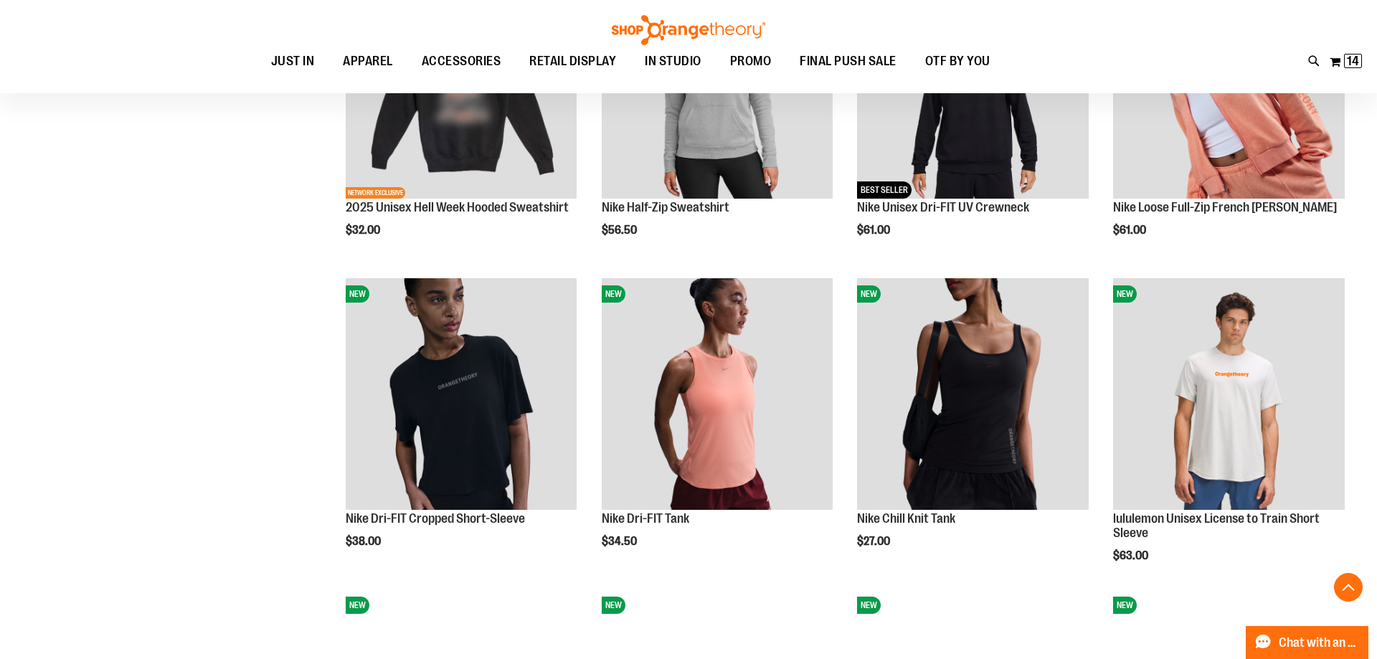
click at [1259, 49] on div "Search Popular Suggestions Advanced Search # Type at least 3 character to searc…" at bounding box center [688, 329] width 1377 height 659
click at [1219, 80] on button "submit" at bounding box center [1210, 82] width 43 height 43
click at [961, 67] on input "Search" at bounding box center [688, 80] width 1092 height 47
click at [970, 39] on div "Search Popular Suggestions Advanced Search # Type at least 3 character to searc…" at bounding box center [688, 329] width 1377 height 659
click at [378, 86] on input "Search" at bounding box center [688, 80] width 1092 height 47
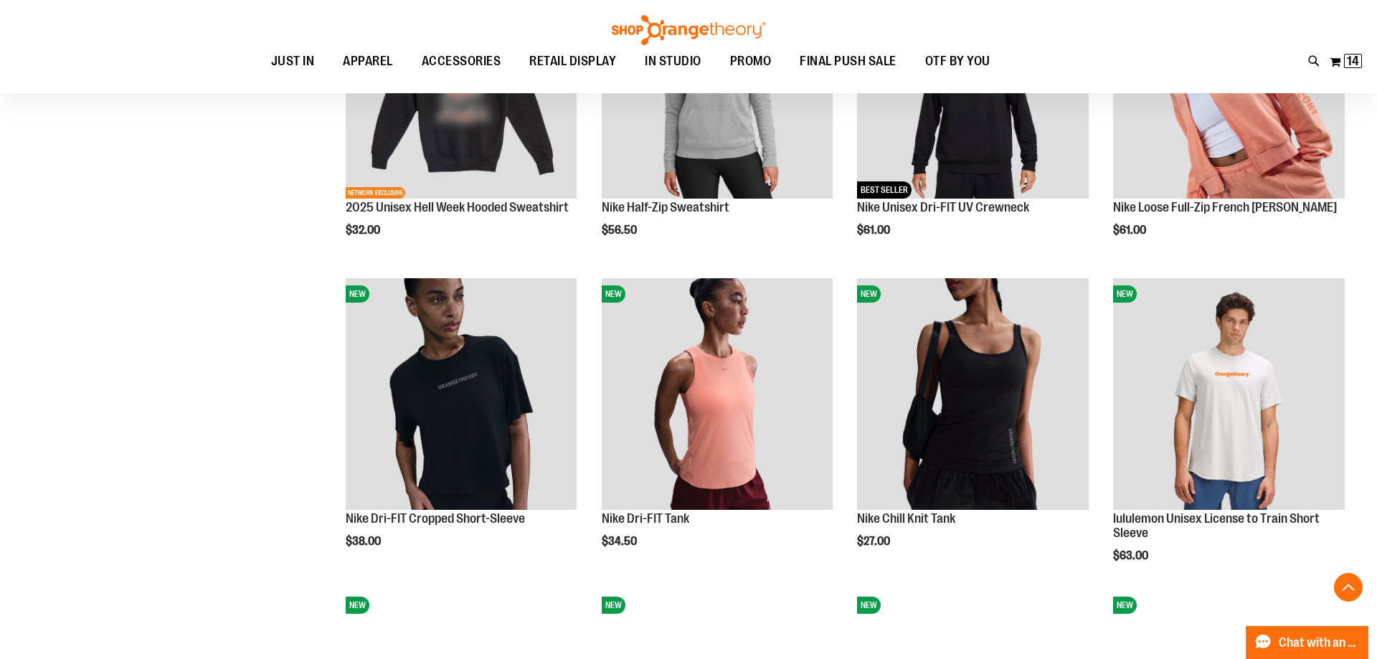
scroll to position [100, 0]
type input "**********"
click at [178, 553] on link "See all results" at bounding box center [181, 551] width 65 height 11
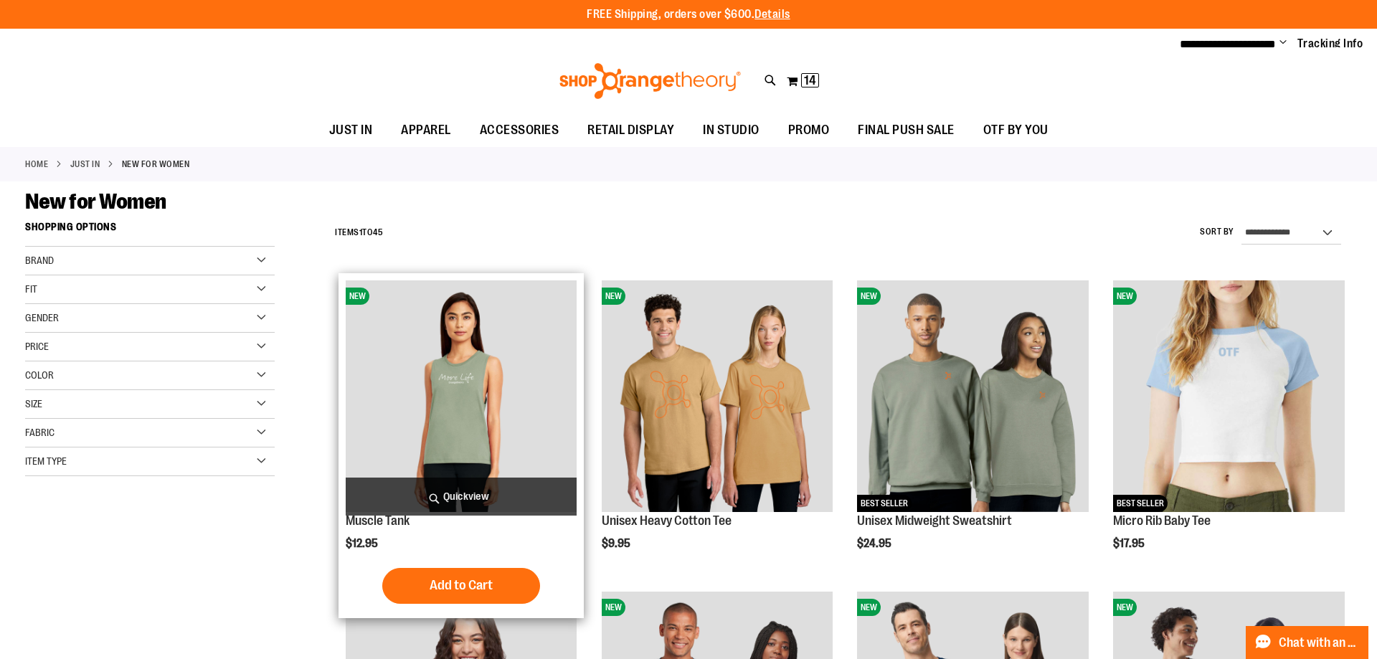
type input "**********"
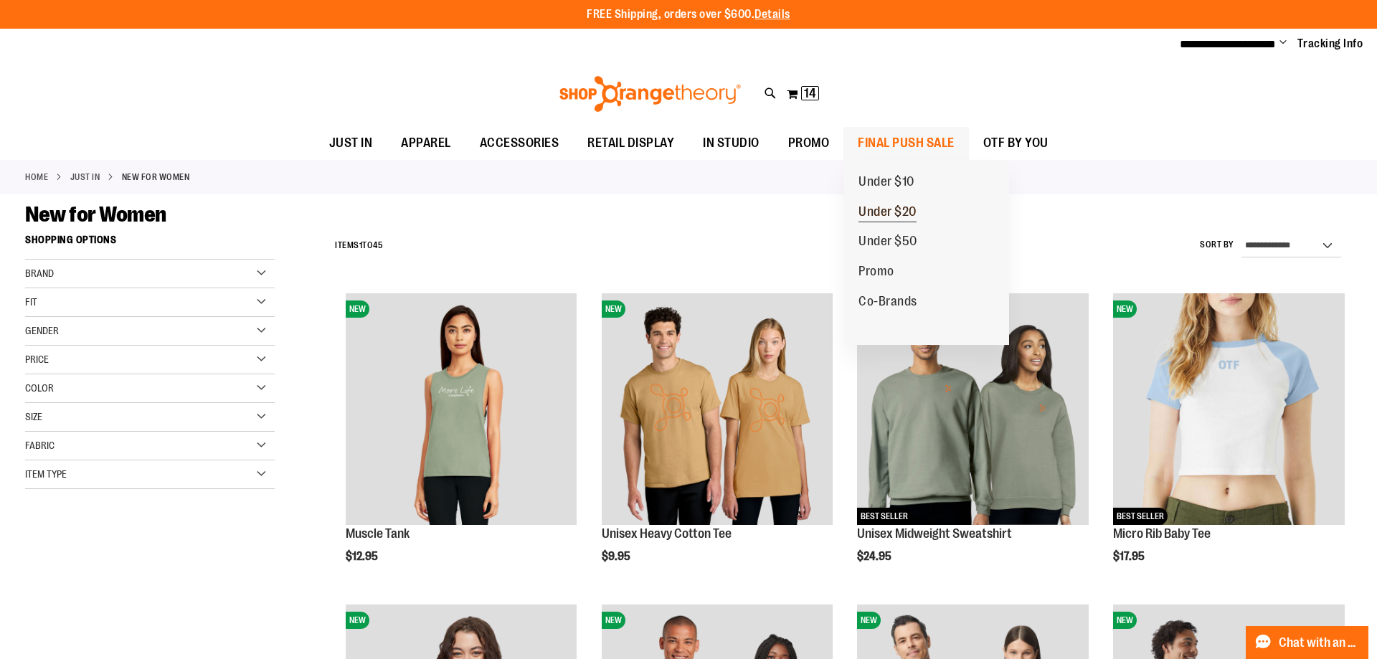
click at [890, 214] on span "Under $20" at bounding box center [887, 213] width 58 height 18
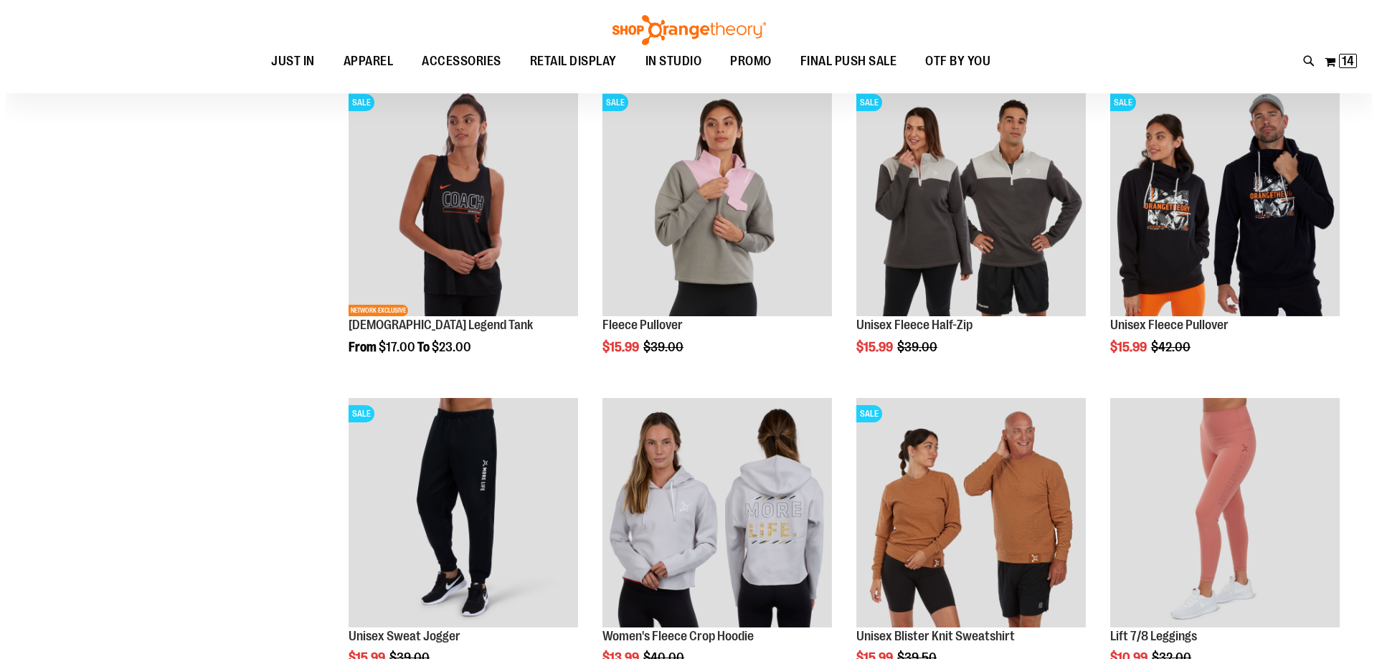
scroll to position [358, 0]
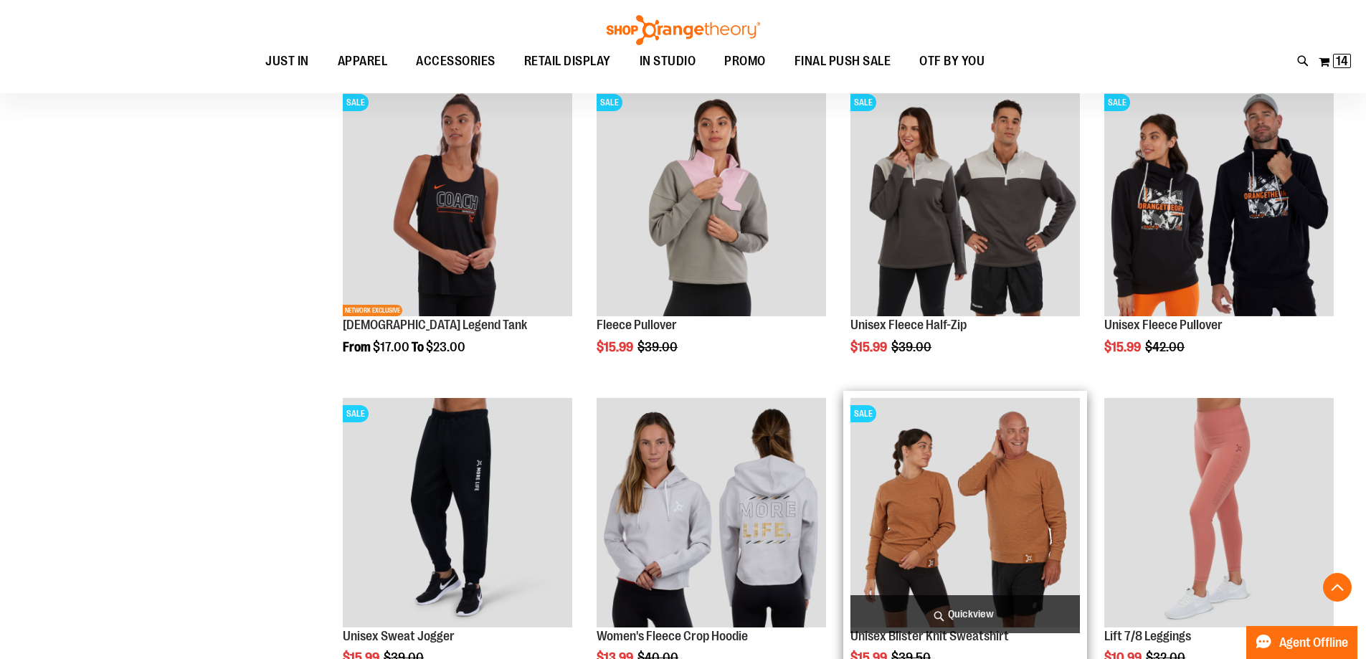
type input "**********"
click at [964, 624] on span "Quickview" at bounding box center [964, 614] width 229 height 38
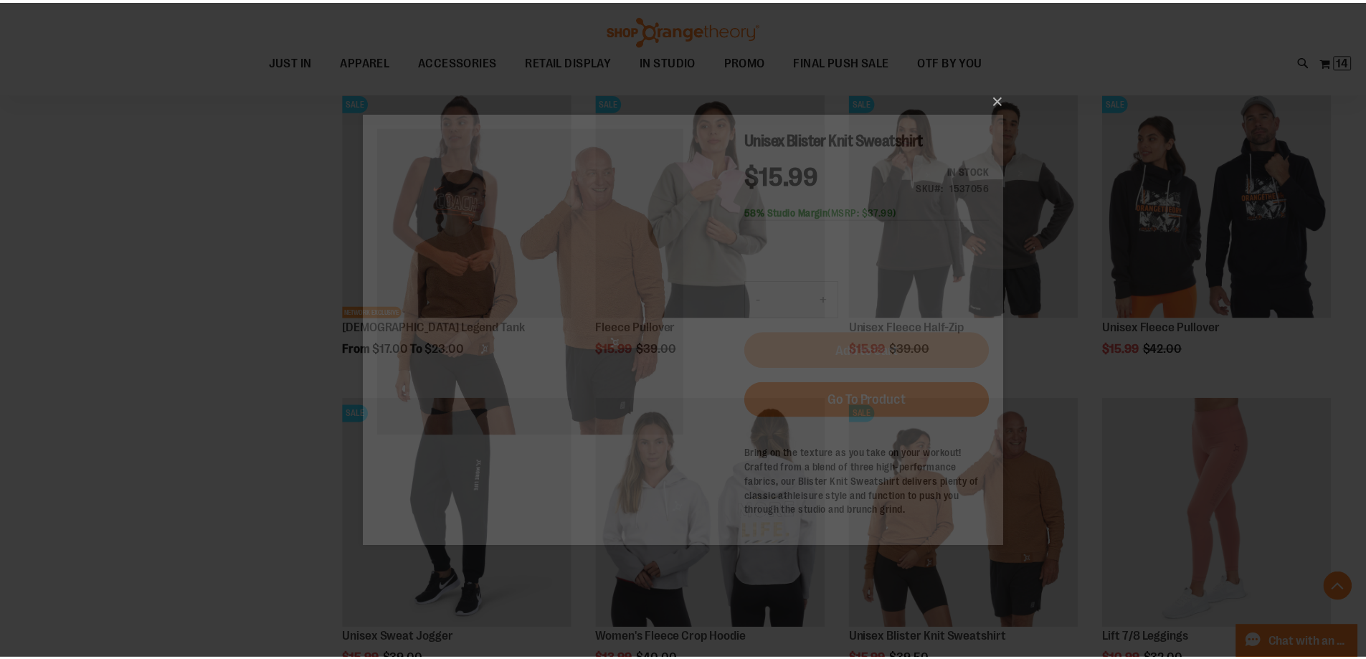
scroll to position [0, 0]
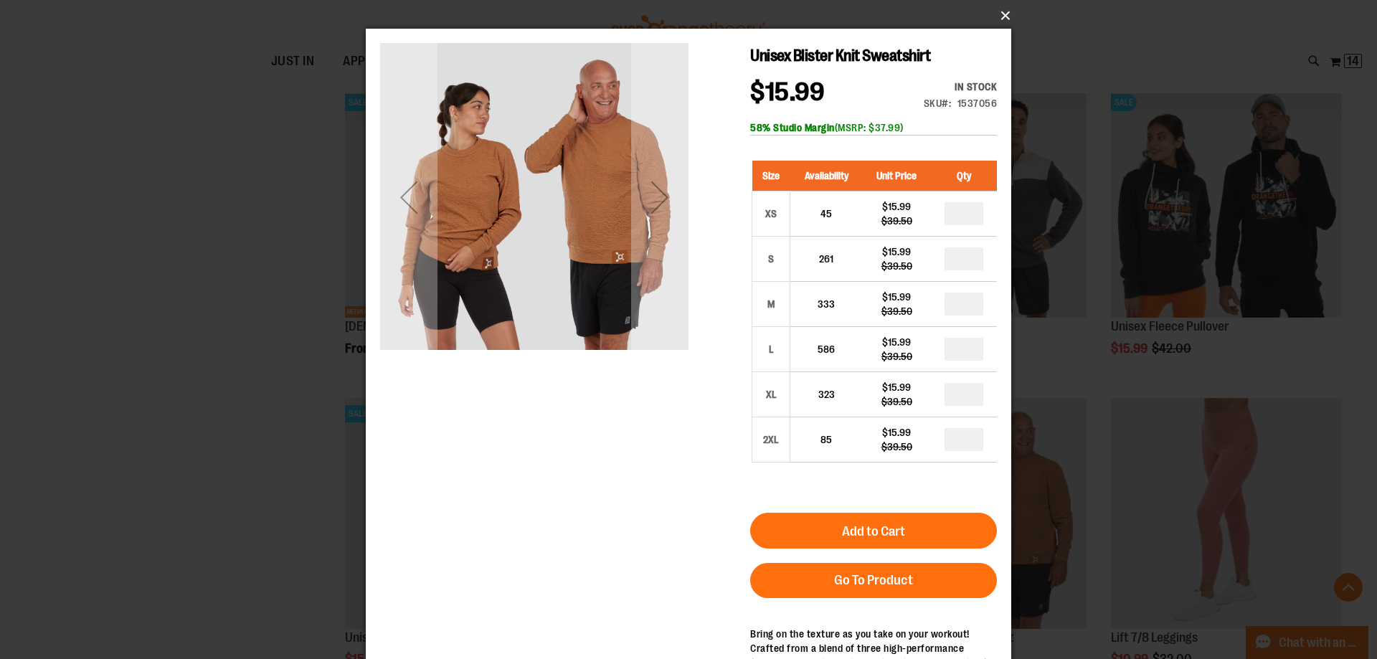
click at [999, 16] on button "×" at bounding box center [692, 16] width 645 height 32
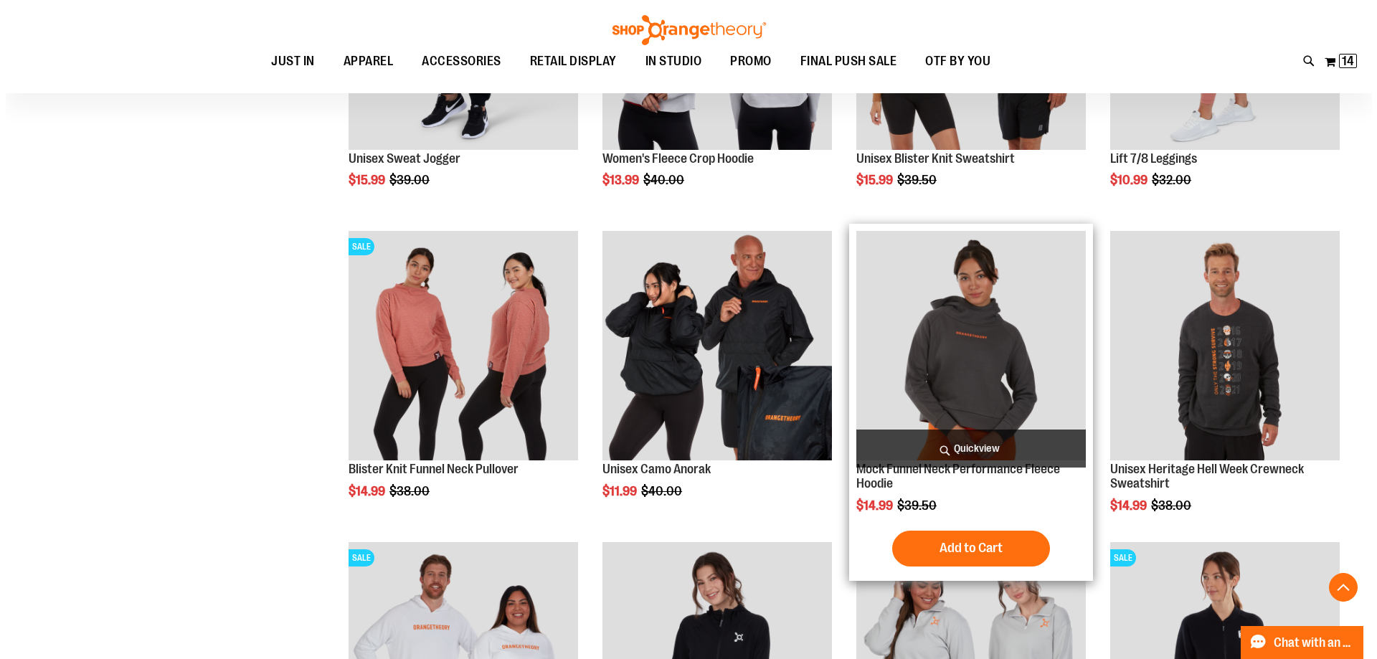
scroll to position [860, 0]
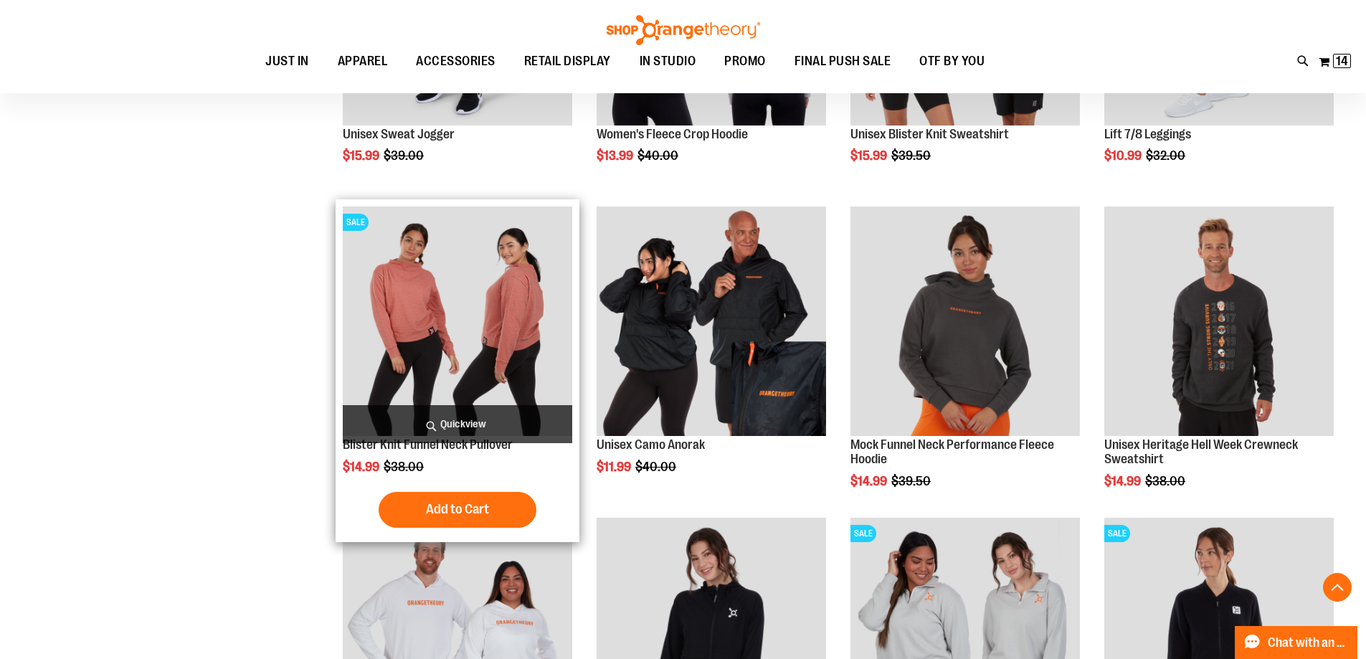
click at [472, 418] on span "Quickview" at bounding box center [457, 424] width 229 height 38
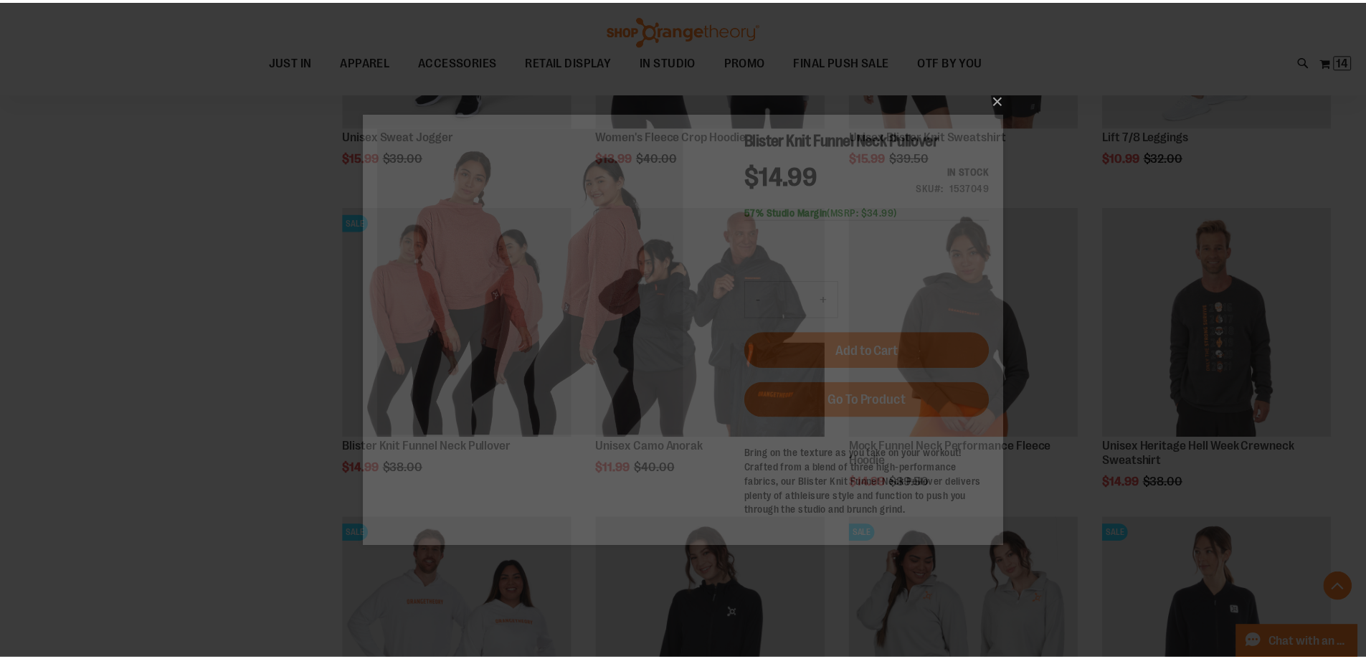
scroll to position [0, 0]
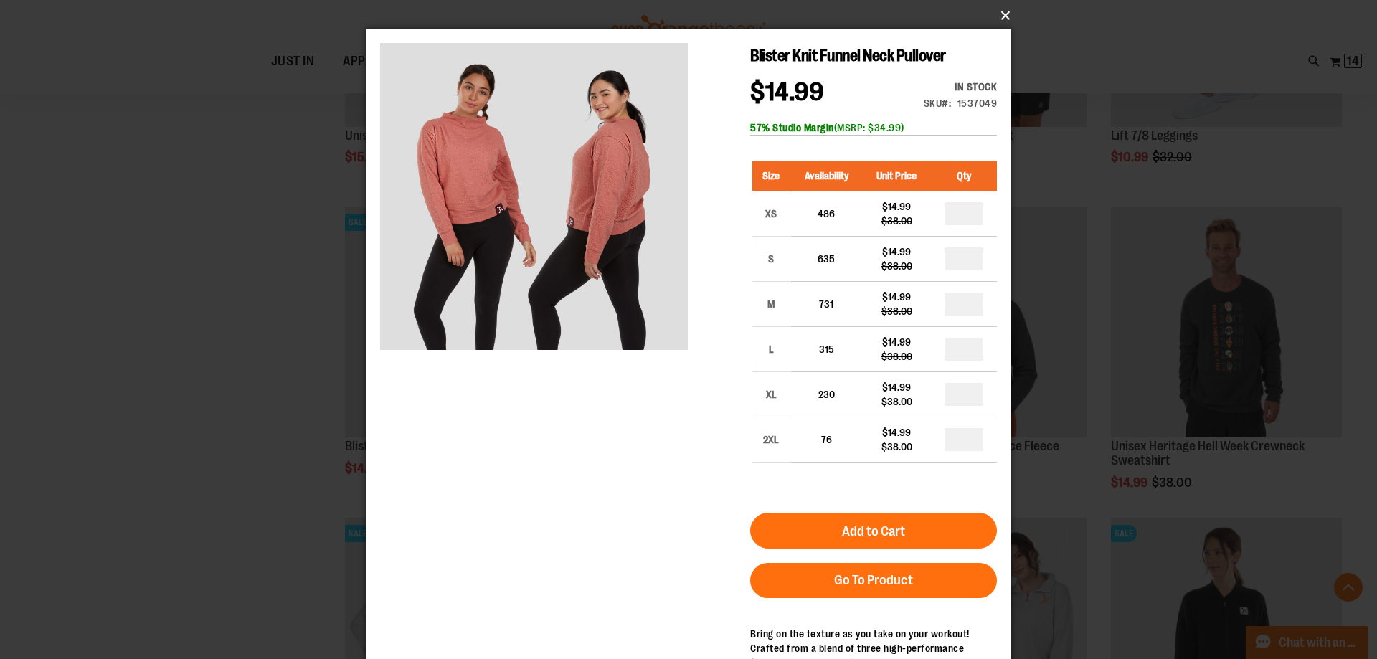
click at [1005, 19] on button "×" at bounding box center [692, 16] width 645 height 32
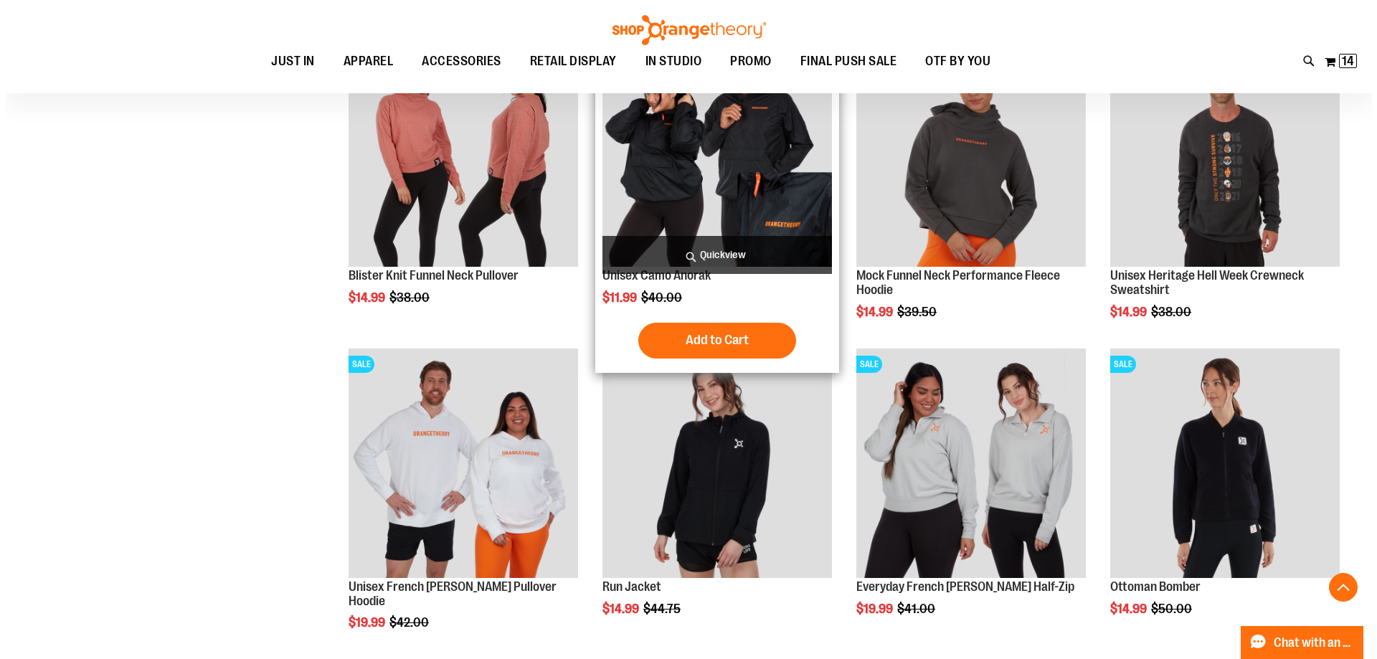
scroll to position [1003, 0]
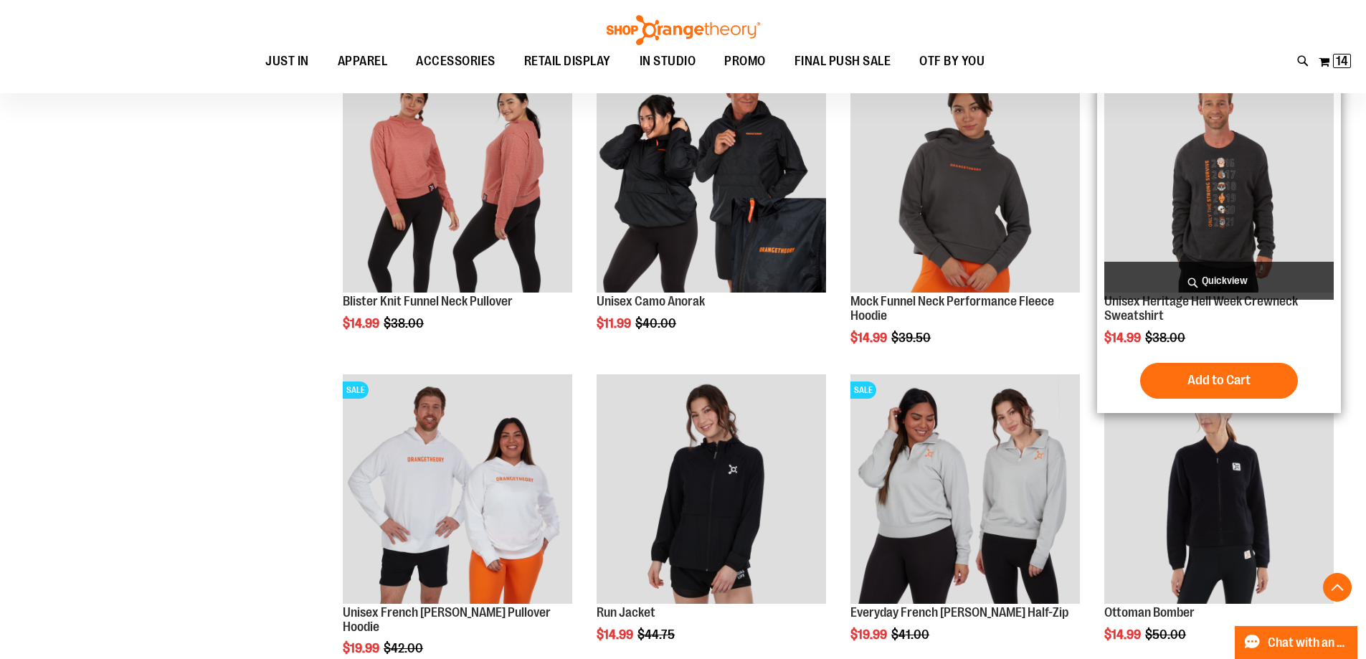
click at [1232, 275] on span "Quickview" at bounding box center [1218, 281] width 229 height 38
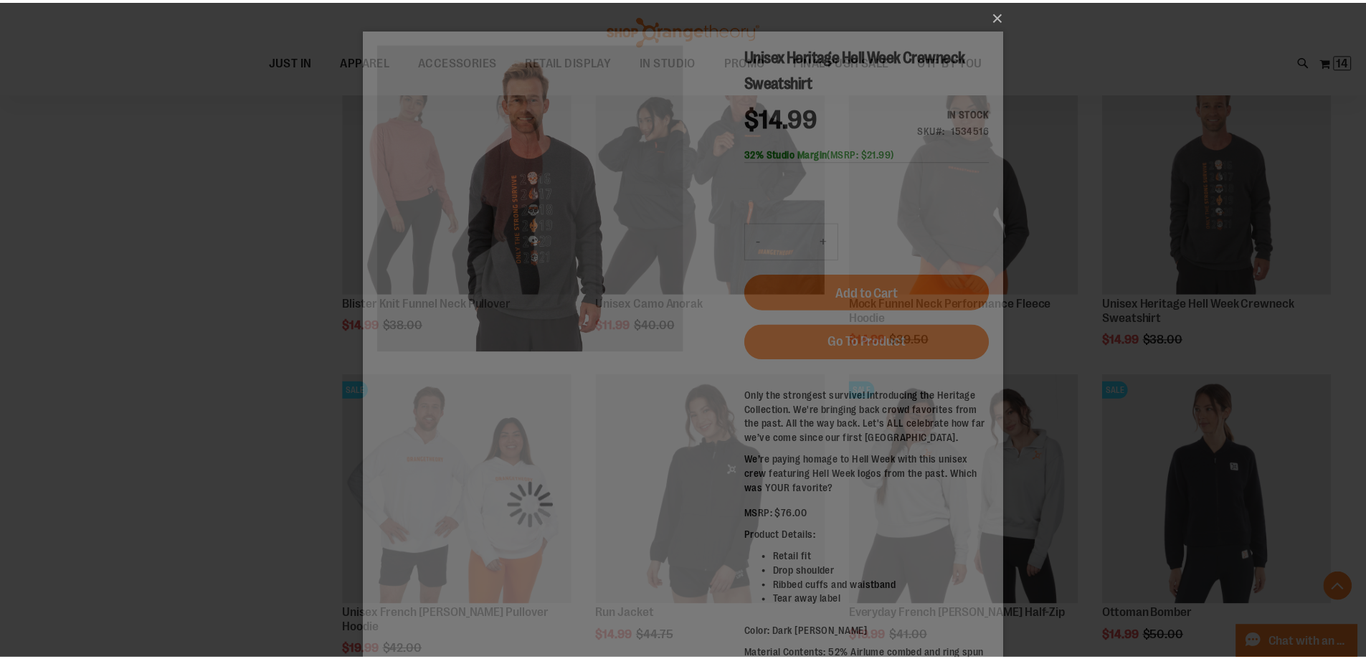
scroll to position [0, 0]
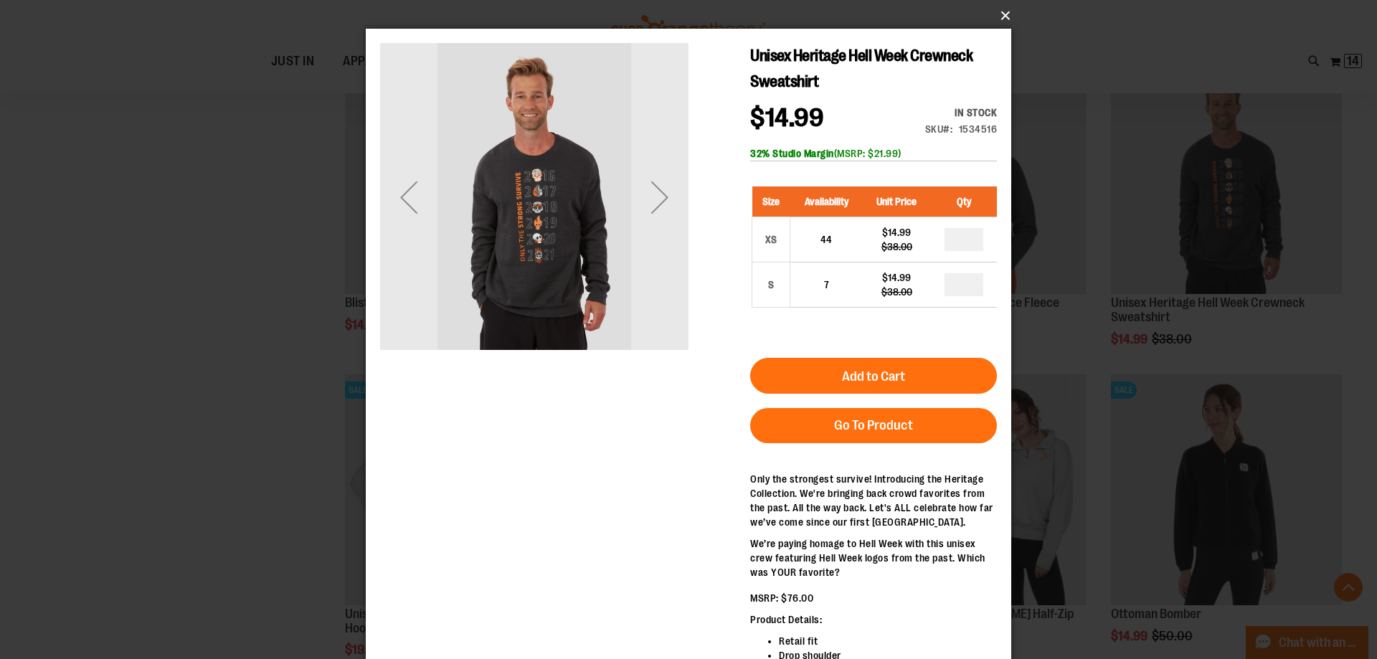
click at [1001, 20] on button "×" at bounding box center [692, 16] width 645 height 32
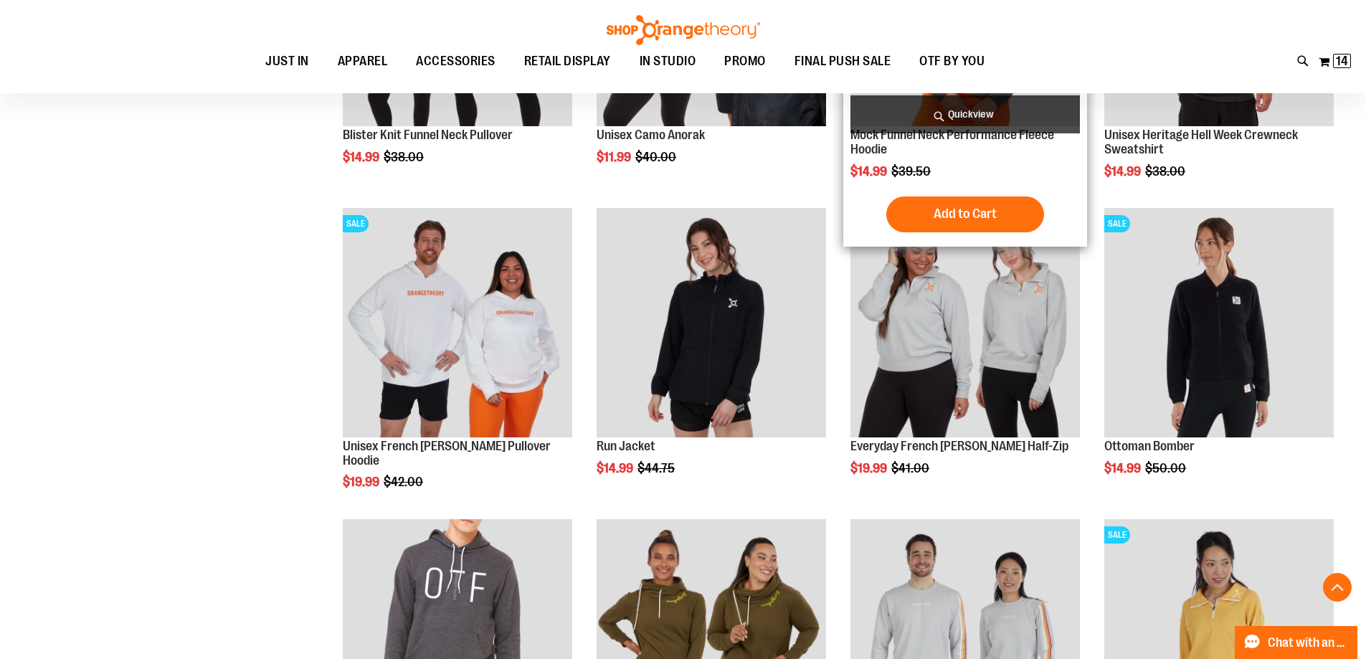
scroll to position [1218, 0]
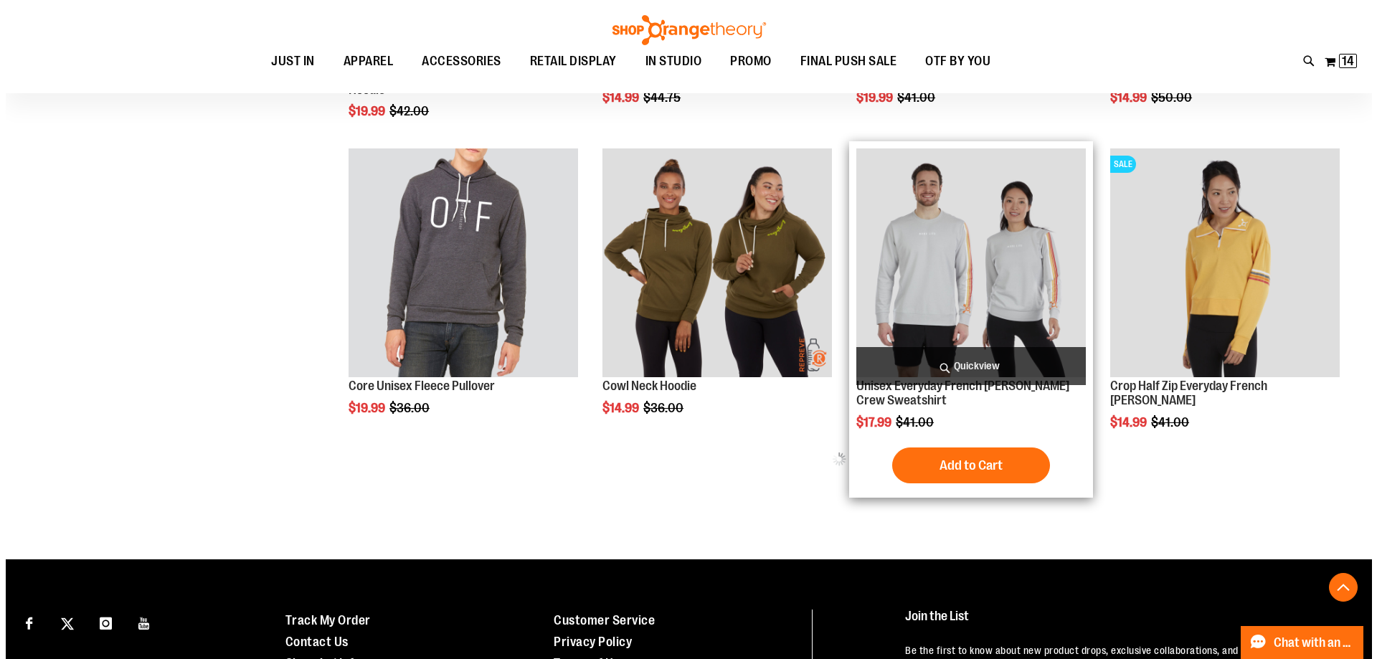
scroll to position [1577, 0]
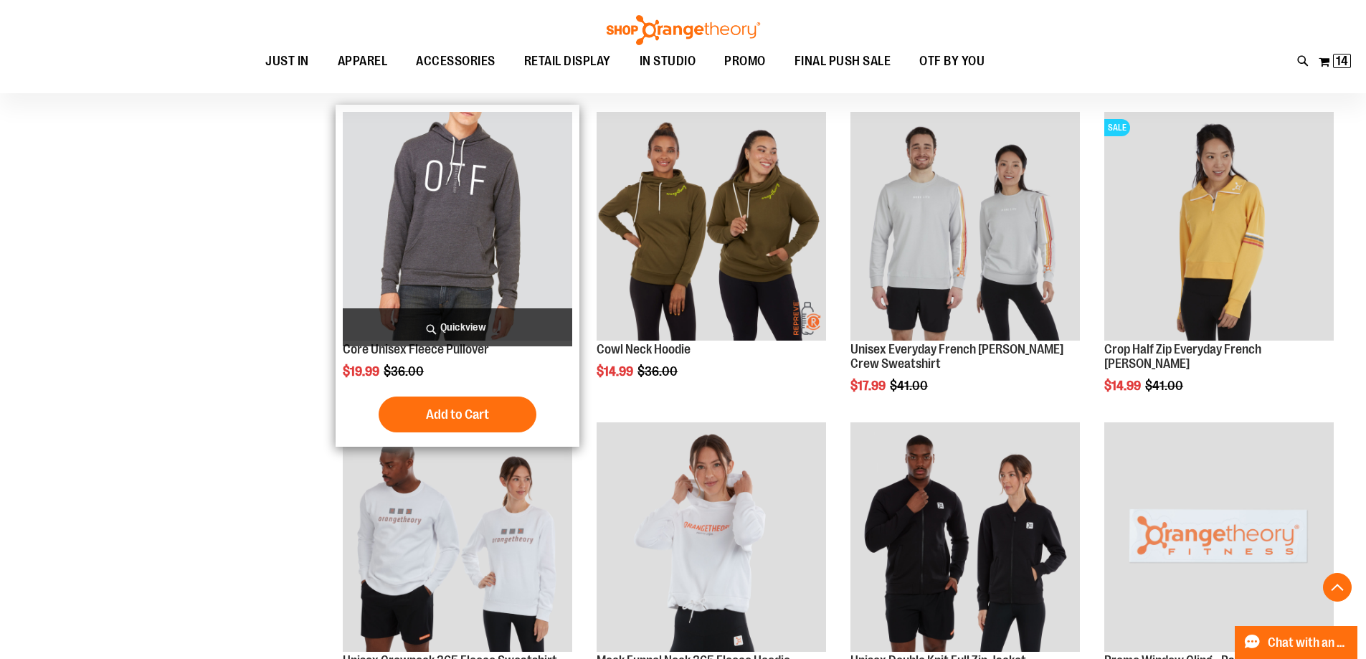
click at [457, 320] on span "Quickview" at bounding box center [457, 327] width 229 height 38
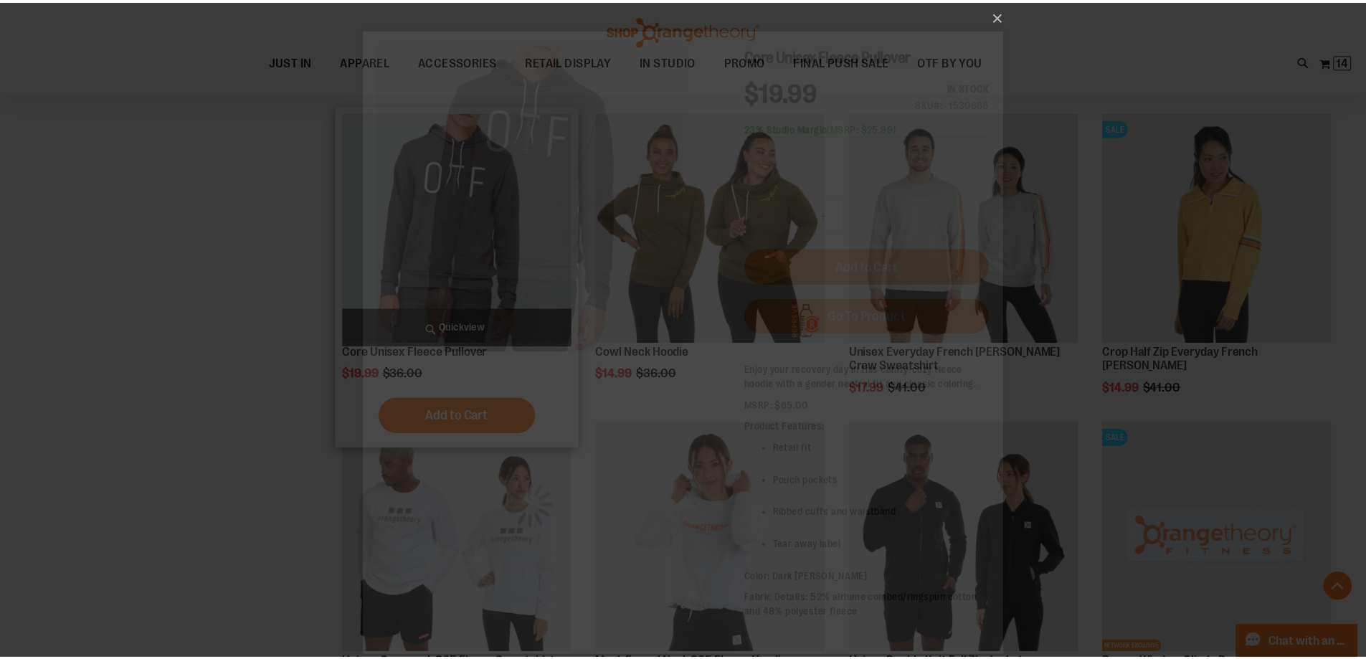
scroll to position [0, 0]
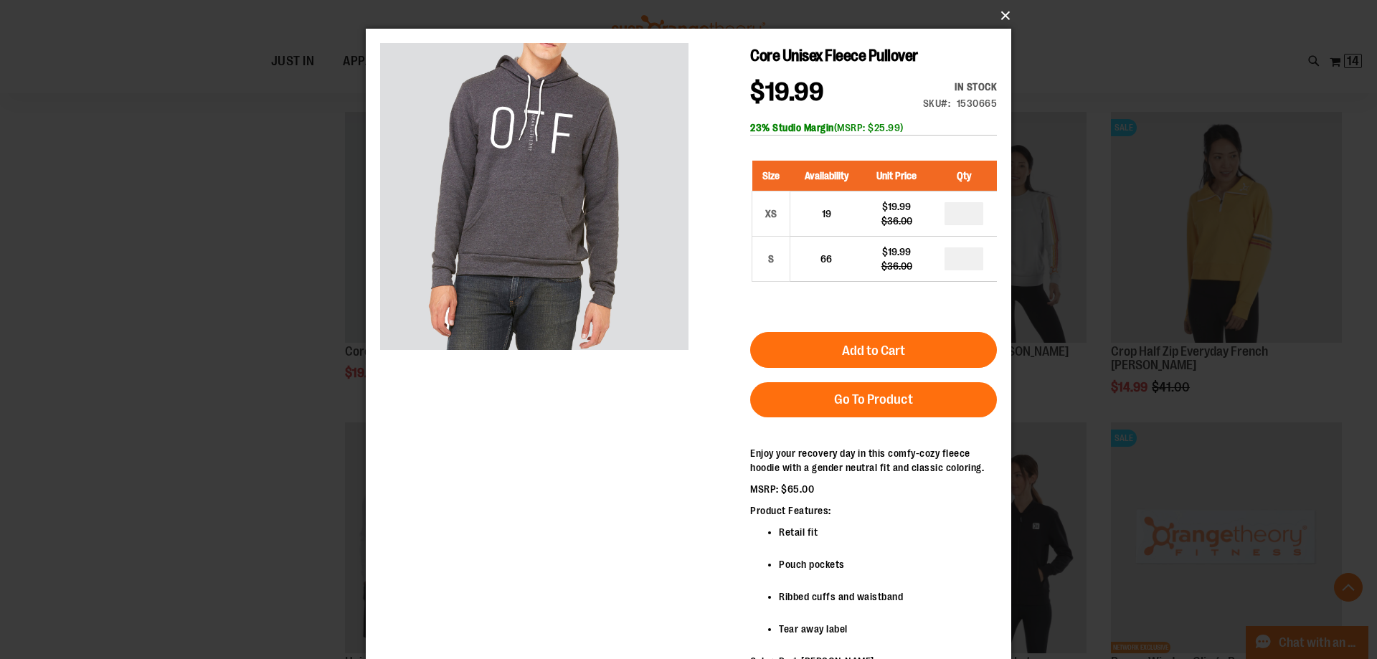
click at [999, 15] on button "×" at bounding box center [692, 16] width 645 height 32
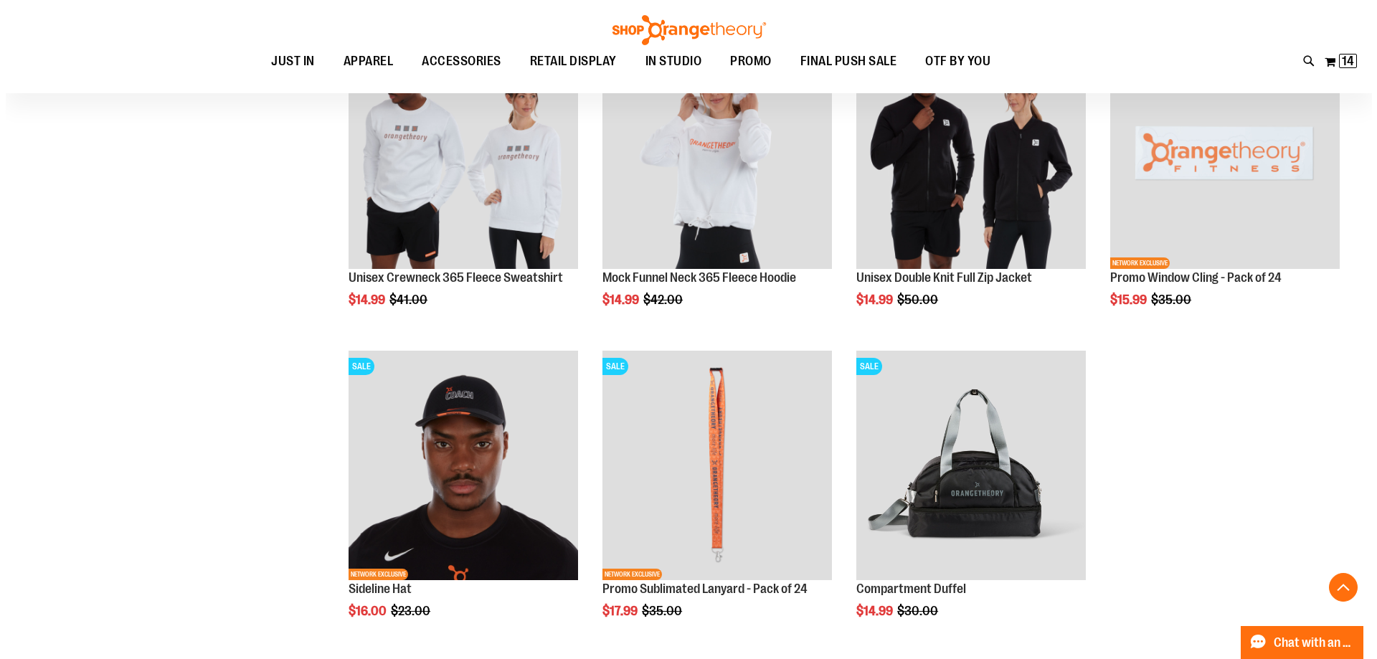
scroll to position [1935, 0]
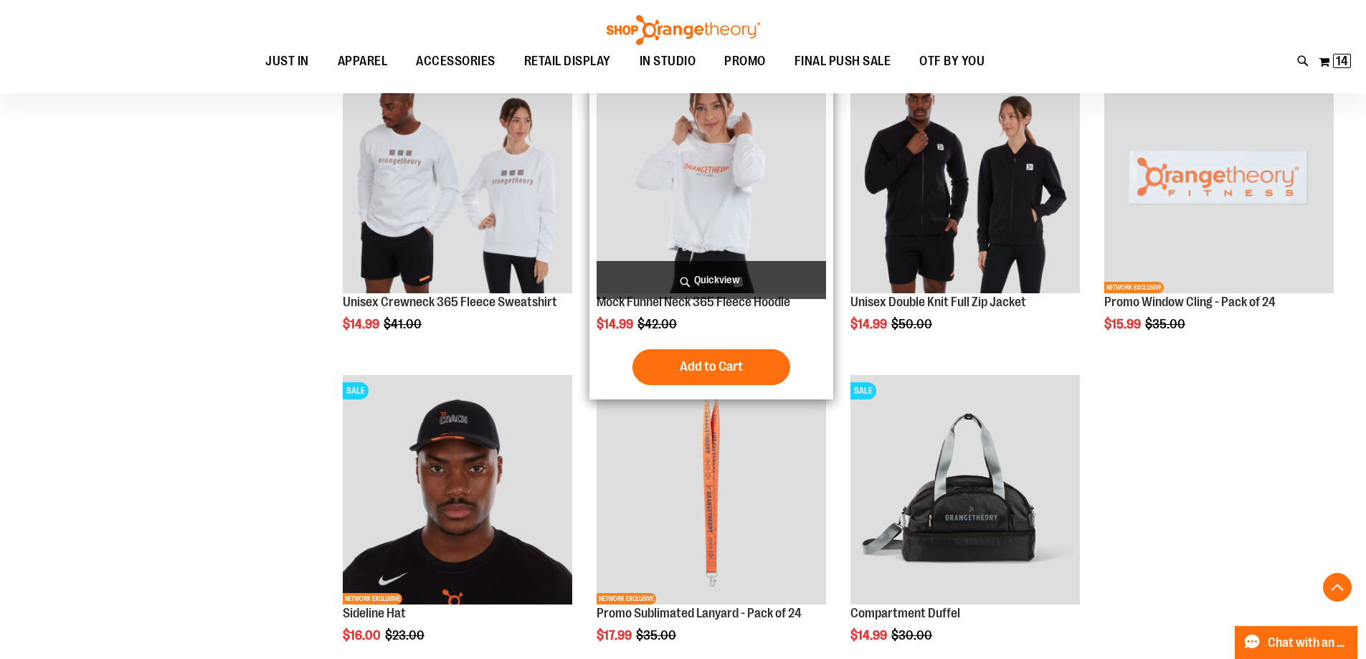
click at [741, 263] on span "Quickview" at bounding box center [711, 280] width 229 height 38
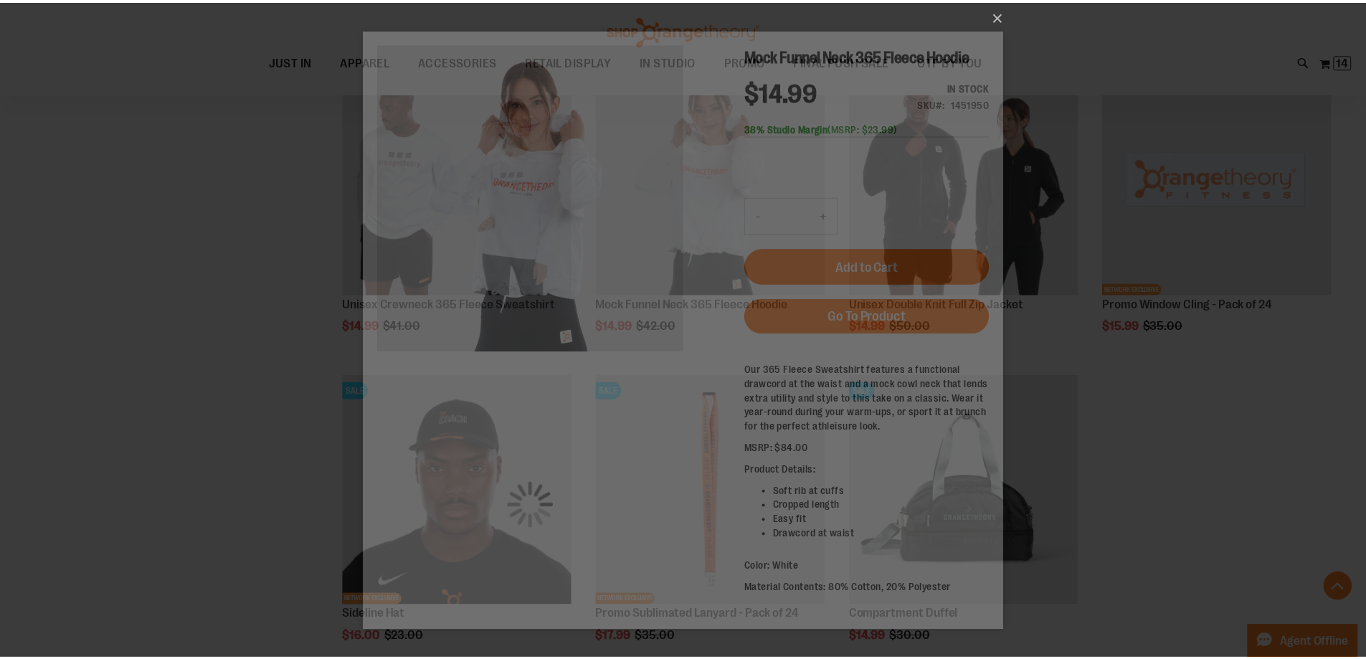
scroll to position [0, 0]
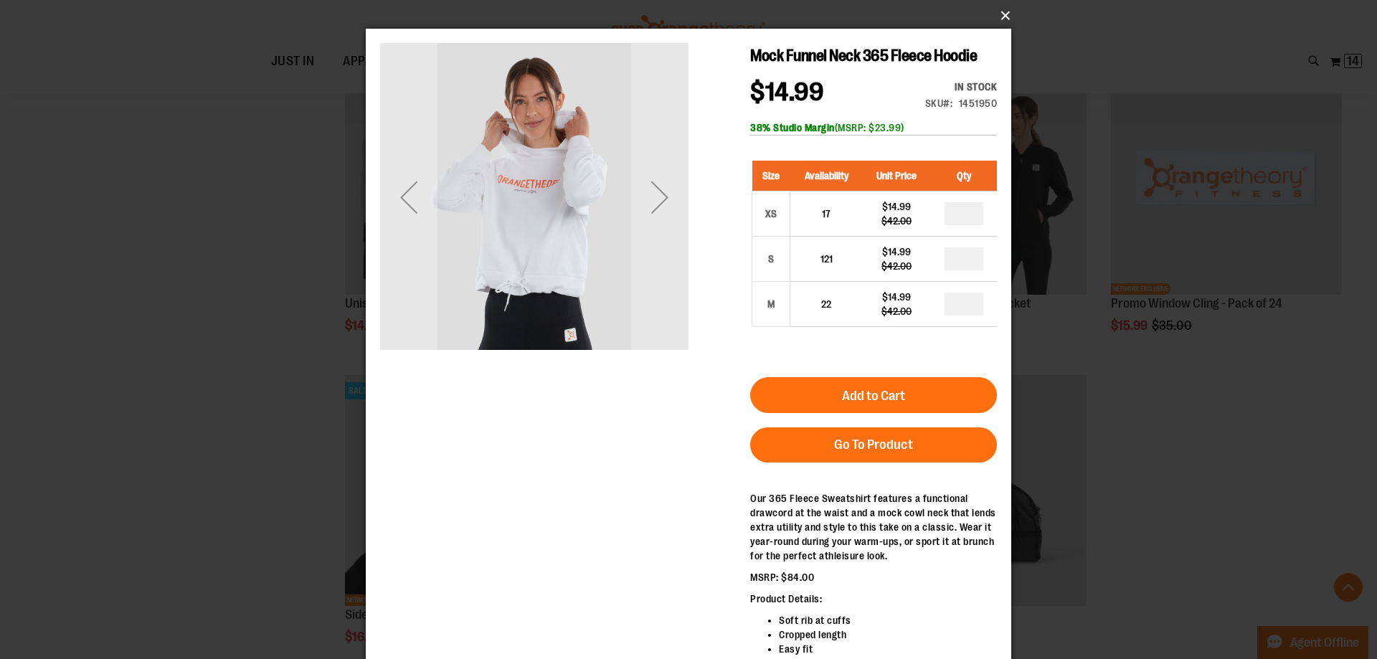
click at [999, 16] on button "×" at bounding box center [692, 16] width 645 height 32
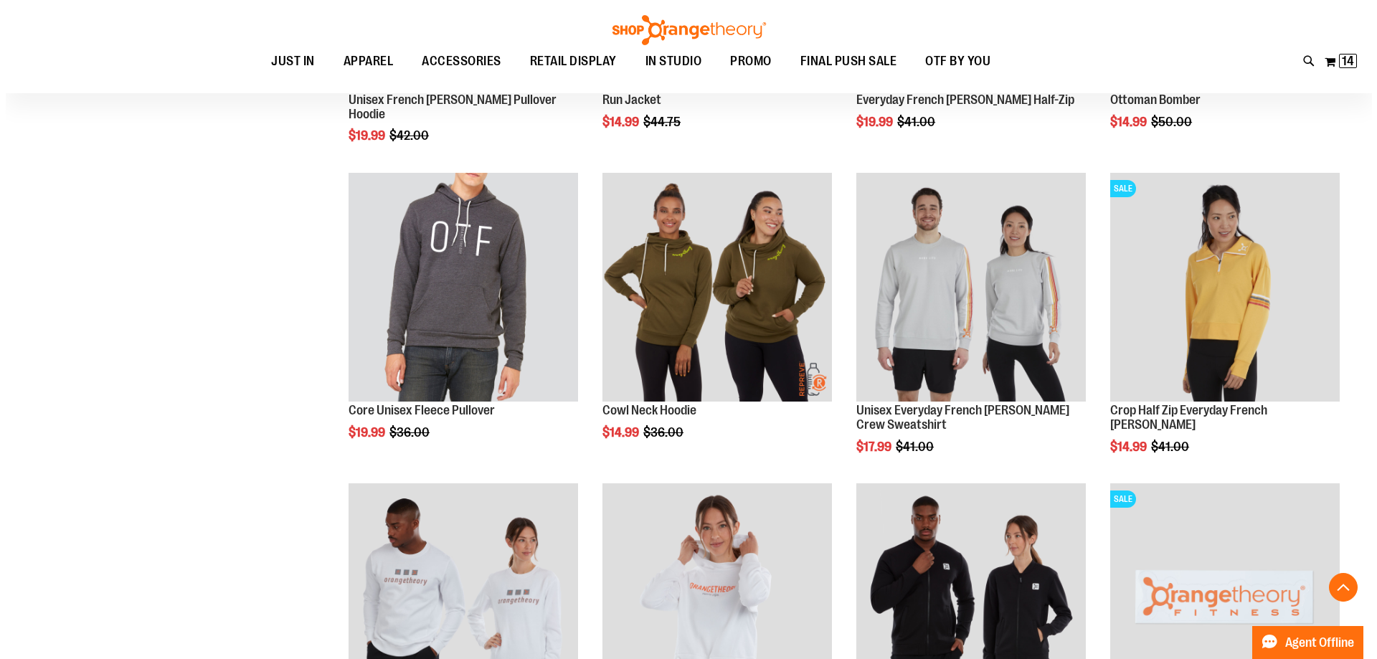
scroll to position [1505, 0]
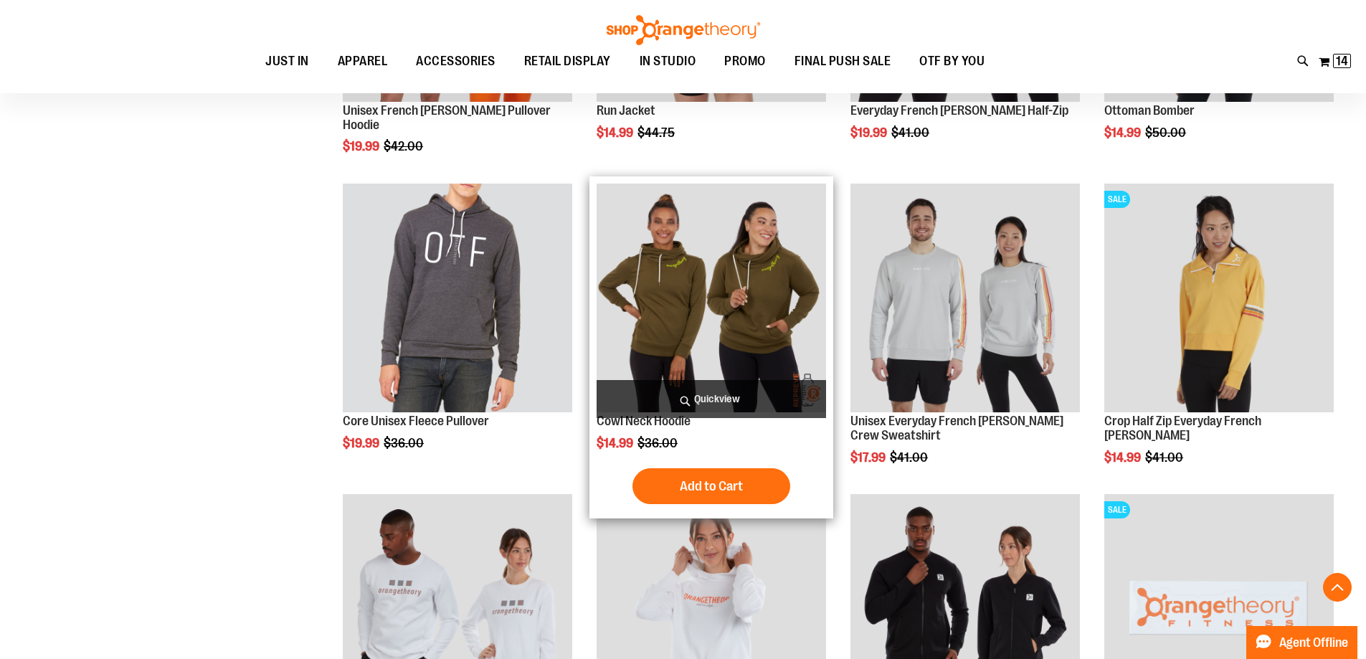
click at [733, 398] on span "Quickview" at bounding box center [711, 399] width 229 height 38
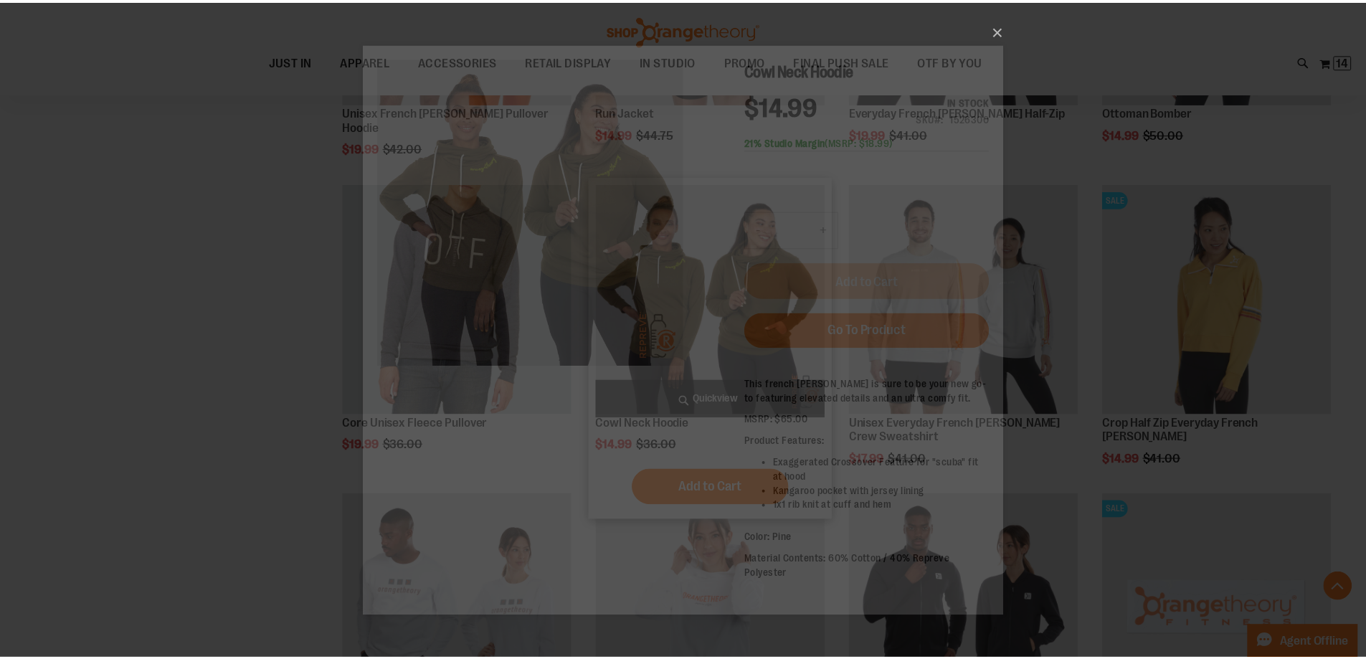
scroll to position [0, 0]
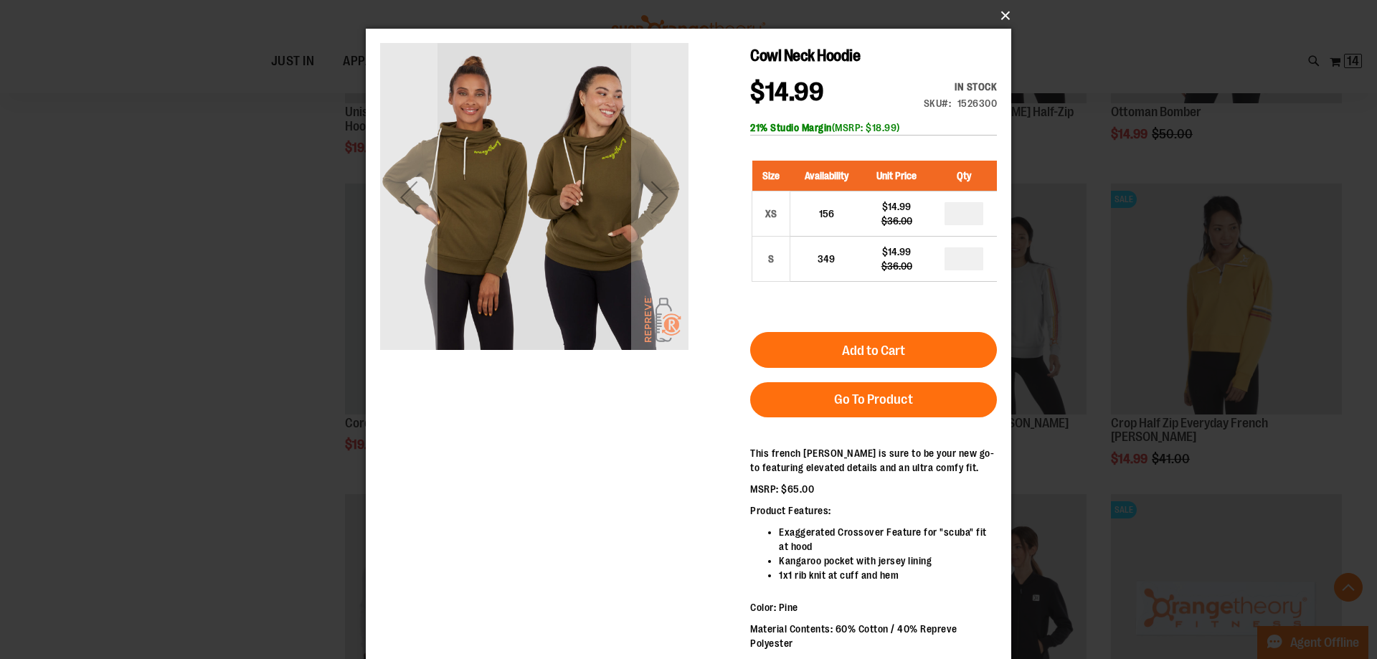
click at [1000, 16] on button "×" at bounding box center [692, 16] width 645 height 32
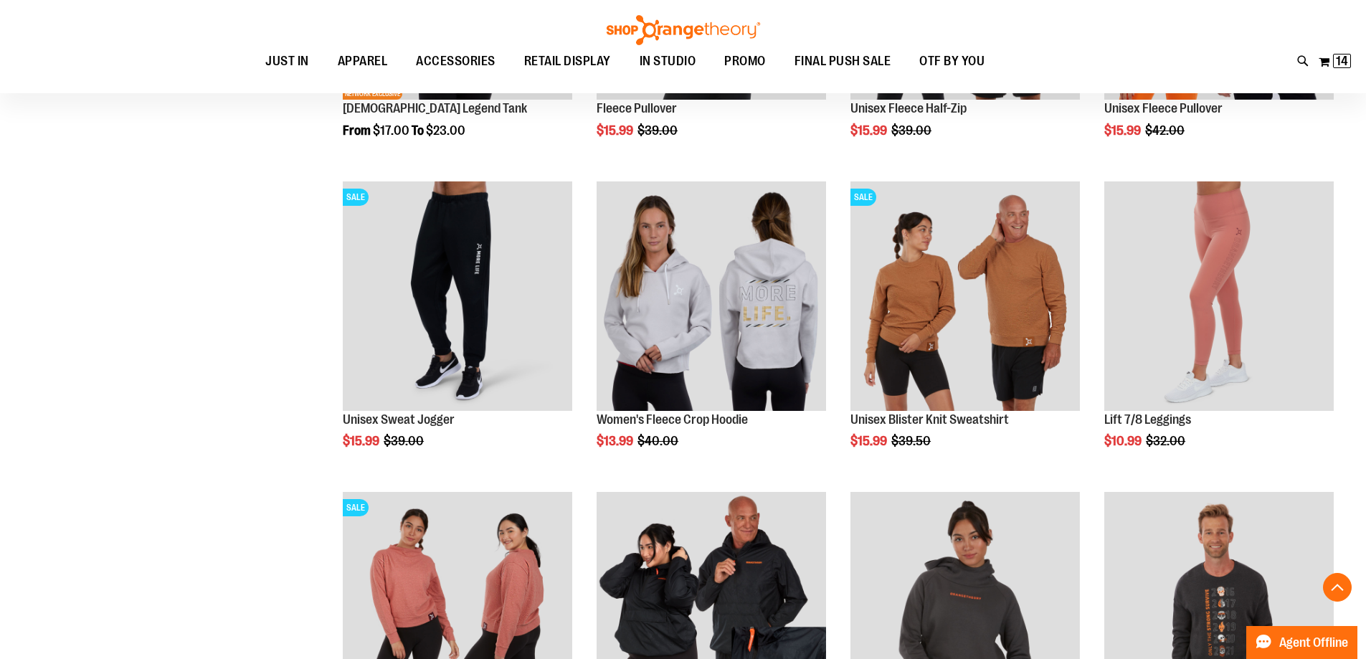
scroll to position [573, 0]
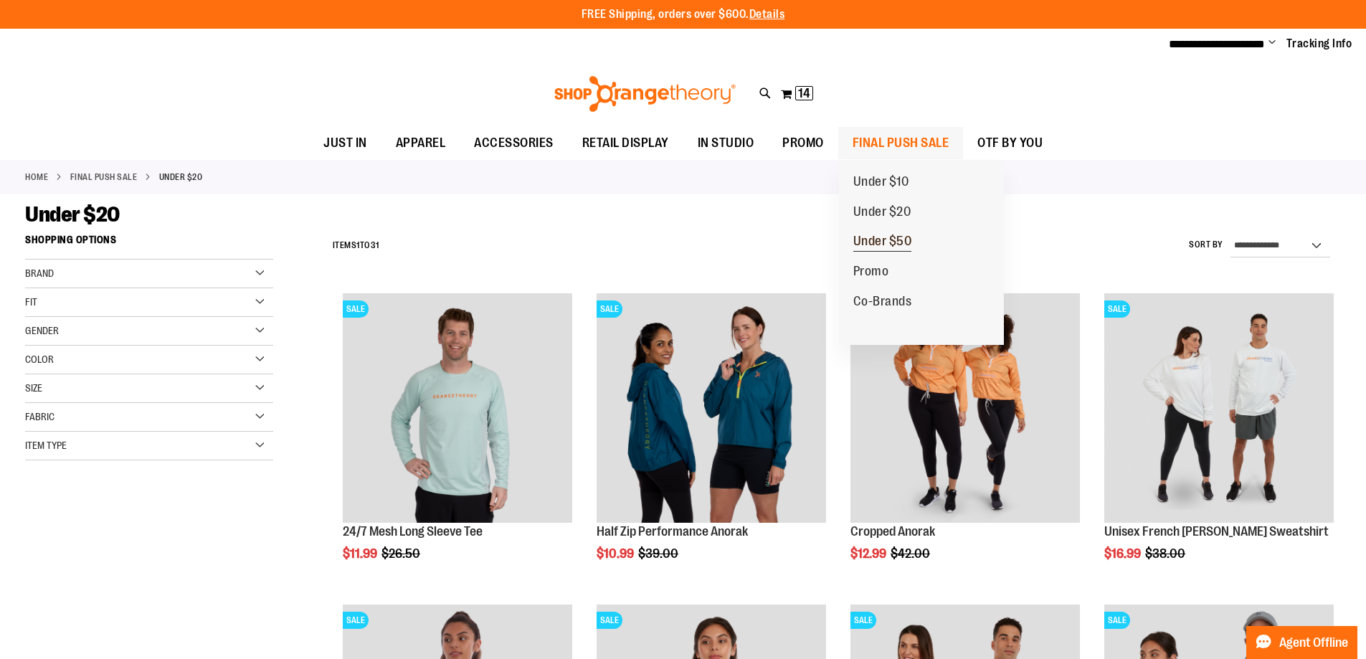
click at [887, 244] on span "Under $50" at bounding box center [882, 243] width 59 height 18
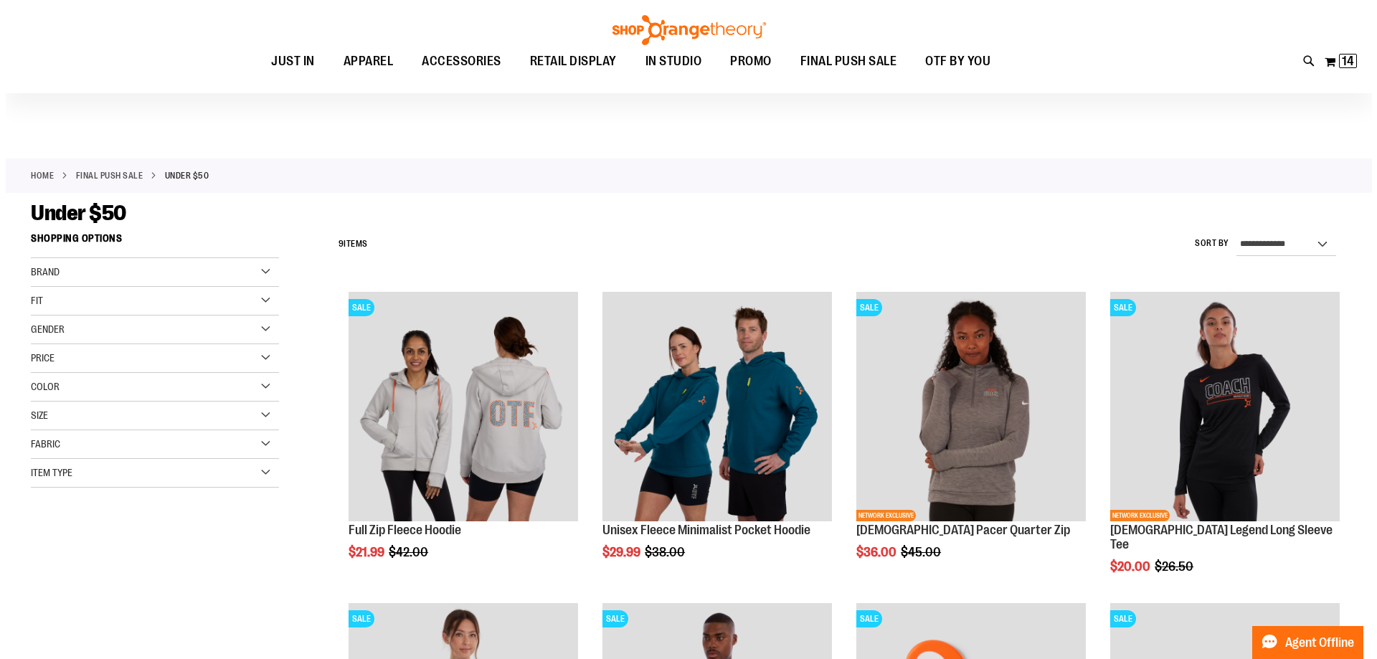
scroll to position [214, 0]
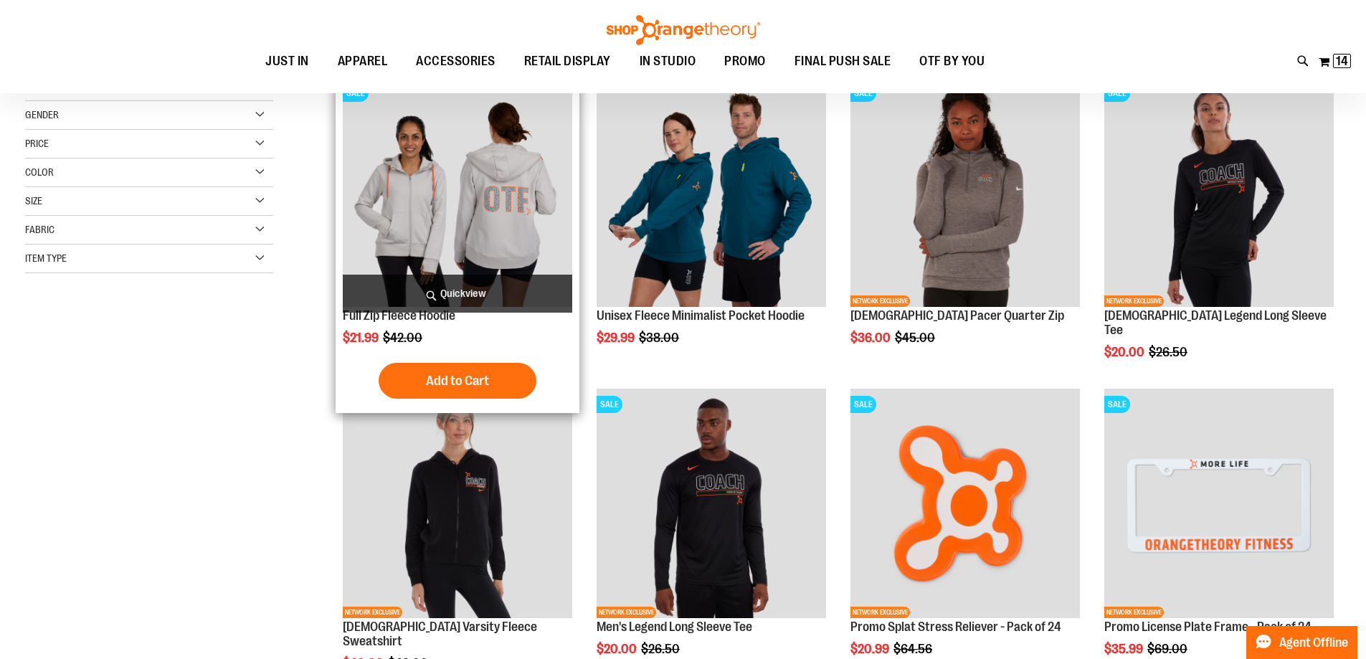
type input "**********"
click at [491, 294] on span "Quickview" at bounding box center [457, 294] width 229 height 38
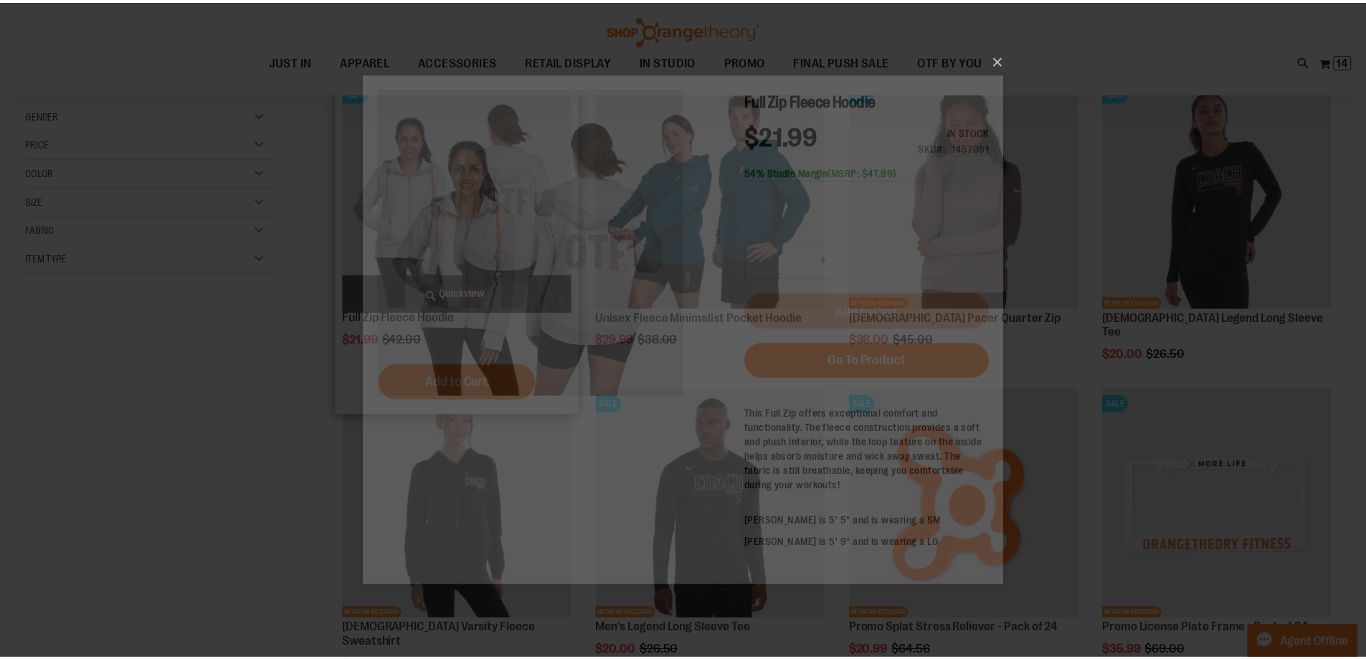
scroll to position [0, 0]
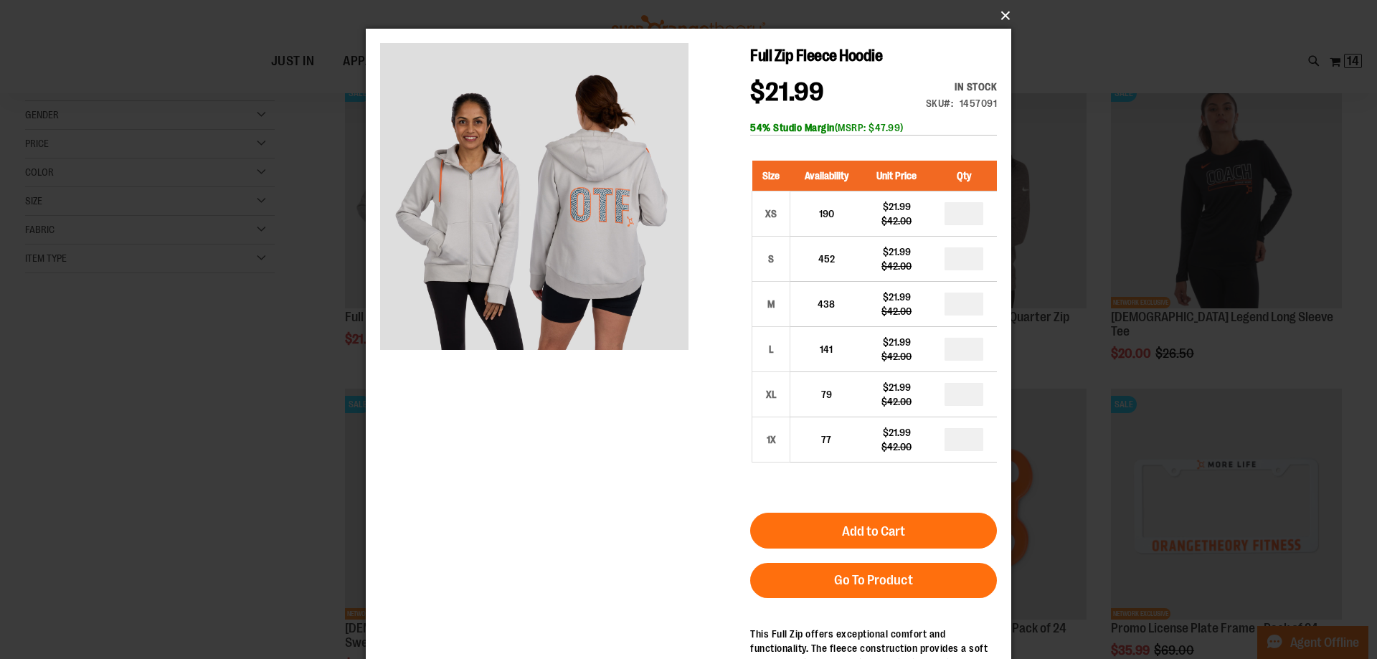
click at [1002, 16] on button "×" at bounding box center [692, 16] width 645 height 32
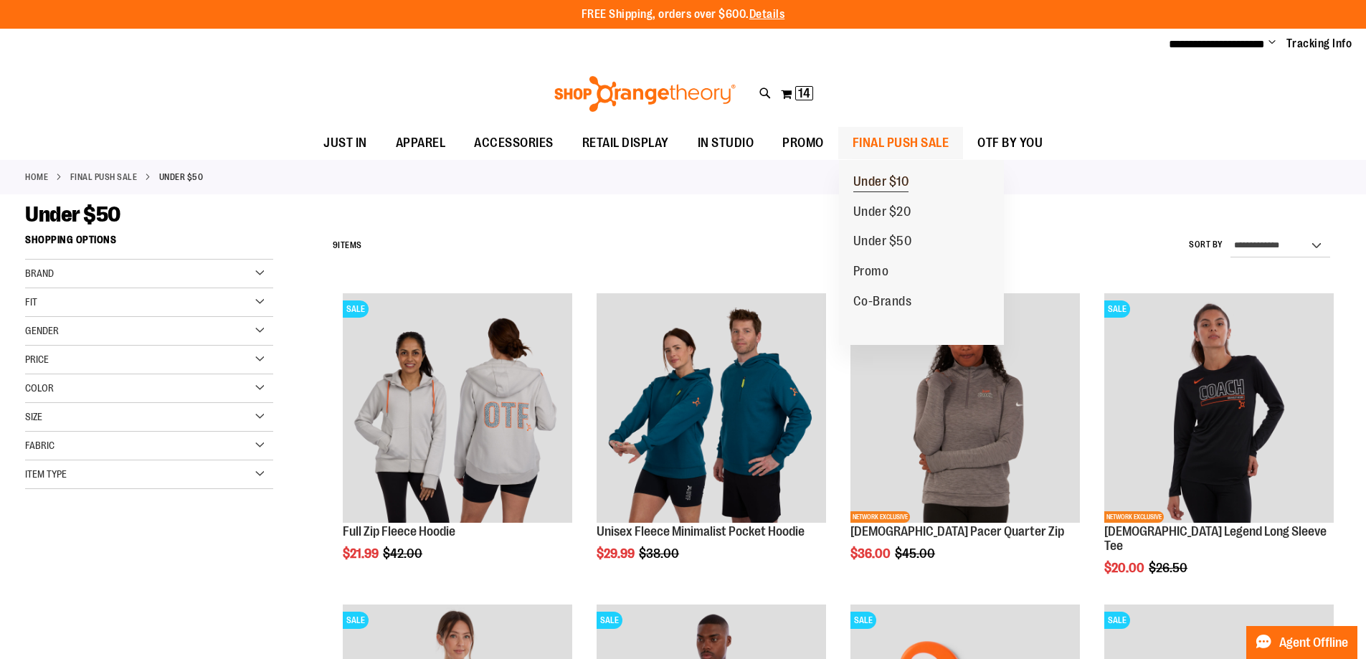
click at [883, 189] on span "Under $10" at bounding box center [881, 183] width 56 height 18
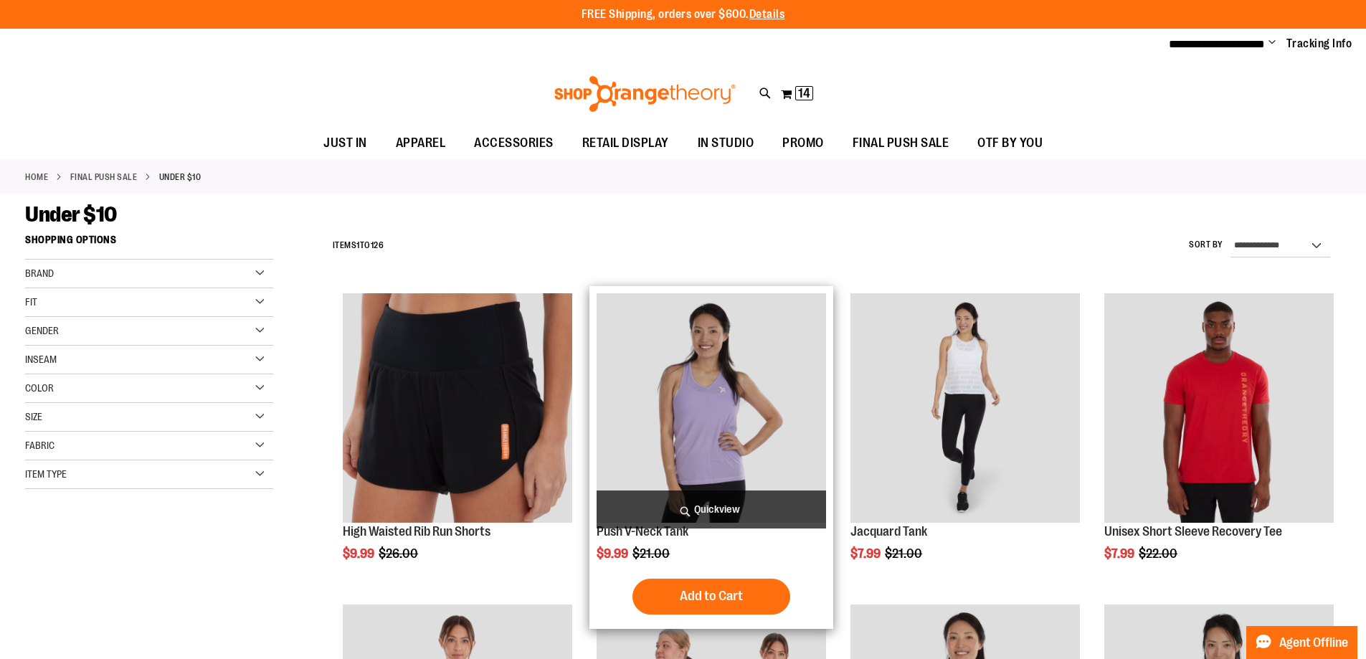
type input "**********"
click at [742, 505] on span "Quickview" at bounding box center [711, 509] width 229 height 38
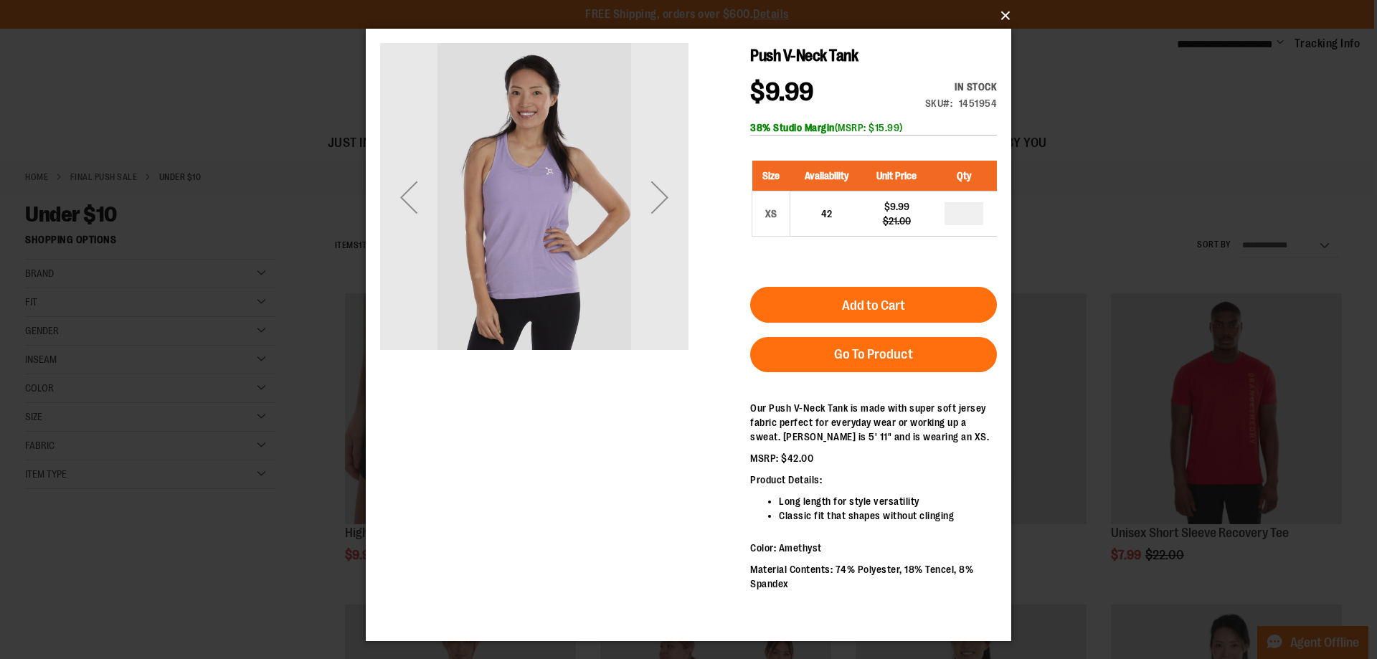
click at [1011, 13] on button "×" at bounding box center [692, 16] width 645 height 32
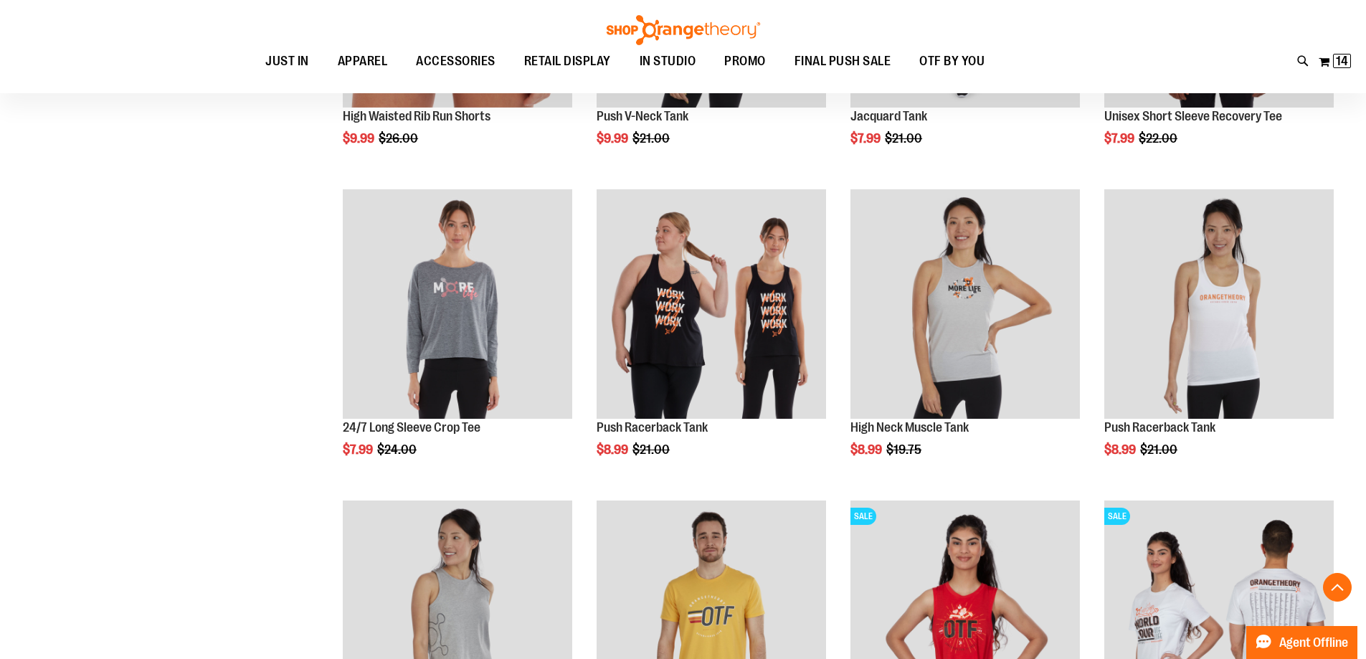
scroll to position [429, 0]
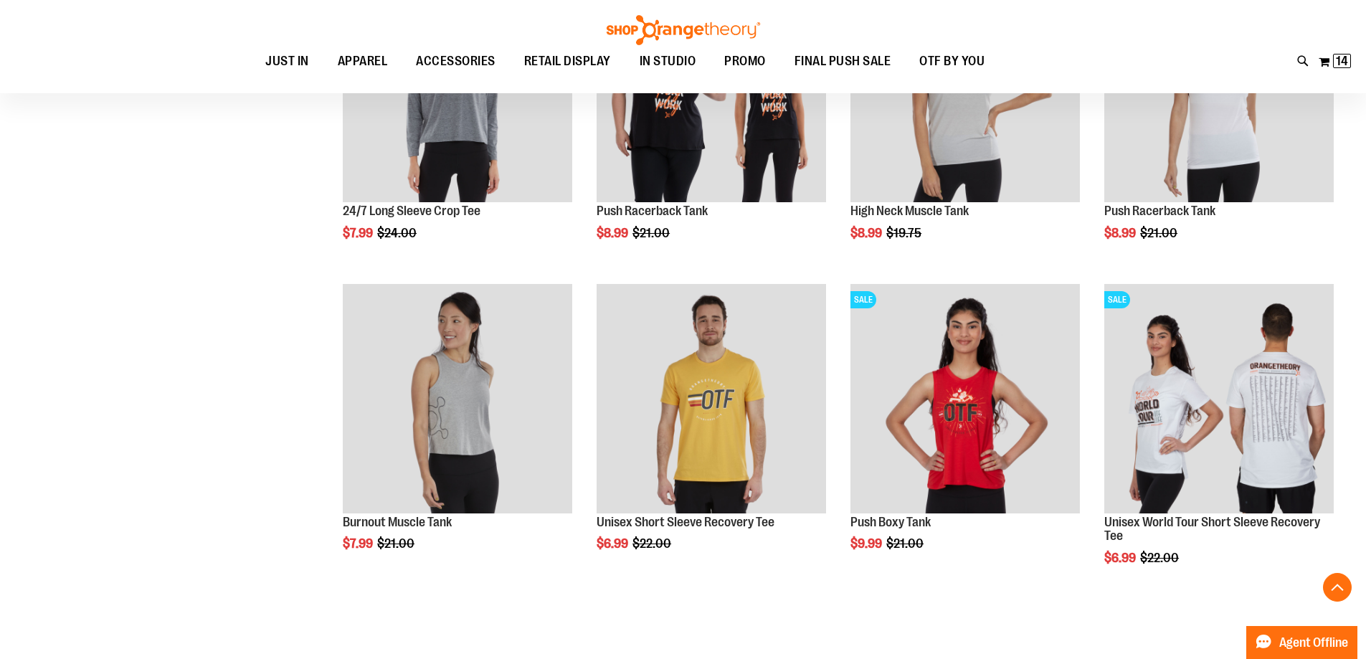
scroll to position [645, 0]
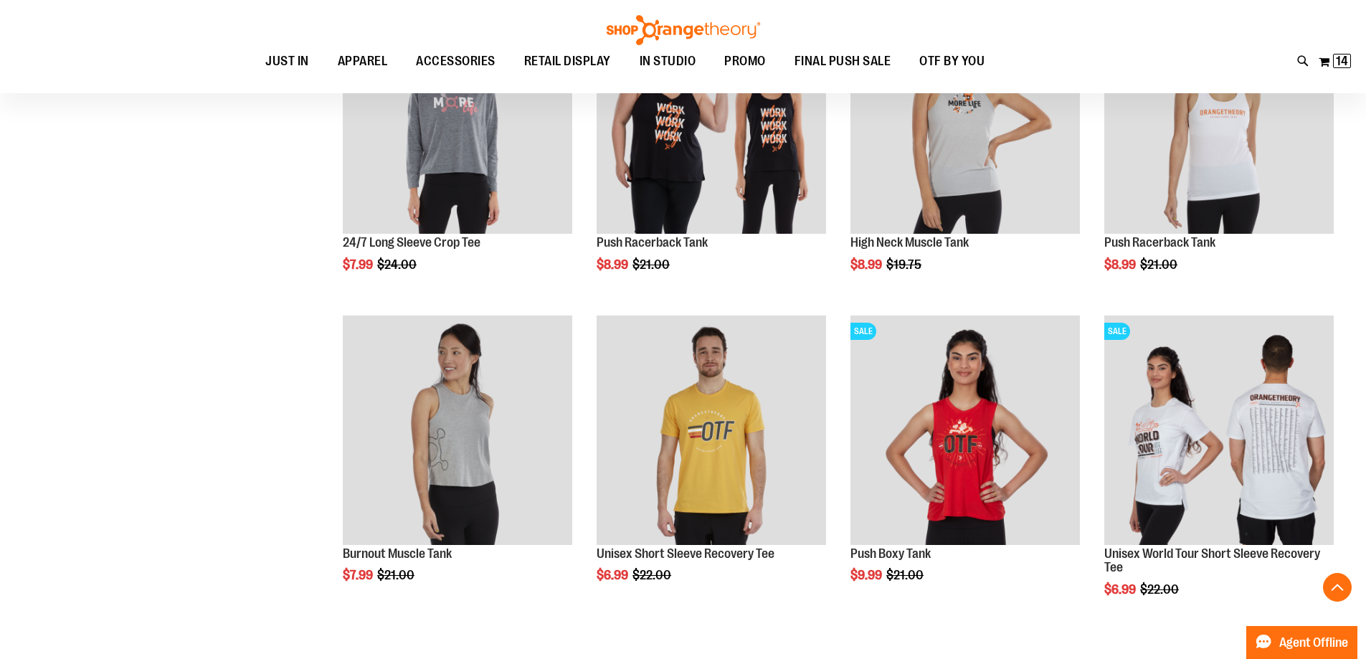
scroll to position [573, 0]
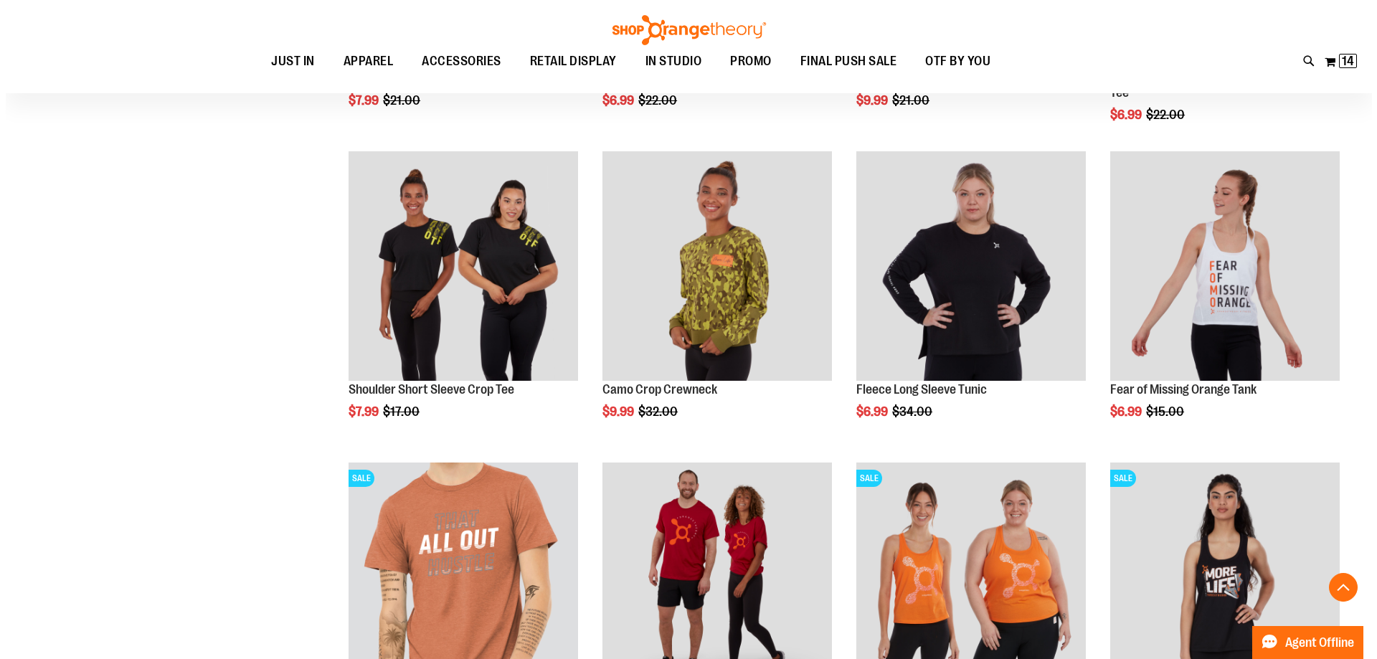
scroll to position [1075, 0]
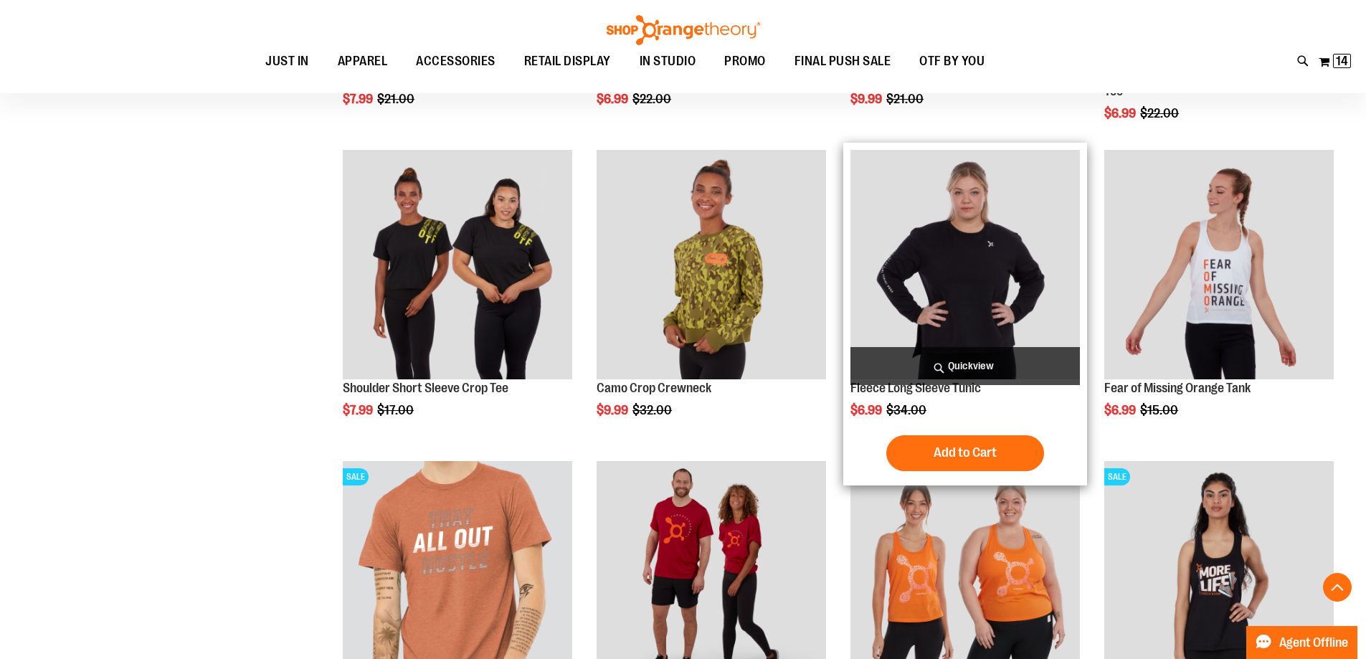
click at [980, 364] on span "Quickview" at bounding box center [964, 366] width 229 height 38
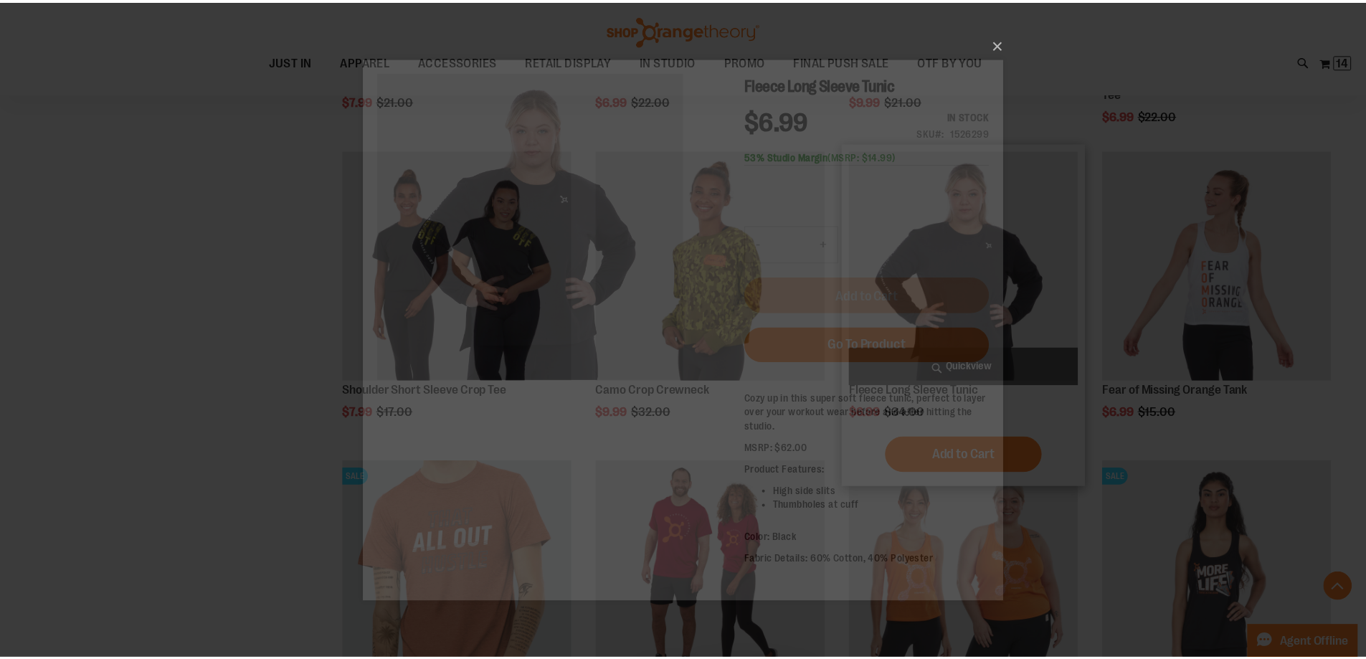
scroll to position [0, 0]
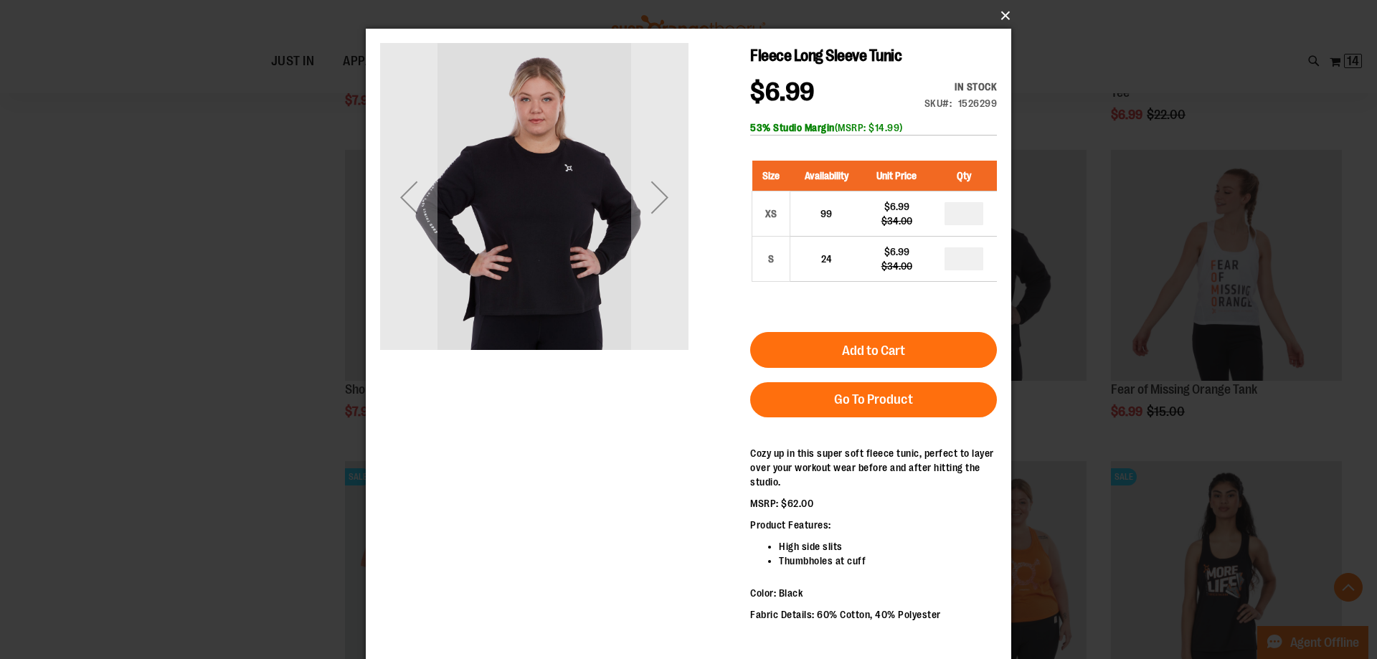
click at [1001, 12] on button "×" at bounding box center [692, 16] width 645 height 32
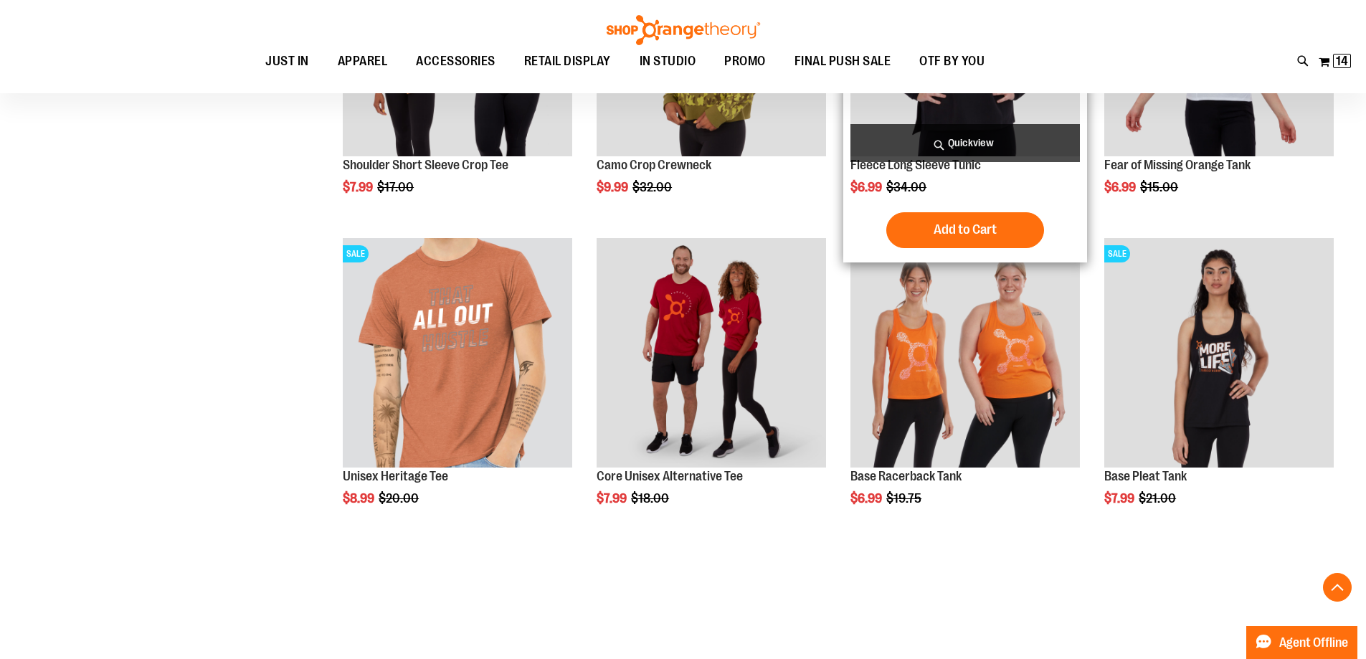
scroll to position [1362, 0]
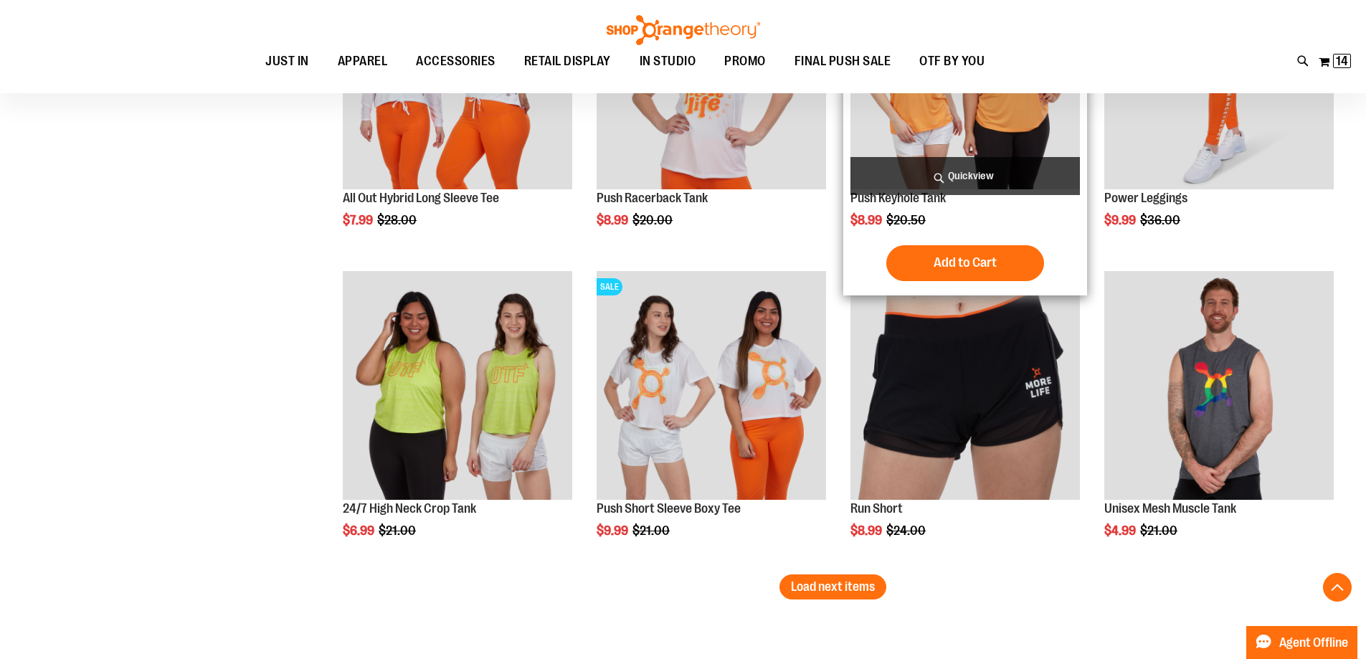
scroll to position [2724, 0]
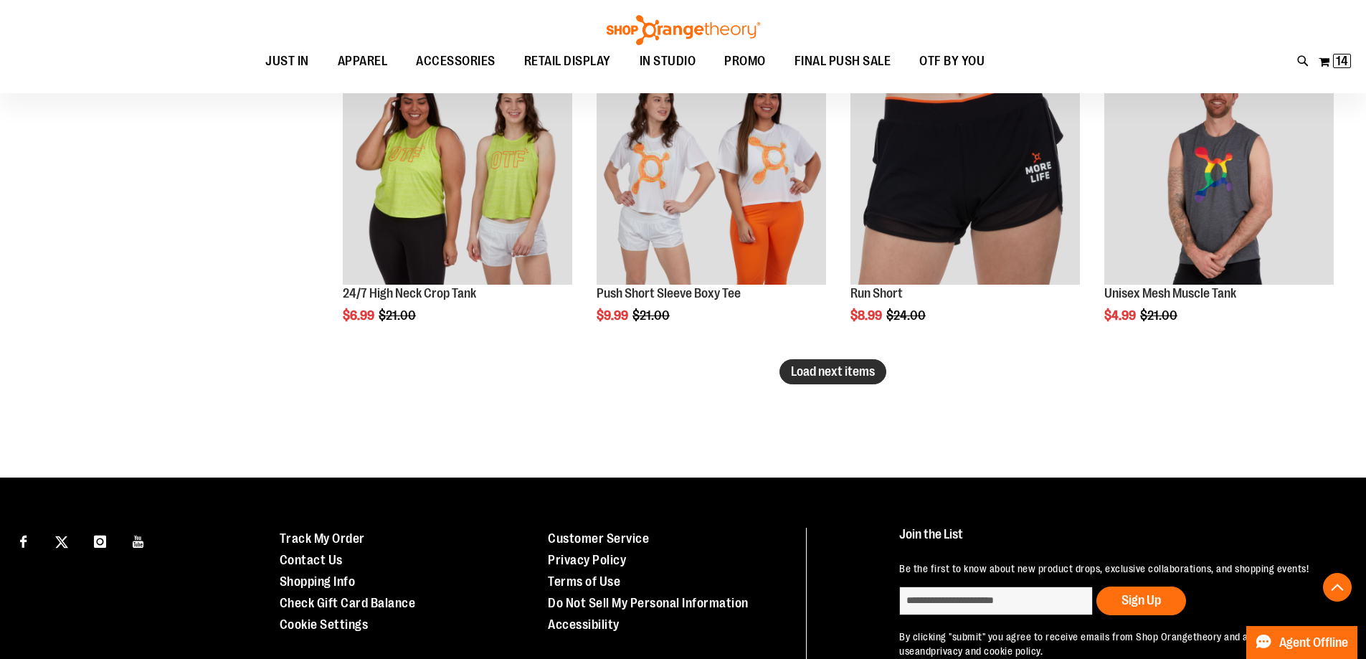
click at [845, 364] on span "Load next items" at bounding box center [833, 371] width 84 height 14
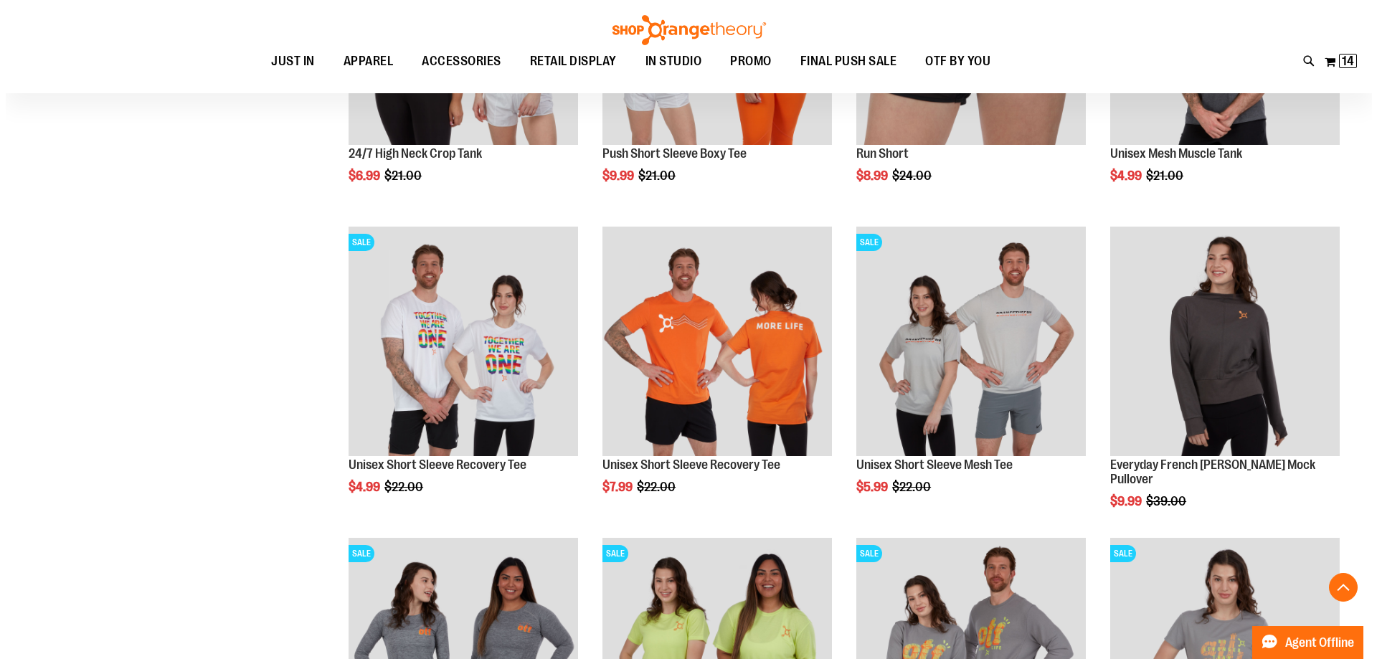
scroll to position [2867, 0]
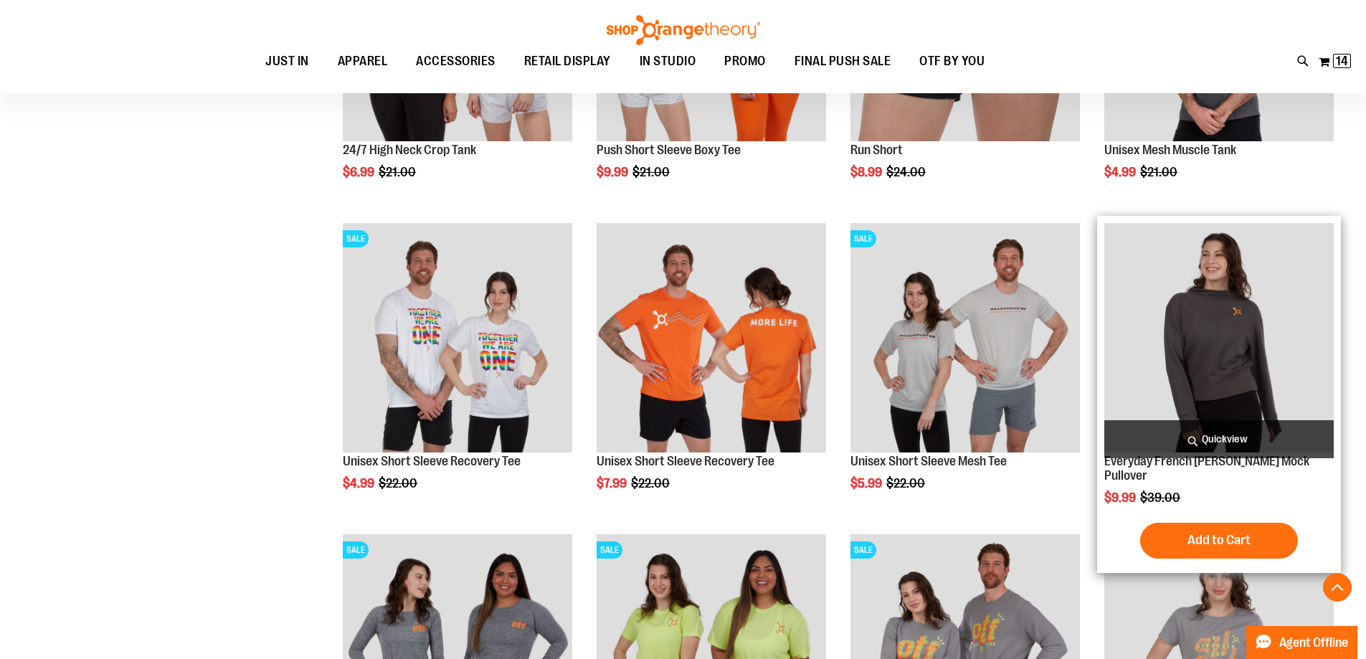
click at [1258, 441] on span "Quickview" at bounding box center [1218, 439] width 229 height 38
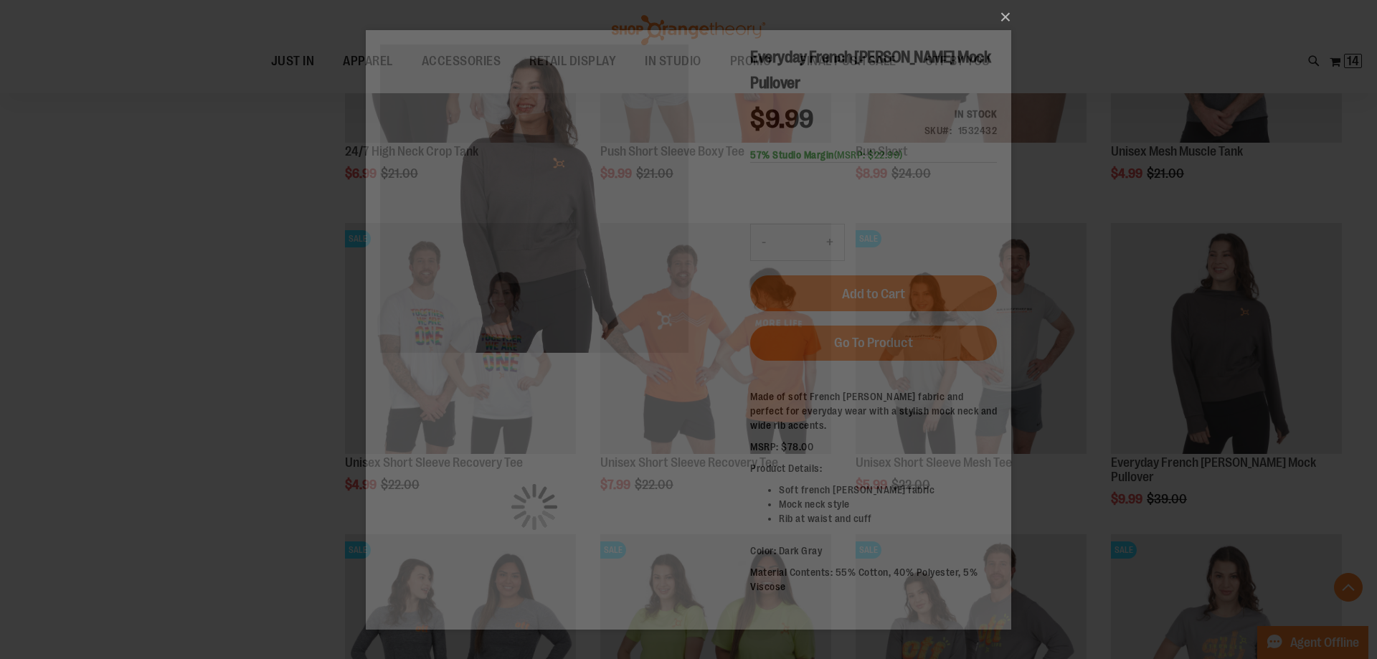
scroll to position [0, 0]
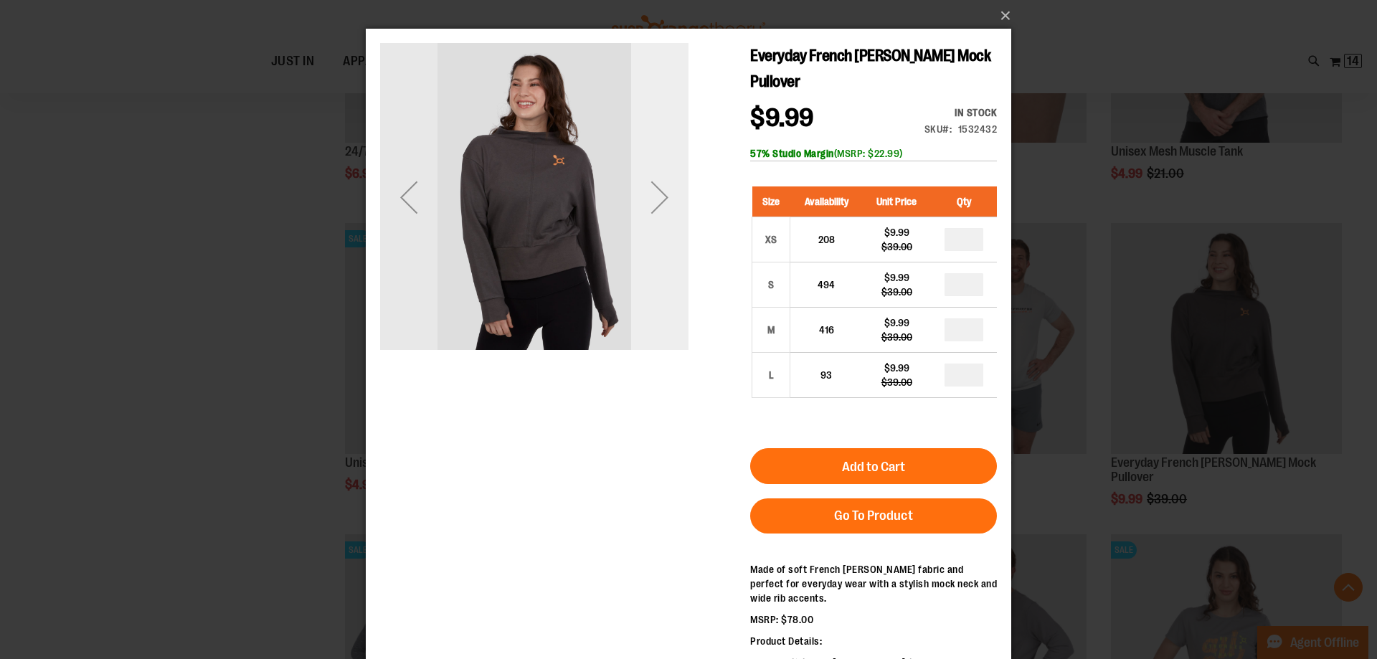
click at [662, 191] on div "Next" at bounding box center [659, 196] width 57 height 57
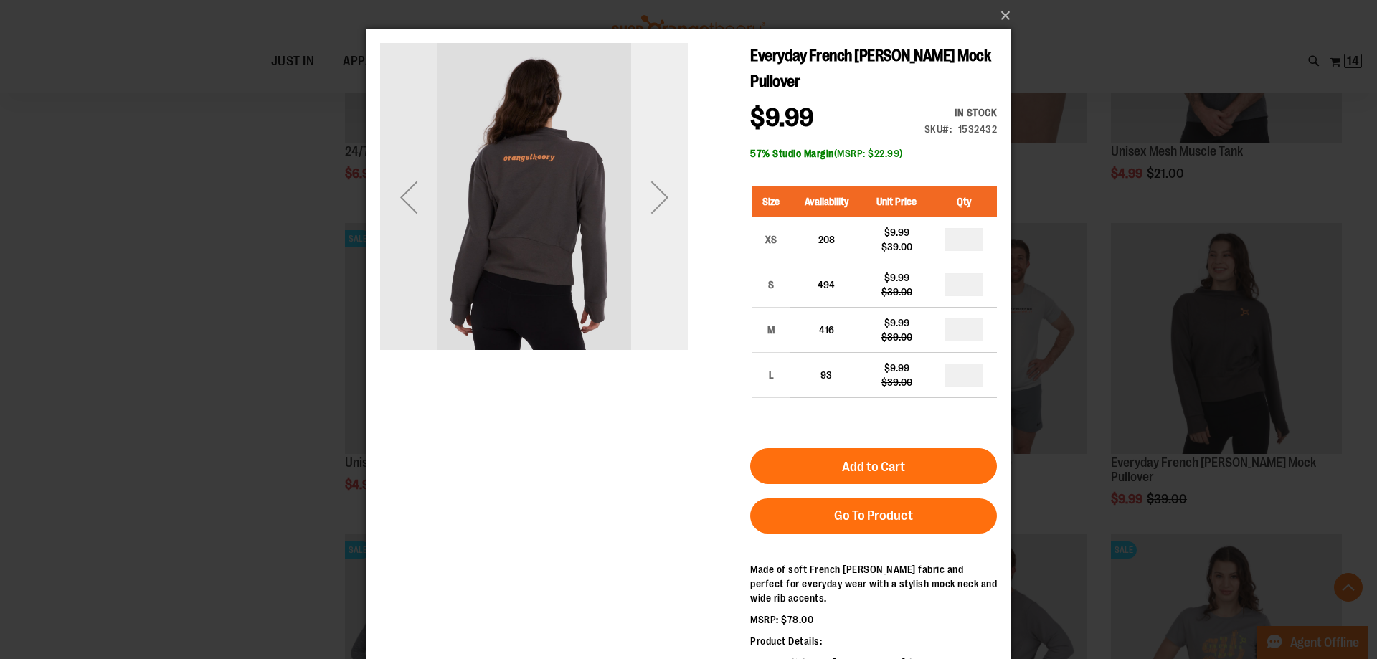
click at [662, 191] on div "Next" at bounding box center [659, 196] width 57 height 57
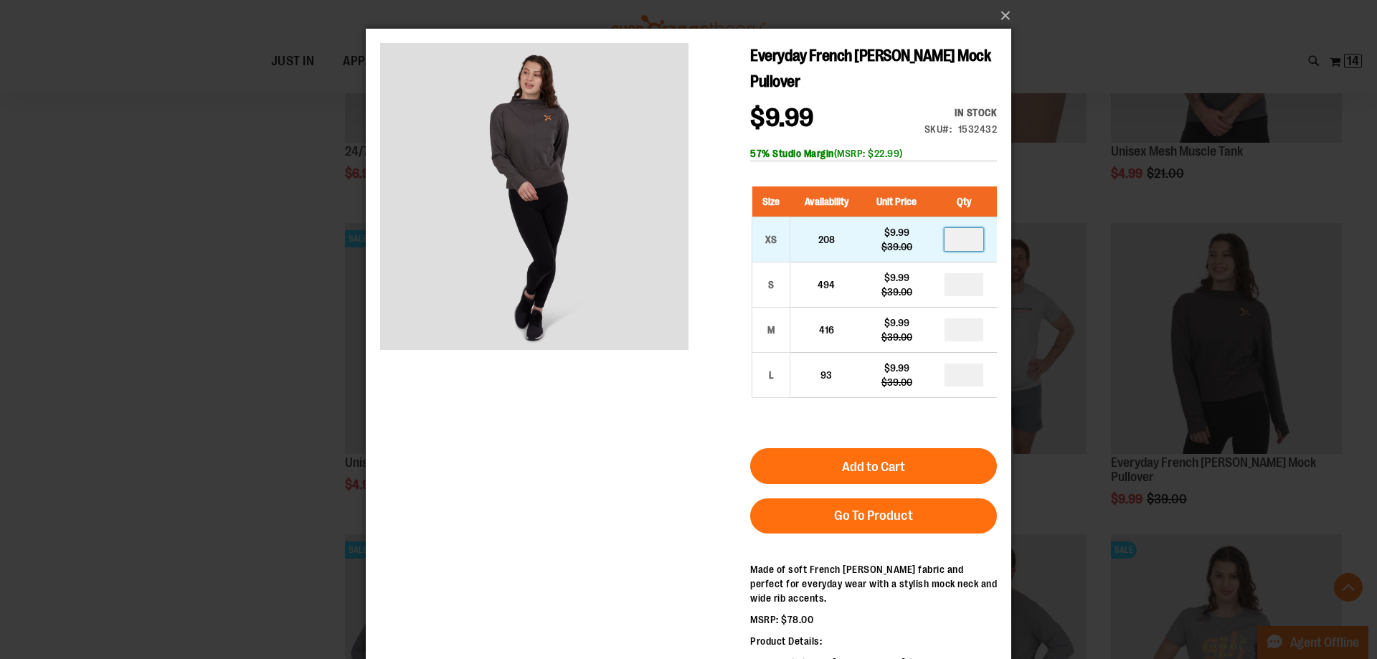
click at [966, 242] on input "number" at bounding box center [963, 239] width 39 height 23
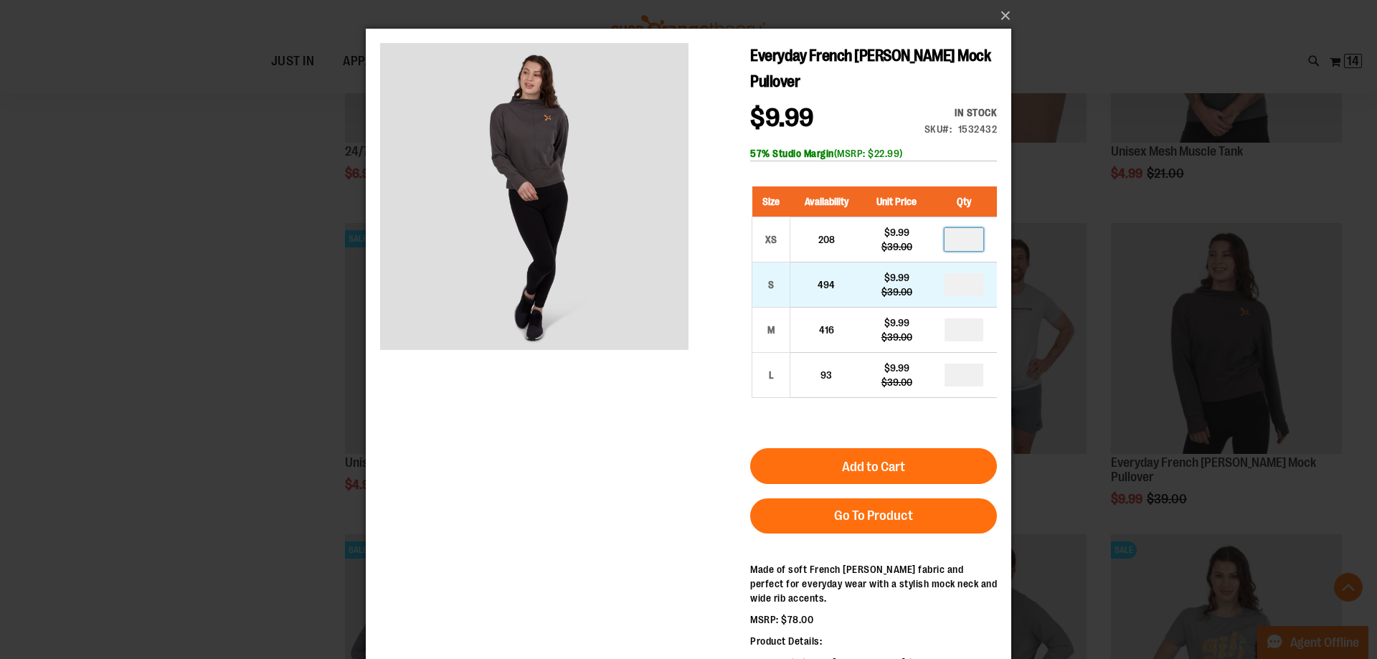
type input "*"
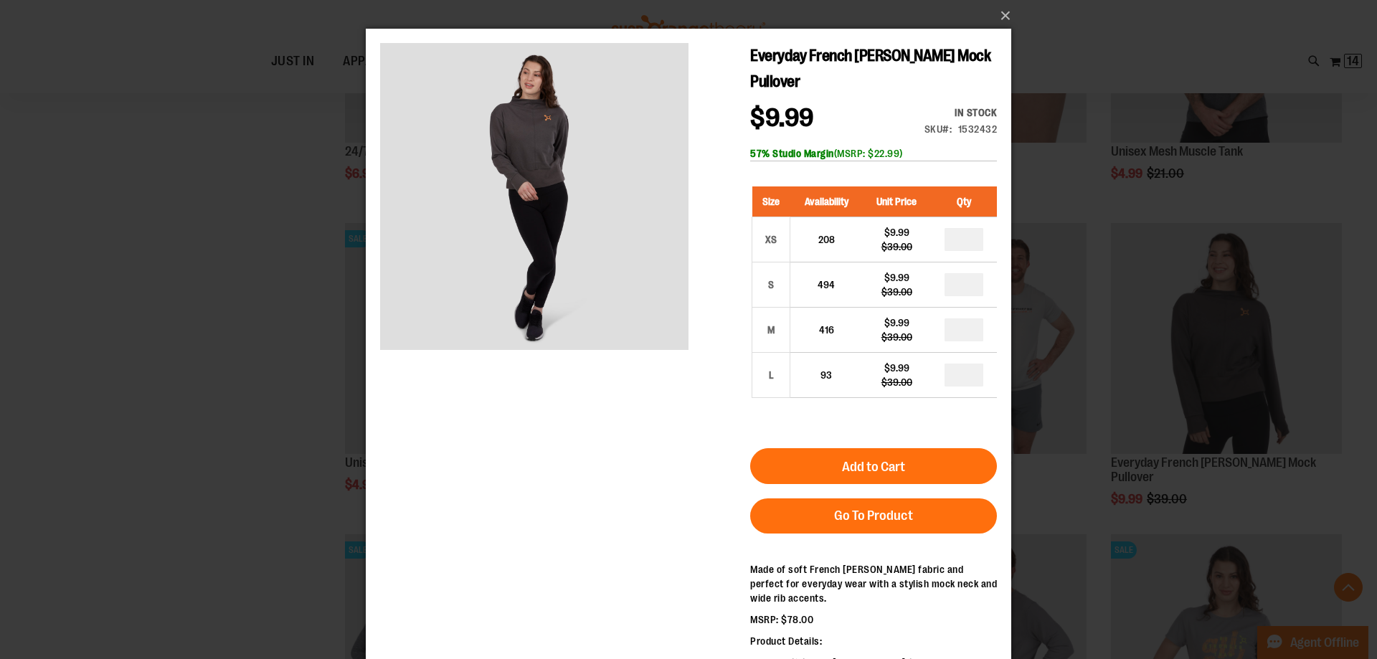
click at [966, 285] on input "number" at bounding box center [963, 284] width 39 height 23
type input "*"
click at [962, 324] on input "number" at bounding box center [963, 329] width 39 height 23
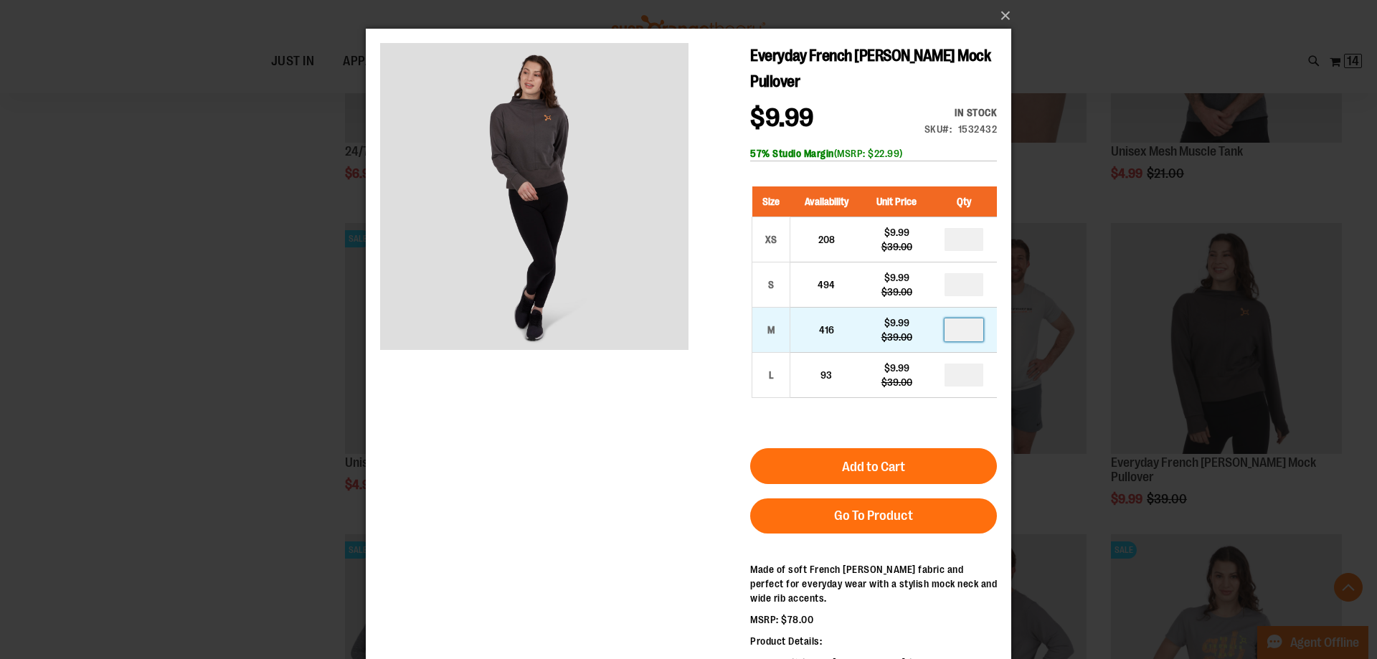
type input "*"
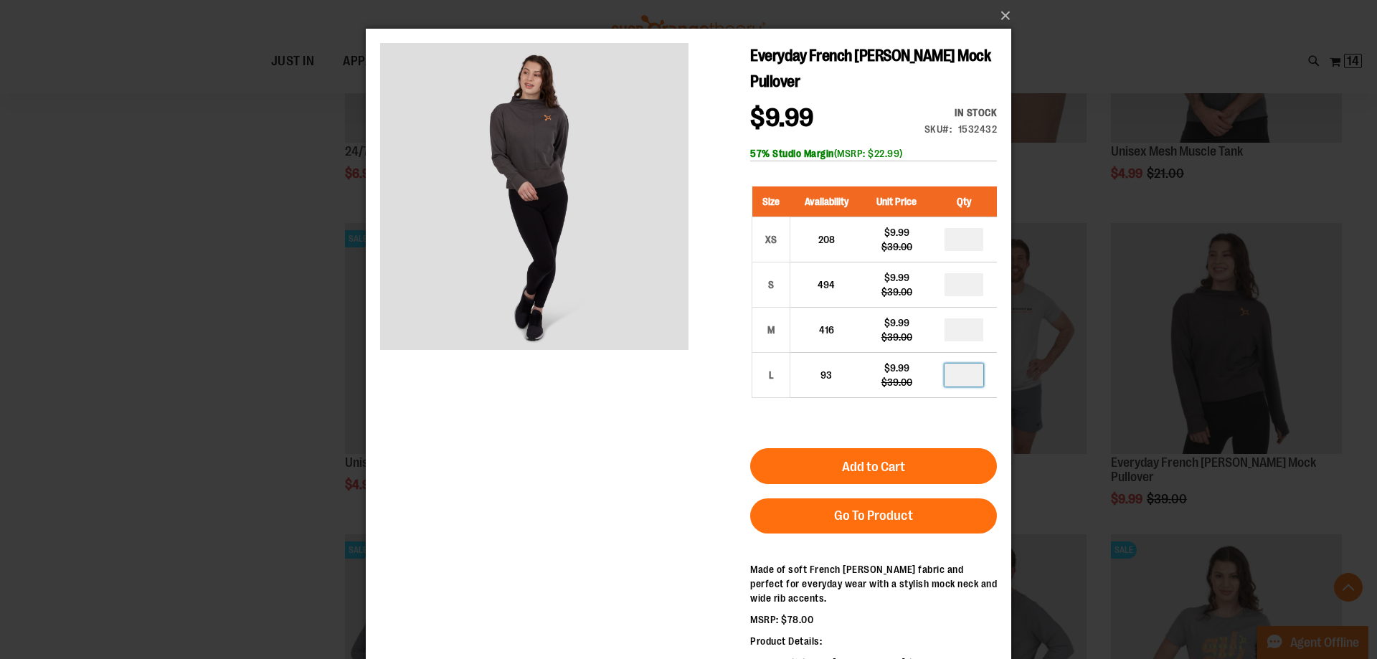
click at [965, 382] on input "number" at bounding box center [963, 375] width 39 height 23
type input "*"
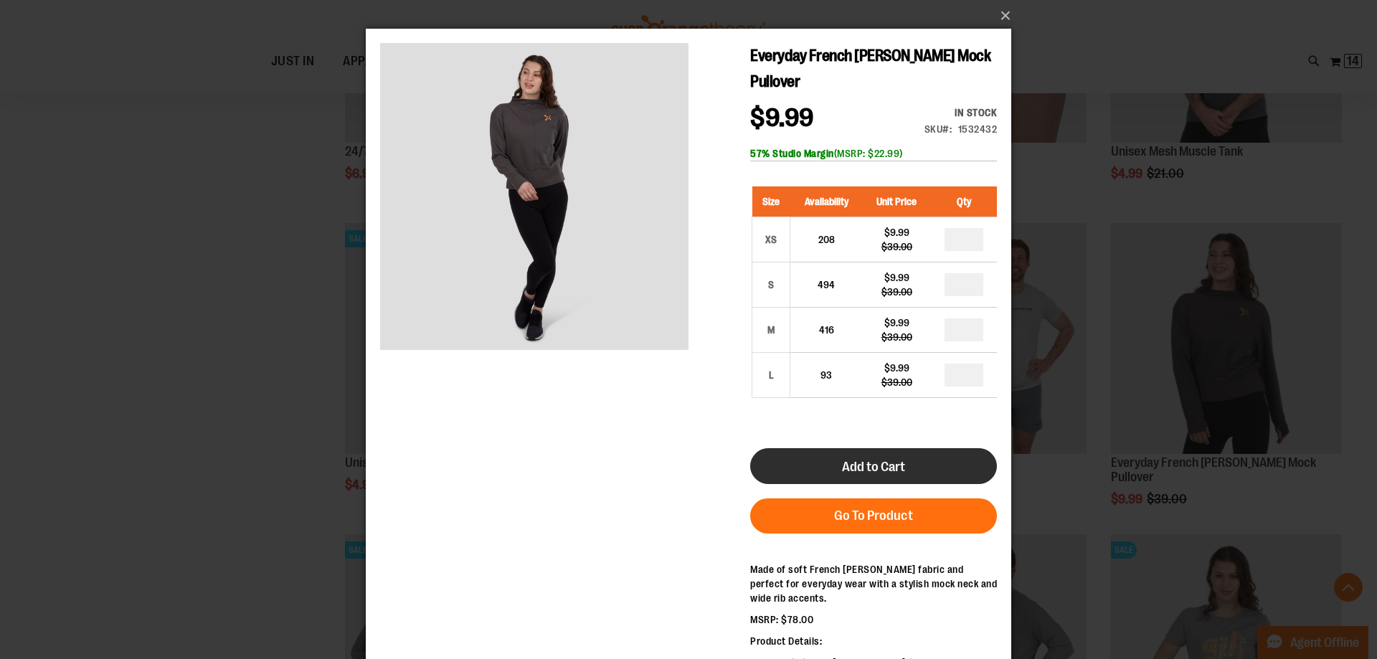
click at [939, 466] on button "Add to Cart" at bounding box center [873, 466] width 247 height 36
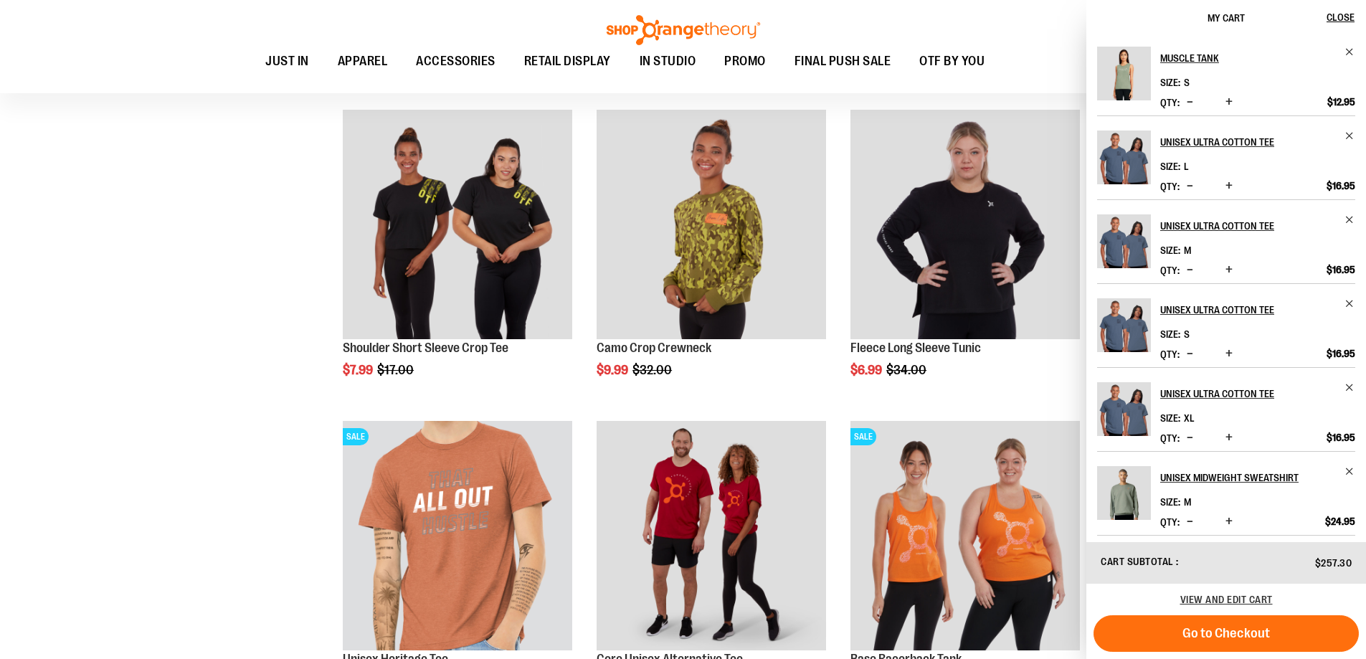
scroll to position [1218, 0]
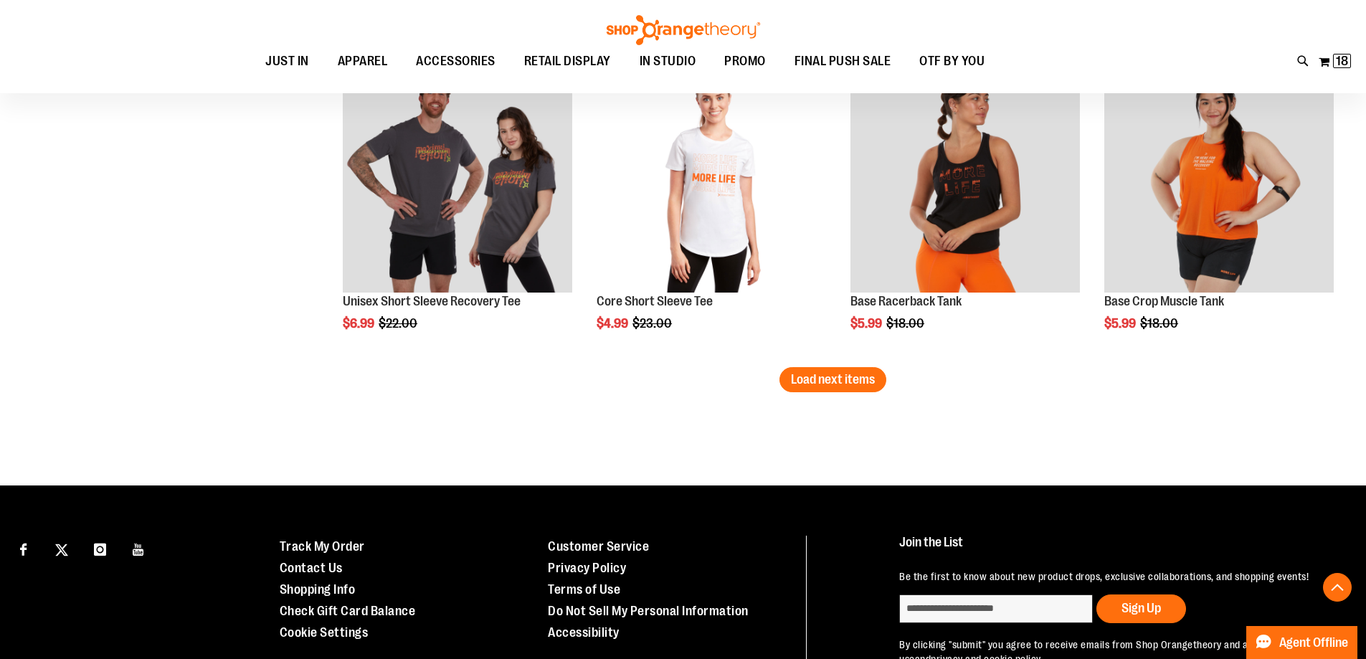
scroll to position [3743, 0]
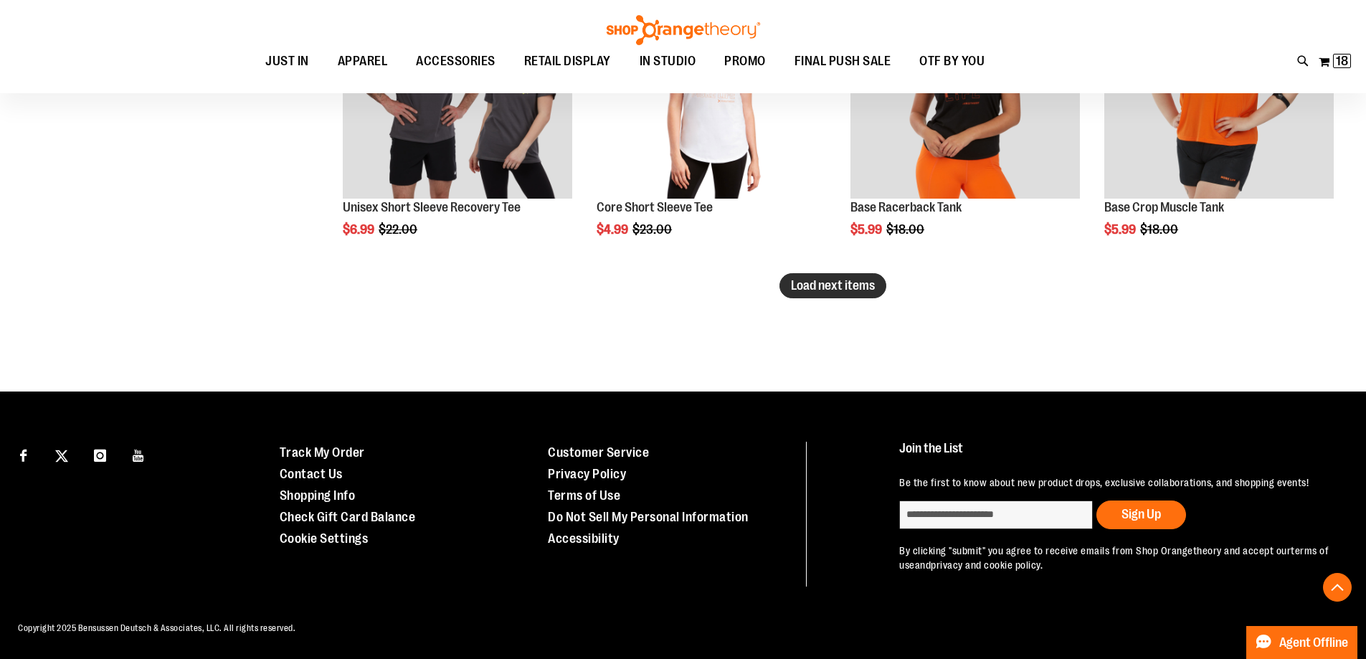
click at [852, 287] on span "Load next items" at bounding box center [833, 285] width 84 height 14
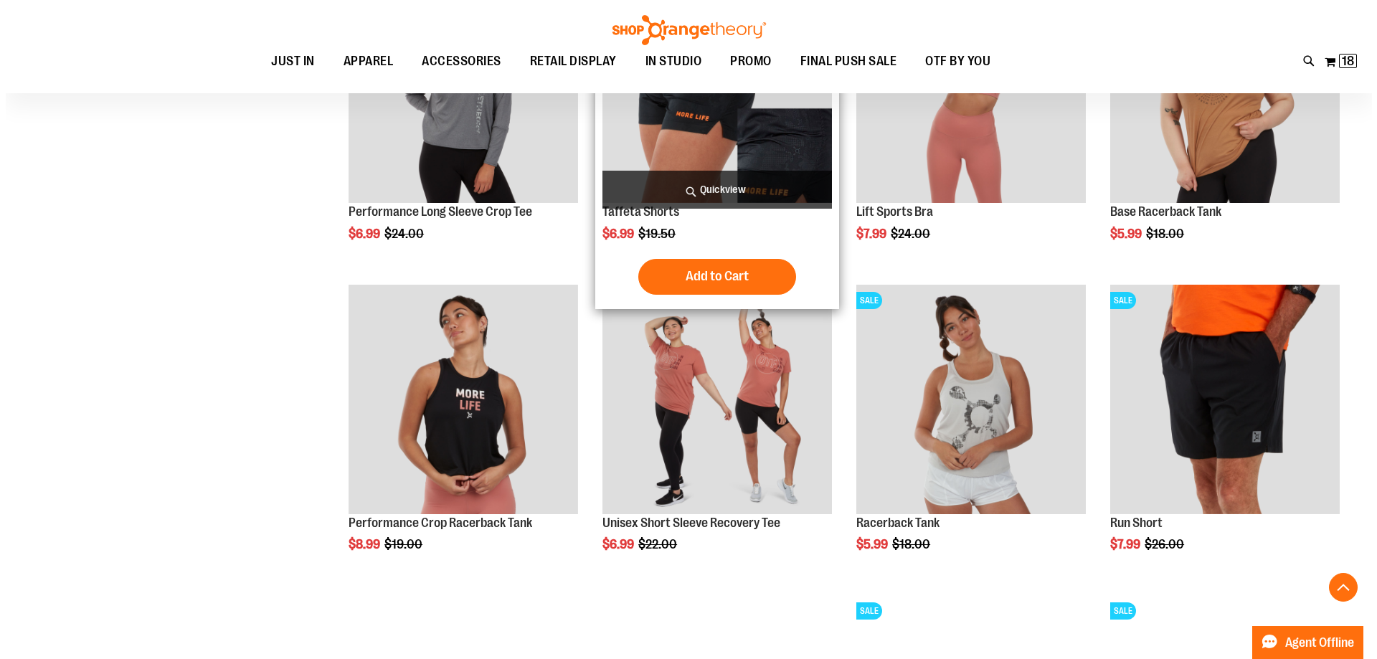
scroll to position [4090, 0]
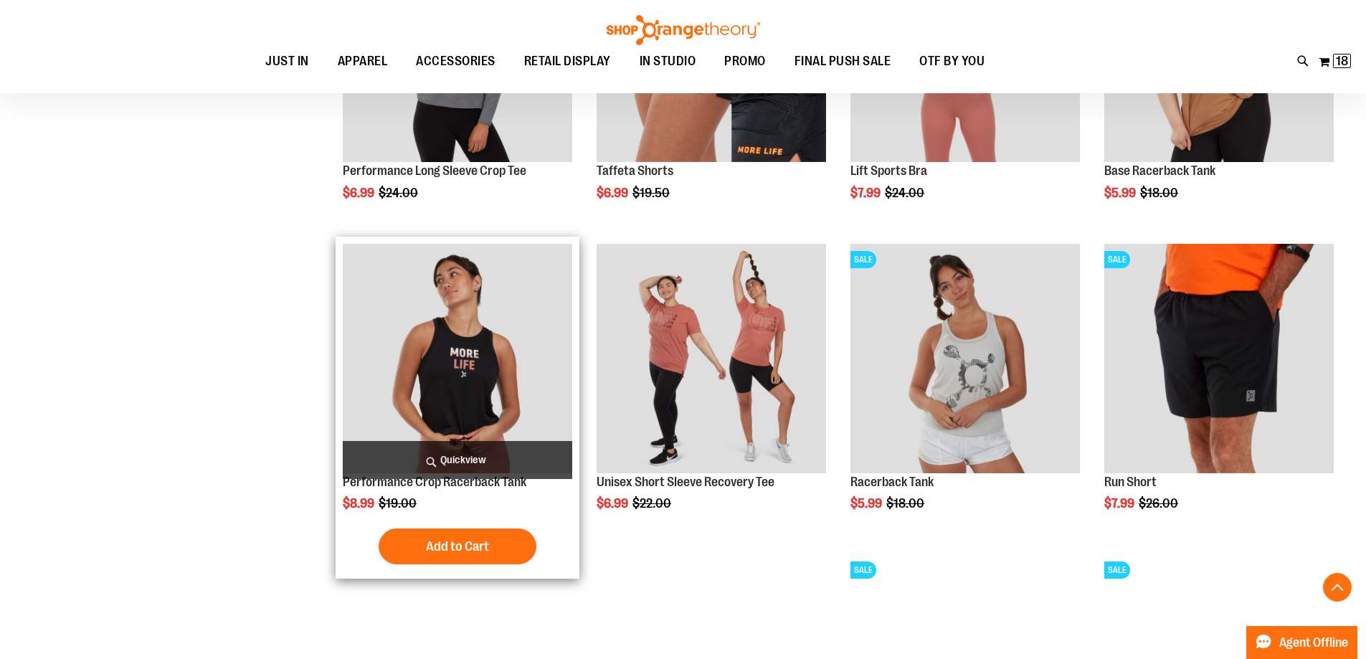
click at [472, 472] on span "Quickview" at bounding box center [457, 460] width 229 height 38
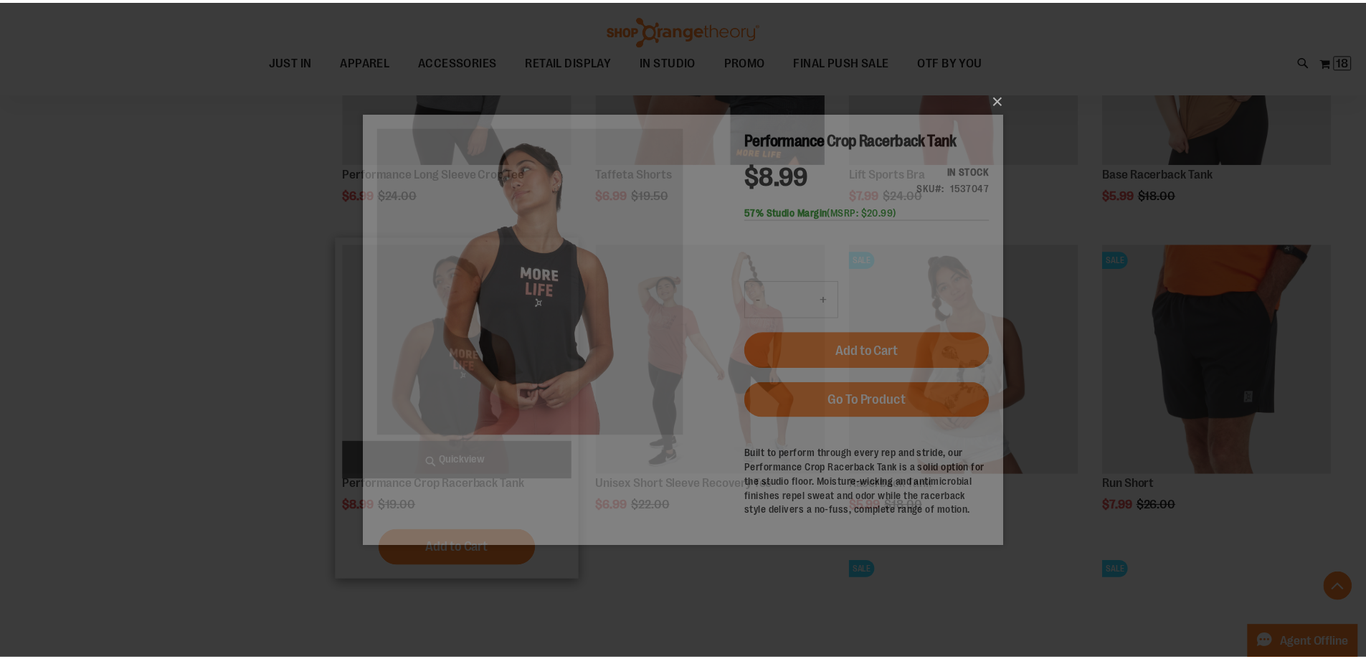
scroll to position [0, 0]
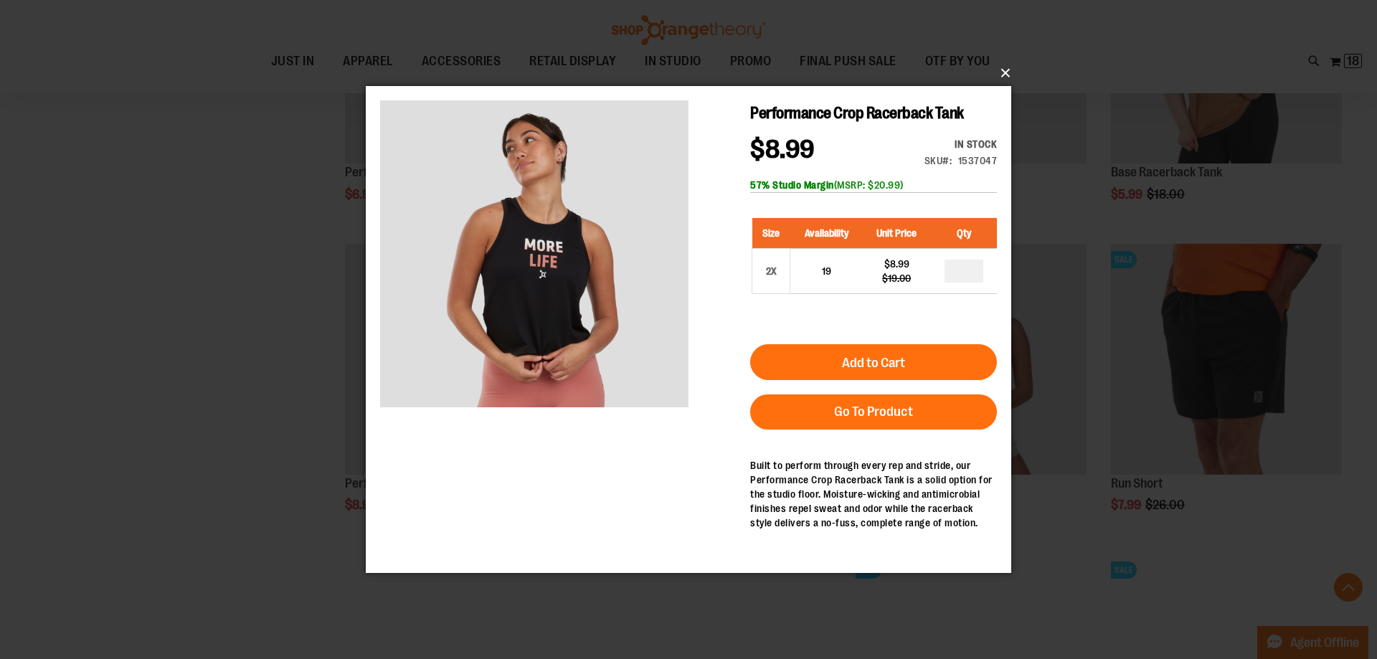
click at [1010, 70] on button "×" at bounding box center [692, 73] width 645 height 32
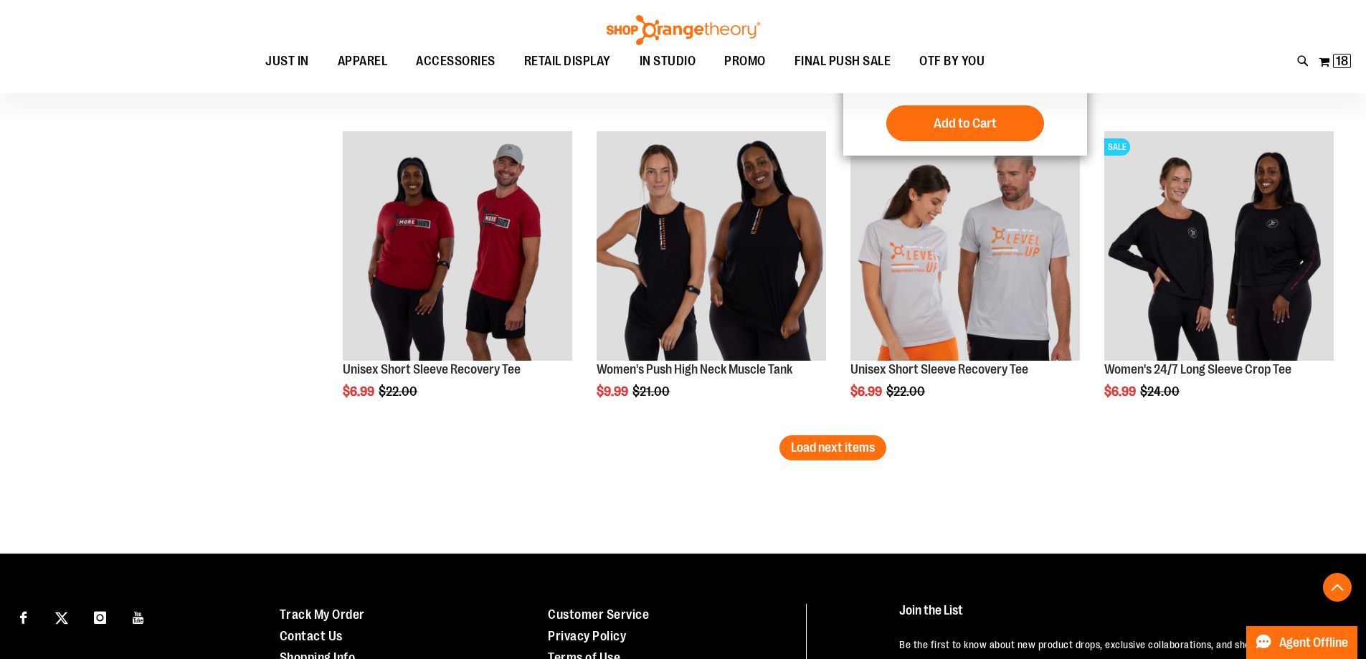
scroll to position [4520, 0]
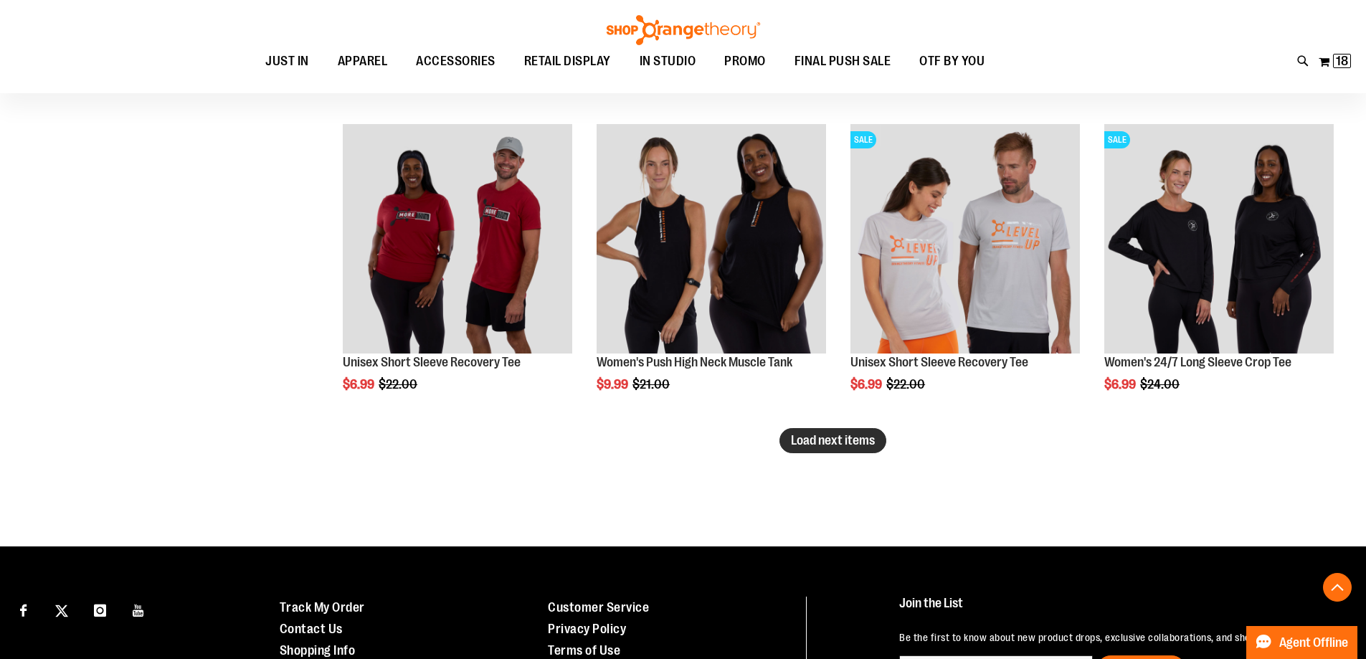
click at [845, 443] on span "Load next items" at bounding box center [833, 440] width 84 height 14
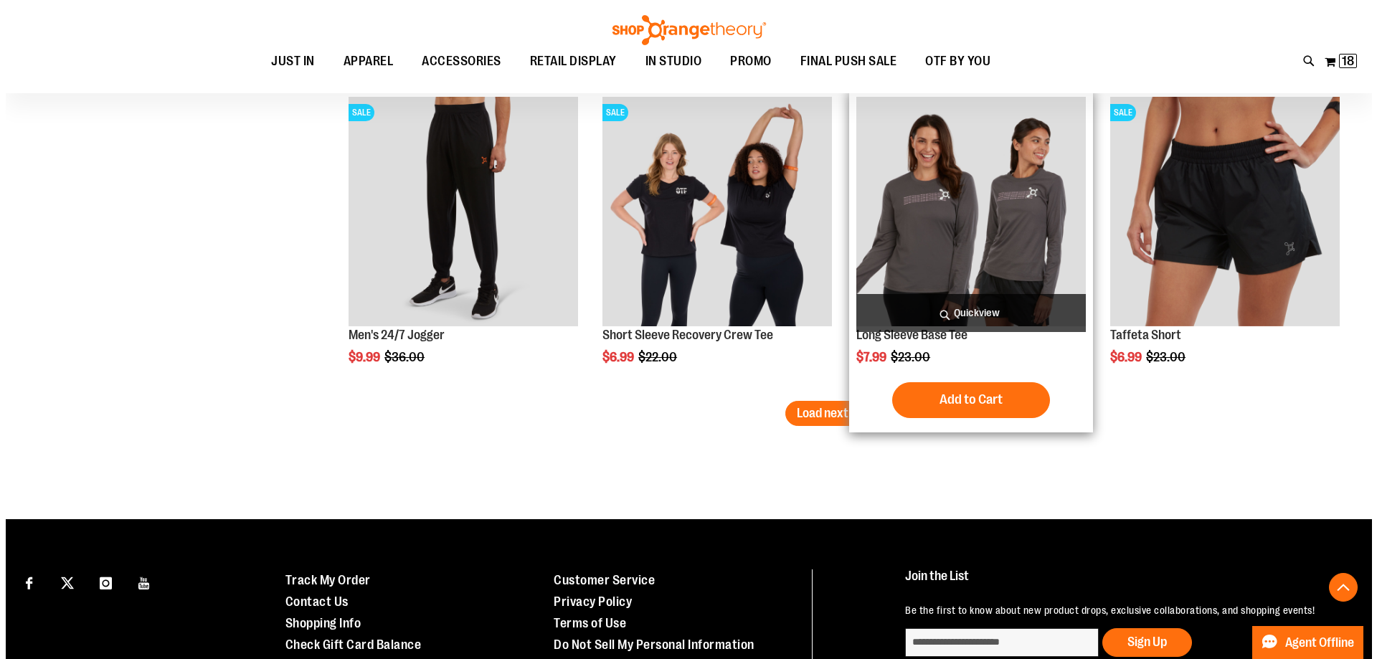
scroll to position [5524, 0]
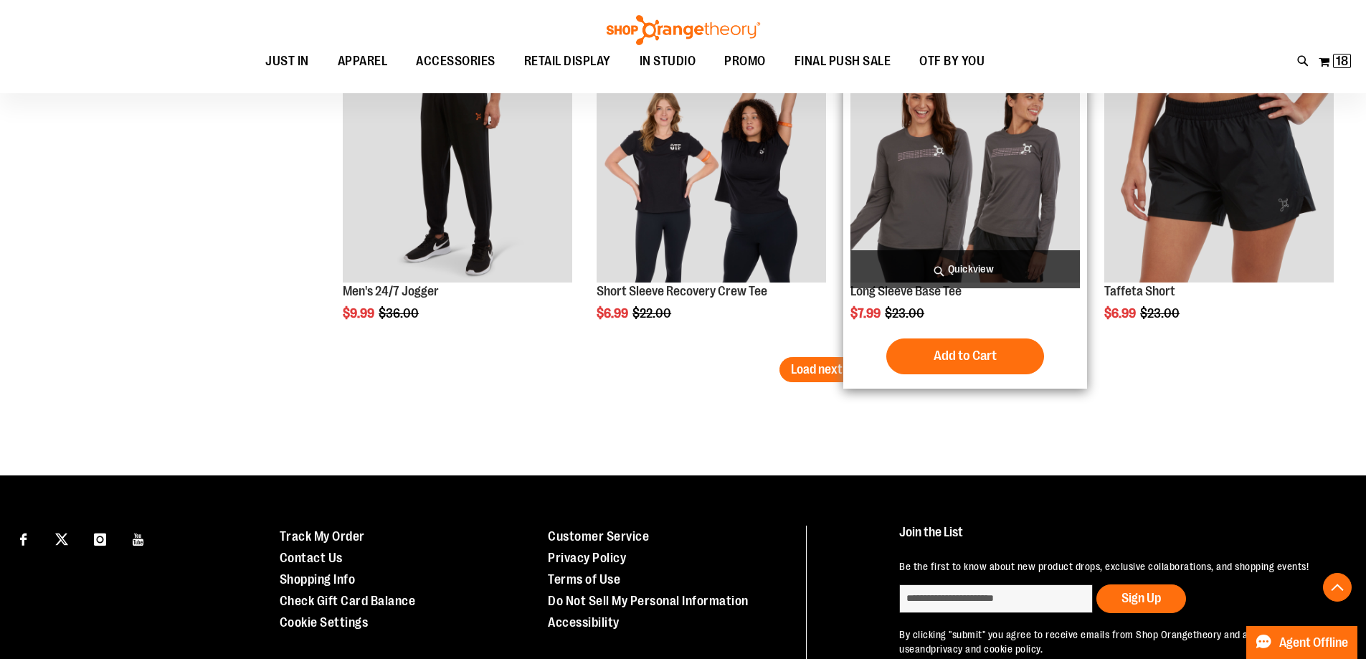
click at [930, 262] on span "Quickview" at bounding box center [964, 269] width 229 height 38
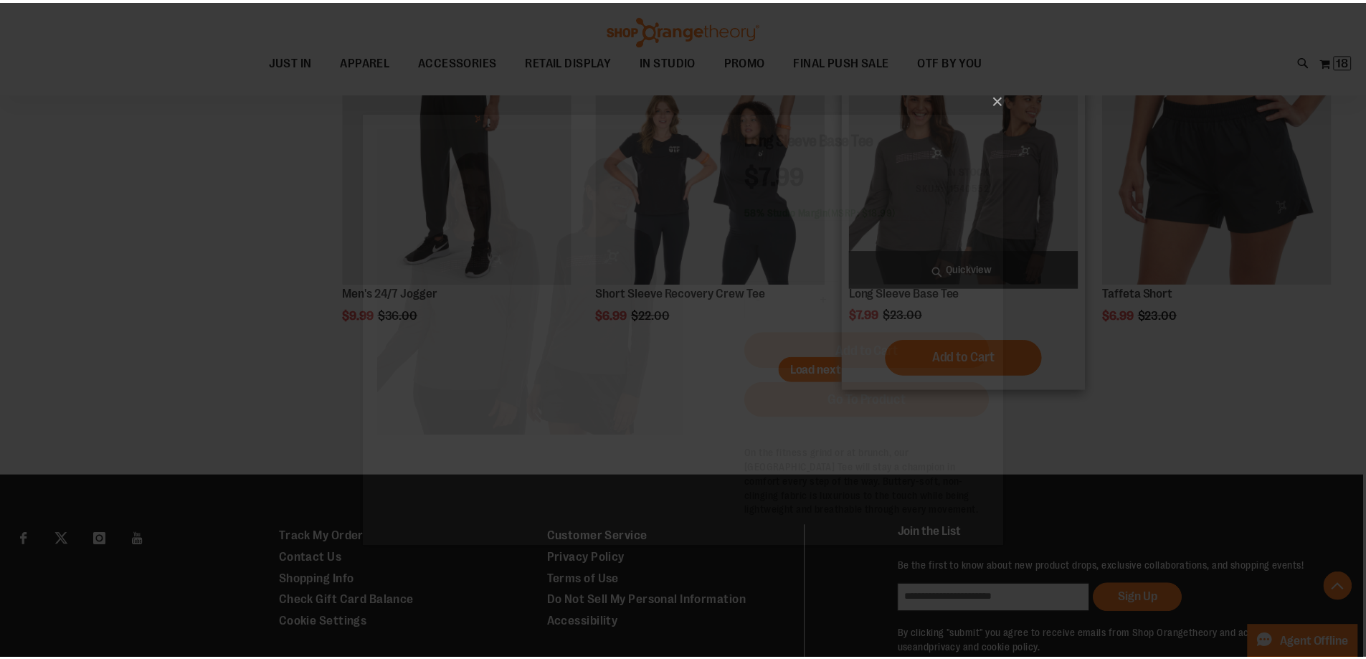
scroll to position [0, 0]
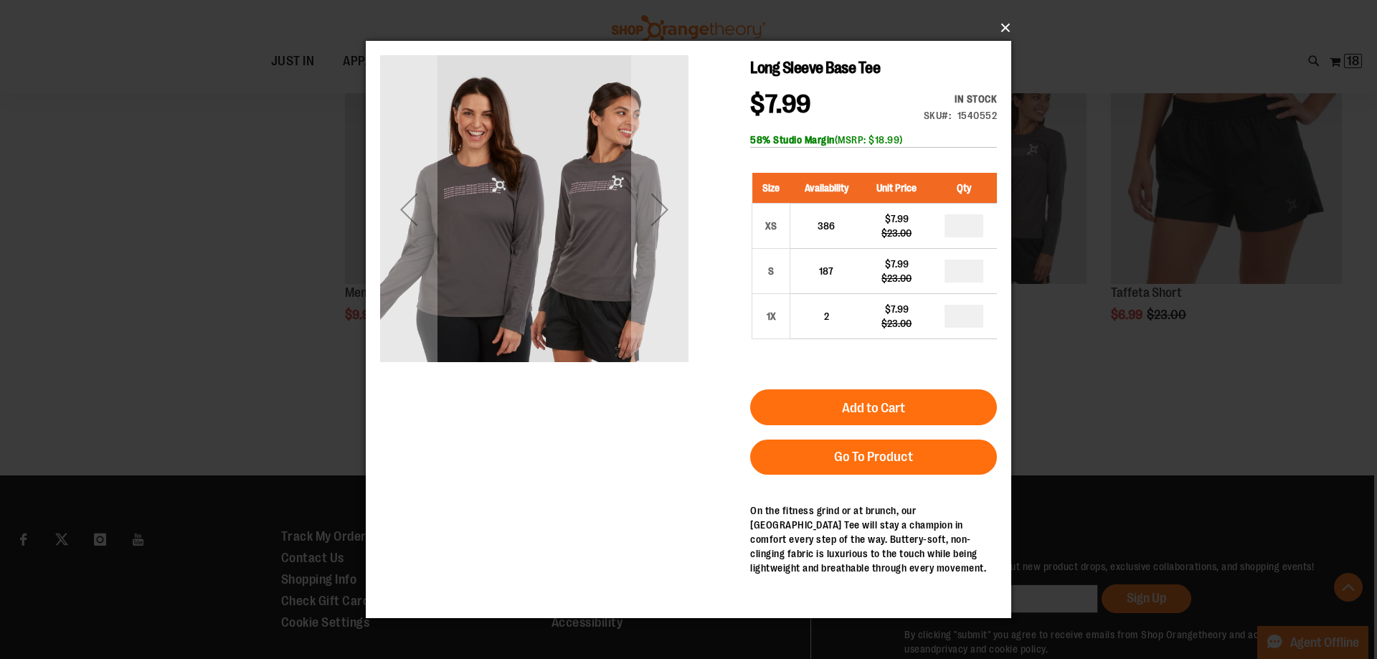
click at [1002, 24] on button "×" at bounding box center [692, 28] width 645 height 32
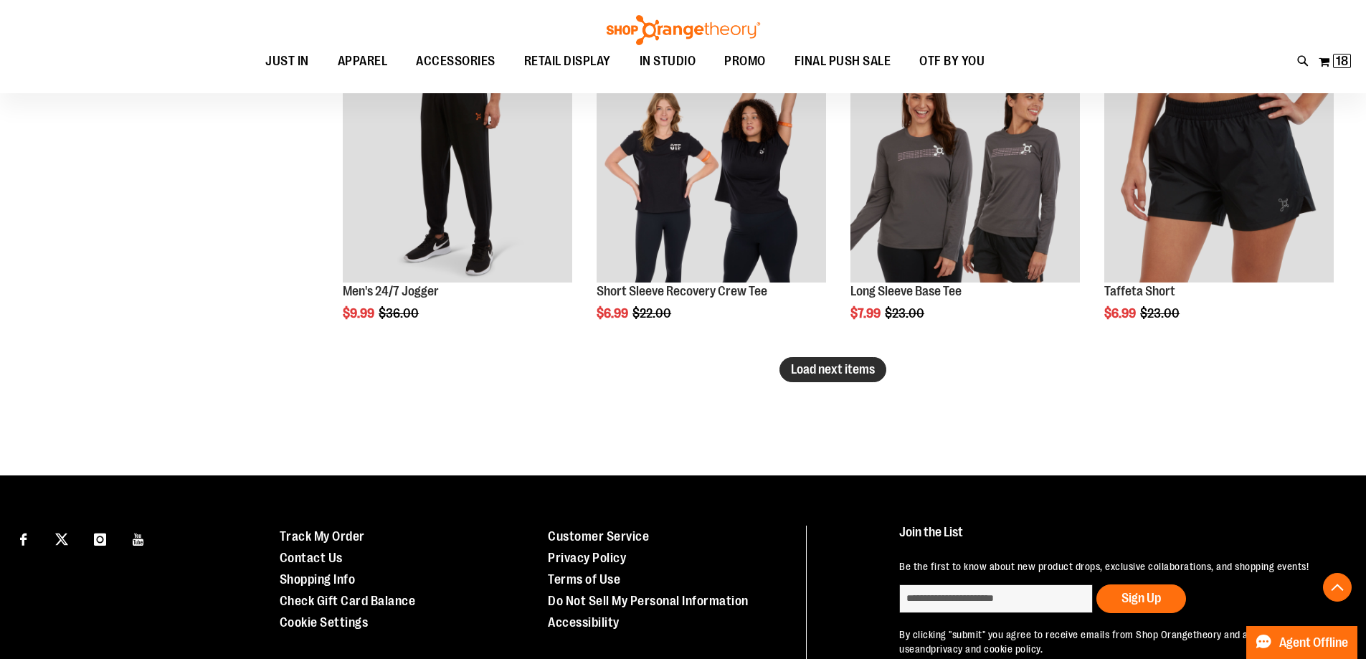
click at [845, 372] on span "Load next items" at bounding box center [833, 369] width 84 height 14
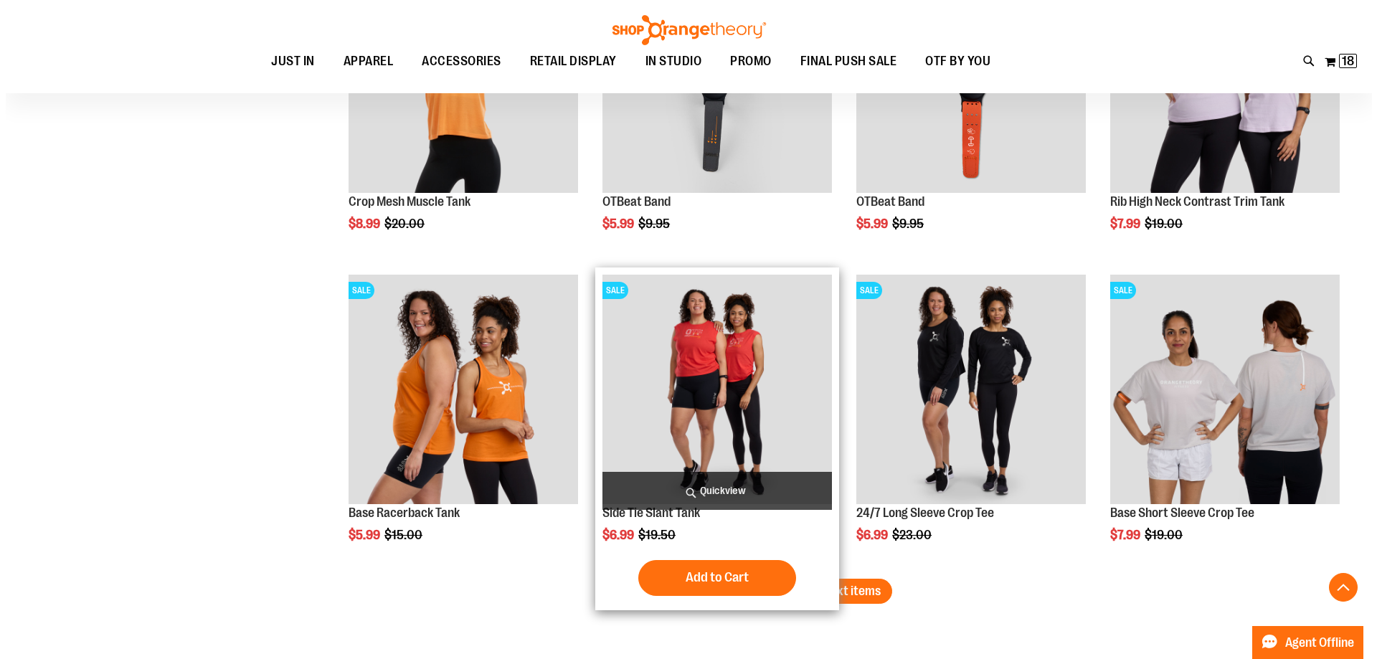
scroll to position [6385, 0]
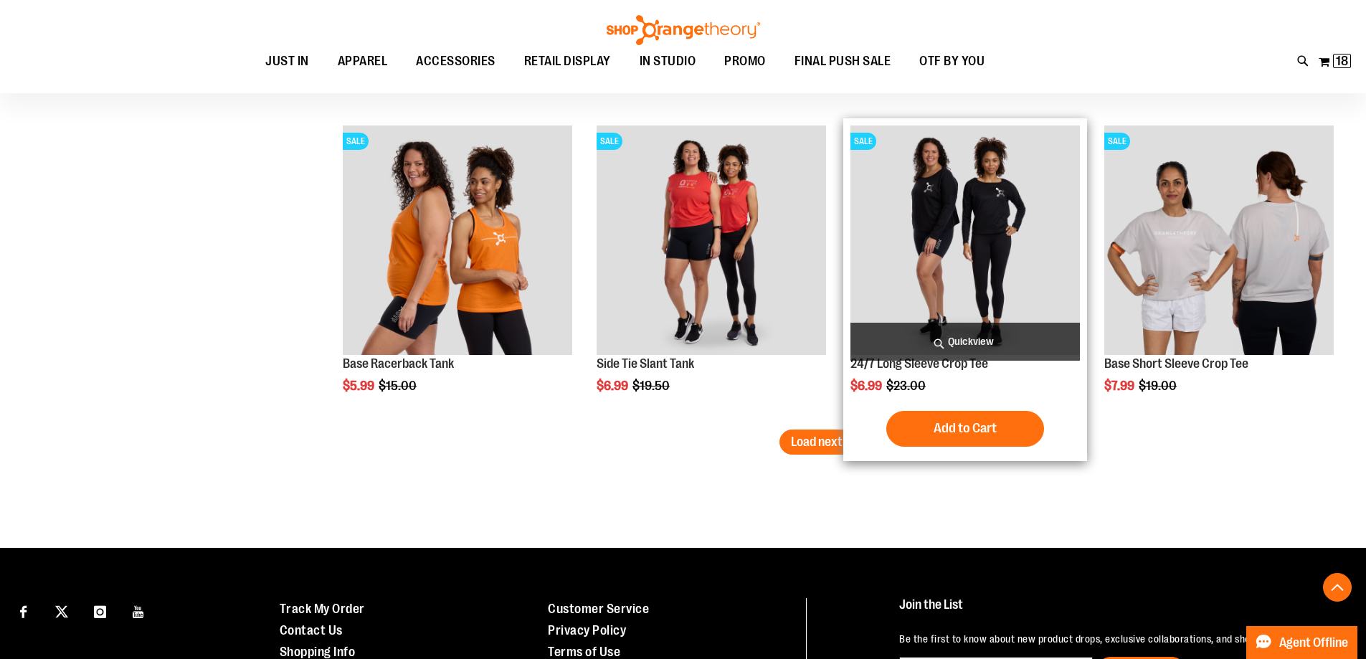
click at [929, 343] on span "Quickview" at bounding box center [964, 342] width 229 height 38
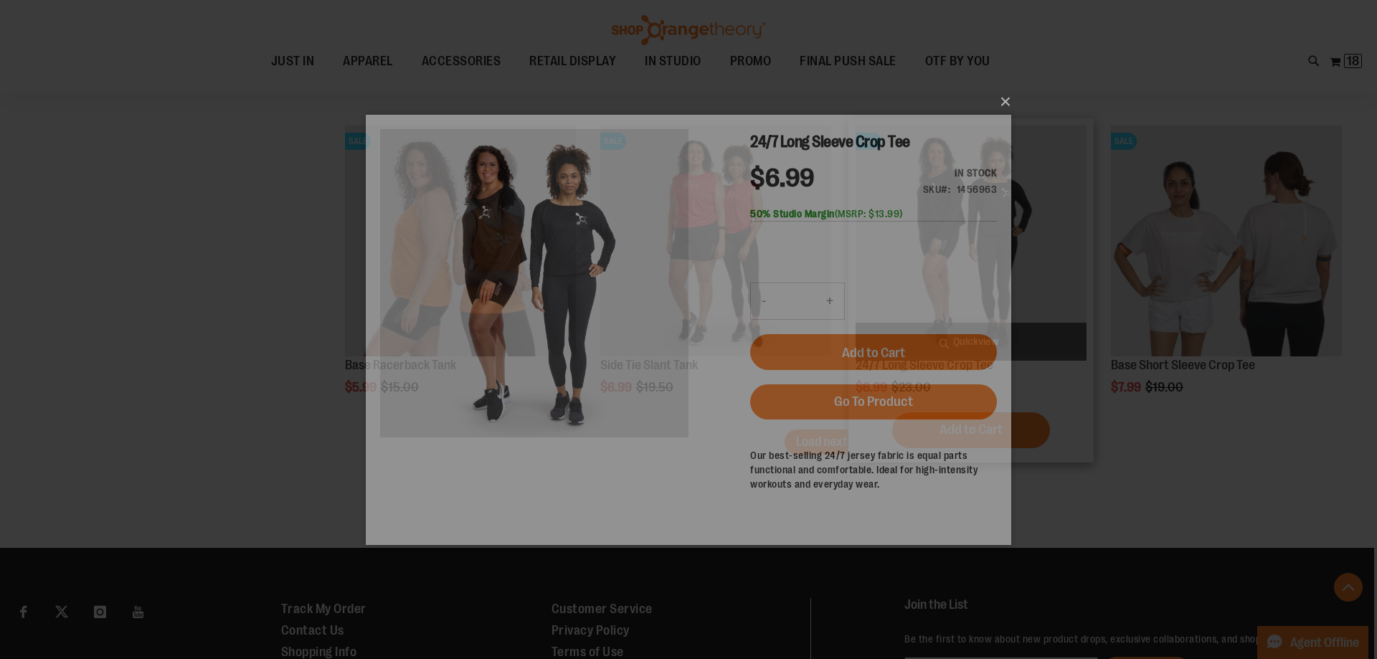
scroll to position [0, 0]
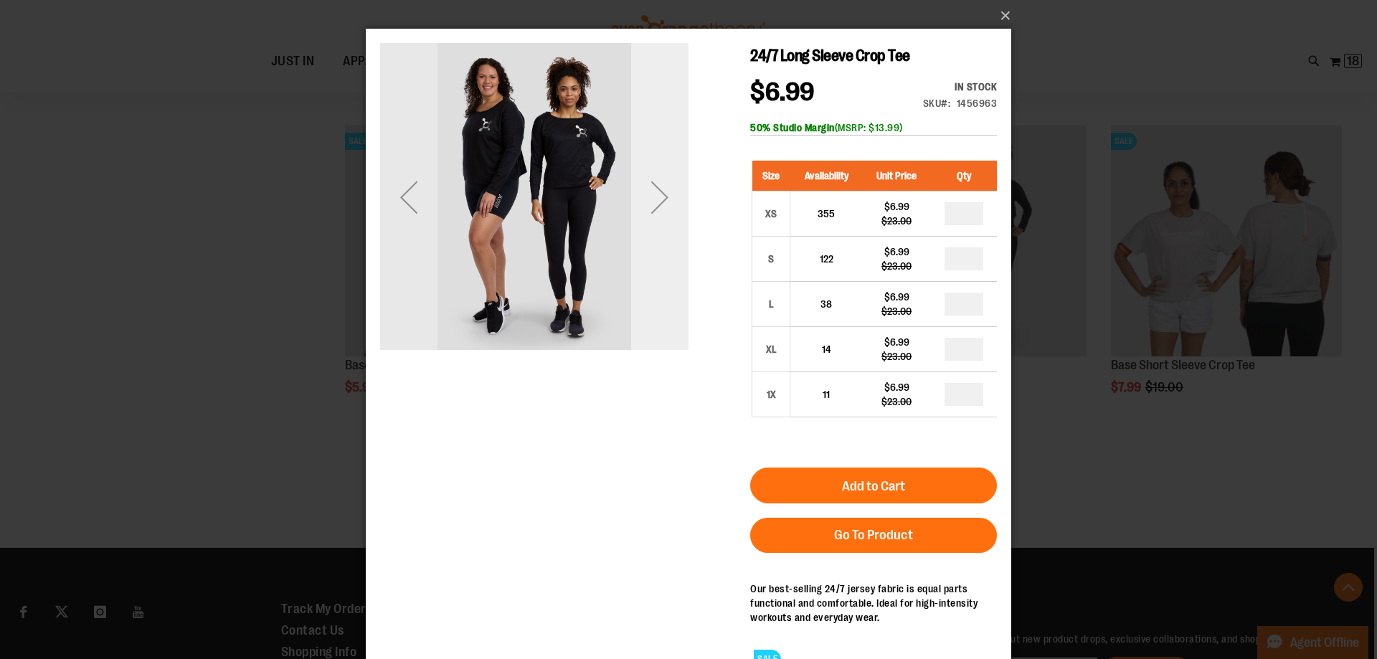
click at [656, 194] on div "Next" at bounding box center [659, 196] width 57 height 57
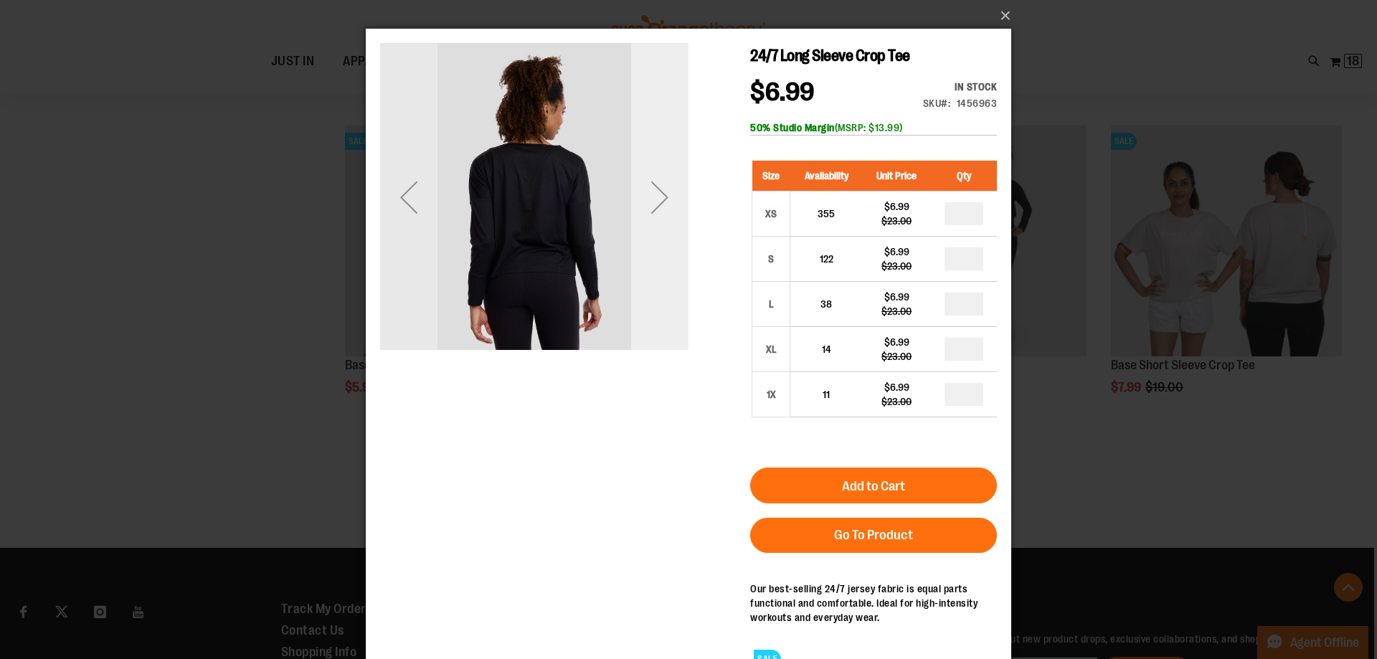
click at [656, 194] on div "Next" at bounding box center [659, 196] width 57 height 57
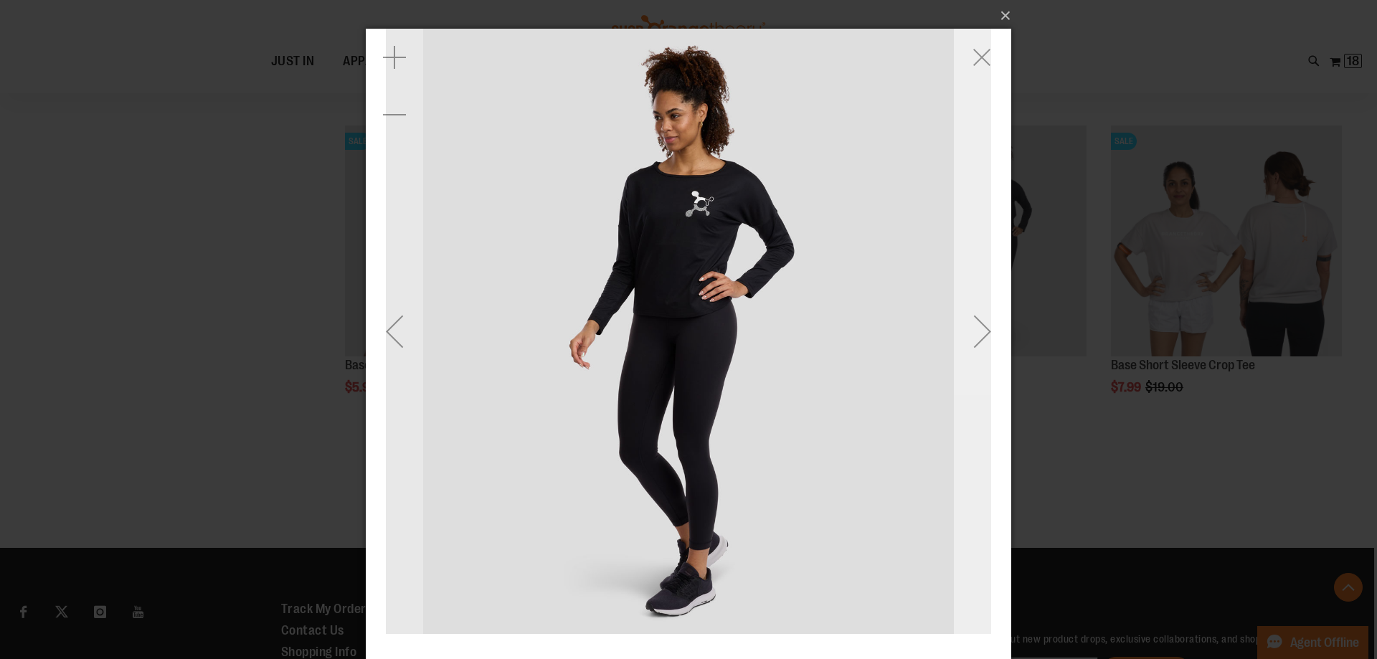
click at [976, 328] on div "Next" at bounding box center [982, 331] width 57 height 57
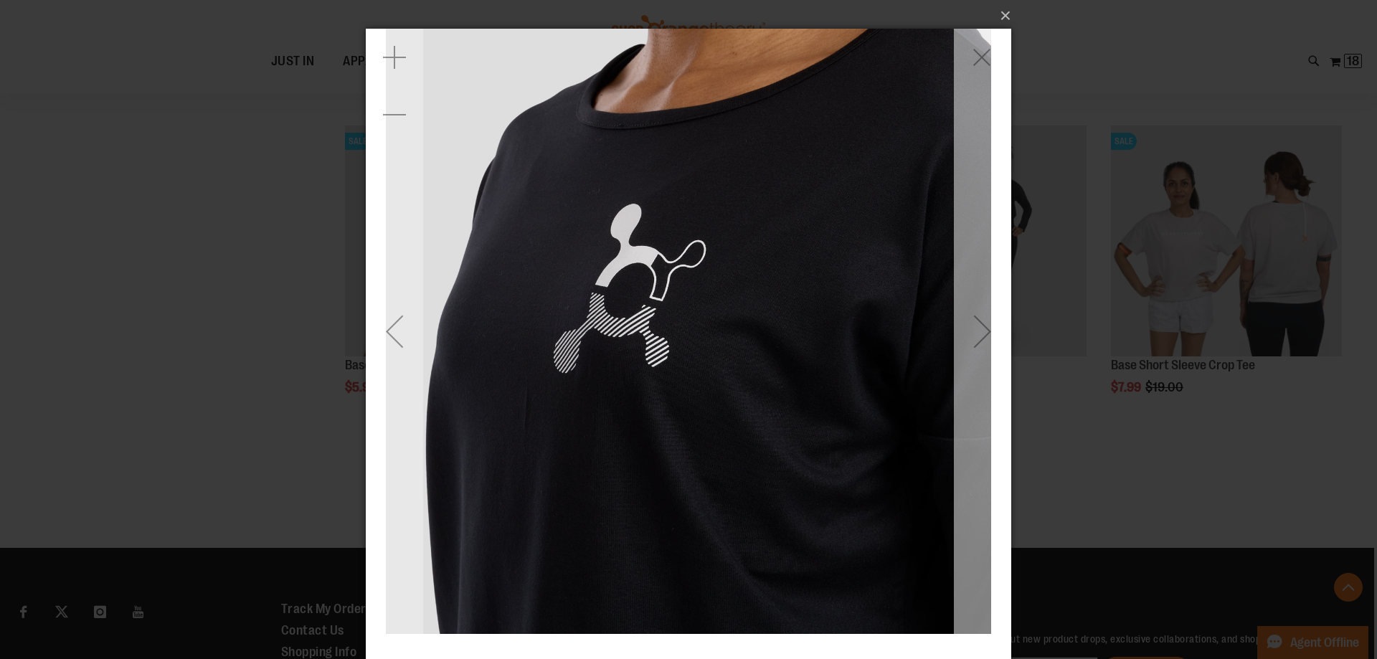
click at [976, 328] on div "Next" at bounding box center [982, 331] width 57 height 57
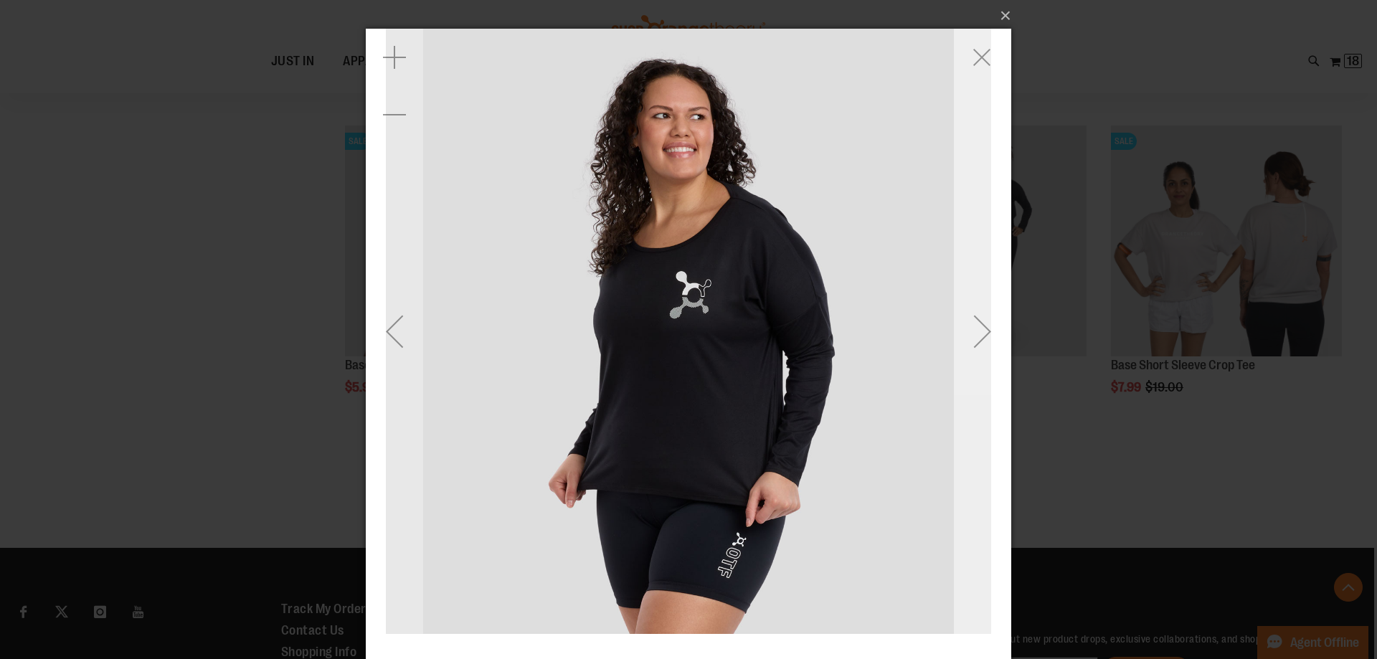
click at [976, 328] on div "Next" at bounding box center [982, 331] width 57 height 57
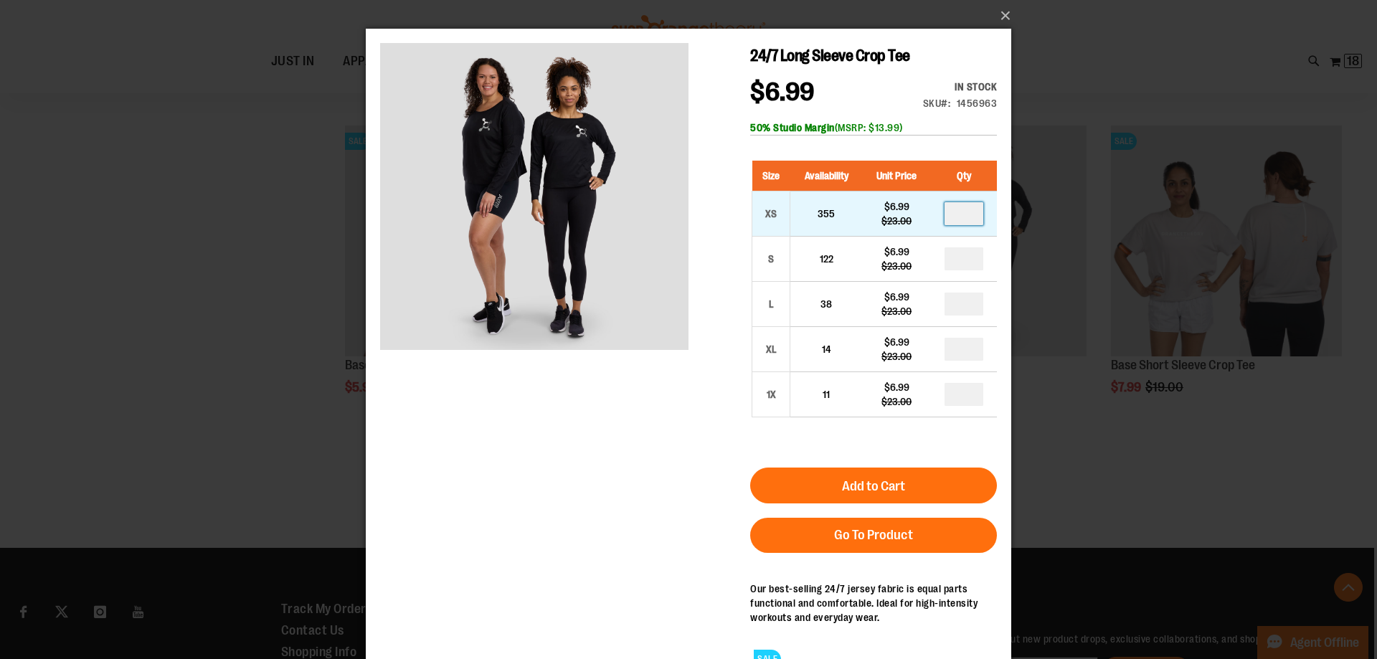
click at [959, 211] on input "number" at bounding box center [963, 213] width 39 height 23
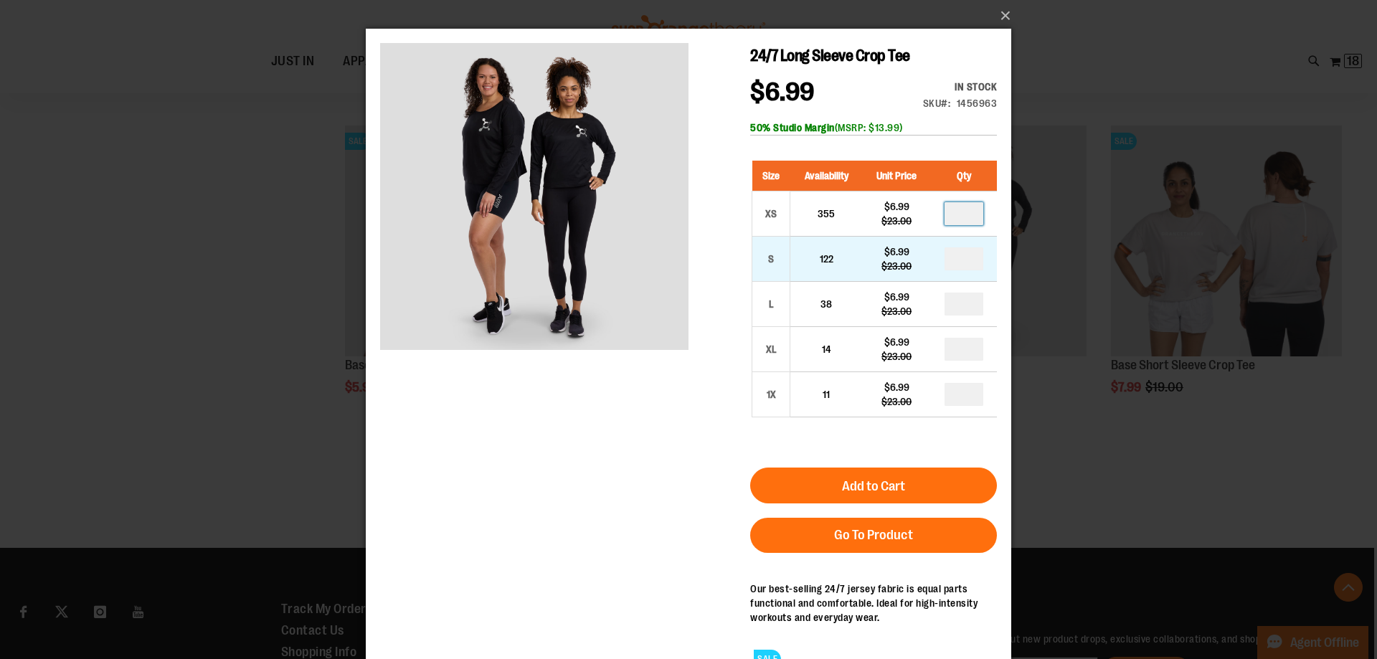
type input "*"
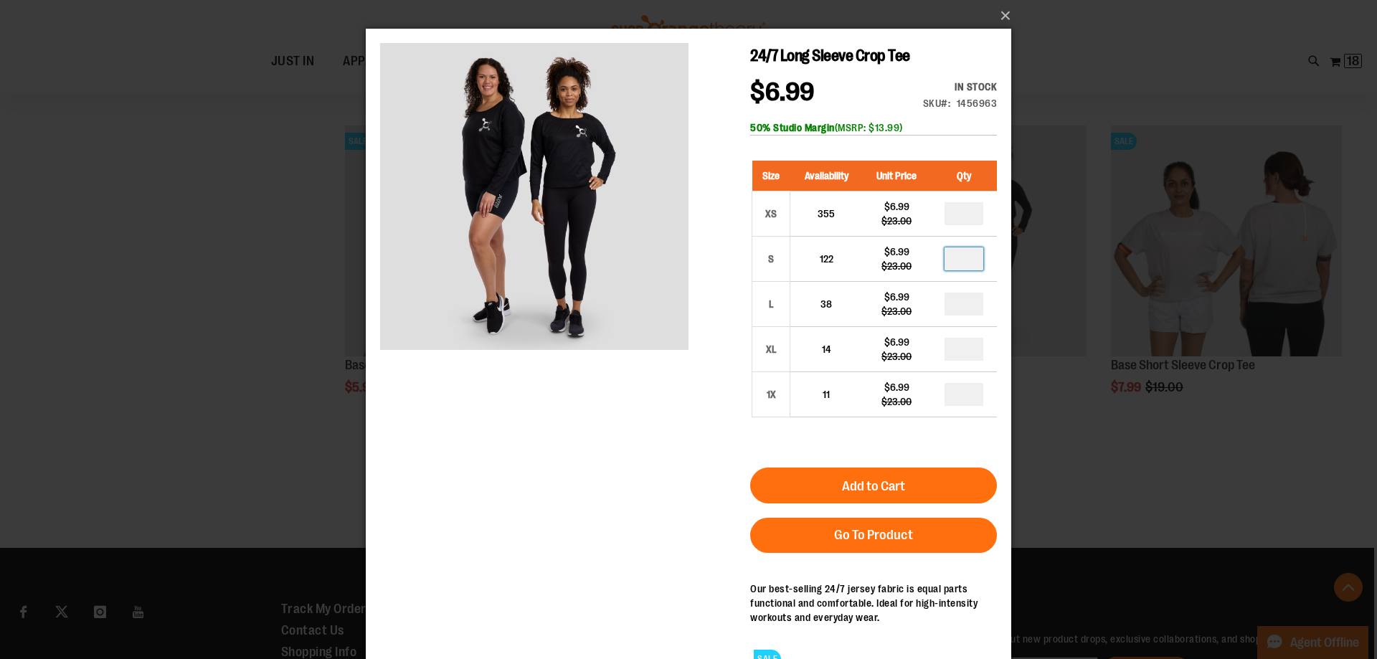
click at [962, 260] on input "number" at bounding box center [963, 258] width 39 height 23
type input "*"
click at [962, 300] on input "number" at bounding box center [963, 304] width 39 height 23
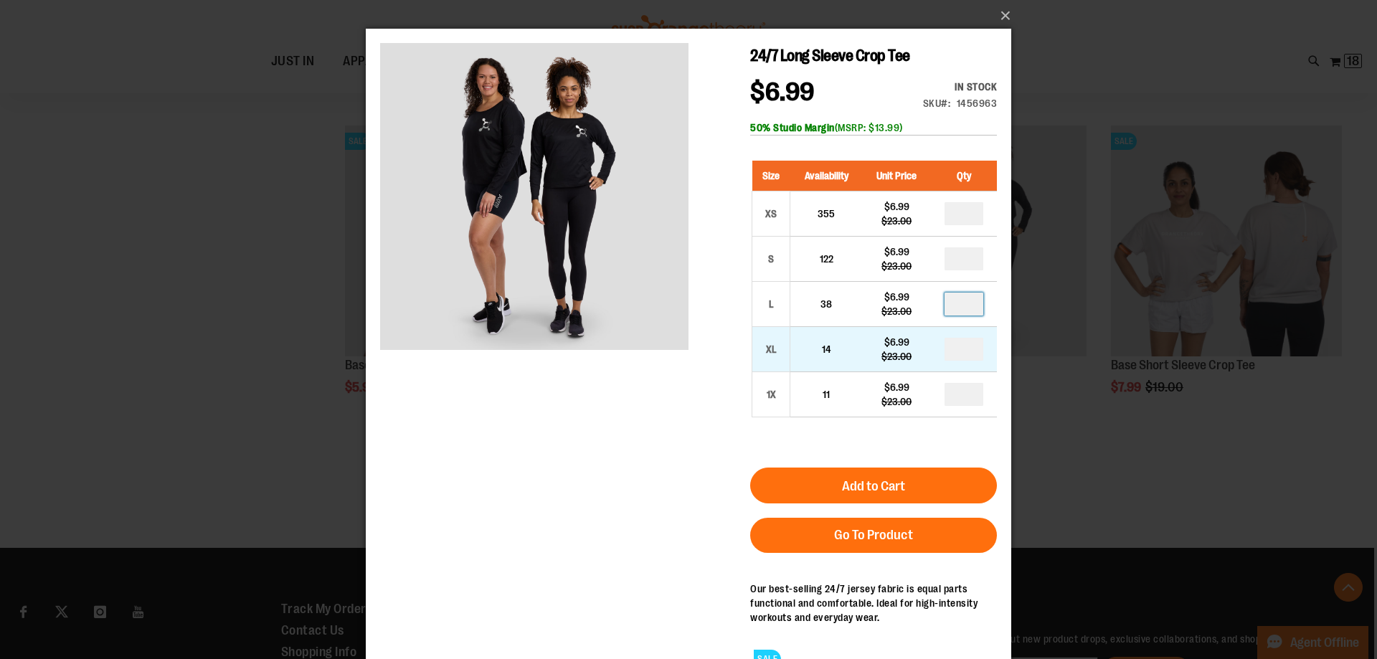
type input "*"
click at [963, 346] on input "number" at bounding box center [963, 349] width 39 height 23
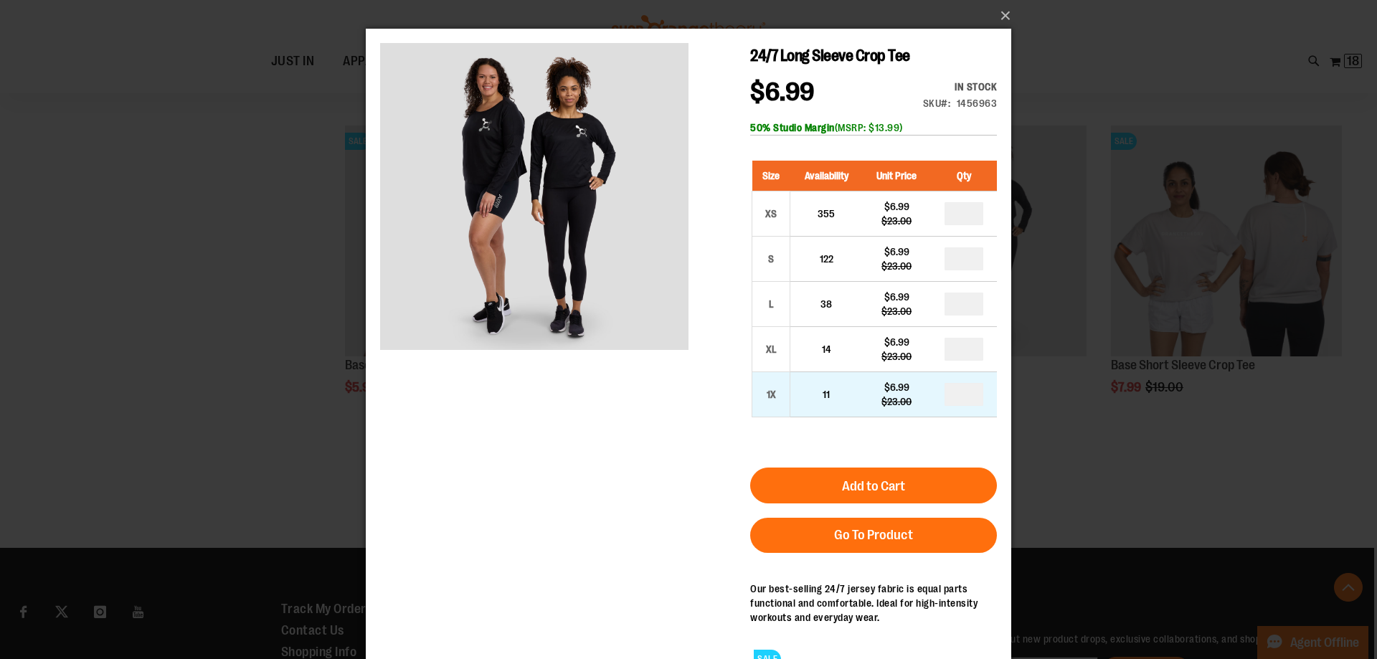
type input "*"
click at [959, 396] on input "number" at bounding box center [963, 394] width 39 height 23
type input "*"
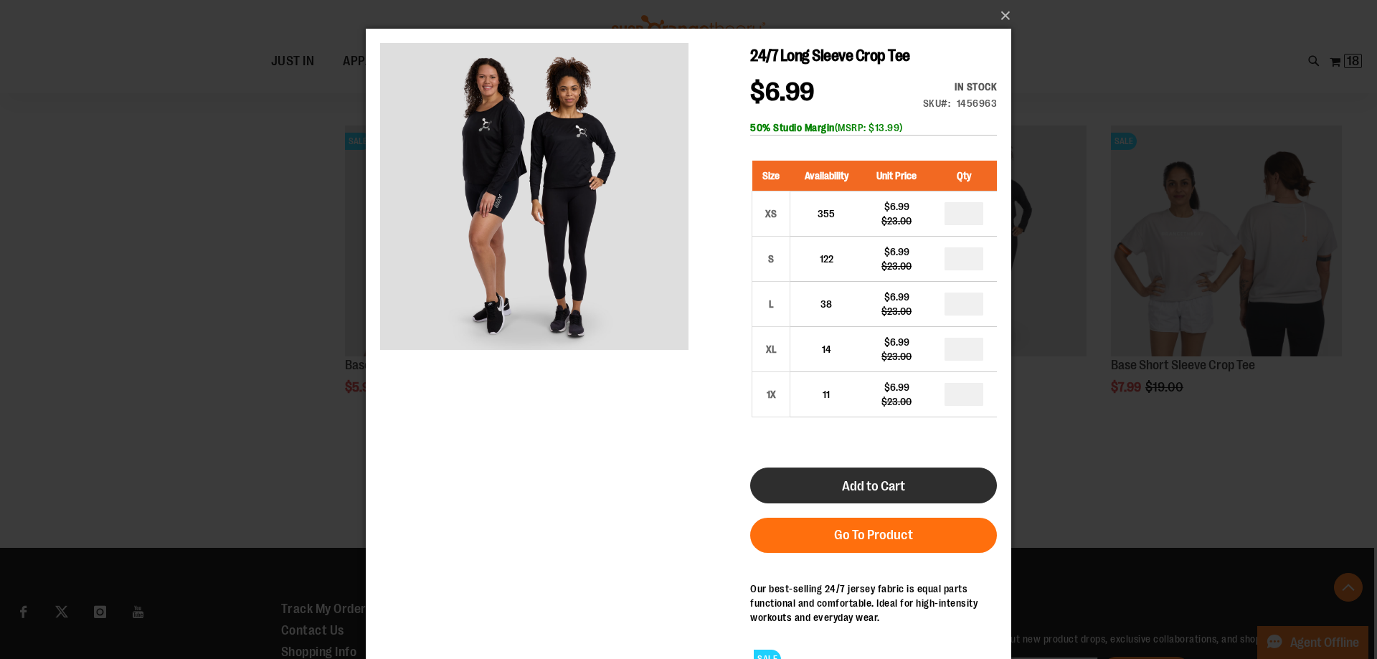
click at [928, 483] on button "Add to Cart" at bounding box center [873, 485] width 247 height 36
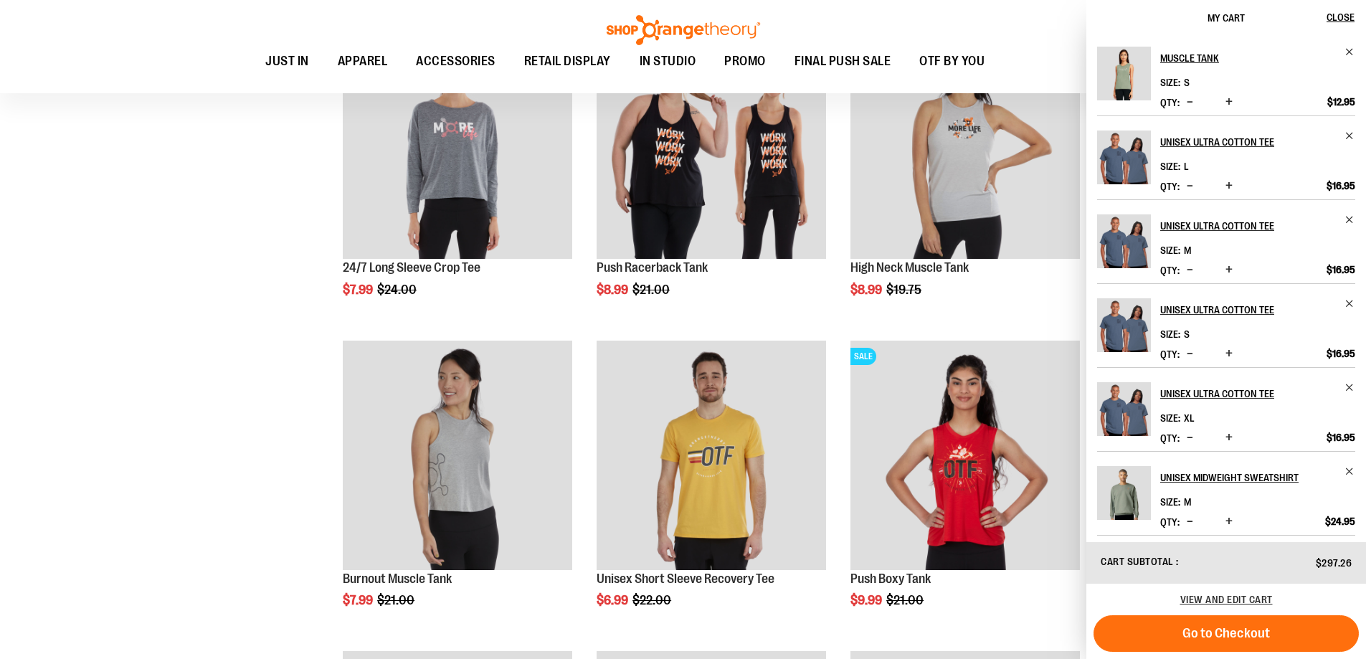
scroll to position [932, 0]
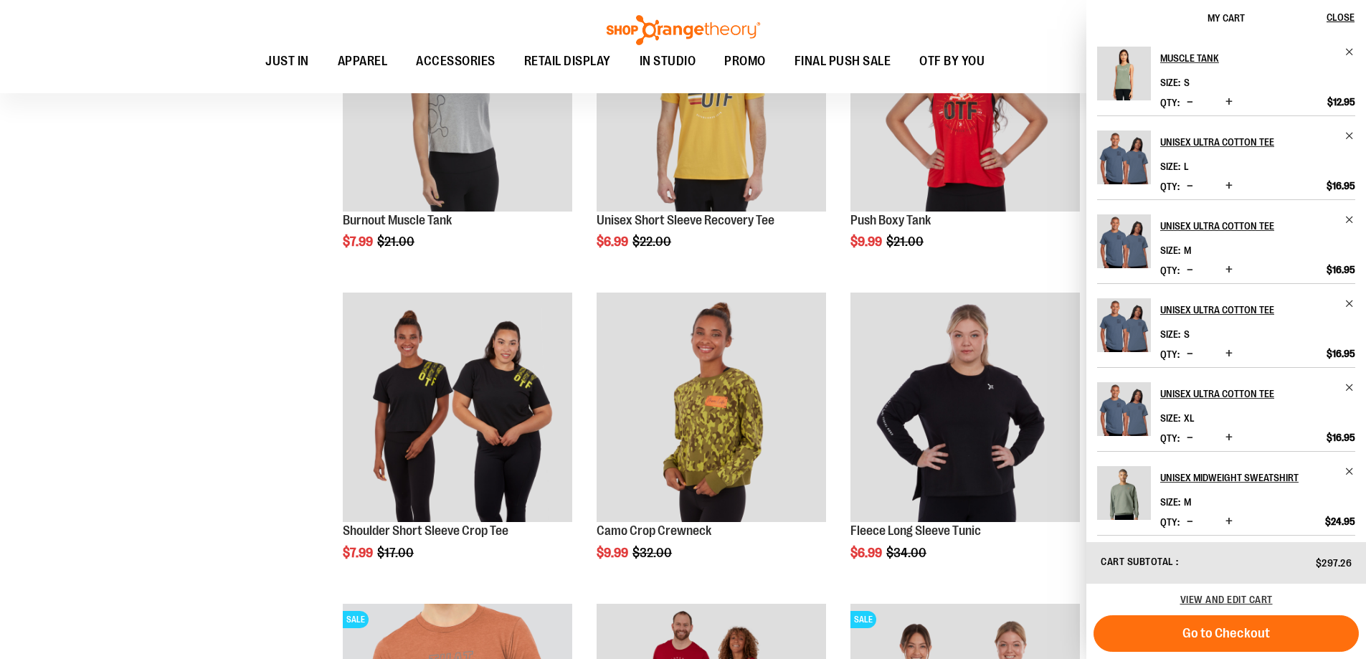
drag, startPoint x: 168, startPoint y: 382, endPoint x: 790, endPoint y: 439, distance: 624.9
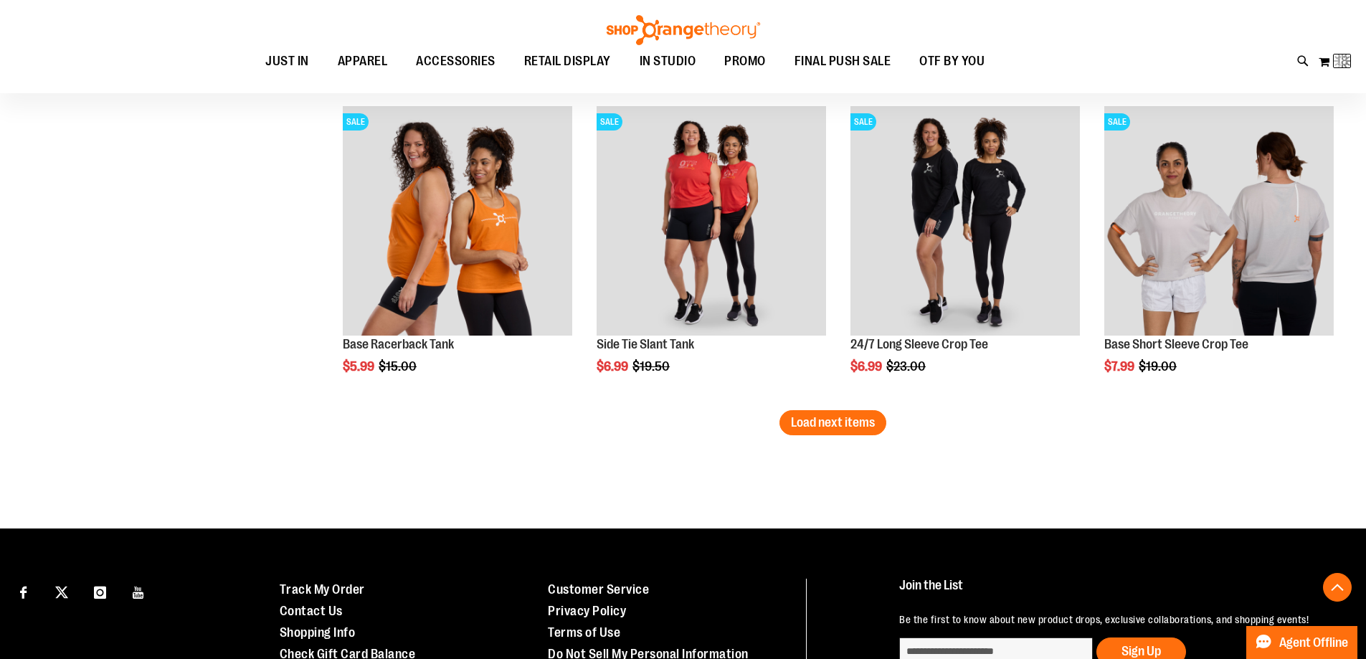
scroll to position [6397, 0]
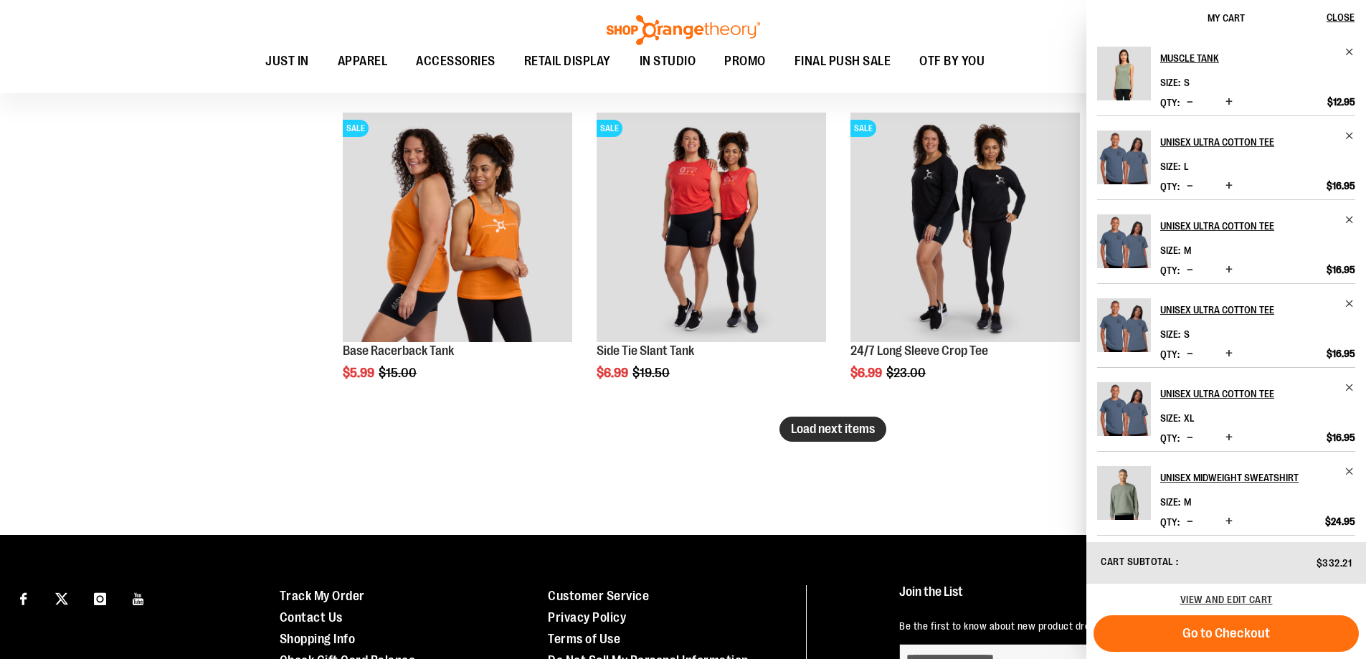
click at [855, 425] on span "Load next items" at bounding box center [833, 429] width 84 height 14
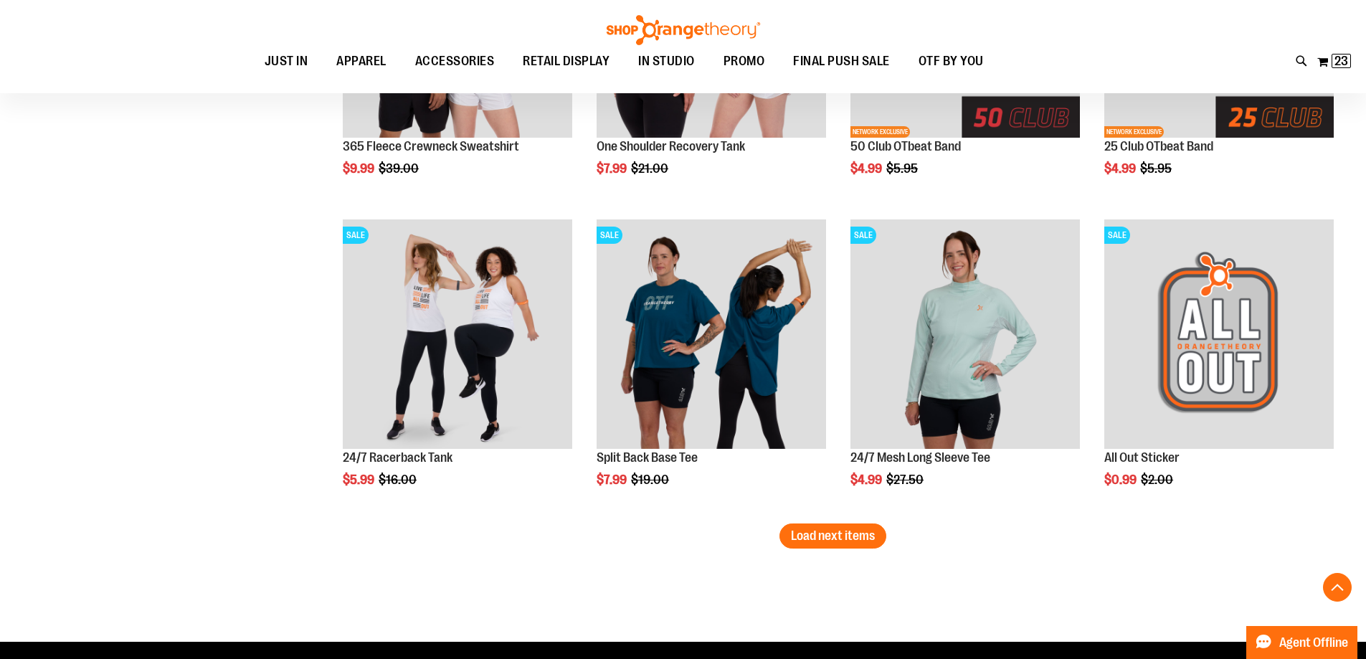
scroll to position [7330, 0]
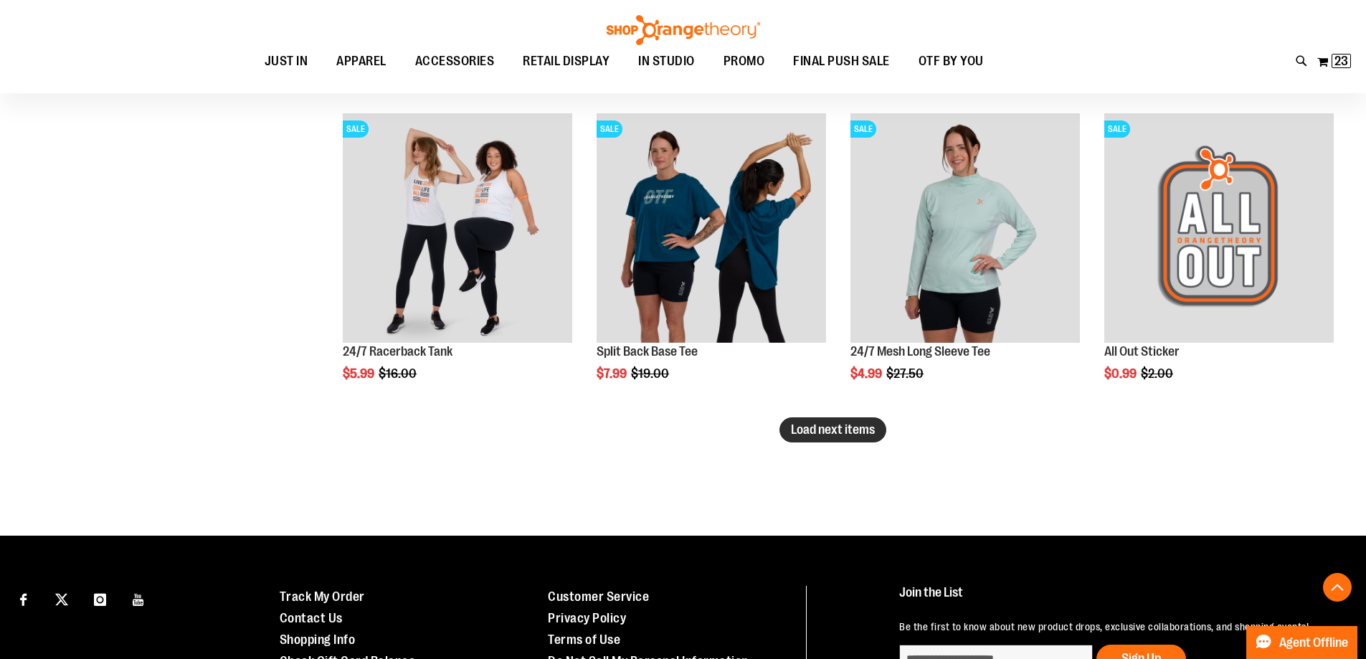
click at [832, 434] on span "Load next items" at bounding box center [833, 429] width 84 height 14
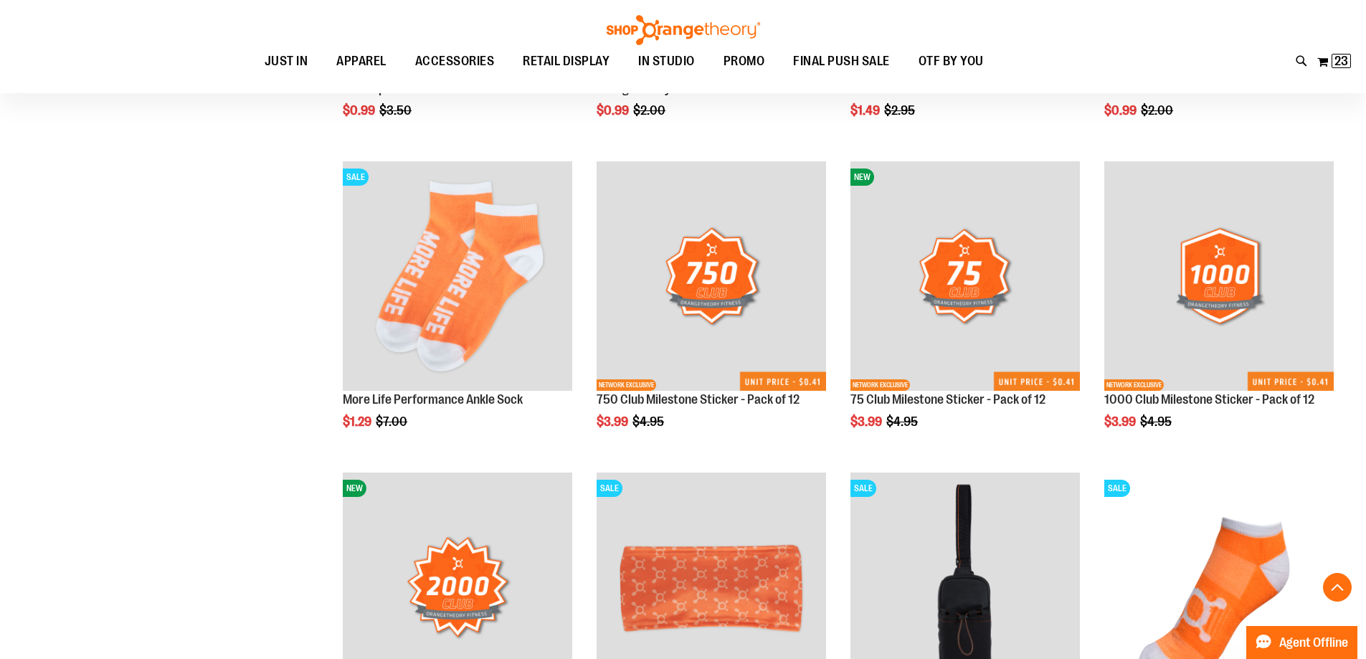
scroll to position [8190, 0]
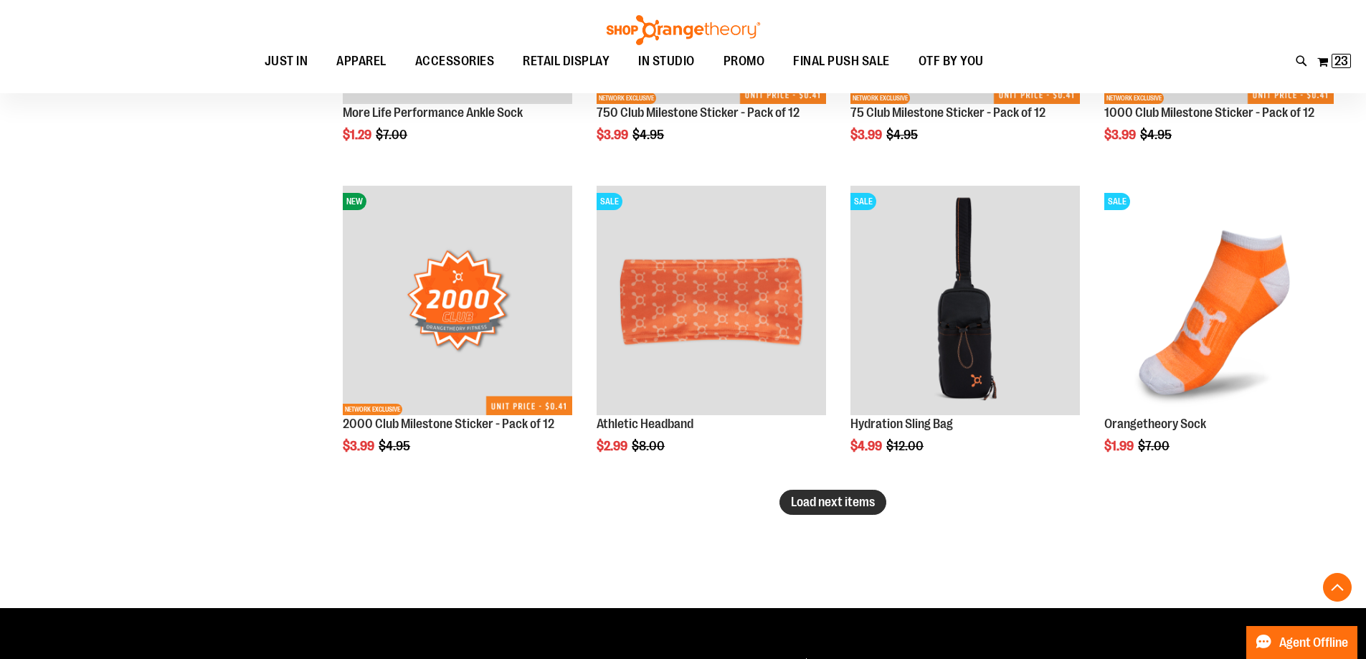
click at [857, 505] on span "Load next items" at bounding box center [833, 502] width 84 height 14
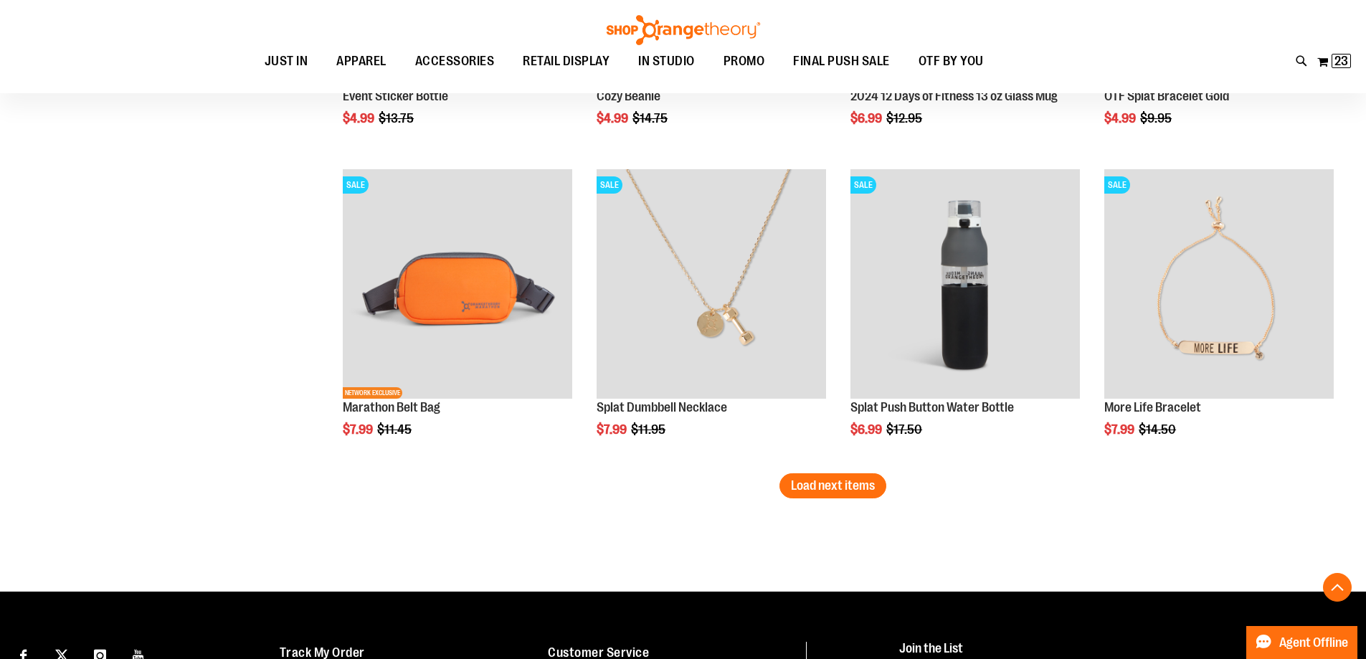
scroll to position [9194, 0]
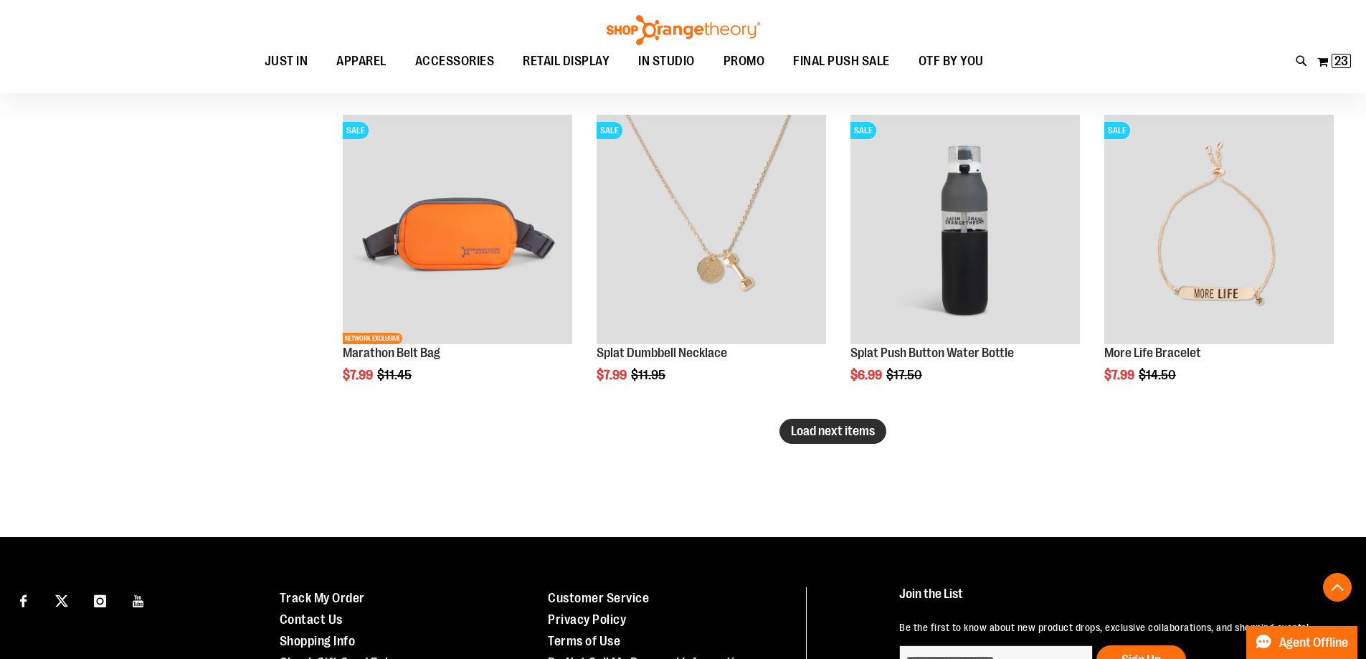
click at [815, 437] on span "Load next items" at bounding box center [833, 431] width 84 height 14
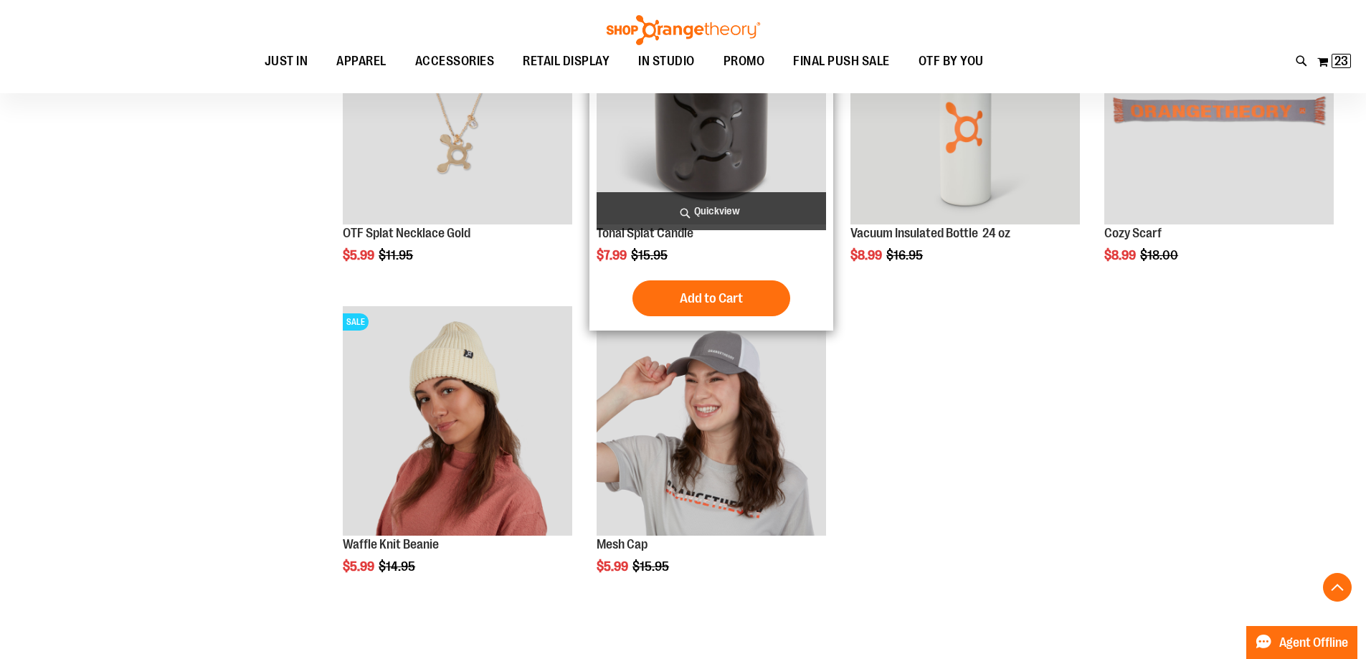
scroll to position [9265, 0]
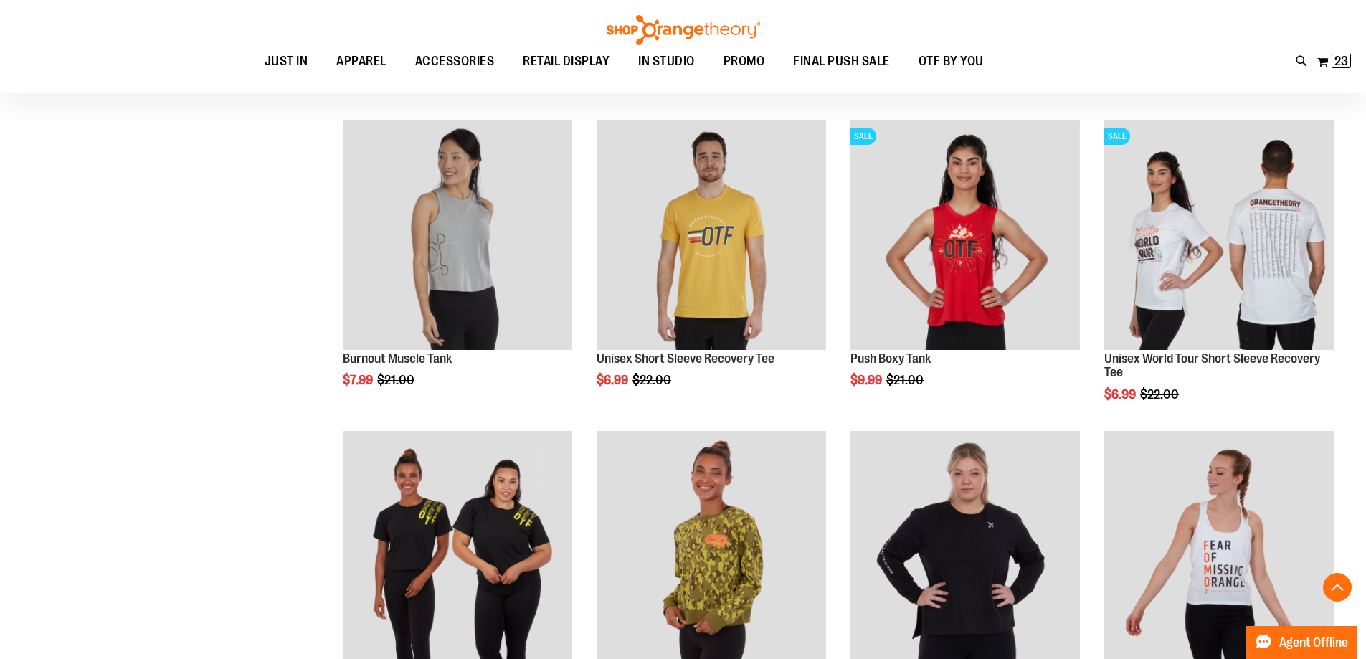
scroll to position [698, 0]
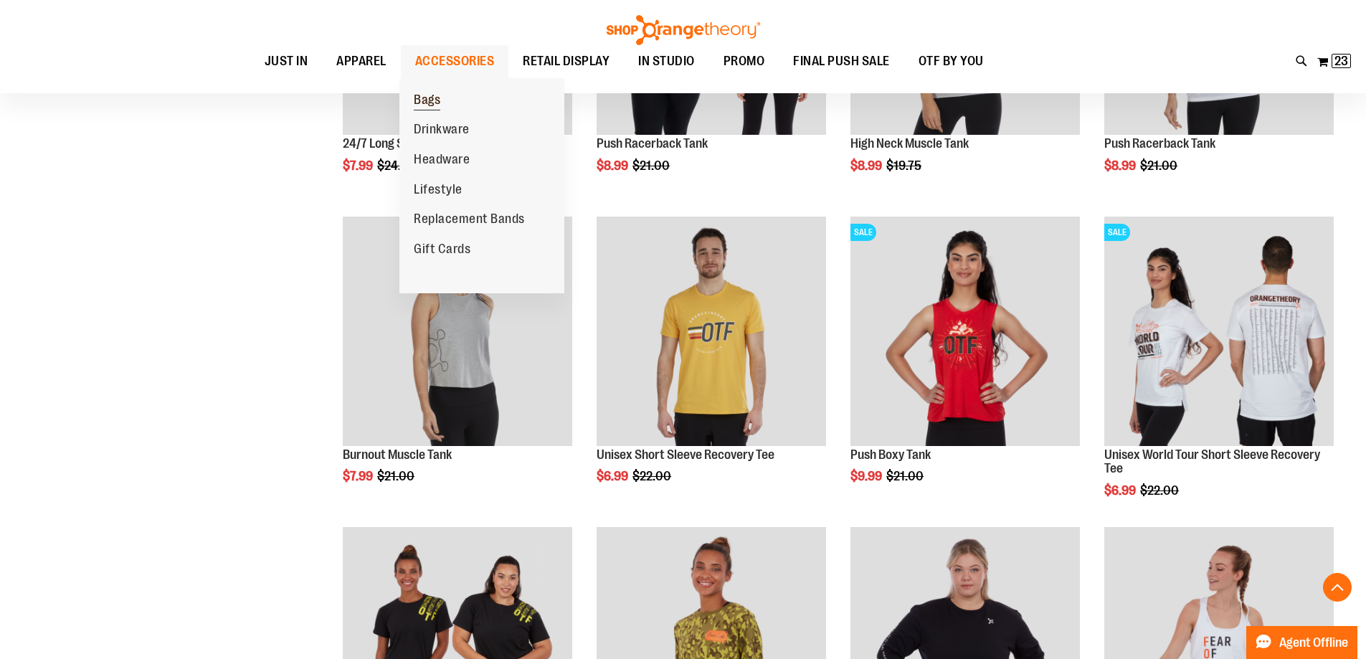
click at [440, 90] on link "Bags" at bounding box center [426, 100] width 55 height 30
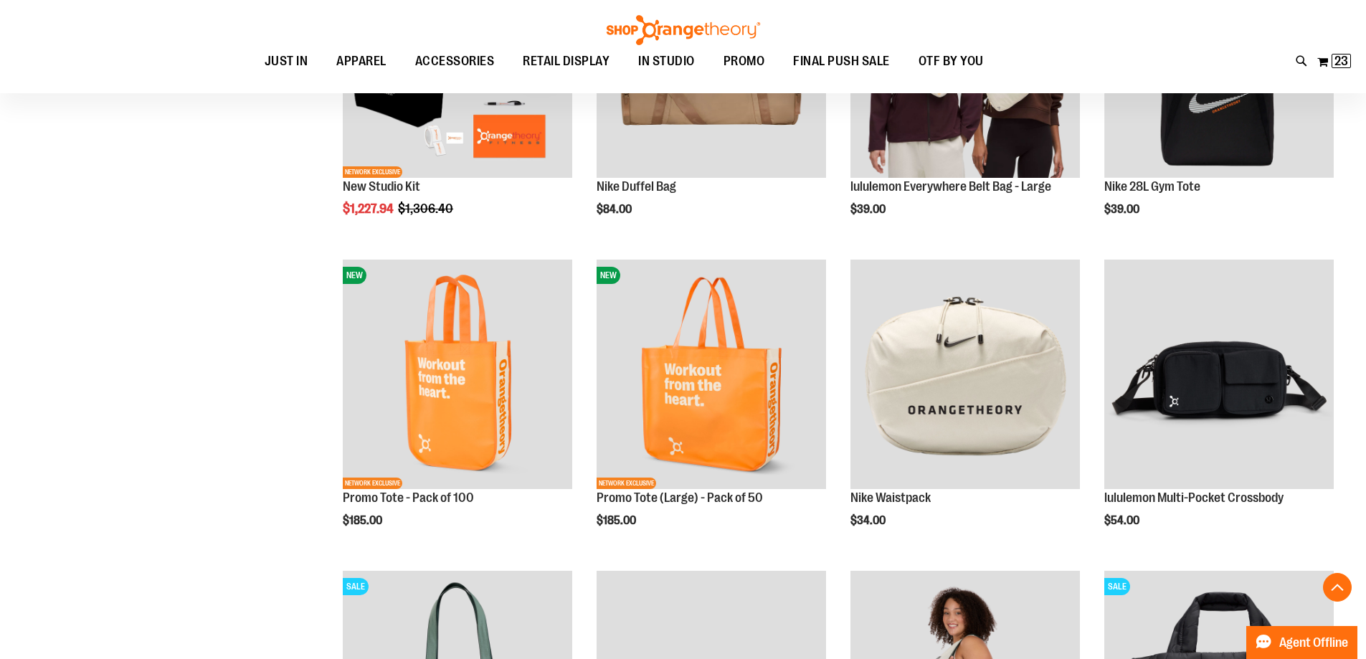
scroll to position [358, 0]
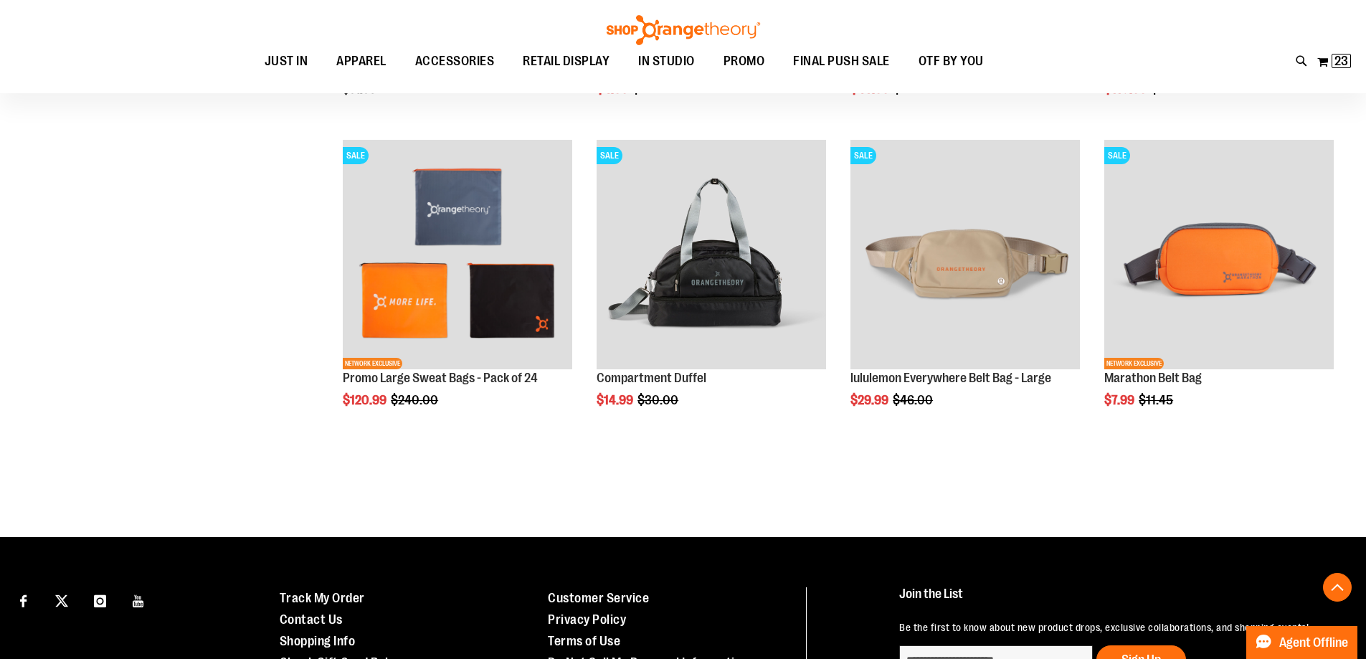
scroll to position [1433, 0]
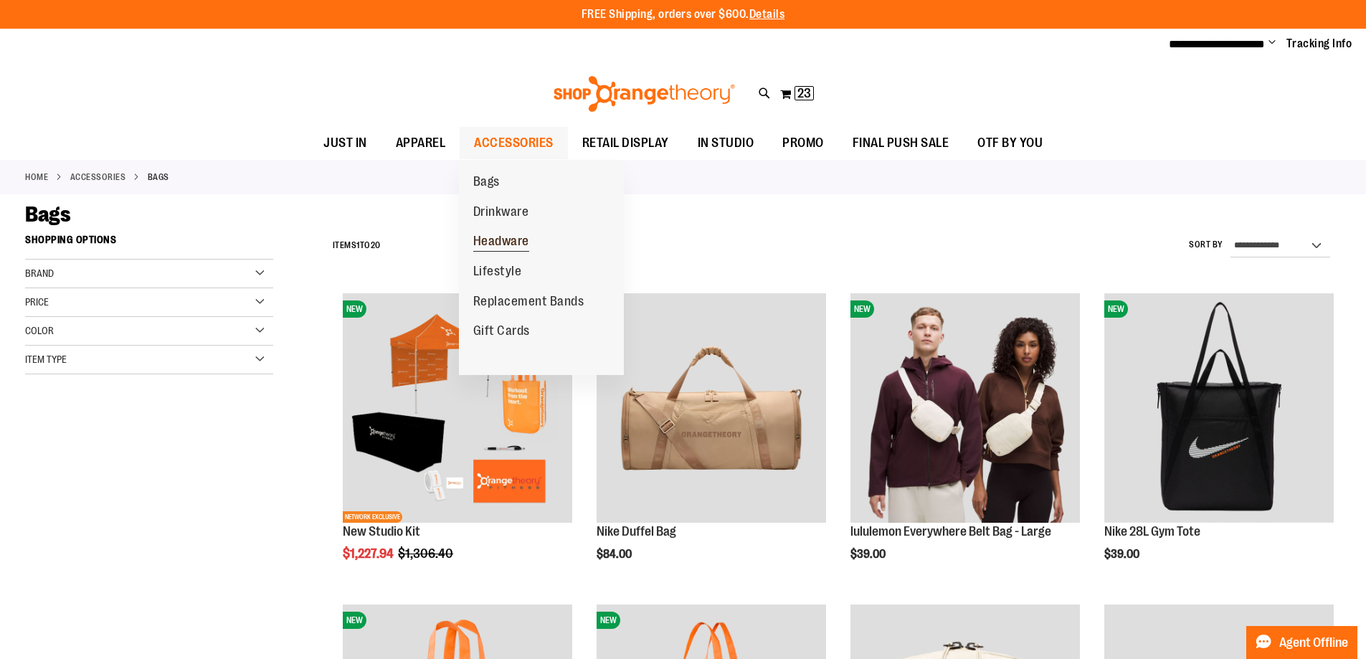
type input "**********"
click at [501, 235] on span "Headware" at bounding box center [501, 243] width 56 height 18
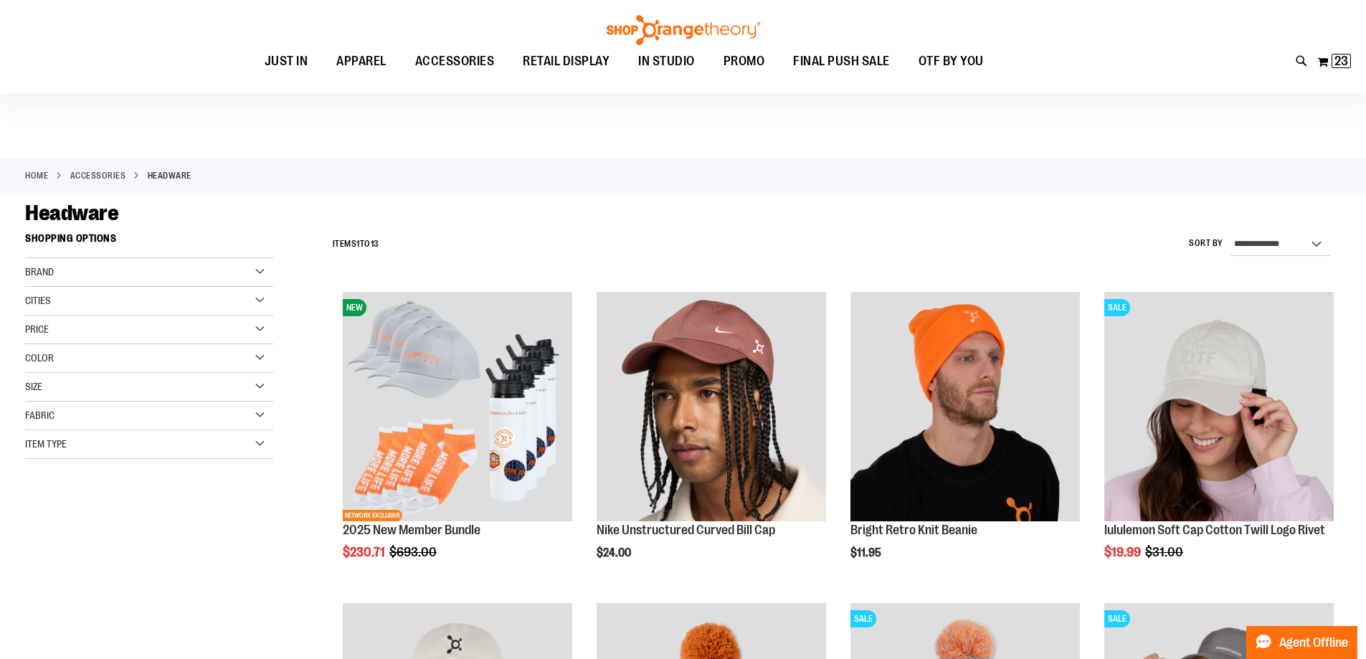
scroll to position [286, 0]
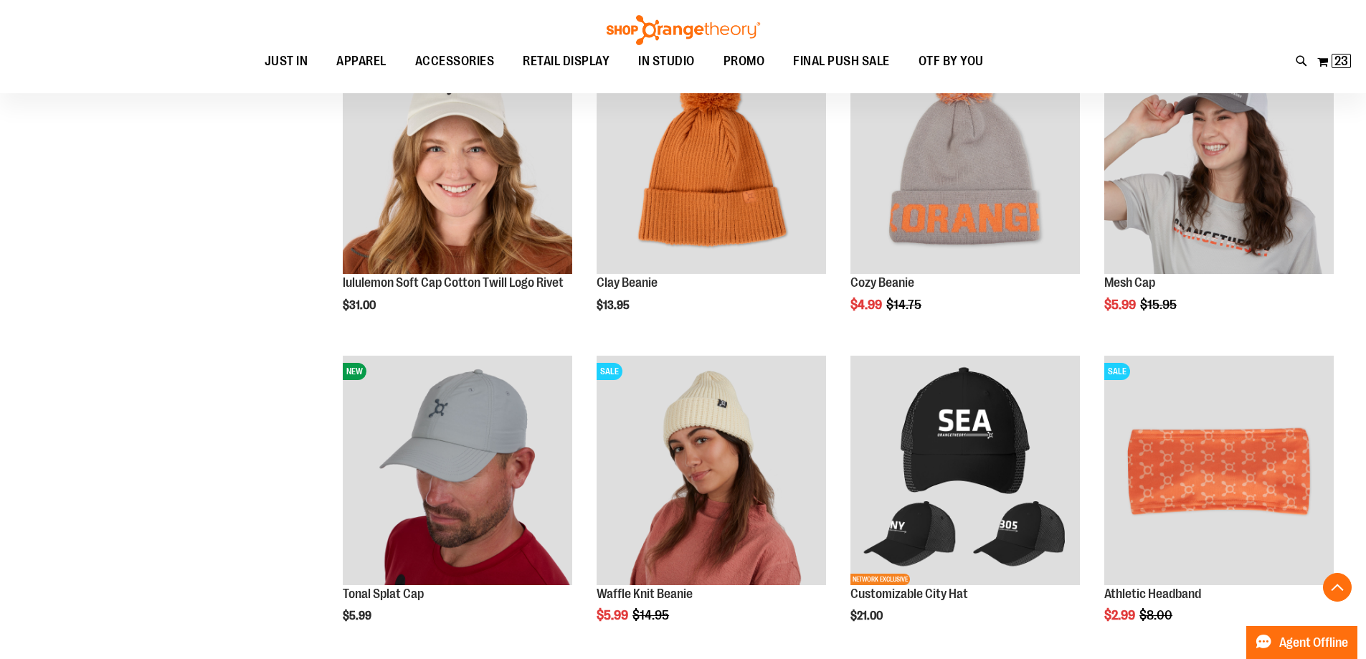
scroll to position [573, 0]
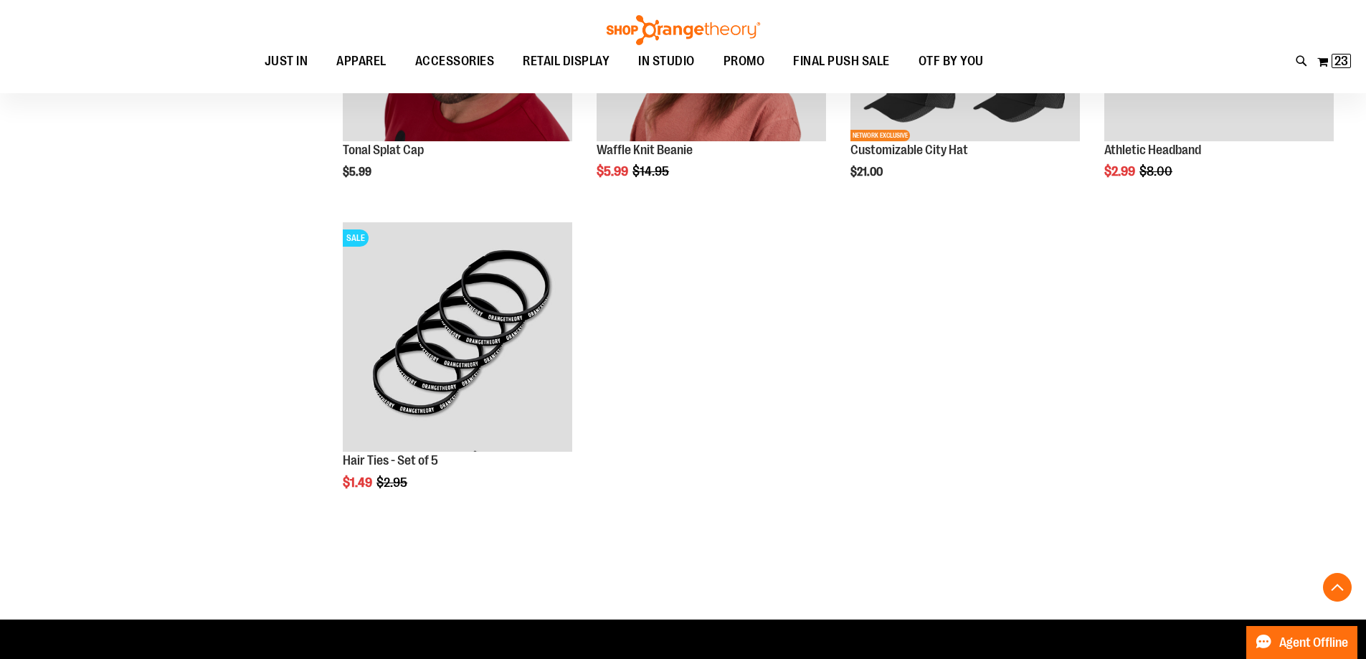
scroll to position [788, 0]
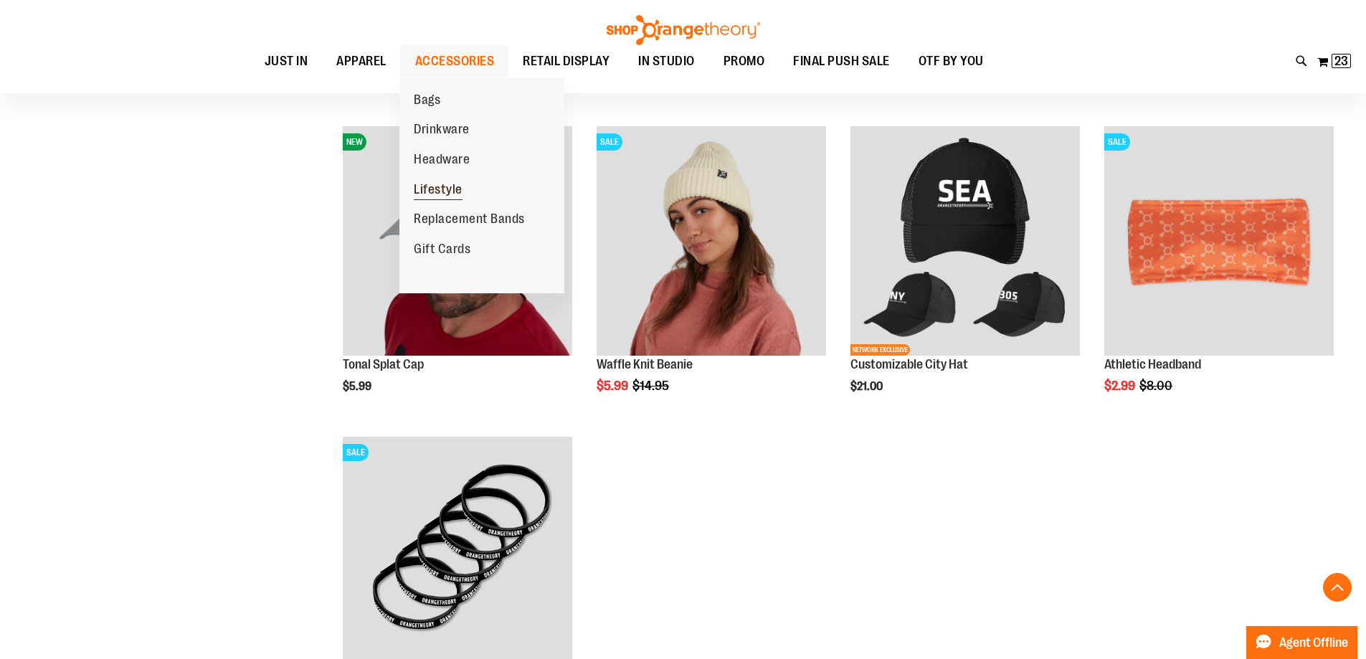
type input "**********"
click at [437, 188] on span "Lifestyle" at bounding box center [438, 191] width 49 height 18
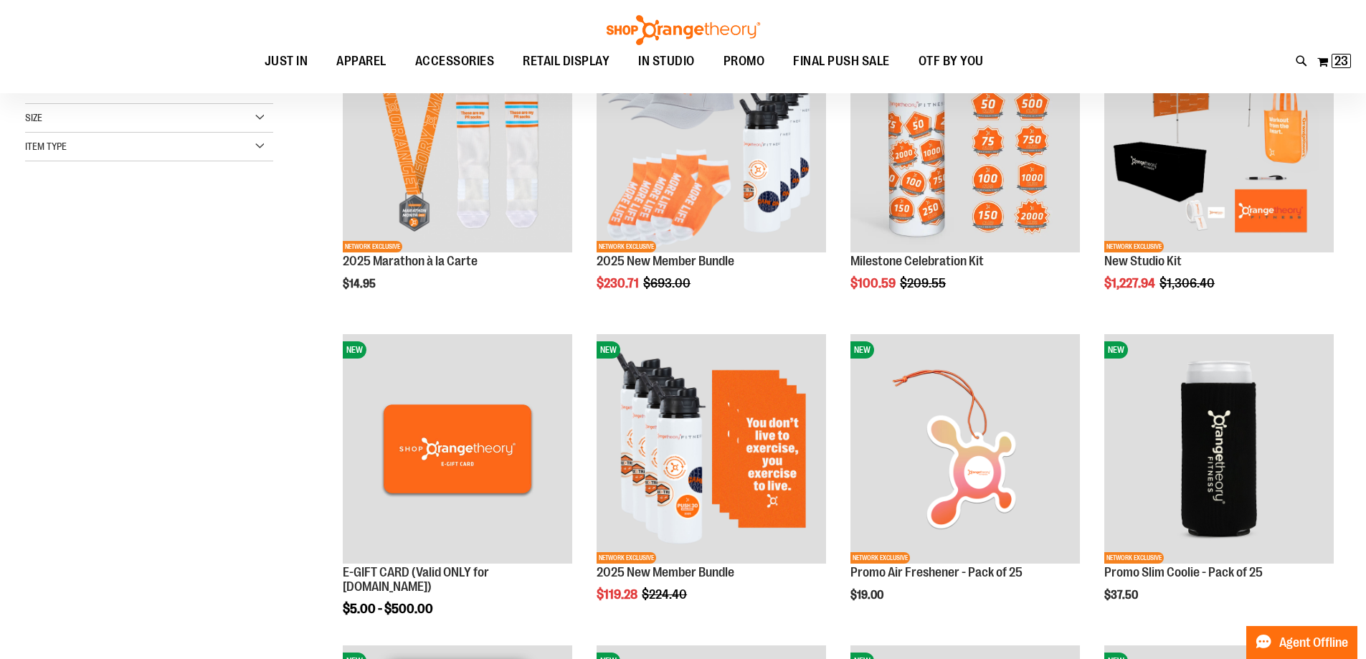
scroll to position [429, 0]
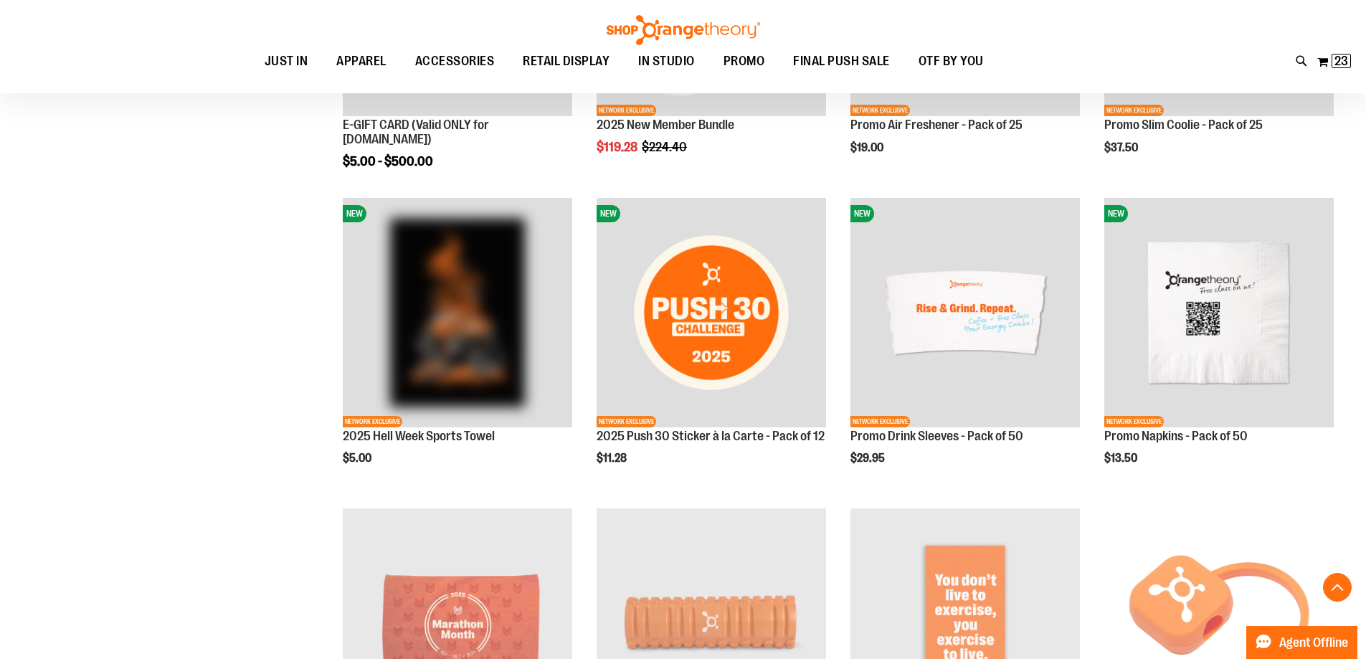
scroll to position [501, 0]
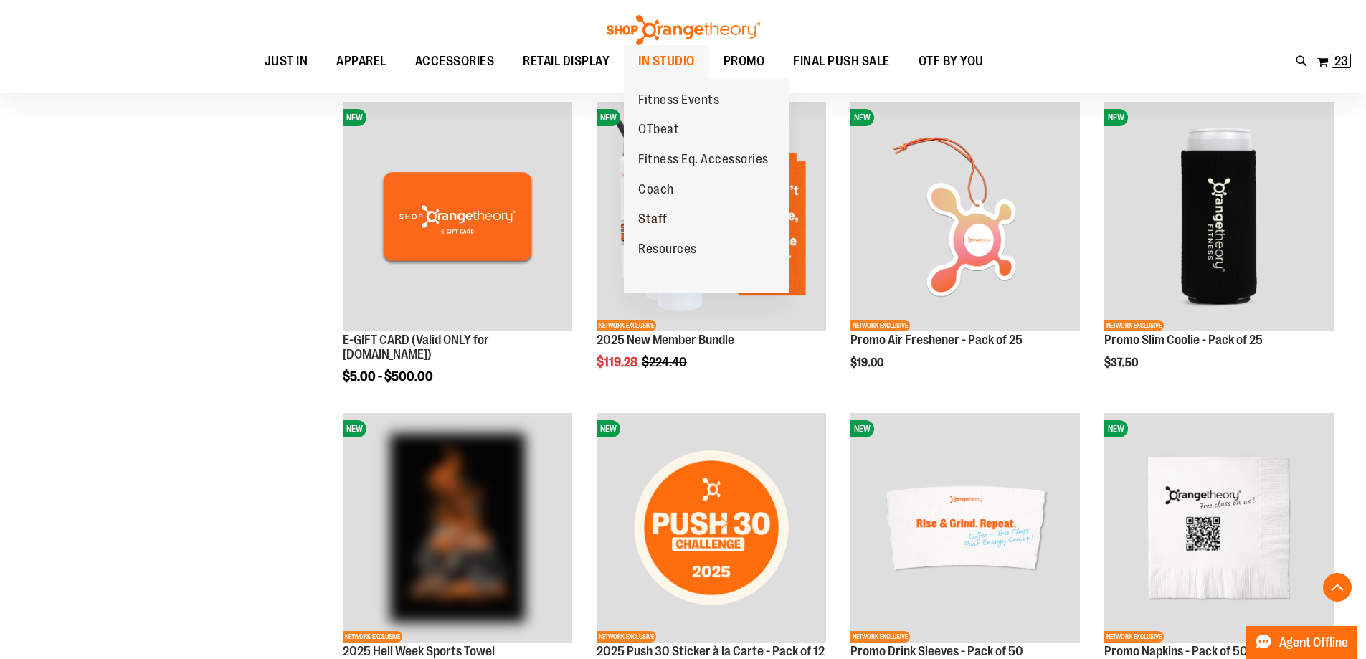
type input "**********"
click at [673, 222] on link "Staff" at bounding box center [653, 219] width 58 height 30
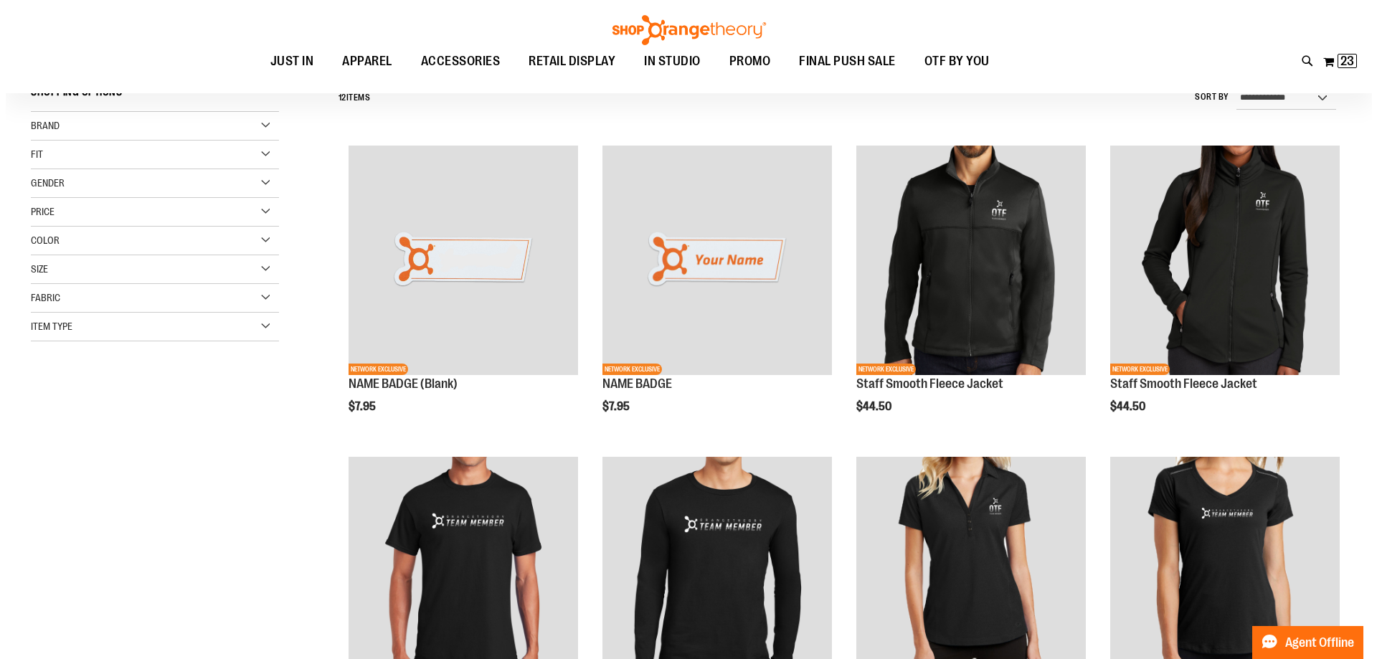
scroll to position [214, 0]
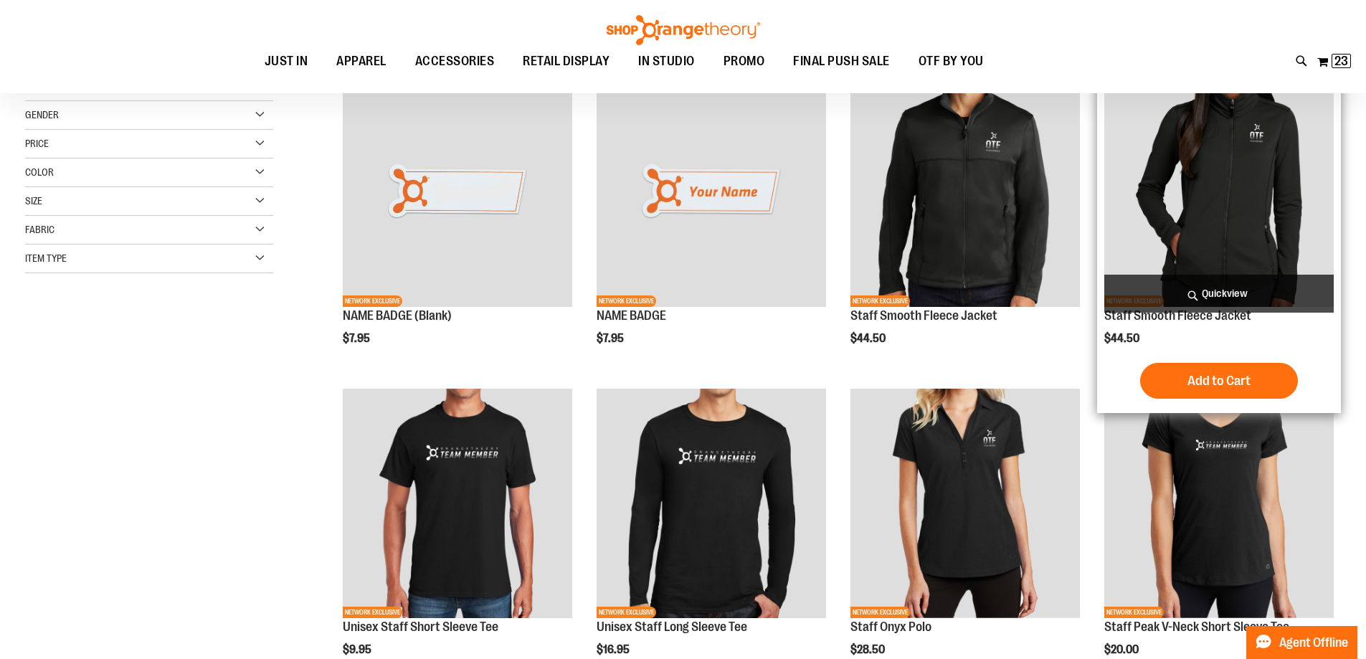
type input "**********"
click at [1170, 234] on img "product" at bounding box center [1218, 191] width 229 height 229
click at [1225, 297] on span "Quickview" at bounding box center [1218, 294] width 229 height 38
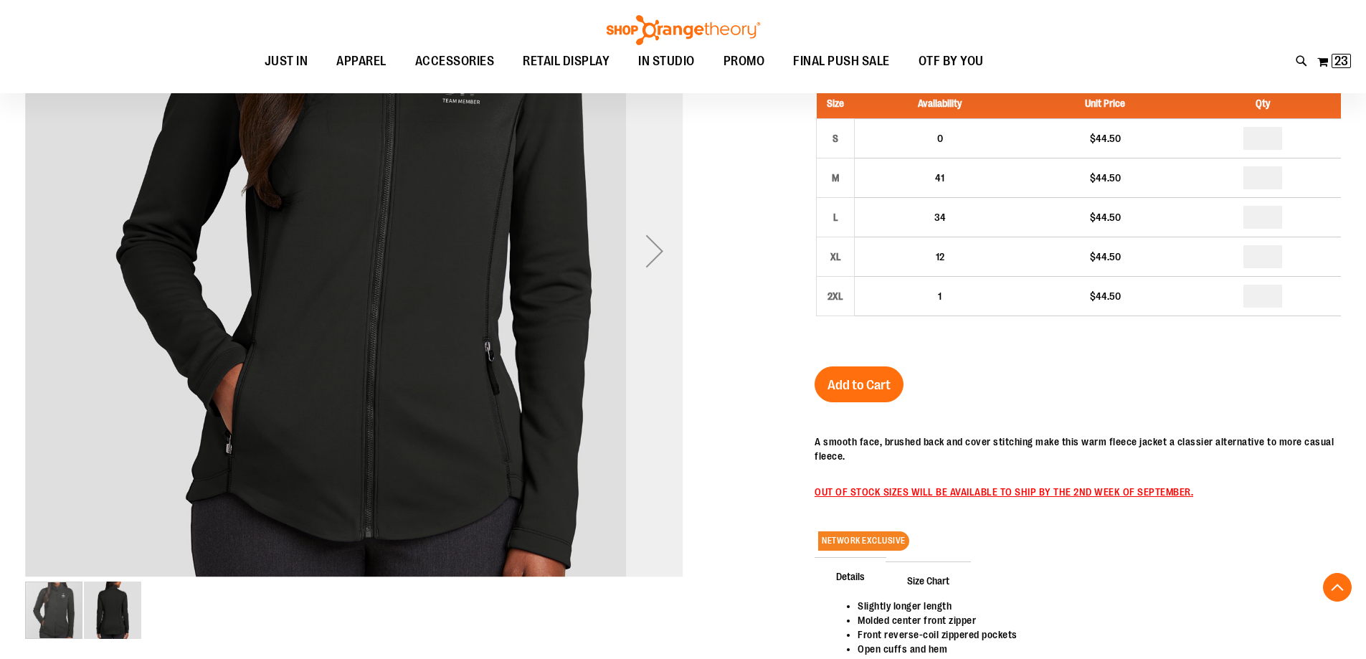
type input "**********"
click at [651, 265] on div "Next" at bounding box center [654, 250] width 57 height 57
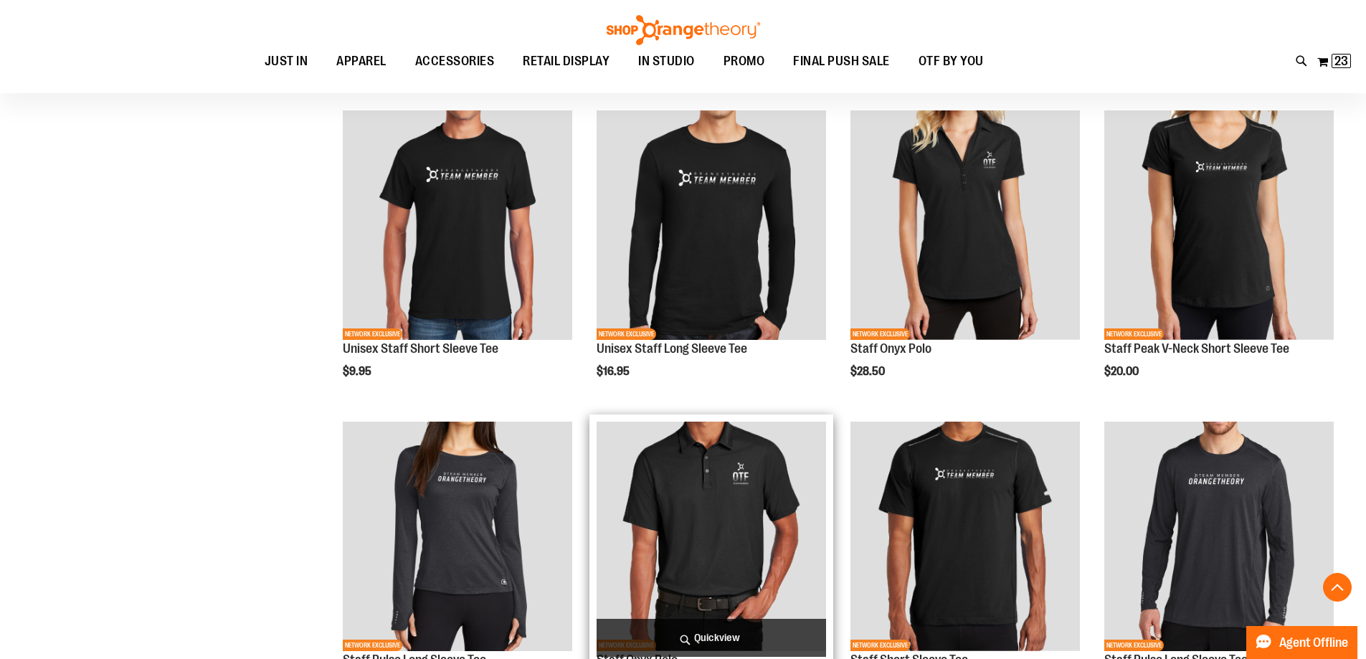
scroll to position [489, 0]
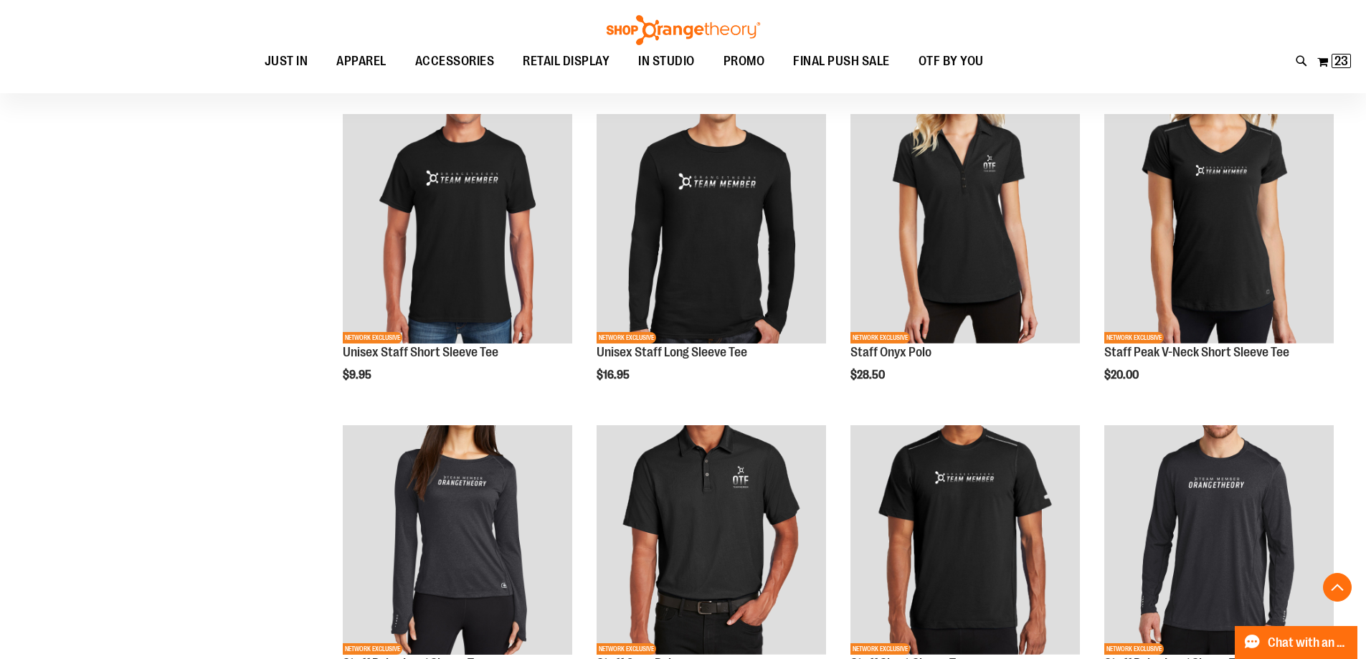
type input "**********"
click at [294, 647] on div "**********" at bounding box center [683, 276] width 1316 height 1078
click at [305, 609] on div "**********" at bounding box center [820, 276] width 1042 height 1078
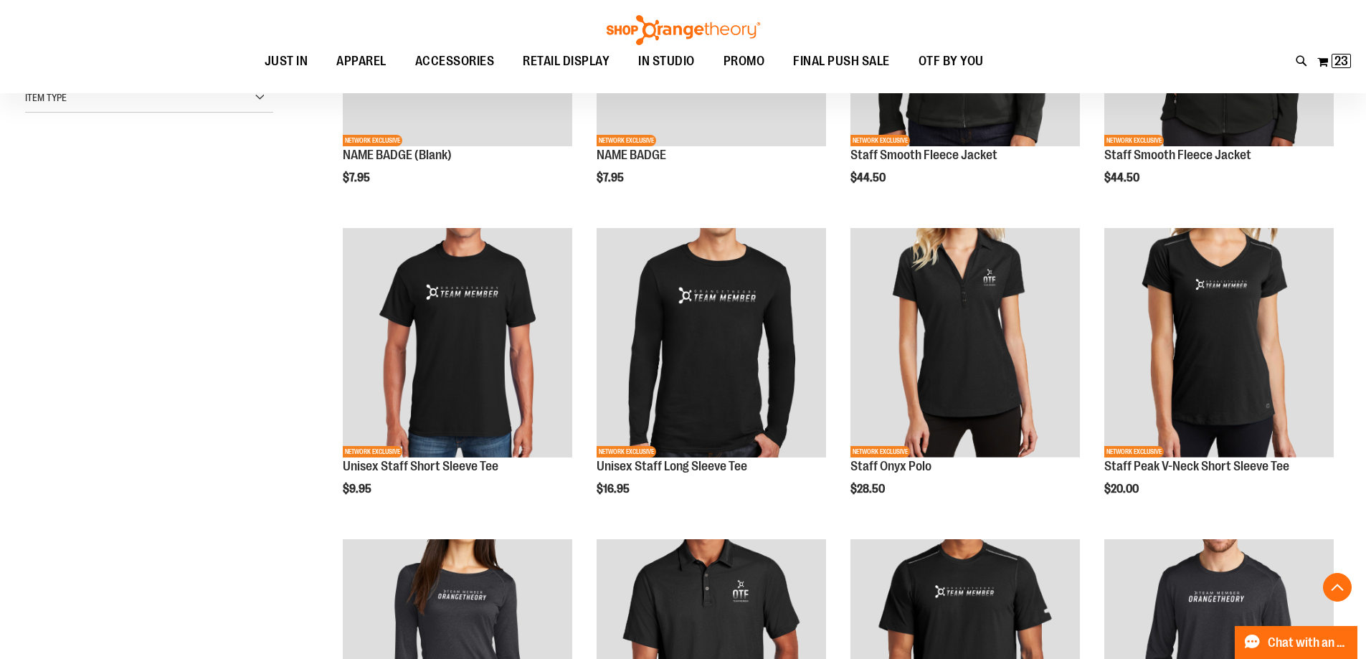
scroll to position [202, 0]
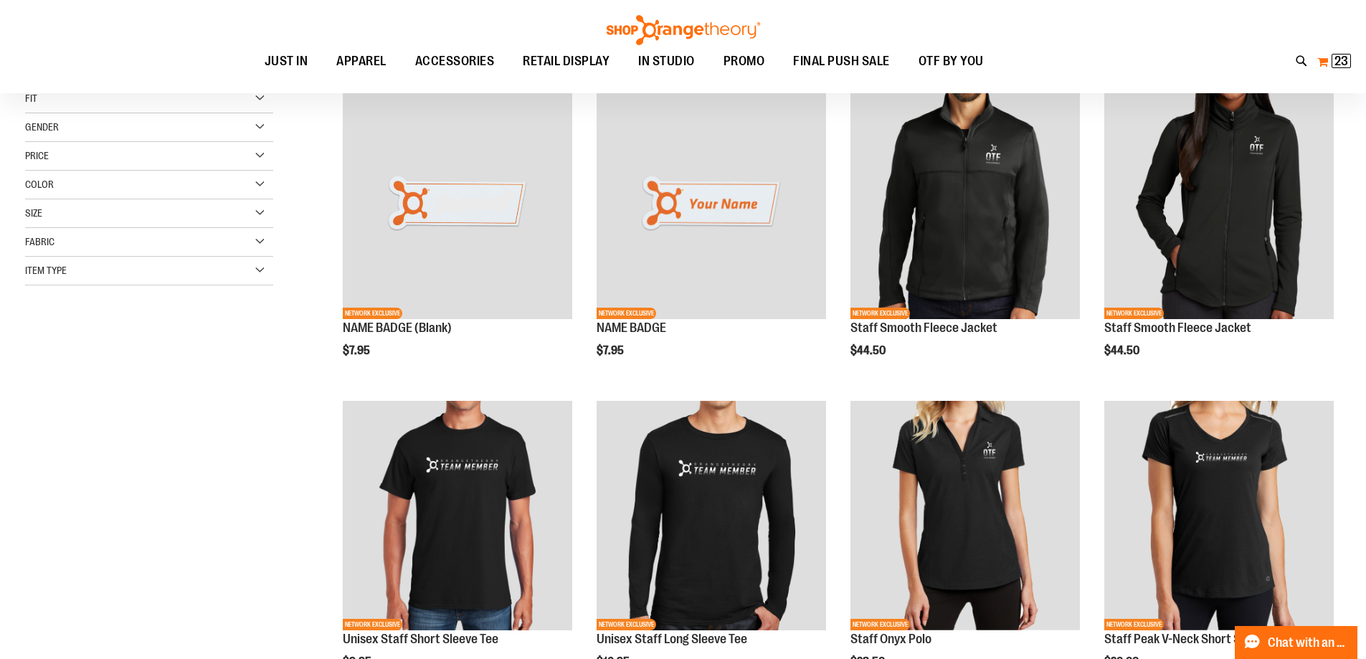
click at [1342, 56] on span "23" at bounding box center [1341, 61] width 14 height 14
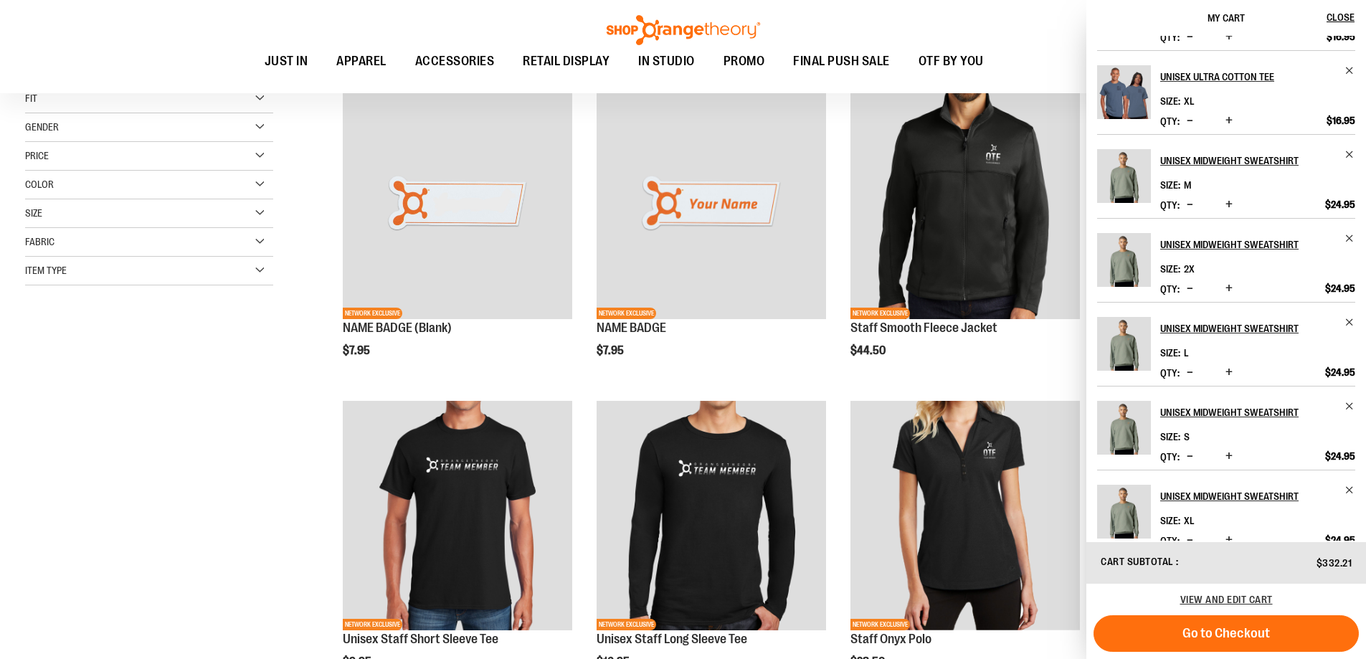
scroll to position [341, 0]
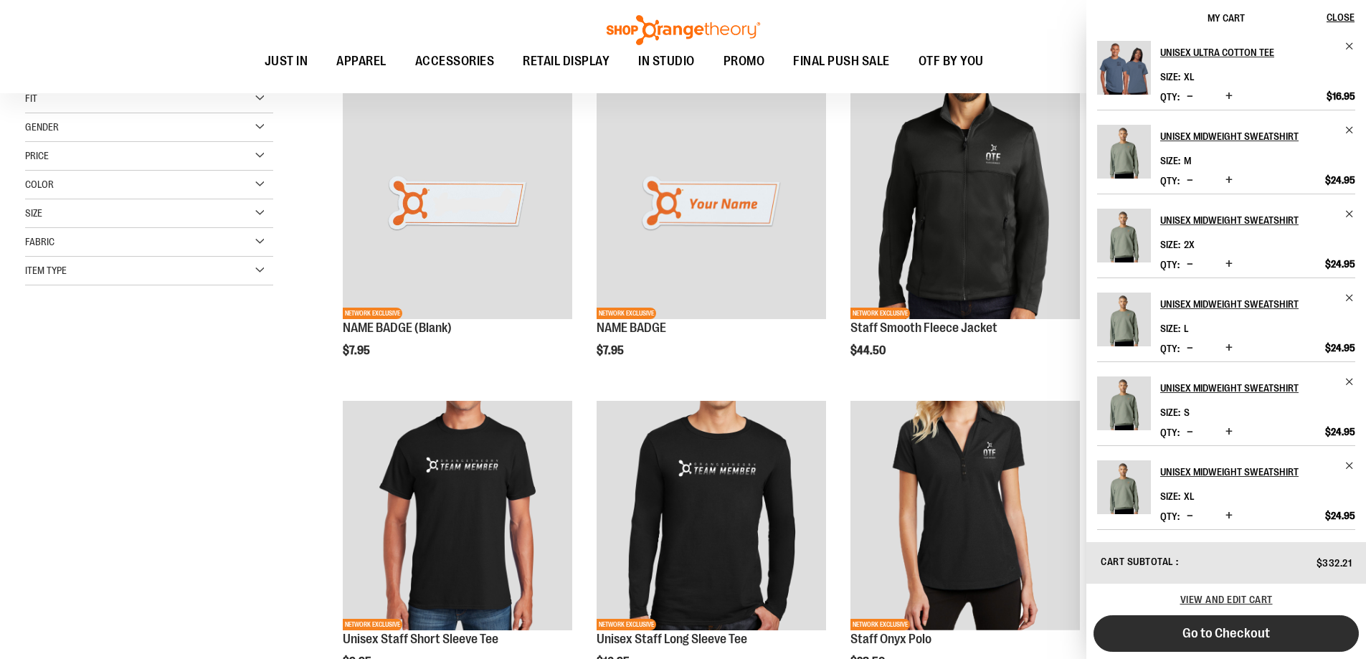
click at [1242, 638] on span "Go to Checkout" at bounding box center [1225, 633] width 87 height 16
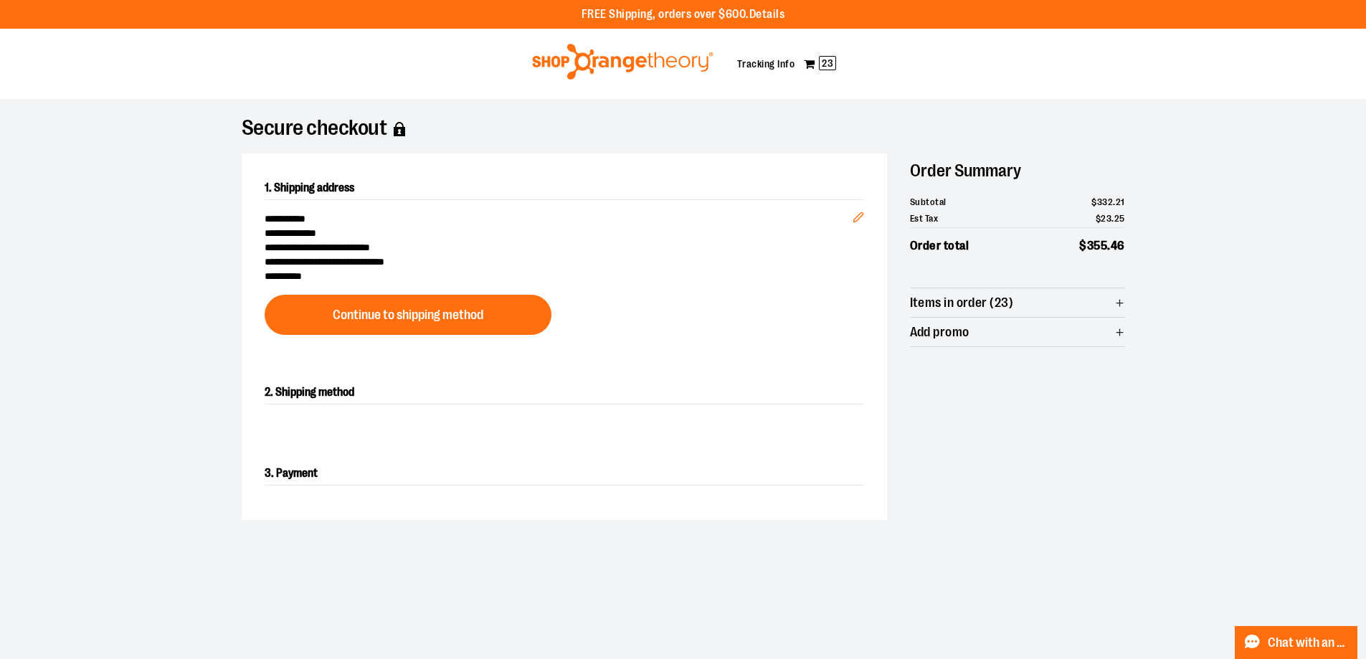
drag, startPoint x: 534, startPoint y: 96, endPoint x: 564, endPoint y: 113, distance: 34.7
click at [534, 96] on div "Toggle Nav My Cart 23 Tracking Info" at bounding box center [683, 64] width 1366 height 70
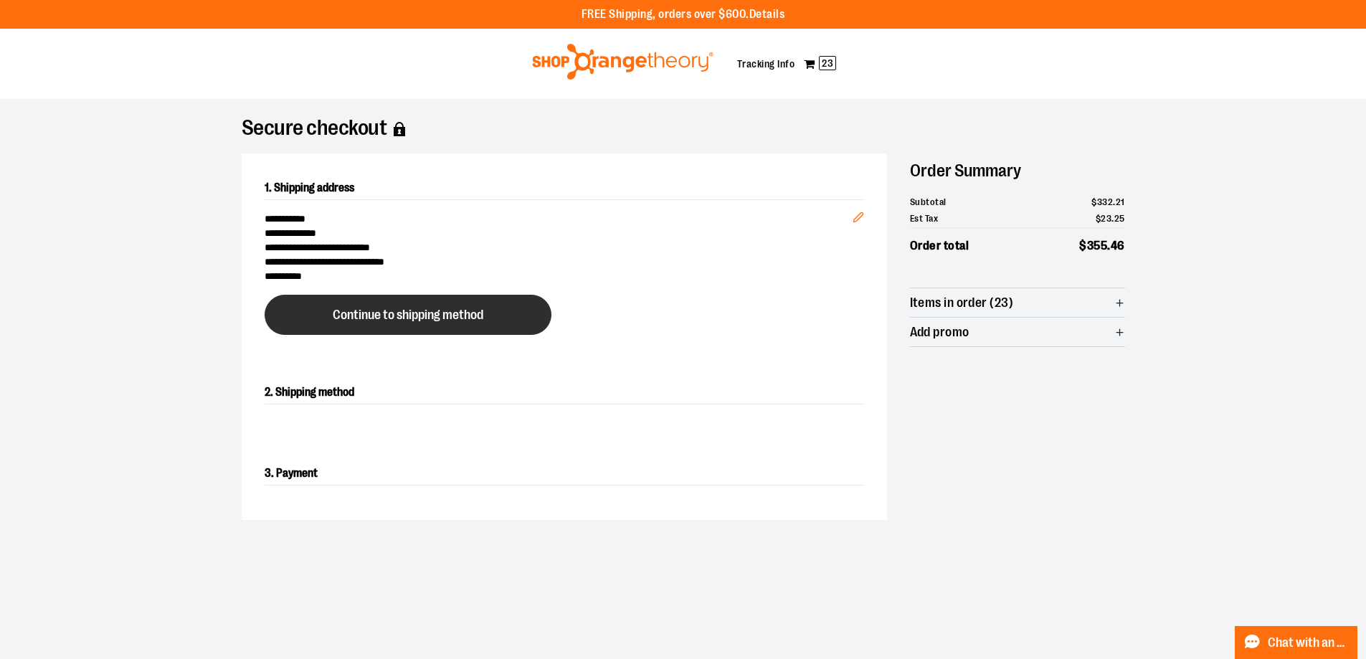
click at [442, 309] on span "Continue to shipping method" at bounding box center [408, 315] width 151 height 14
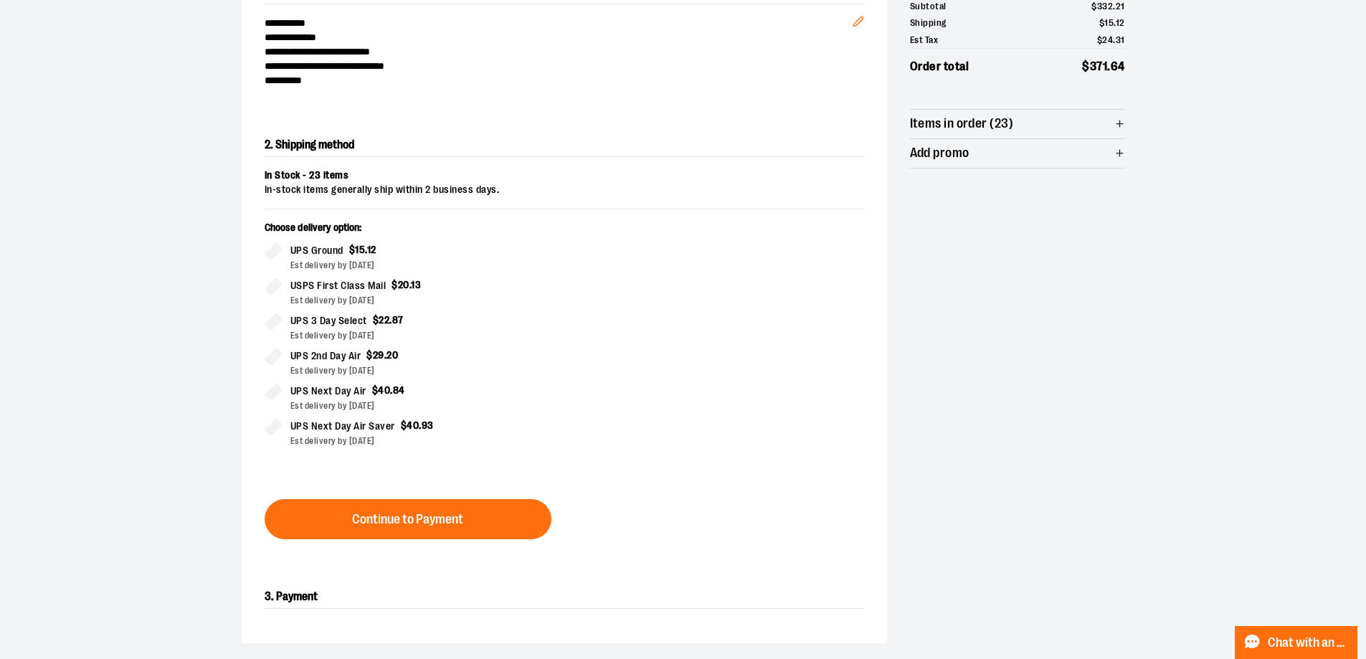
scroll to position [173, 0]
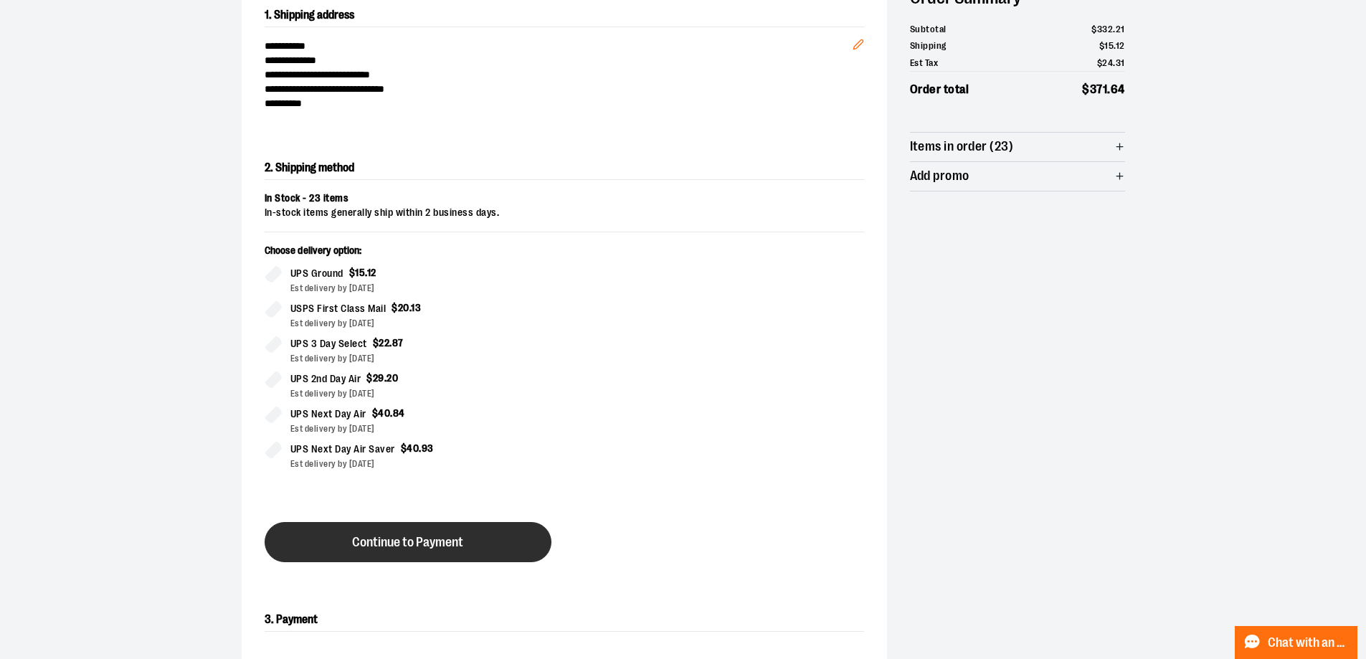
click at [401, 549] on button "Continue to Payment" at bounding box center [408, 542] width 287 height 40
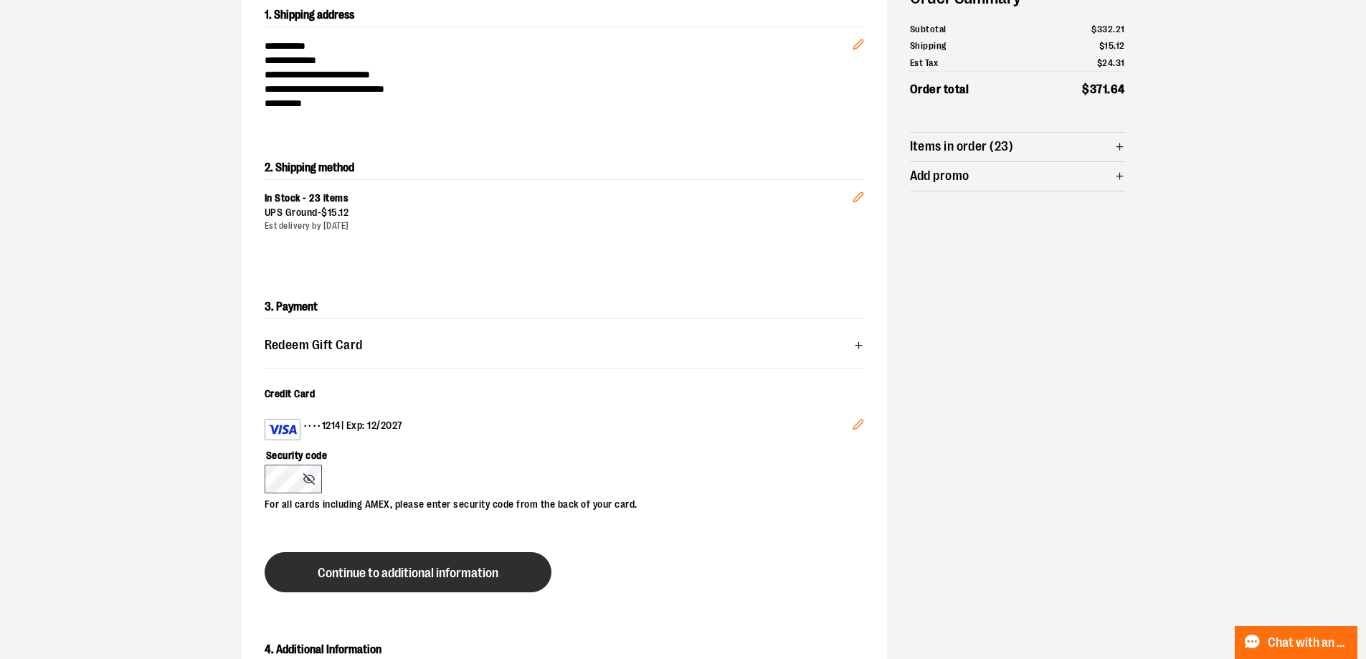
click at [348, 584] on button "Continue to additional information" at bounding box center [408, 572] width 287 height 40
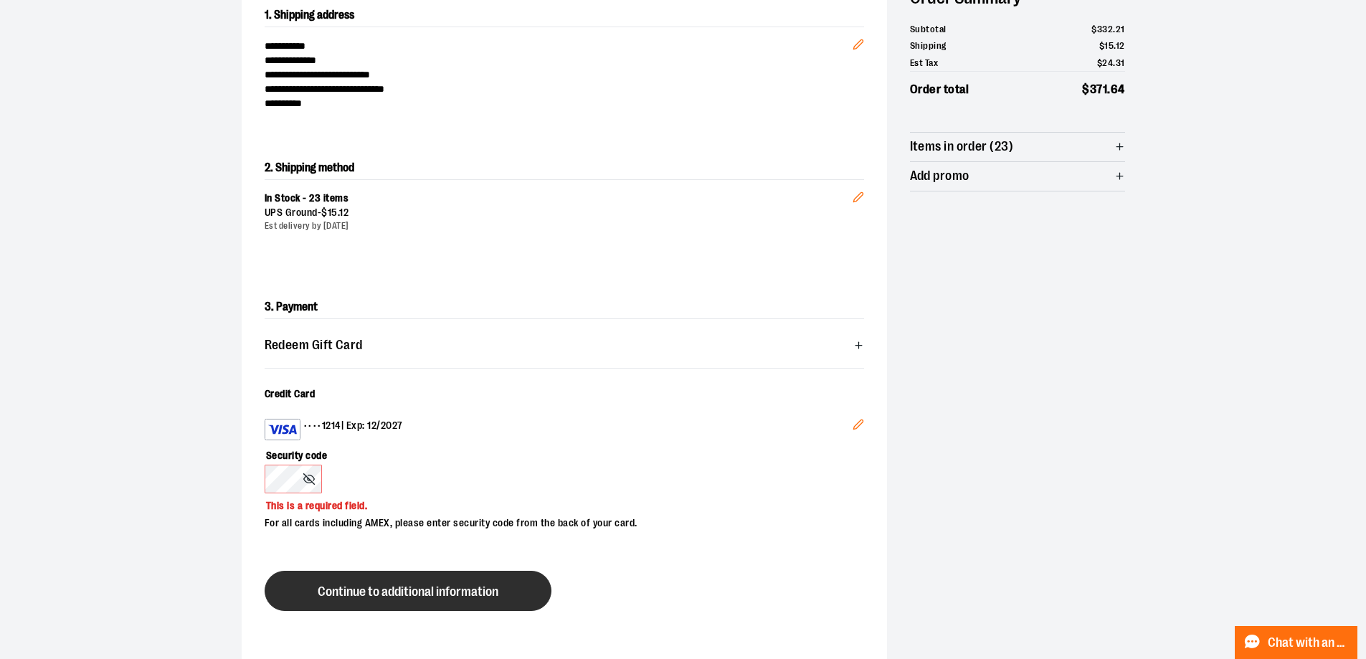
click at [456, 587] on span "Continue to additional information" at bounding box center [408, 592] width 181 height 14
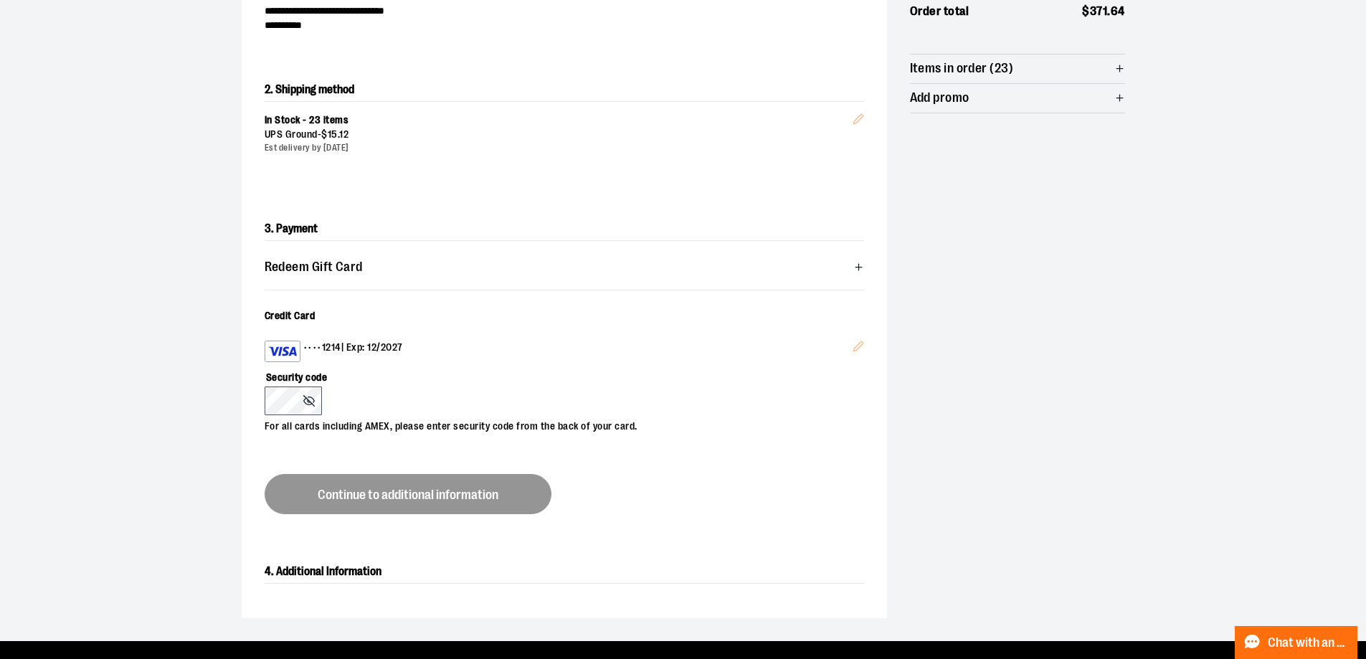
scroll to position [316, 0]
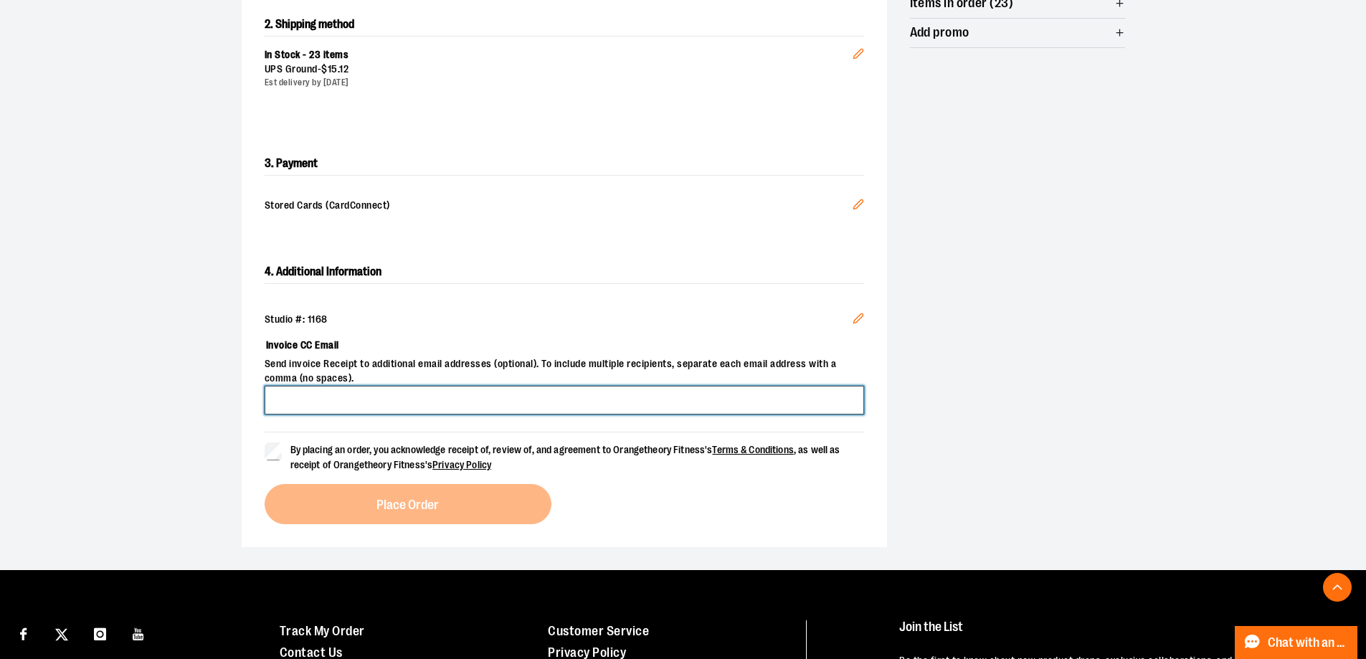
drag, startPoint x: 448, startPoint y: 402, endPoint x: 688, endPoint y: 443, distance: 242.9
click at [448, 402] on input "Invoice CC Email" at bounding box center [564, 400] width 599 height 29
type input "**********"
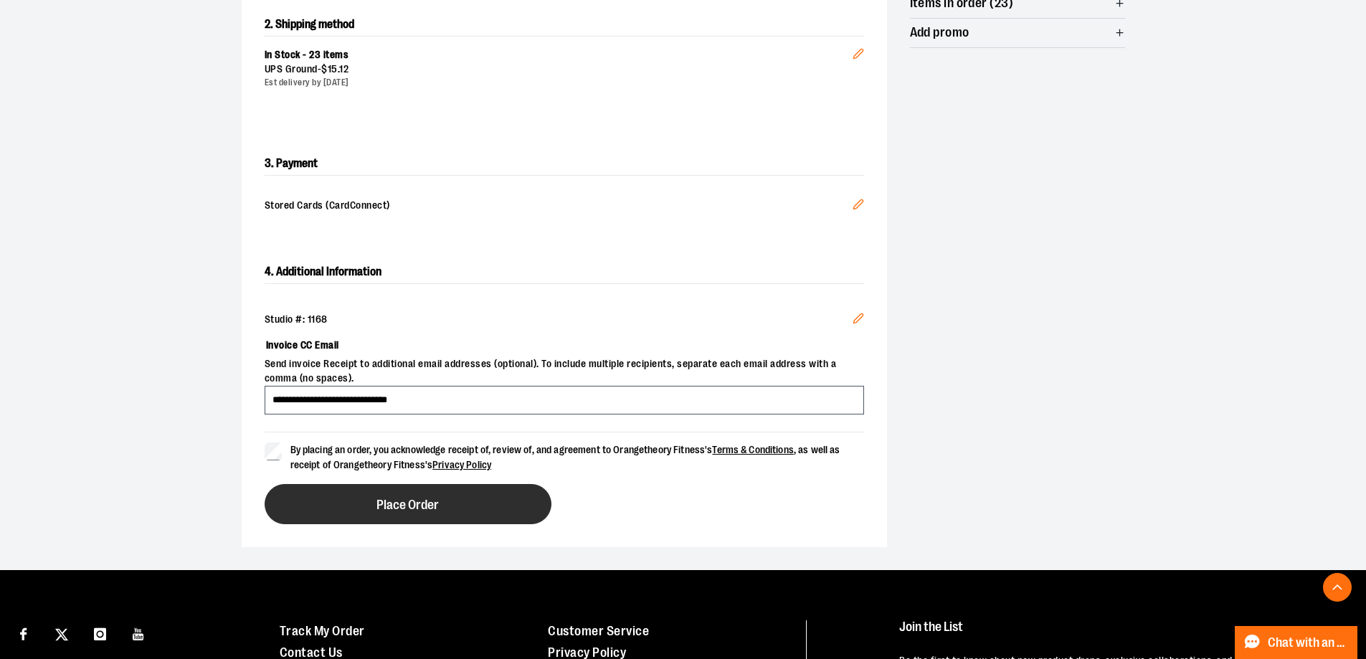
click at [330, 511] on button "Place Order" at bounding box center [408, 504] width 287 height 40
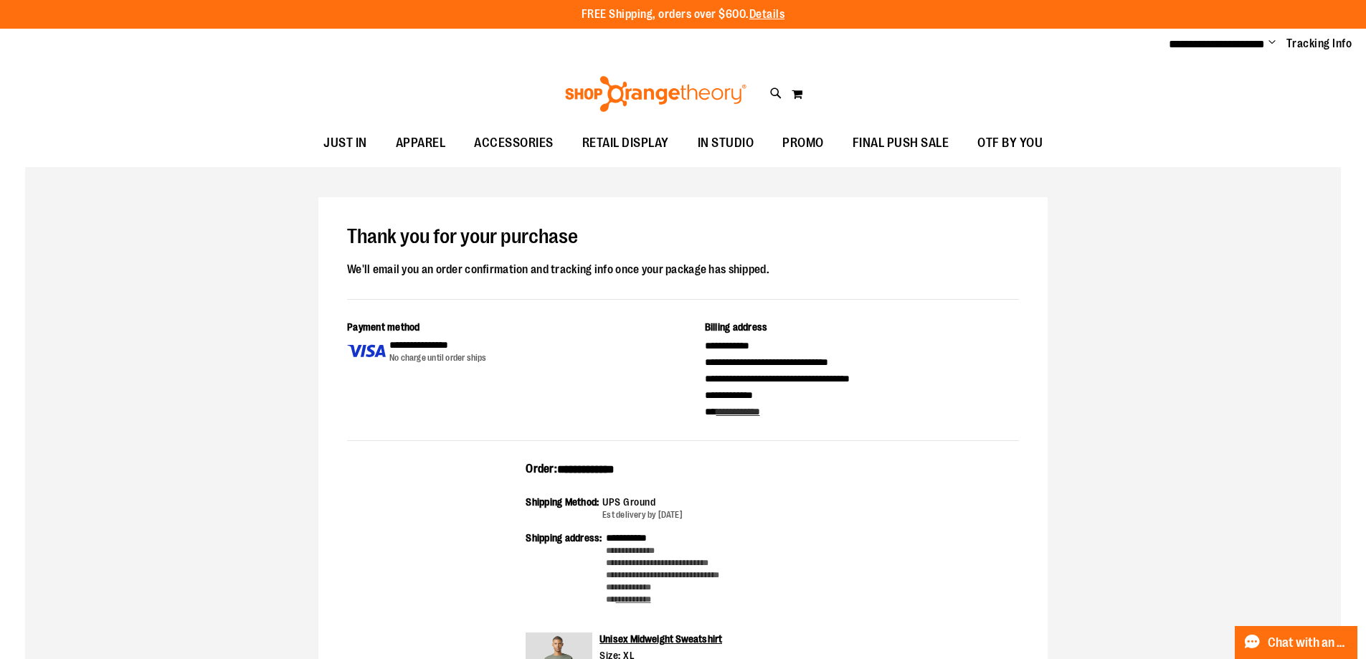
type input "**********"
click at [620, 461] on div "**********" at bounding box center [683, 474] width 315 height 26
copy span "**********"
click at [1272, 45] on span "Change" at bounding box center [1271, 44] width 7 height 14
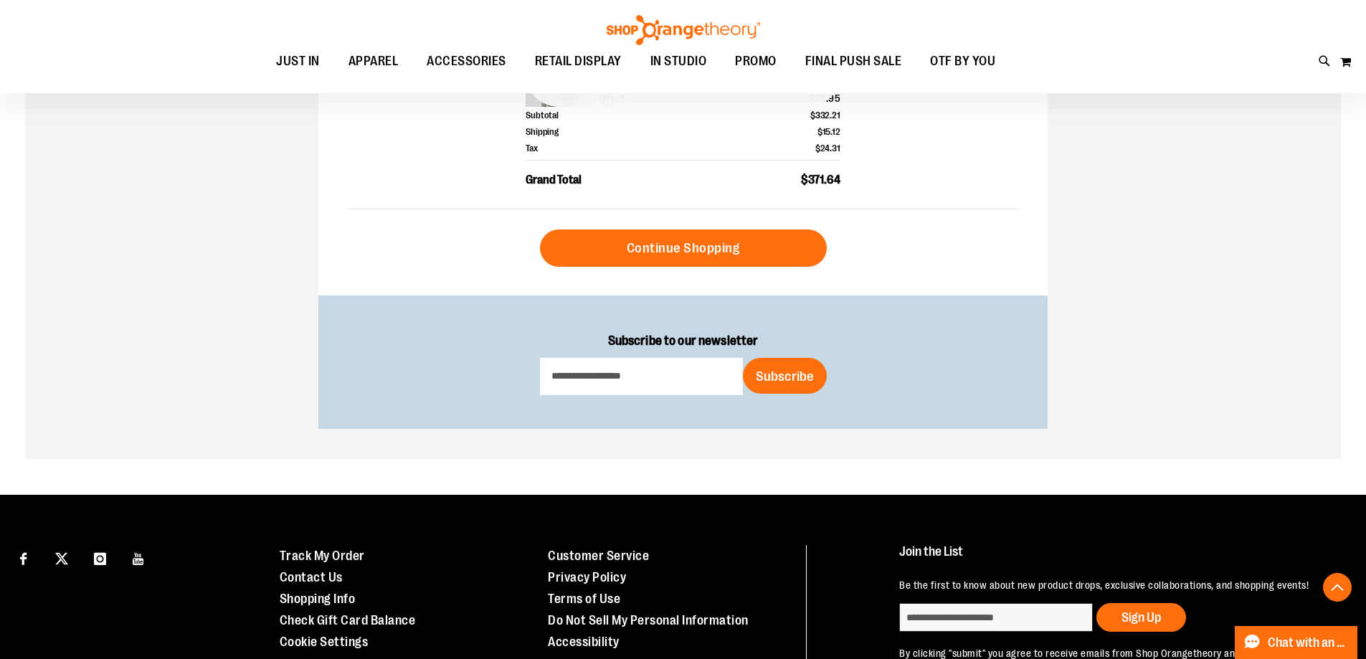
scroll to position [840, 0]
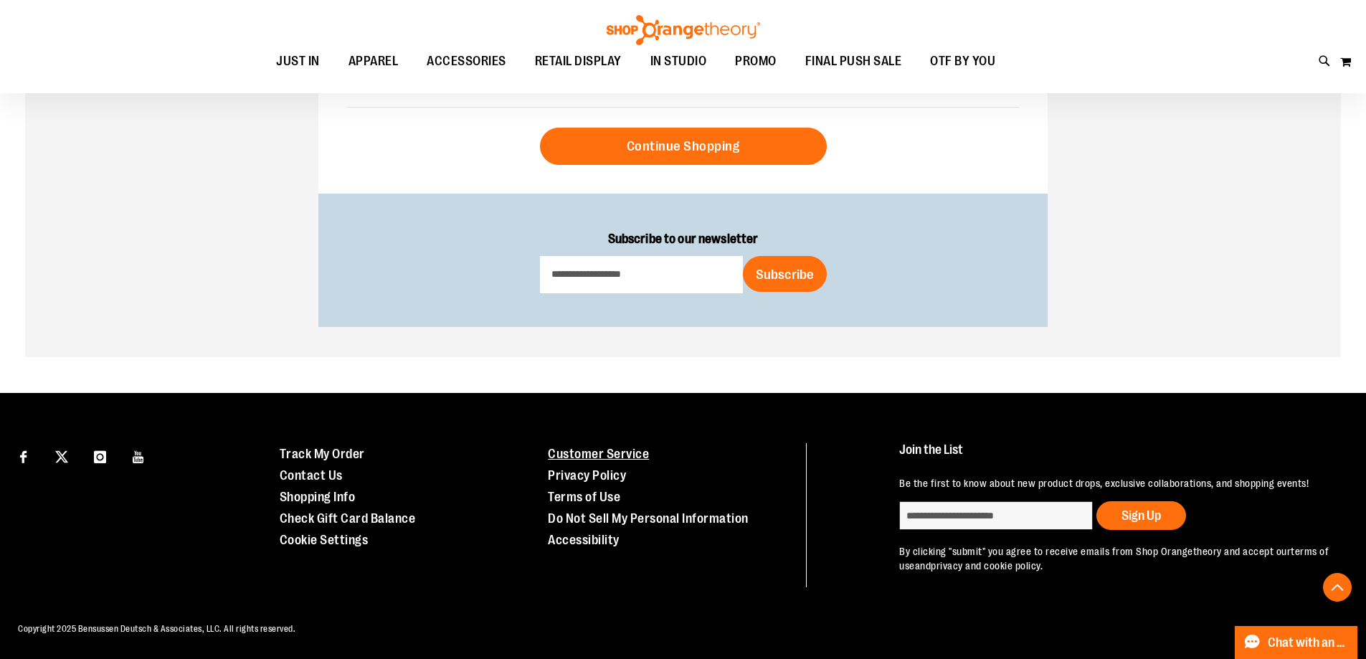
click at [626, 456] on link "Customer Service" at bounding box center [598, 454] width 101 height 14
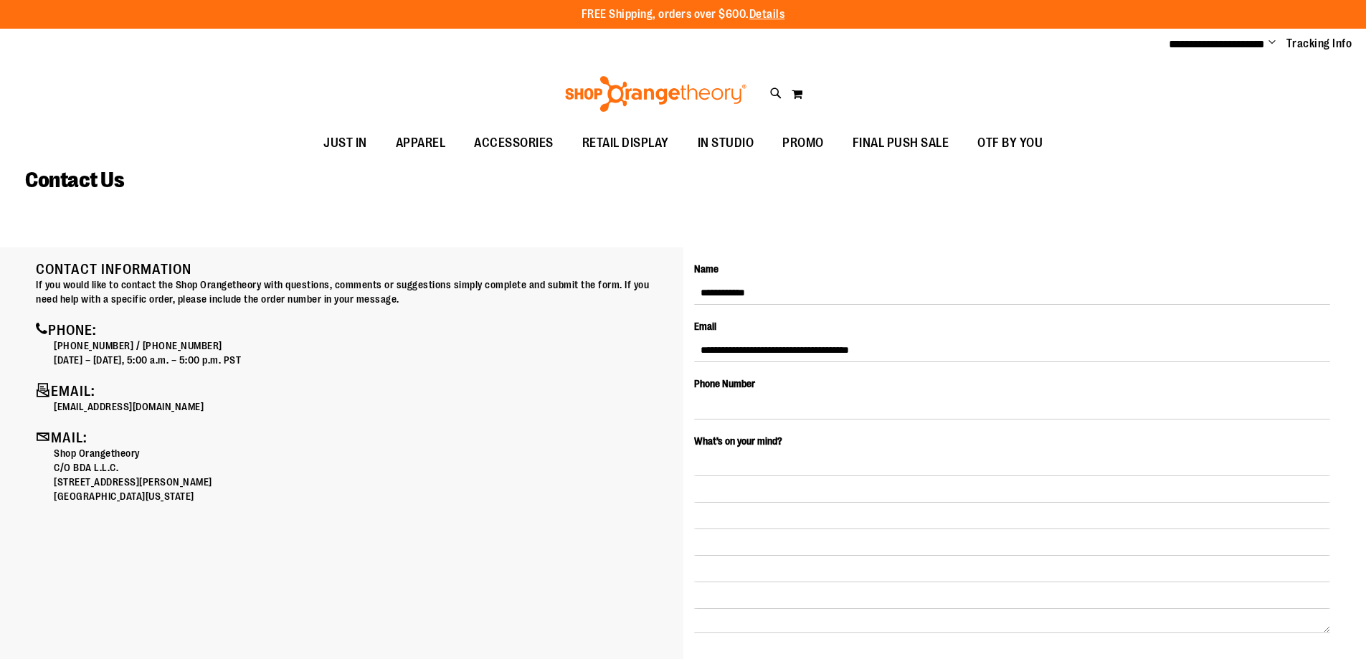
type input "**********"
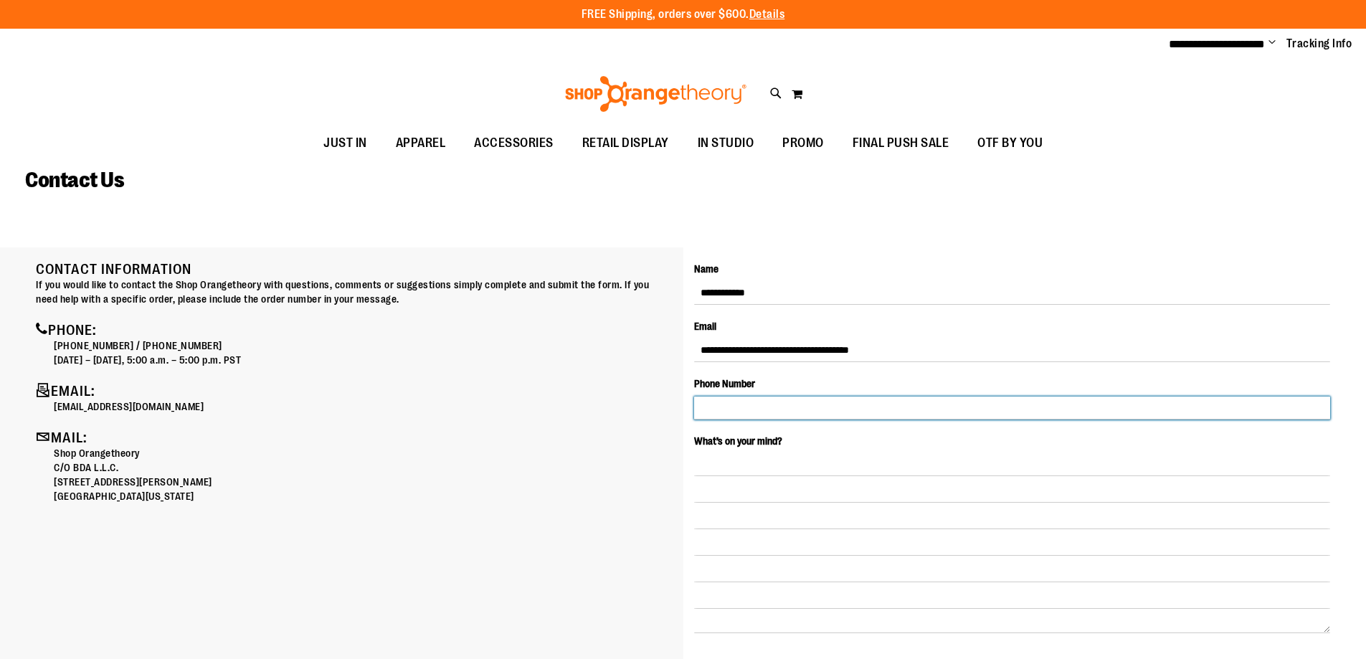
click at [746, 411] on input "Phone Number" at bounding box center [1012, 407] width 637 height 23
type input "**********"
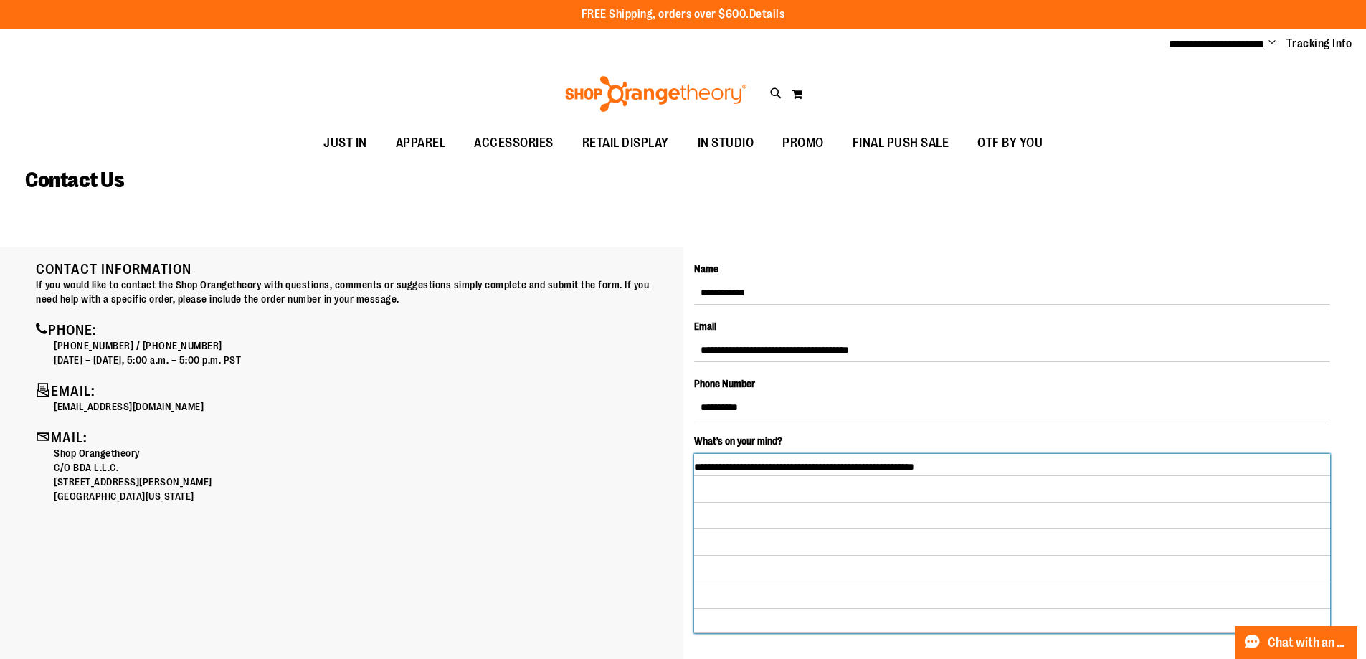
paste textarea "**********"
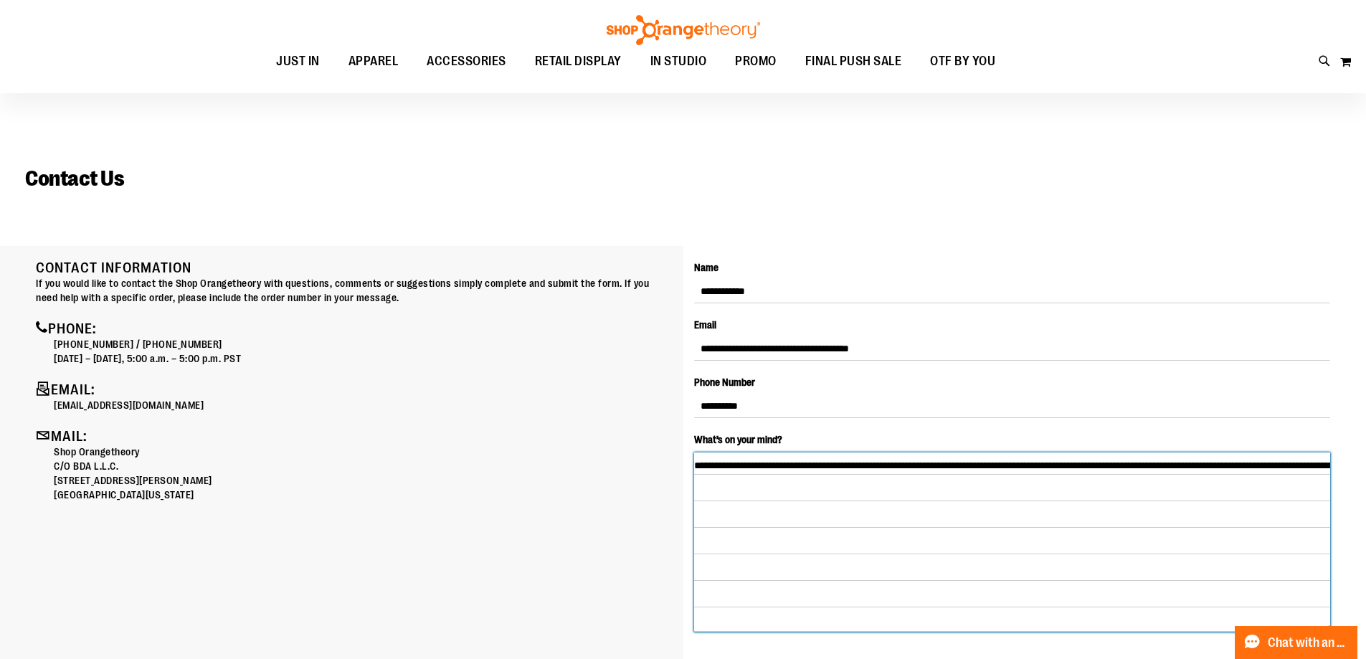
scroll to position [143, 0]
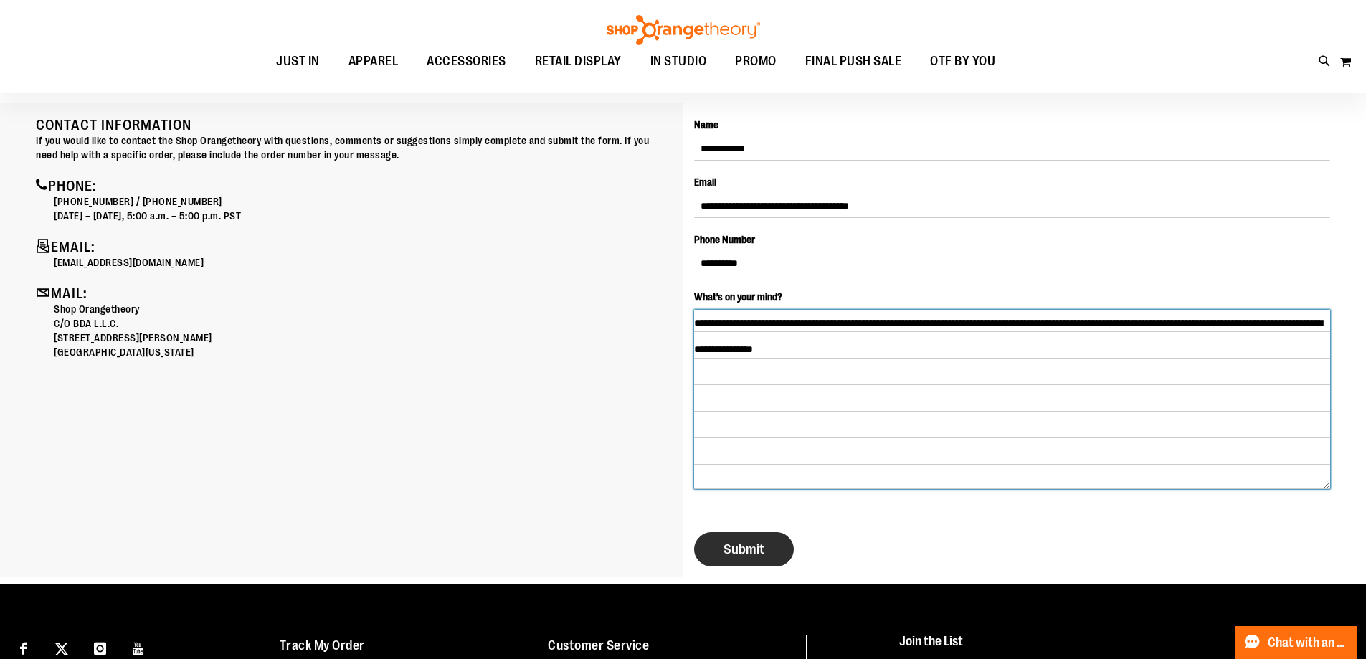
type textarea "**********"
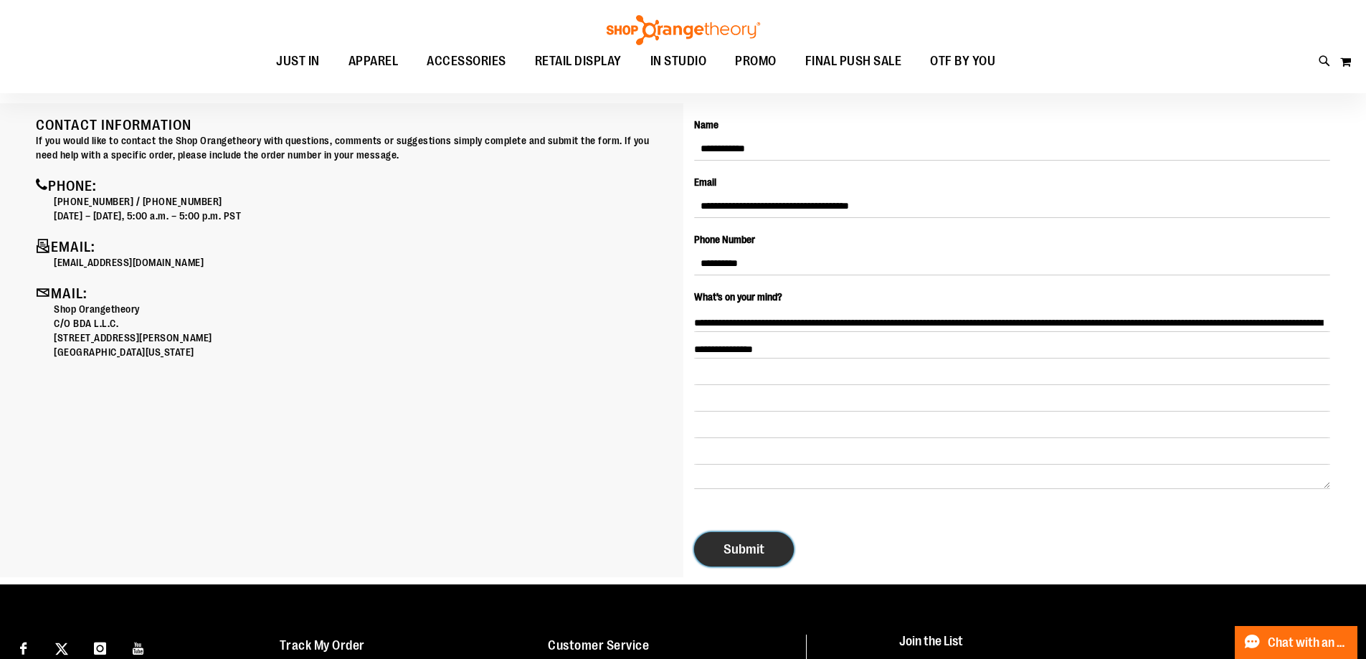
click at [743, 549] on span "Submit" at bounding box center [743, 549] width 41 height 16
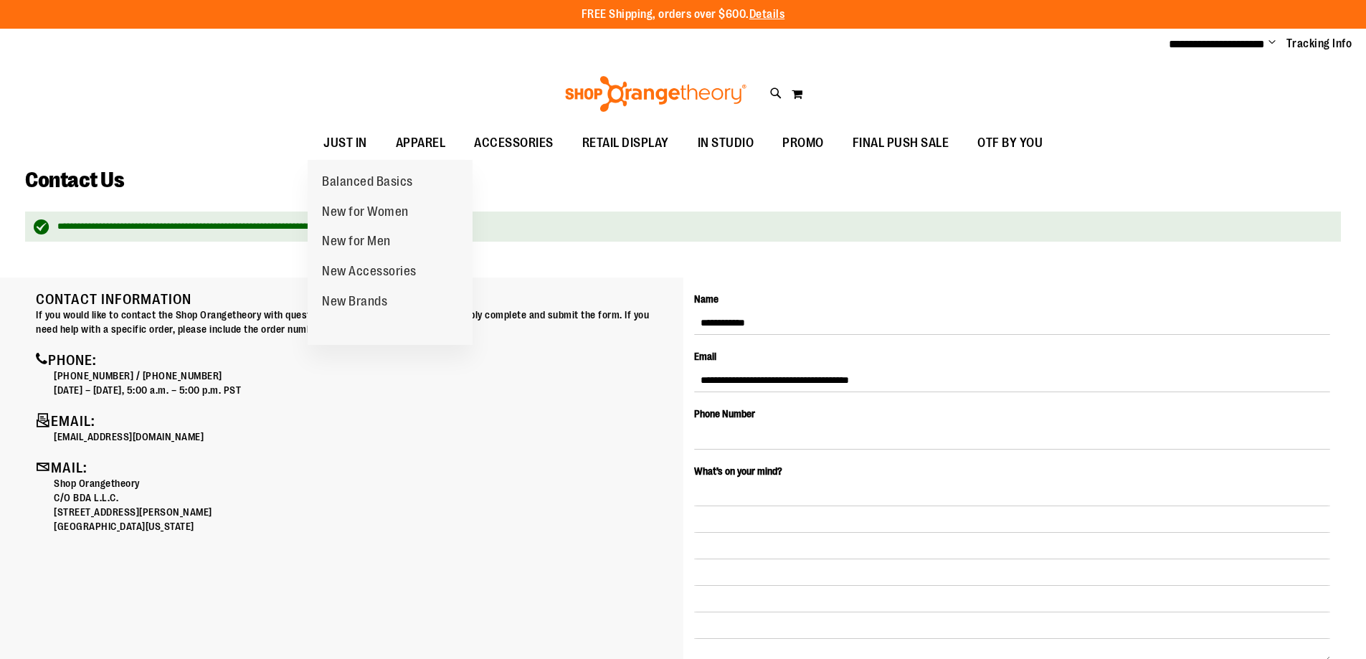
type input "**********"
click at [361, 146] on span "JUST IN" at bounding box center [345, 143] width 44 height 32
